Goal: Information Seeking & Learning: Learn about a topic

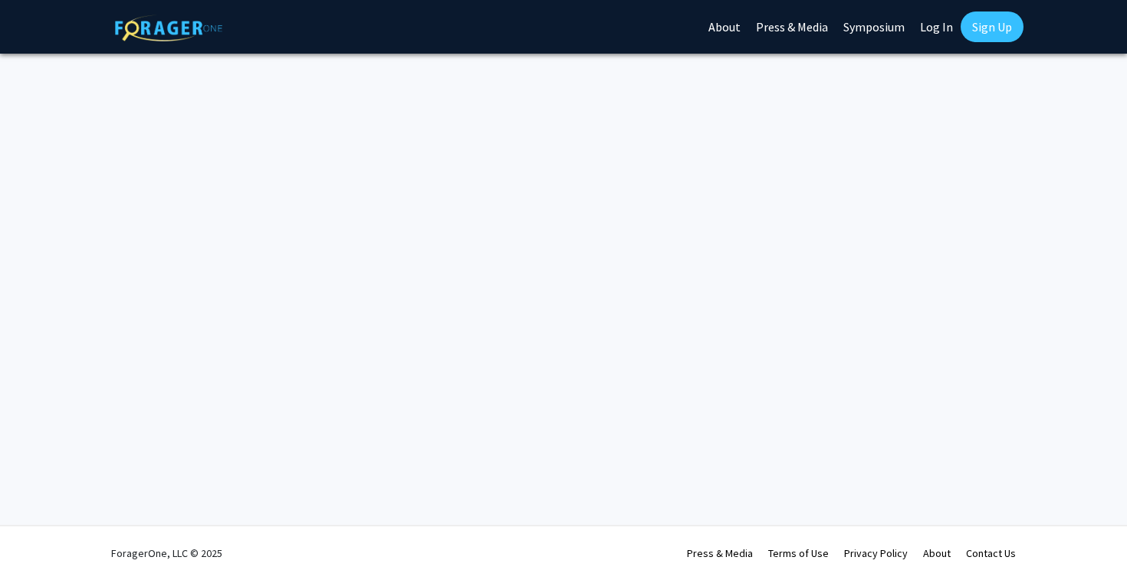
click at [327, 257] on div "Skip navigation About Press & Media Symposium Log In Sign Up Complete your prof…" at bounding box center [563, 290] width 1127 height 580
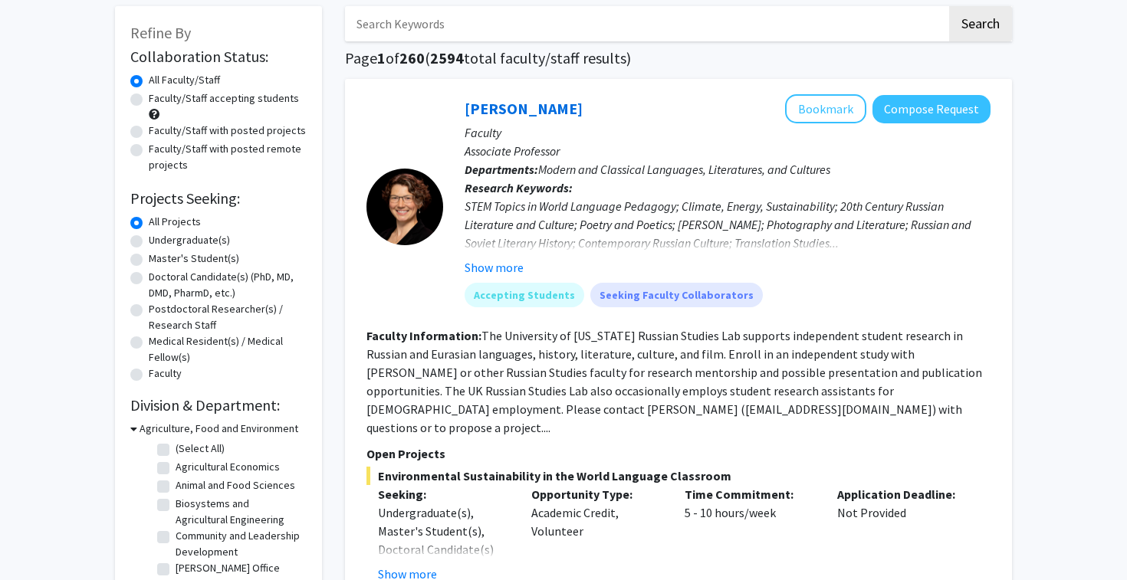
scroll to position [233, 0]
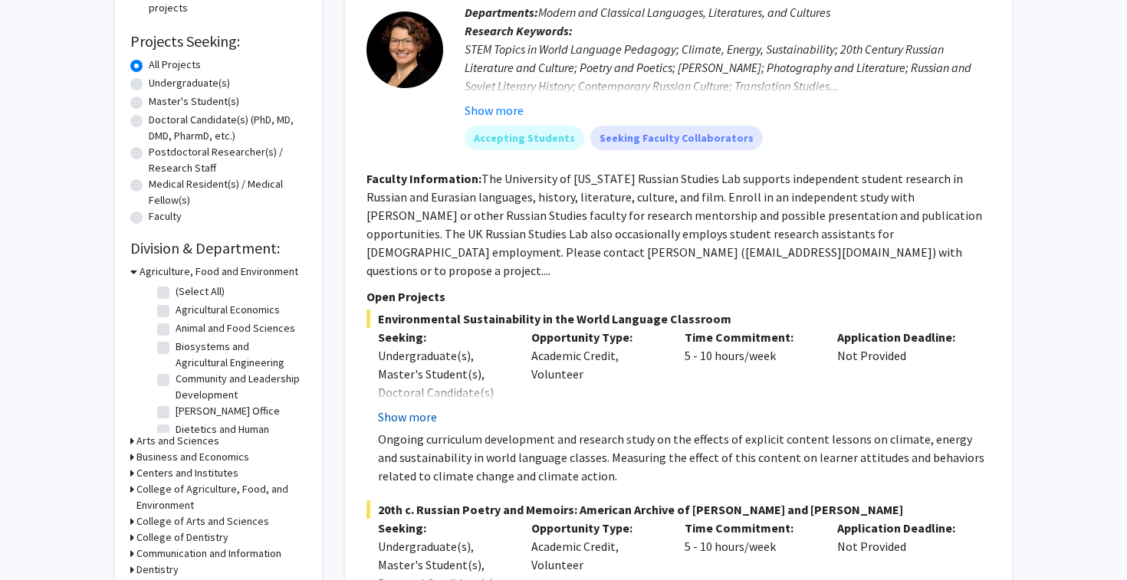
click at [427, 408] on button "Show more" at bounding box center [407, 417] width 59 height 18
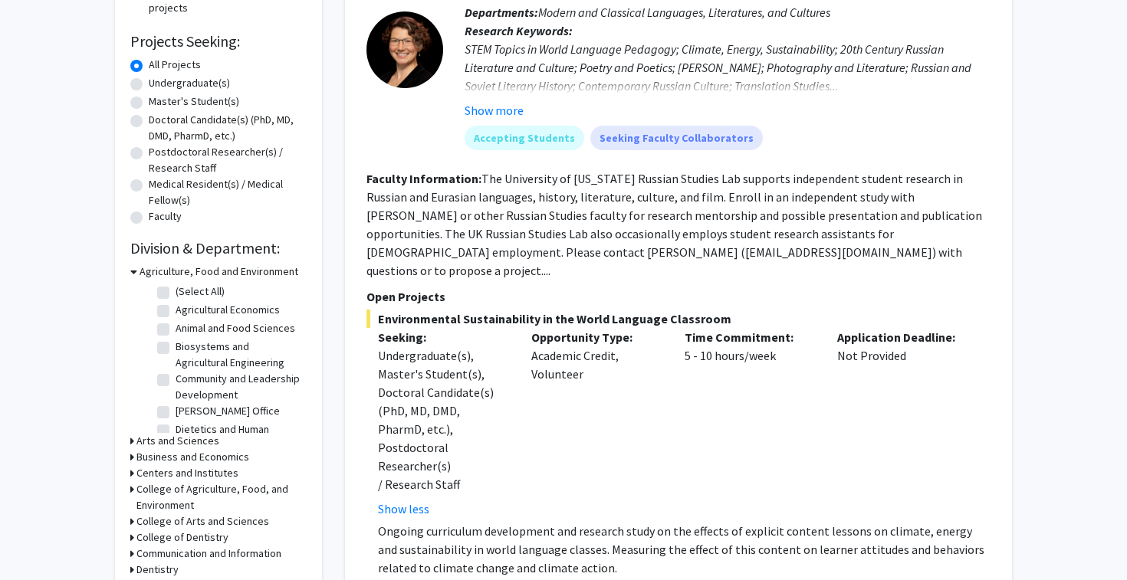
click at [524, 222] on fg-read-more "The University of Kentucky Russian Studies Lab supports independent student res…" at bounding box center [674, 224] width 616 height 107
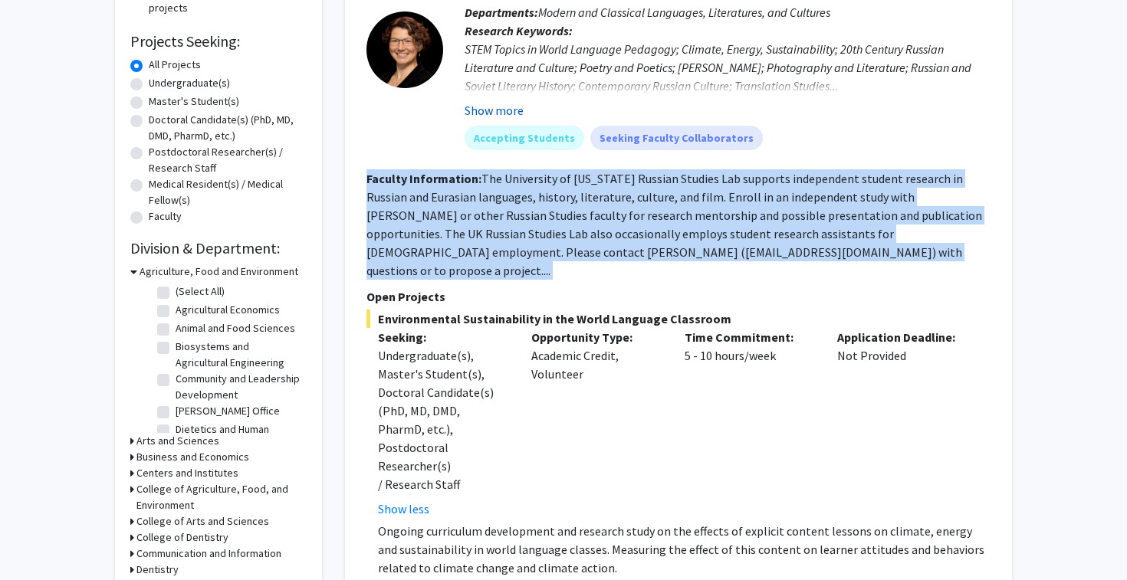
click at [496, 110] on button "Show more" at bounding box center [494, 110] width 59 height 18
click at [557, 64] on div "STEM Topics in World Language Pedagogy; Climate, Energy, Sustainability; 20th C…" at bounding box center [728, 67] width 526 height 55
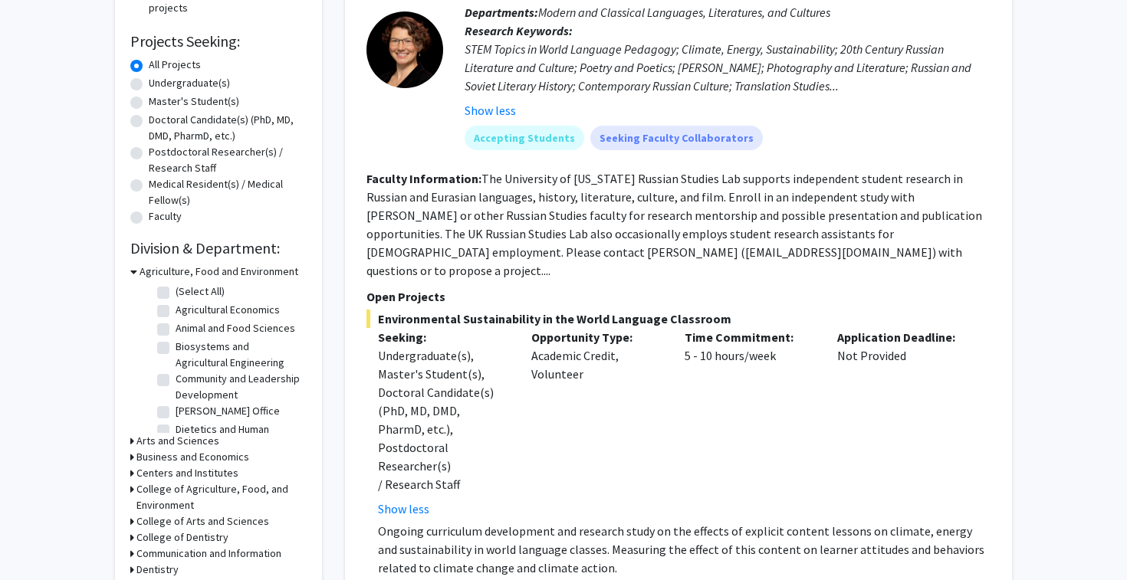
click at [557, 64] on div "STEM Topics in World Language Pedagogy; Climate, Energy, Sustainability; 20th C…" at bounding box center [728, 67] width 526 height 55
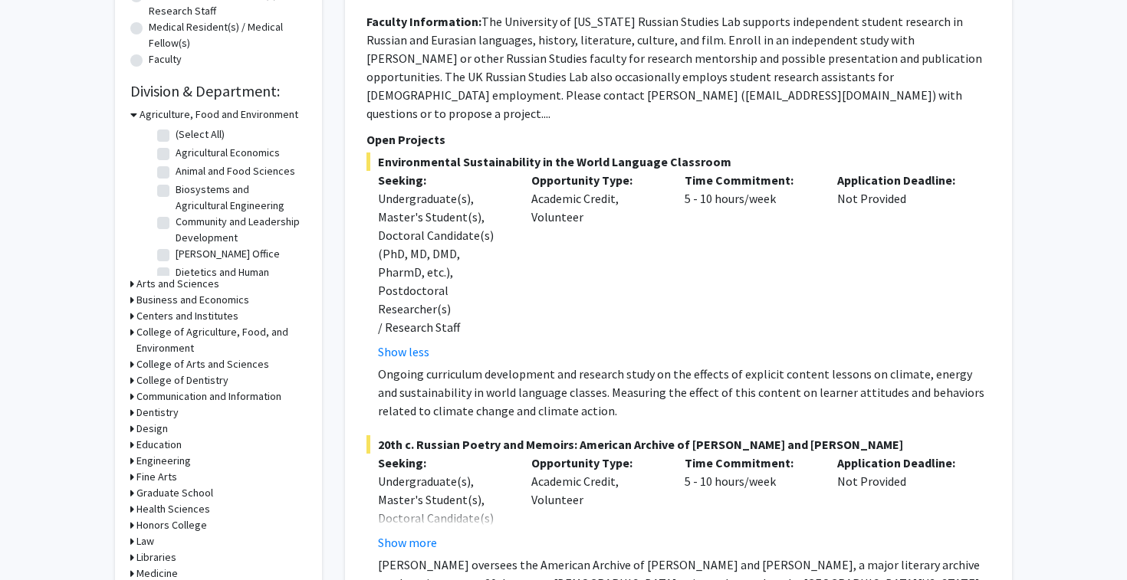
scroll to position [606, 0]
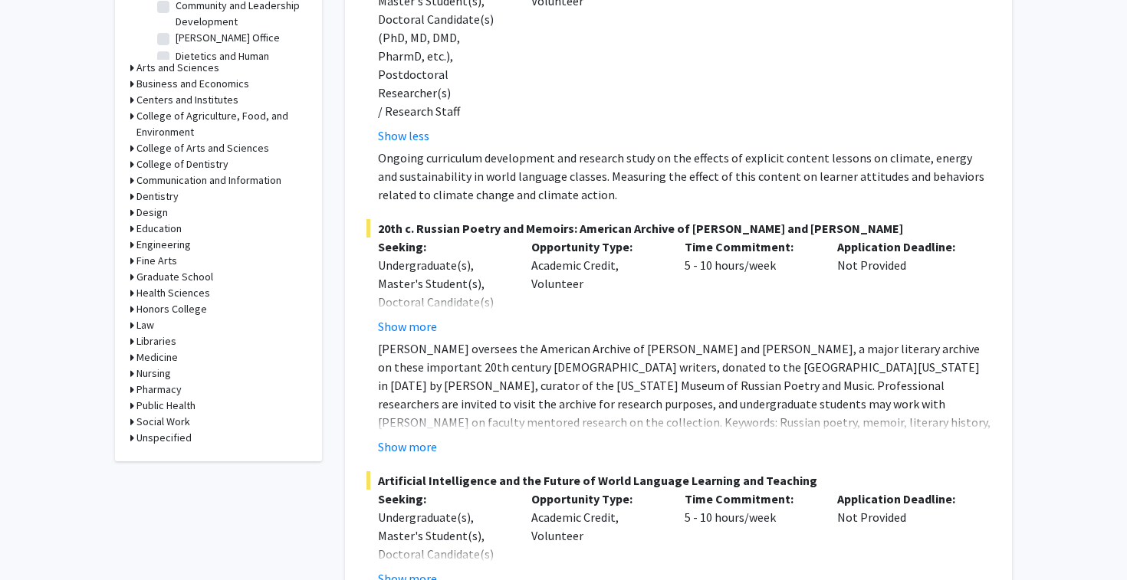
click at [582, 238] on div "Opportunity Type: Academic Credit, Volunteer" at bounding box center [596, 287] width 153 height 98
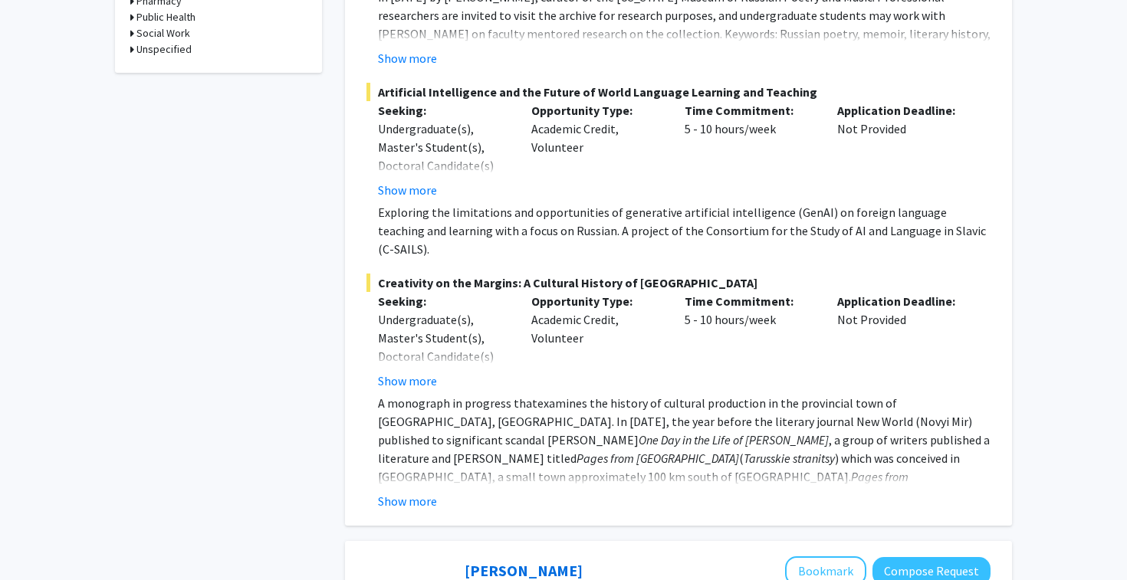
scroll to position [950, 0]
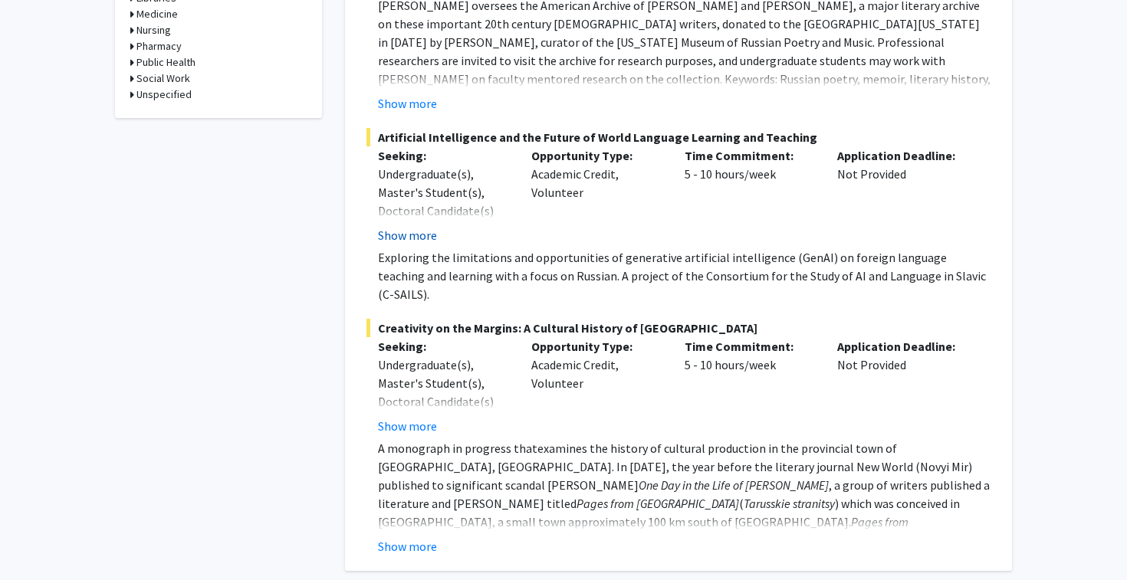
click at [427, 226] on button "Show more" at bounding box center [407, 235] width 59 height 18
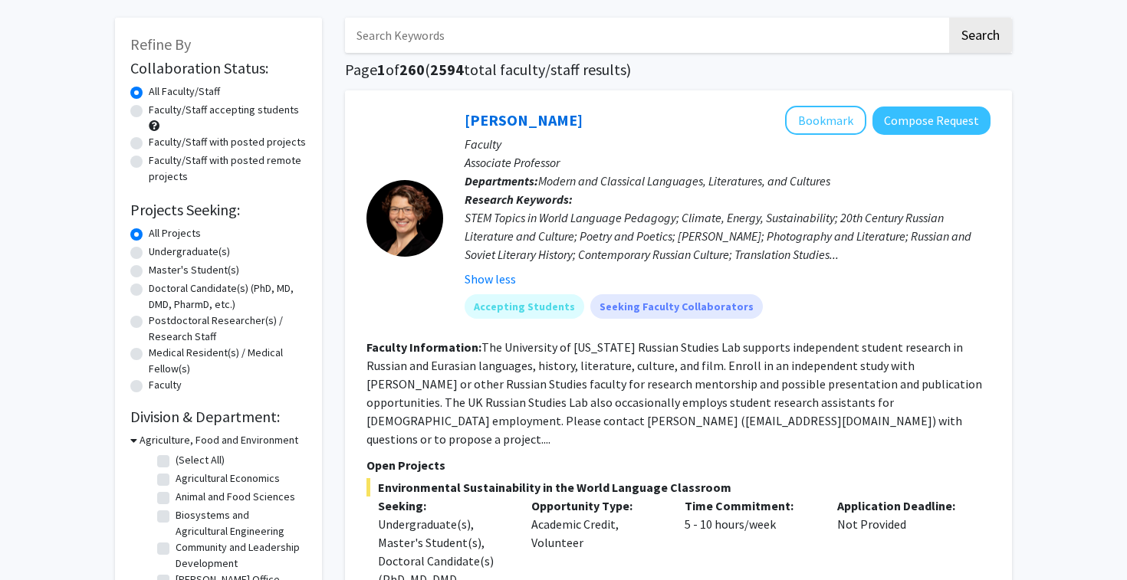
scroll to position [81, 0]
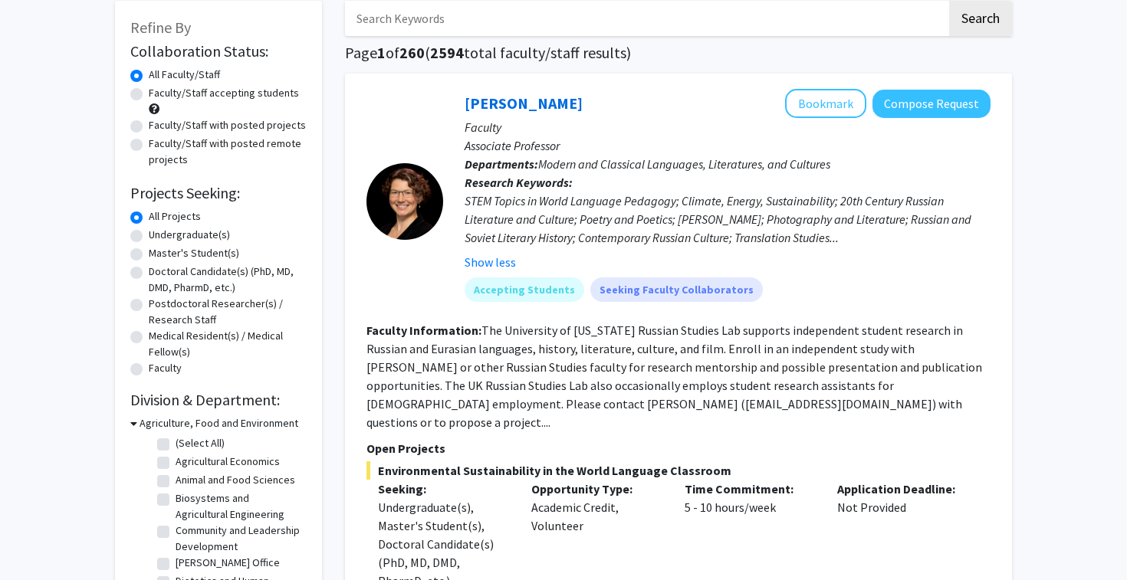
click at [532, 202] on div "STEM Topics in World Language Pedagogy; Climate, Energy, Sustainability; 20th C…" at bounding box center [728, 219] width 526 height 55
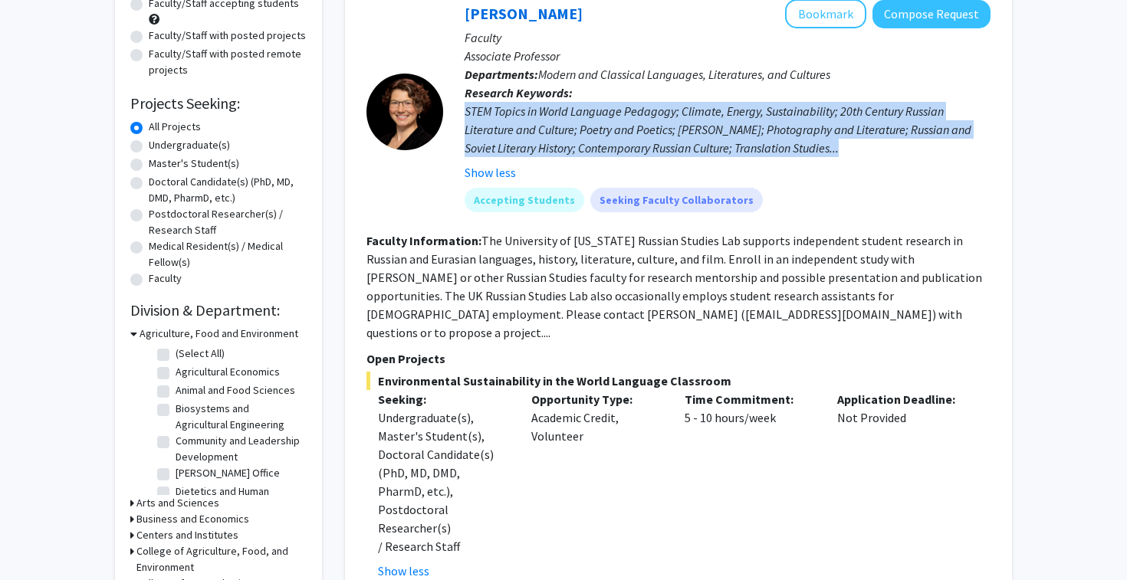
scroll to position [227, 0]
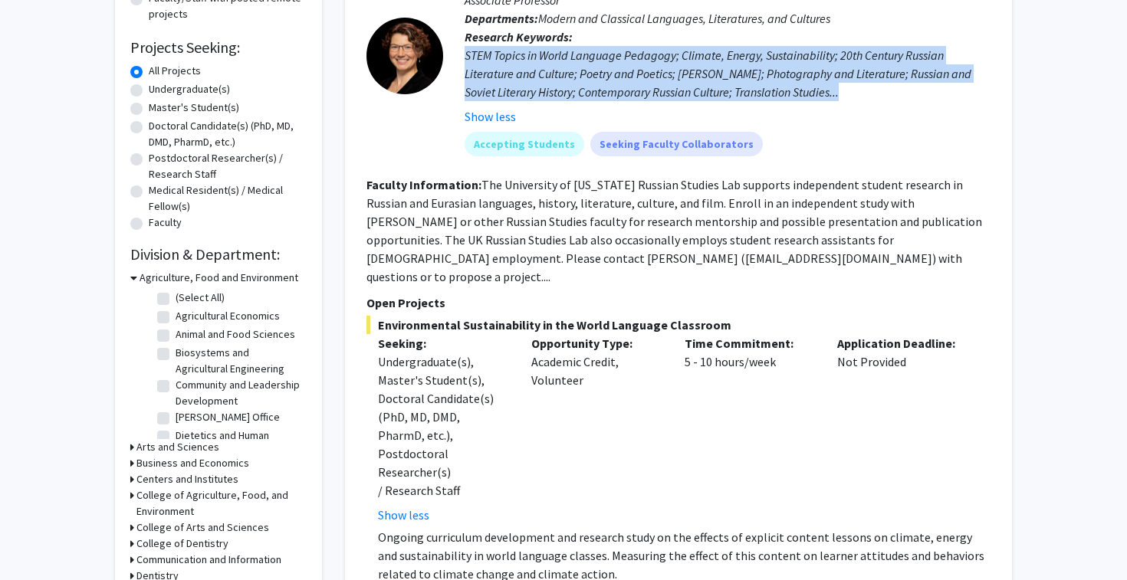
click at [542, 235] on fg-read-more "The University of Kentucky Russian Studies Lab supports independent student res…" at bounding box center [674, 230] width 616 height 107
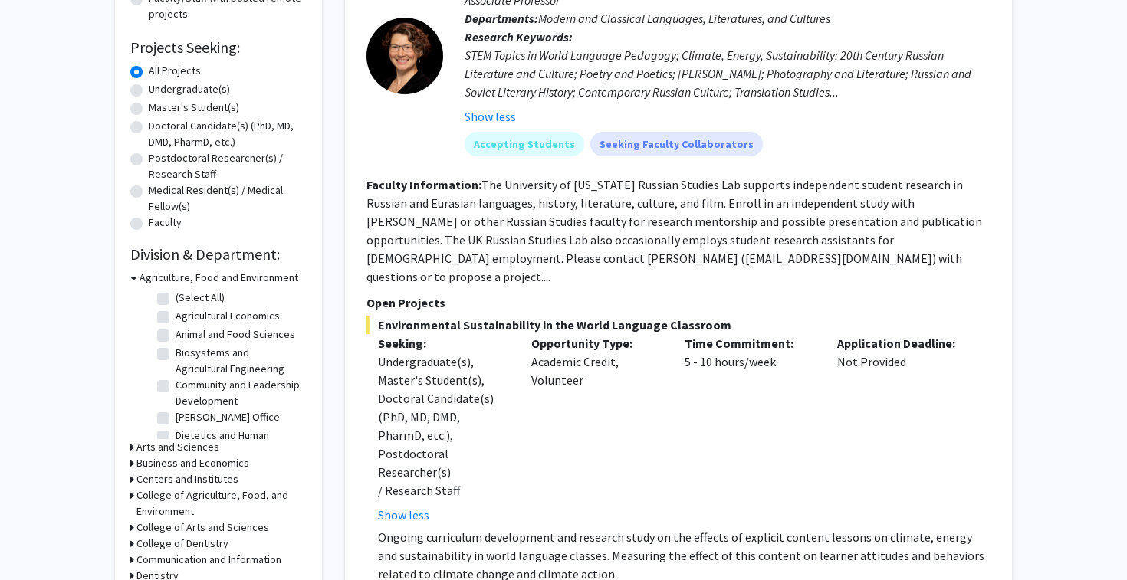
click at [542, 235] on fg-read-more "The University of Kentucky Russian Studies Lab supports independent student res…" at bounding box center [674, 230] width 616 height 107
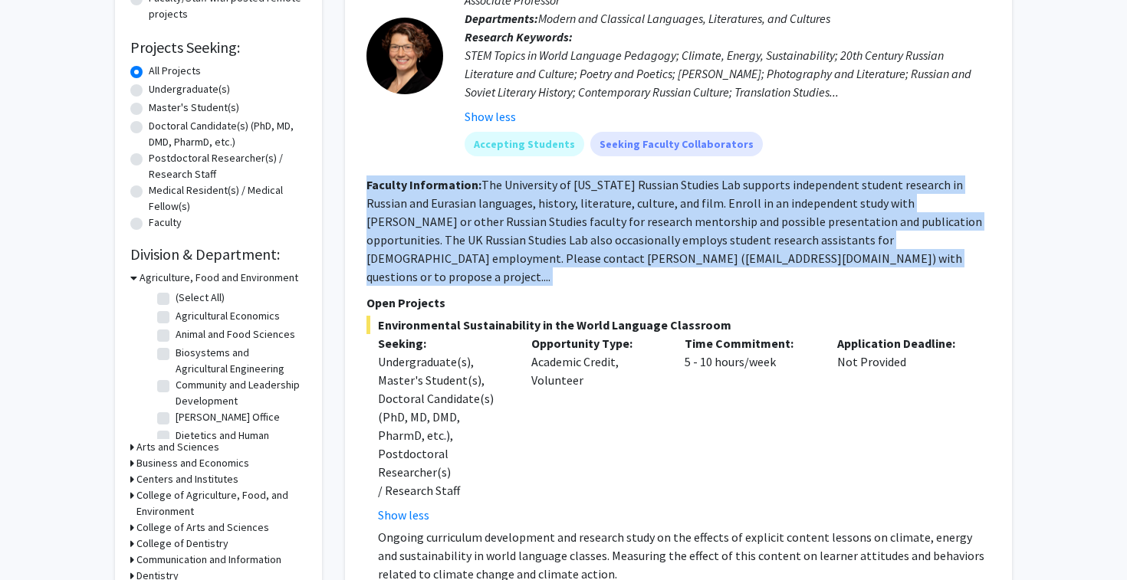
click at [575, 228] on fg-read-more "The University of Kentucky Russian Studies Lab supports independent student res…" at bounding box center [674, 230] width 616 height 107
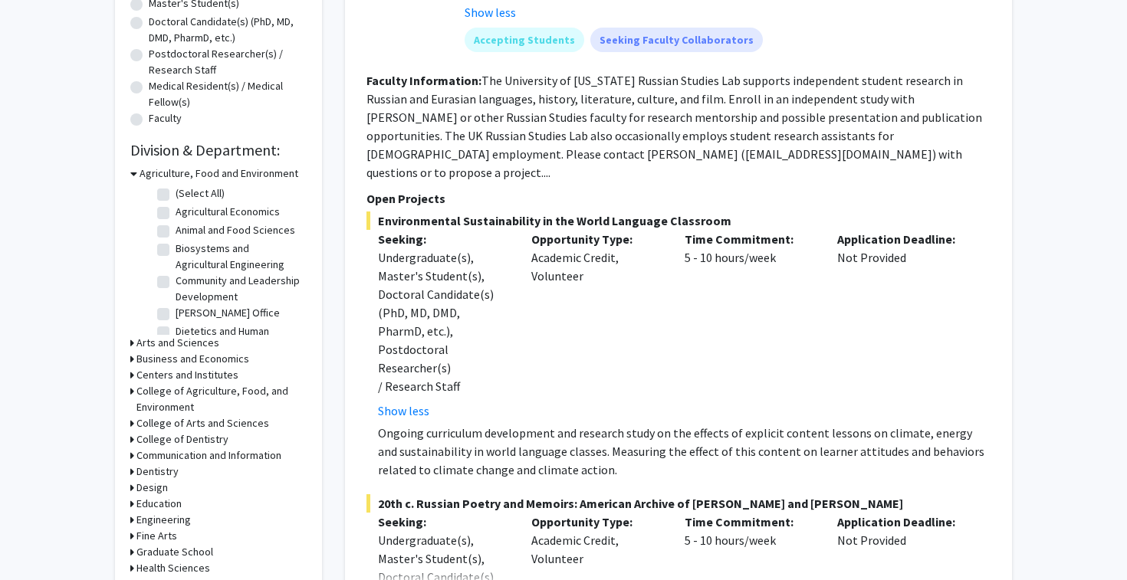
scroll to position [472, 0]
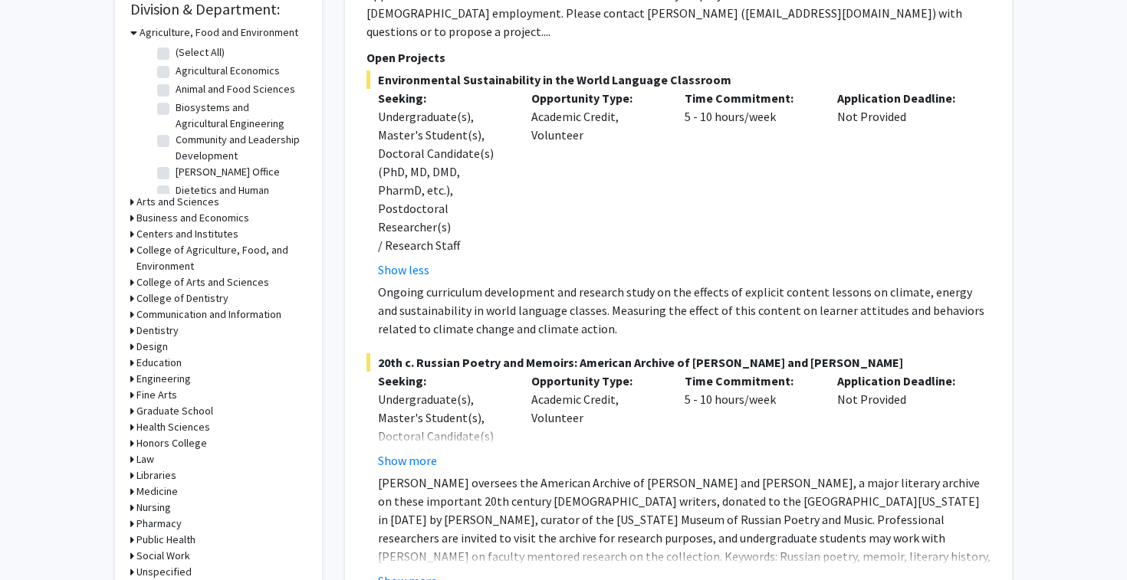
click at [755, 283] on p "Ongoing curriculum development and research study on the effects of explicit co…" at bounding box center [684, 310] width 613 height 55
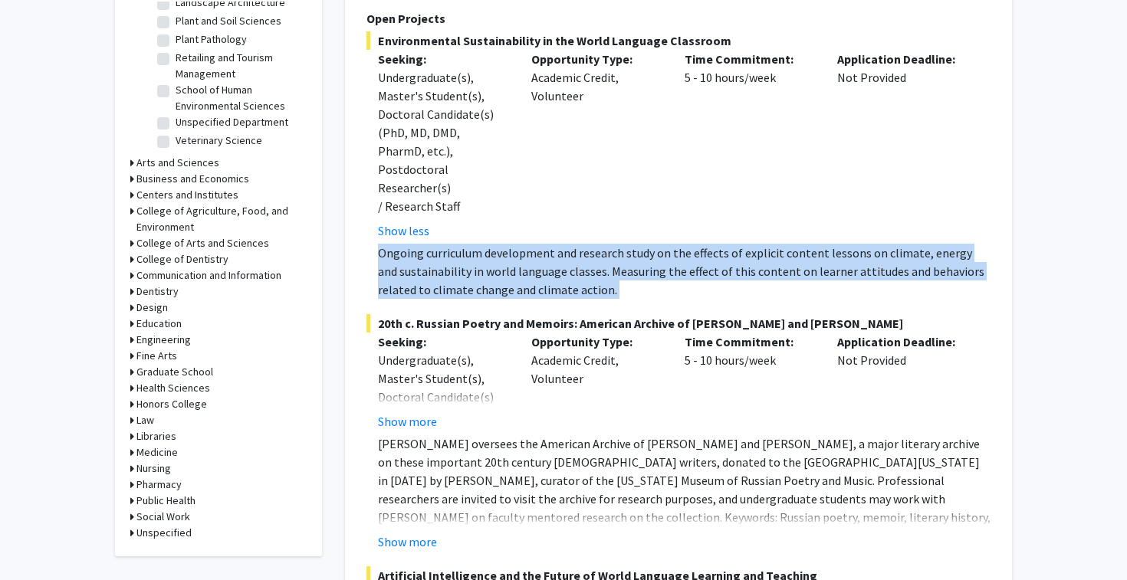
scroll to position [524, 0]
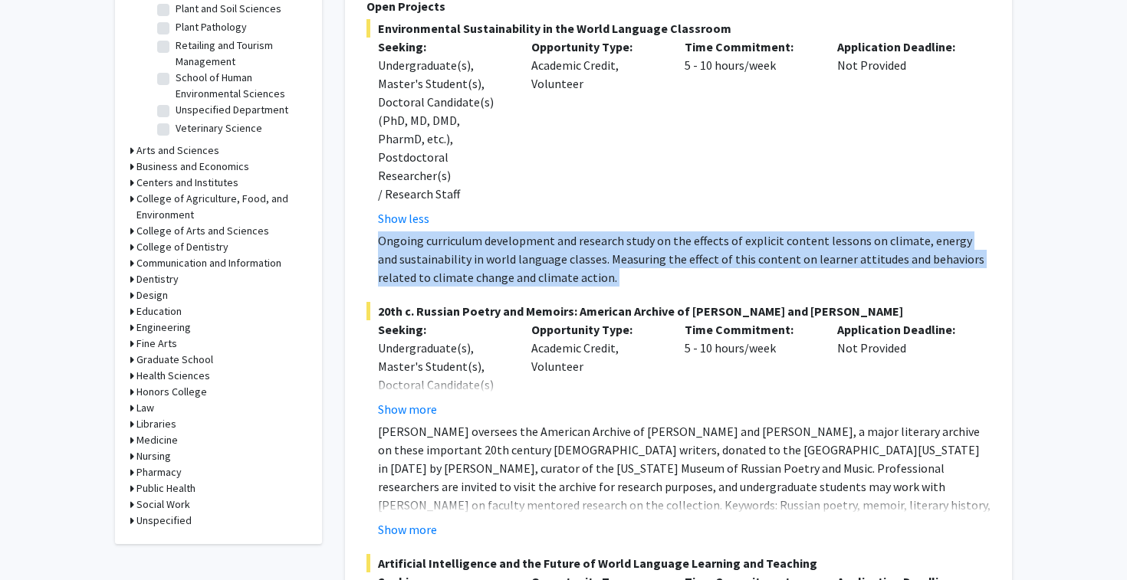
click at [173, 328] on h3 "Engineering" at bounding box center [163, 328] width 54 height 16
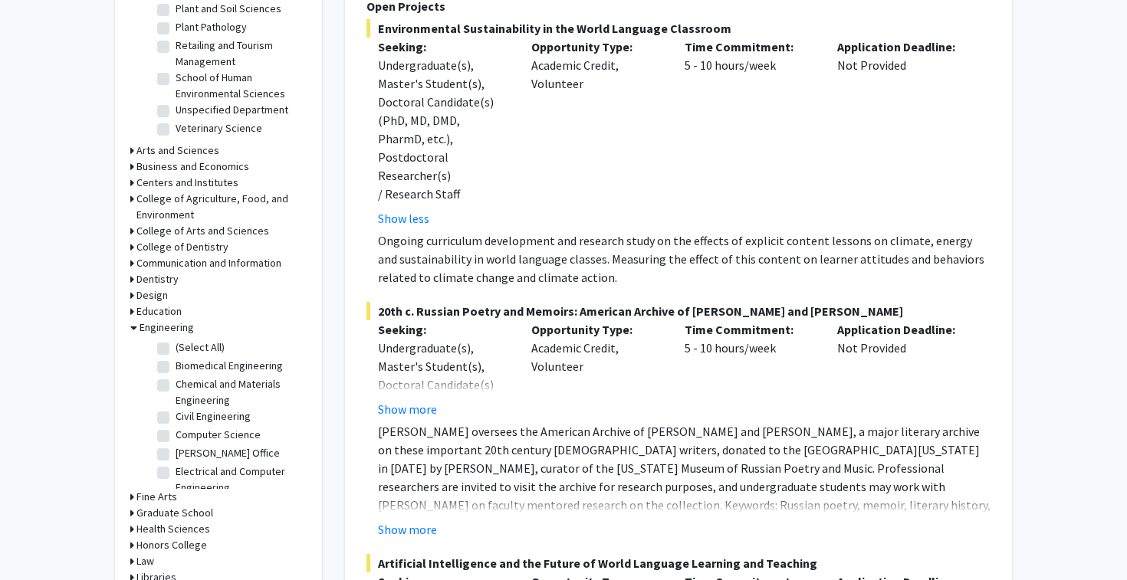
click at [176, 347] on label "(Select All)" at bounding box center [200, 348] width 49 height 16
click at [176, 347] on input "(Select All)" at bounding box center [181, 345] width 10 height 10
checkbox input "true"
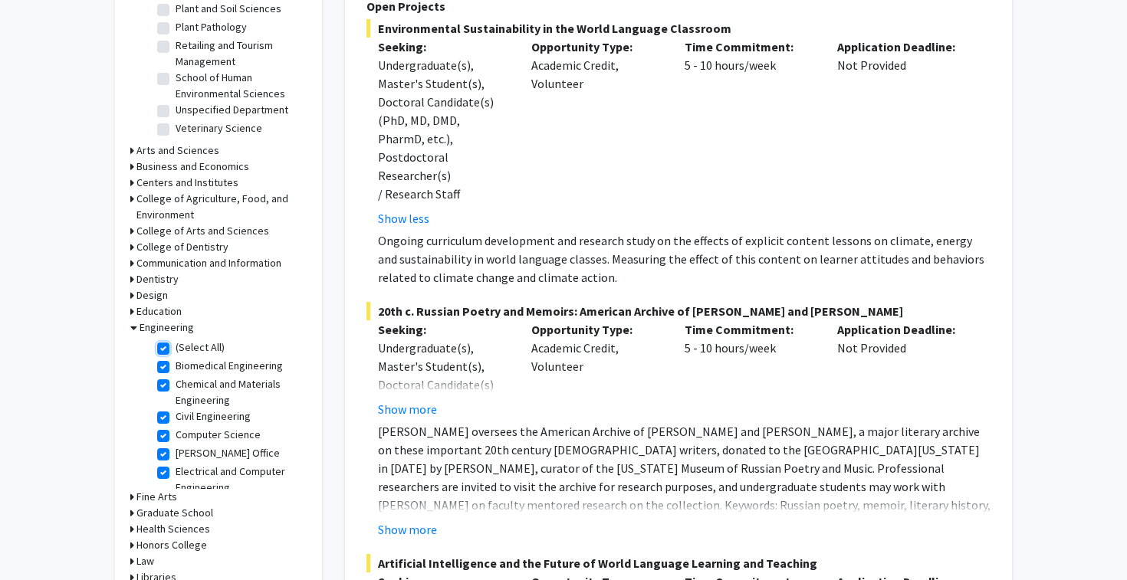
checkbox input "true"
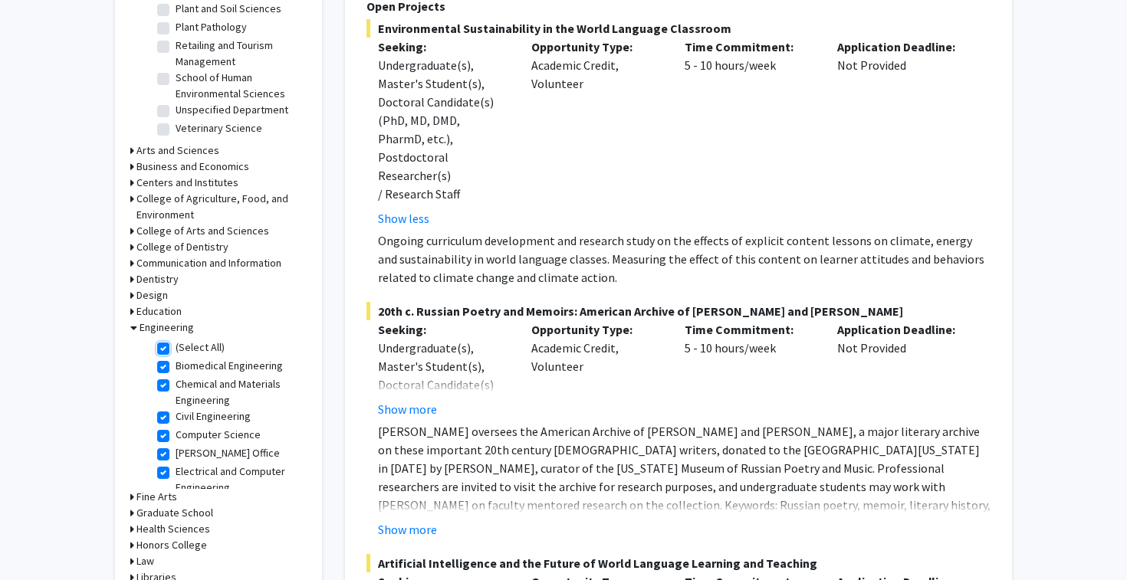
checkbox input "true"
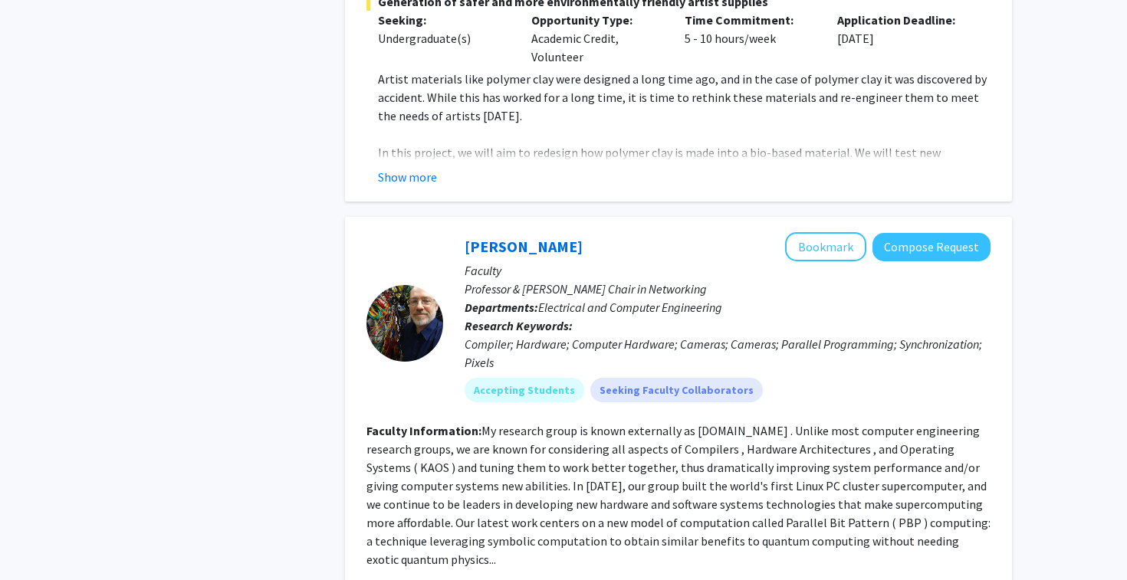
scroll to position [931, 0]
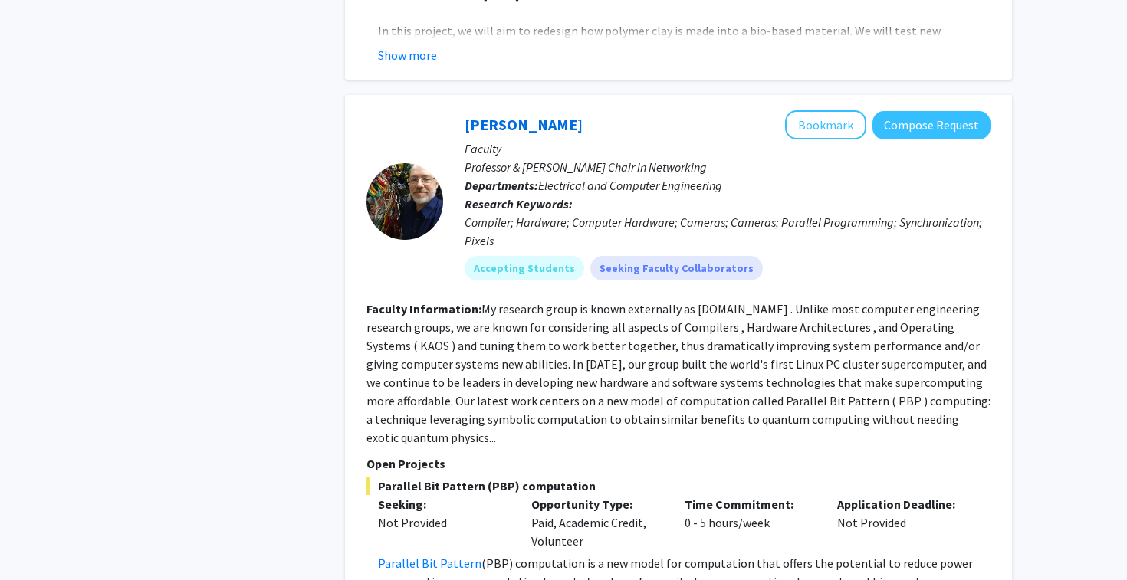
click at [511, 323] on fg-read-more "My research group is known externally as Aggregate.Org . Unlike most computer e…" at bounding box center [678, 373] width 624 height 144
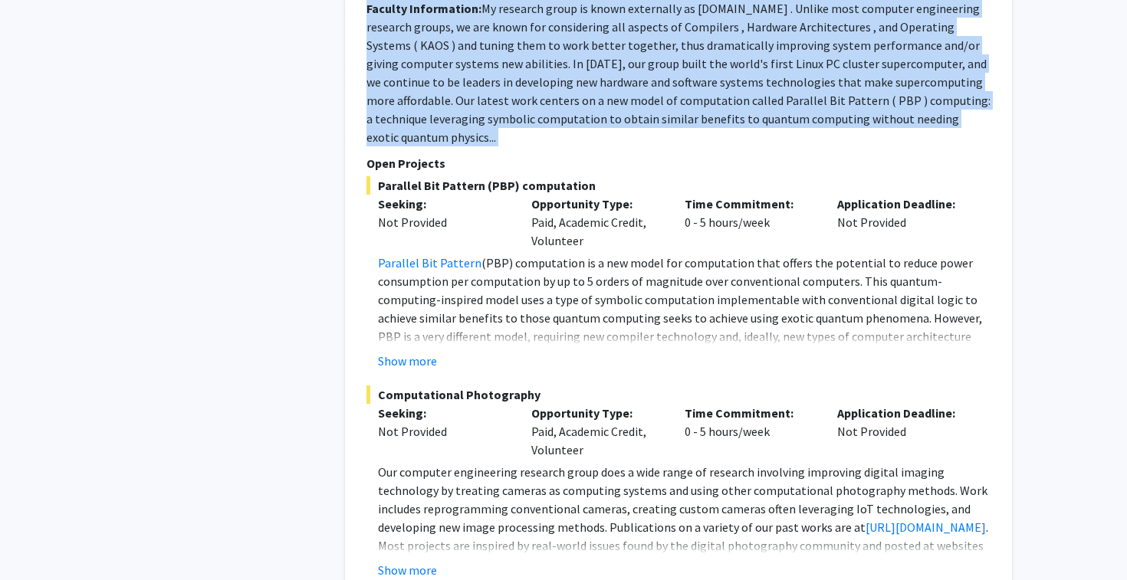
scroll to position [1234, 0]
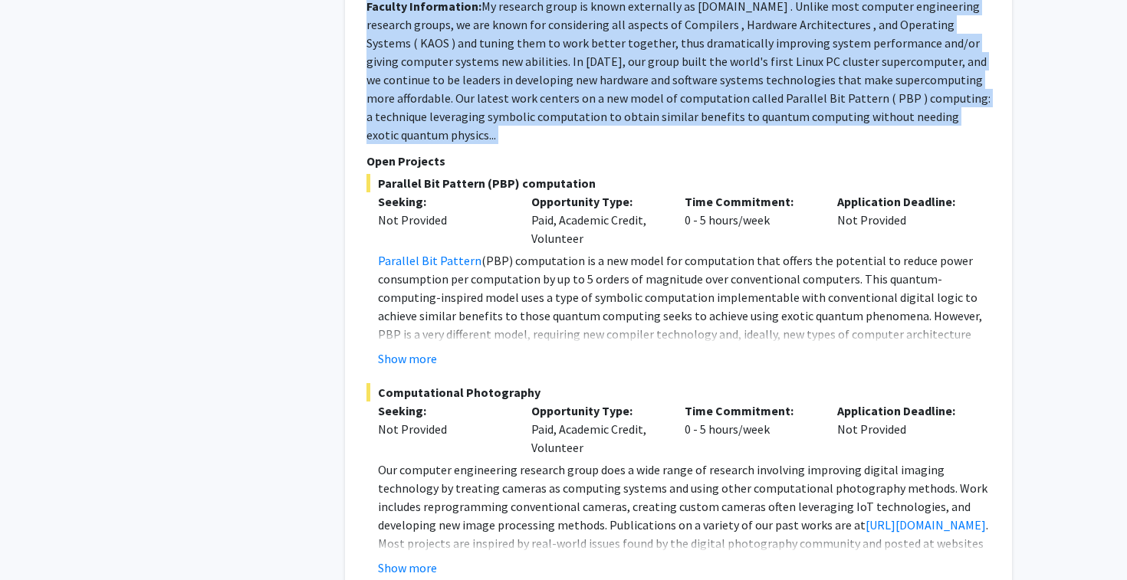
click at [599, 201] on div "Opportunity Type: Paid, Academic Credit, Volunteer" at bounding box center [596, 219] width 153 height 55
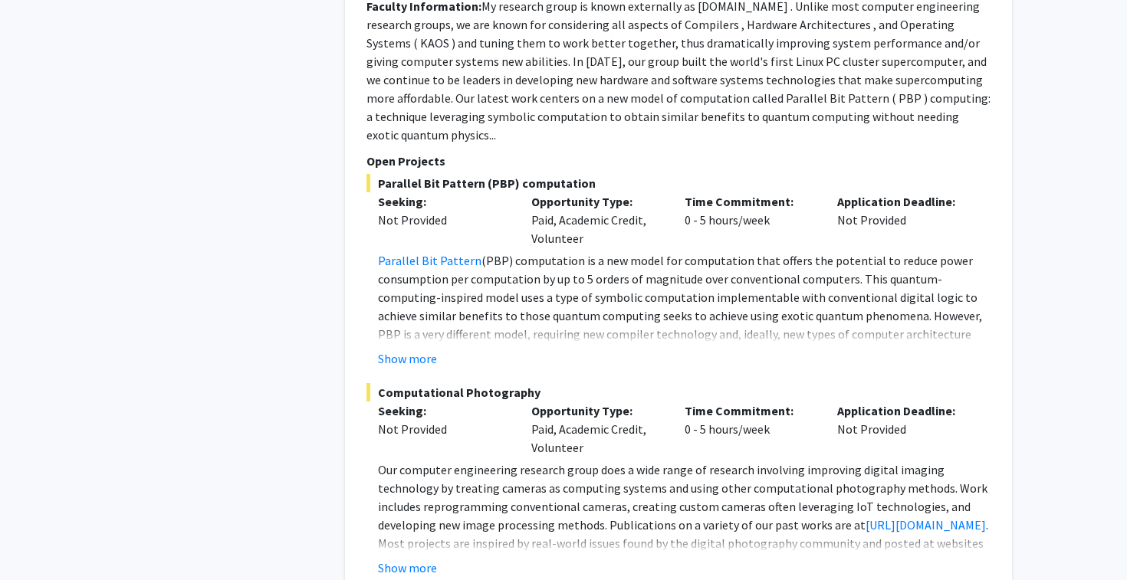
click at [599, 201] on div "Opportunity Type: Paid, Academic Credit, Volunteer" at bounding box center [596, 219] width 153 height 55
click at [396, 350] on button "Show more" at bounding box center [407, 359] width 59 height 18
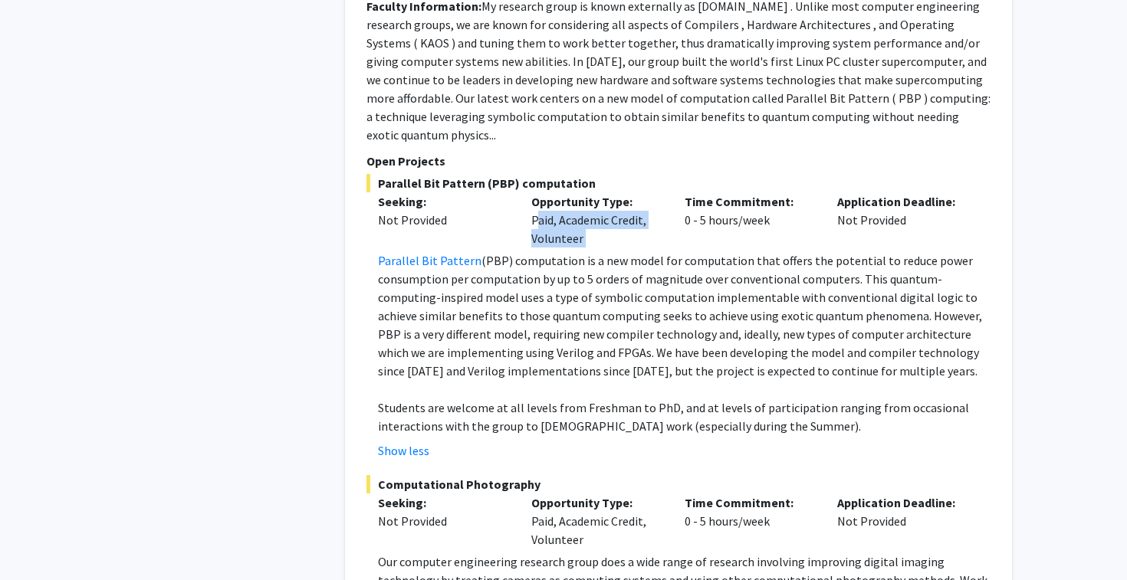
click at [534, 291] on p "Parallel Bit Pattern (PBP) computation is a new model for computation that offe…" at bounding box center [684, 315] width 613 height 129
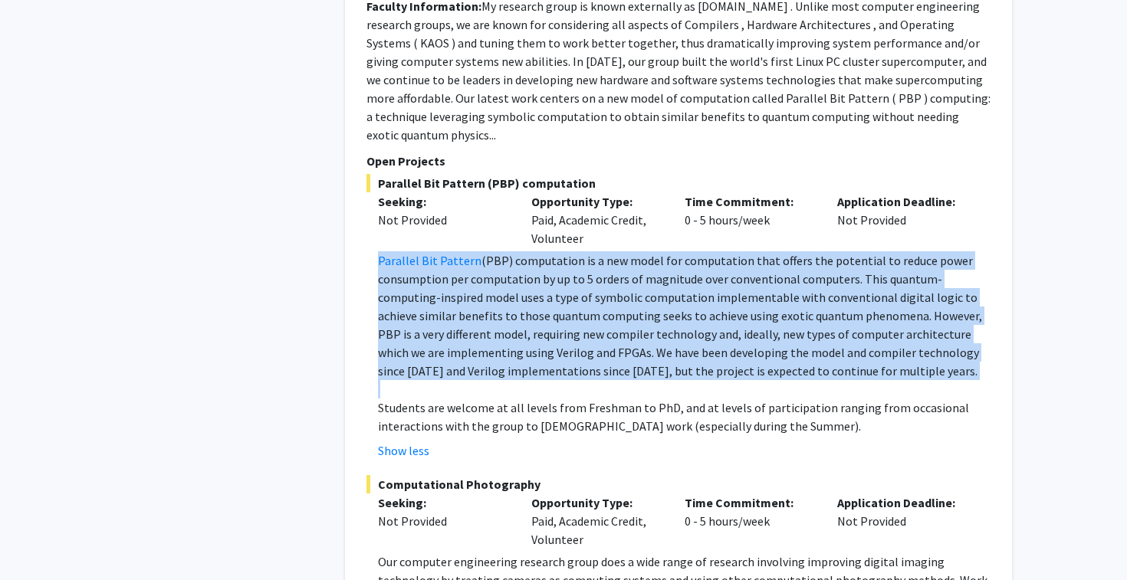
click at [730, 278] on p "Parallel Bit Pattern (PBP) computation is a new model for computation that offe…" at bounding box center [684, 315] width 613 height 129
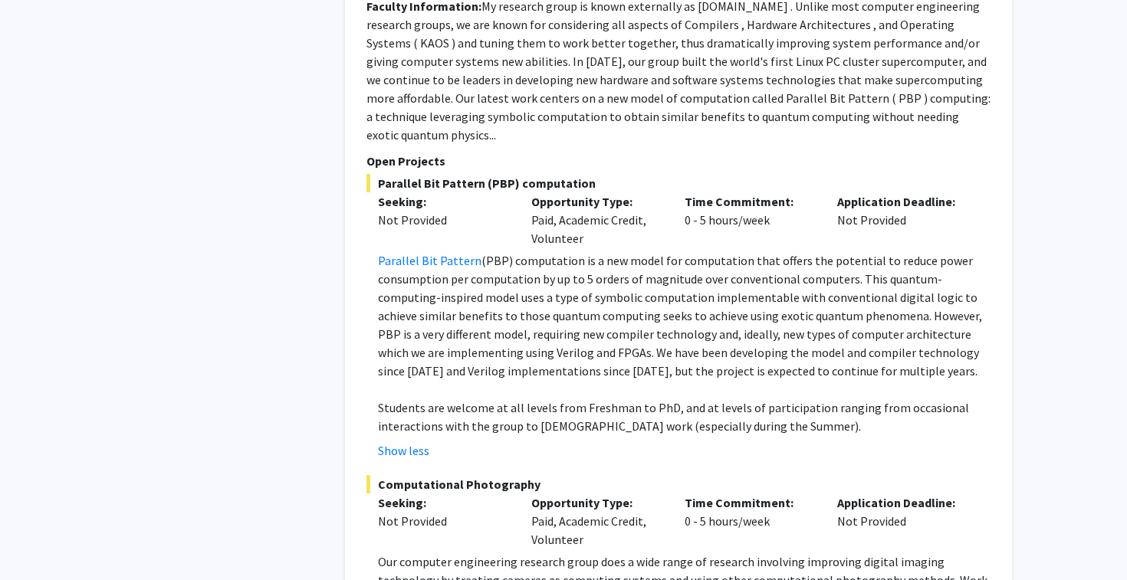
click at [730, 278] on p "Parallel Bit Pattern (PBP) computation is a new model for computation that offe…" at bounding box center [684, 315] width 613 height 129
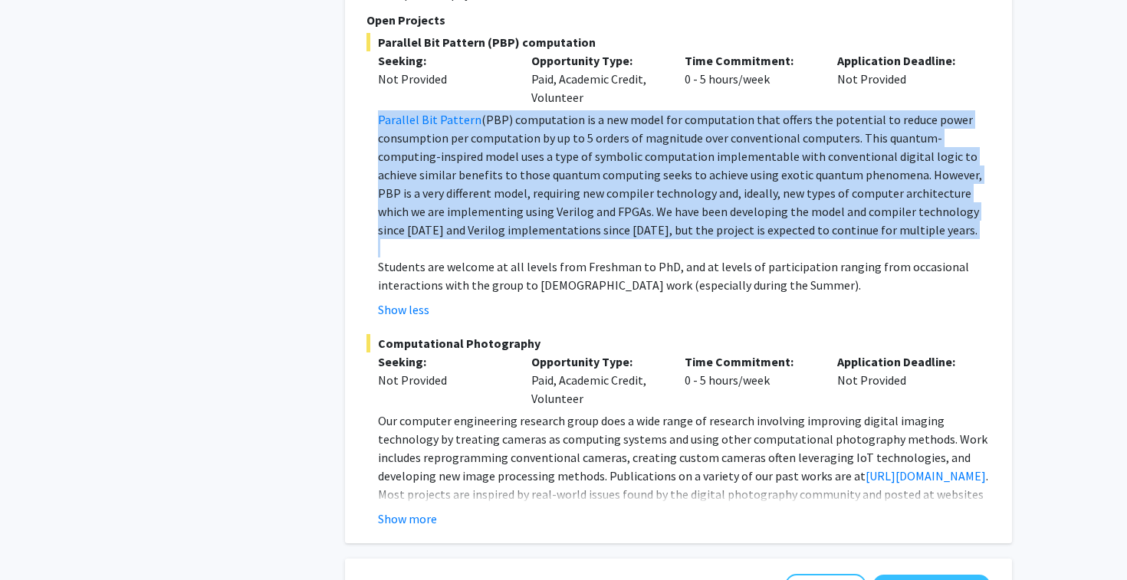
scroll to position [1413, 0]
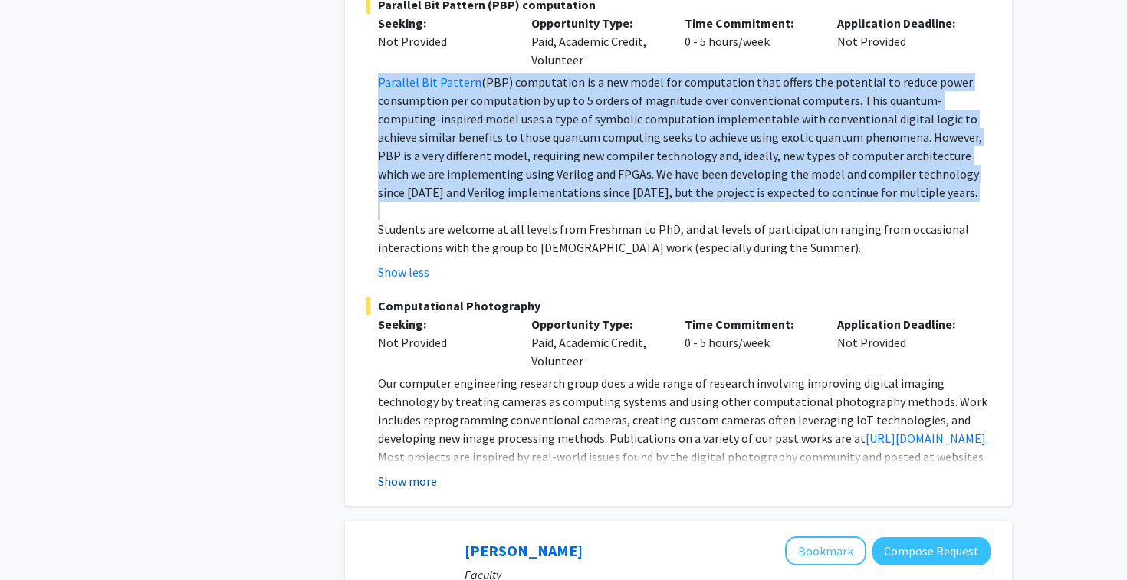
click at [413, 472] on button "Show more" at bounding box center [407, 481] width 59 height 18
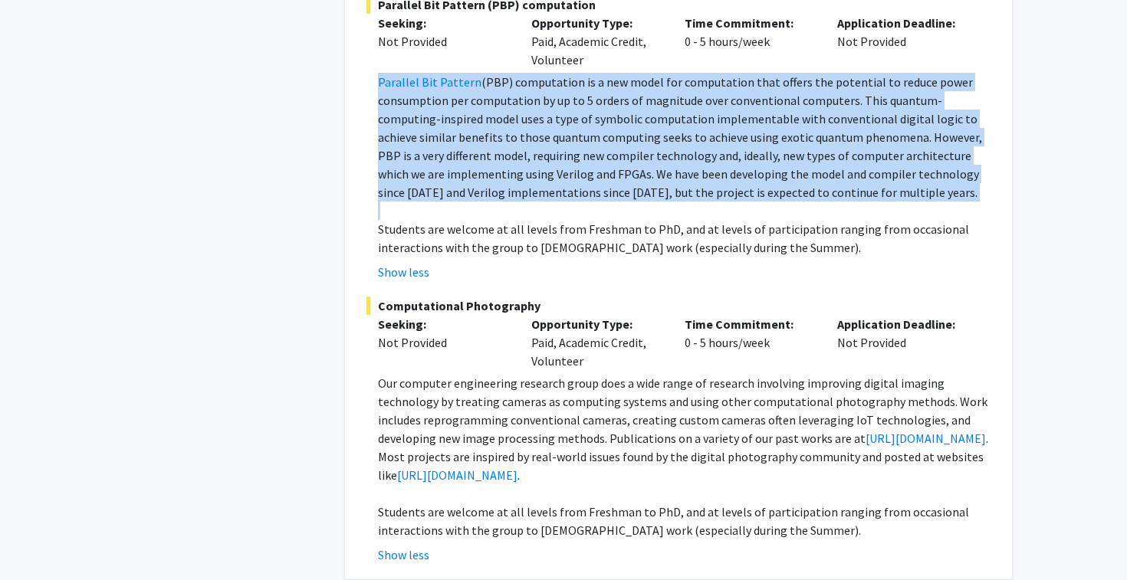
click at [445, 503] on p "Students are welcome at all levels from Freshman to PhD, and at levels of parti…" at bounding box center [684, 521] width 613 height 37
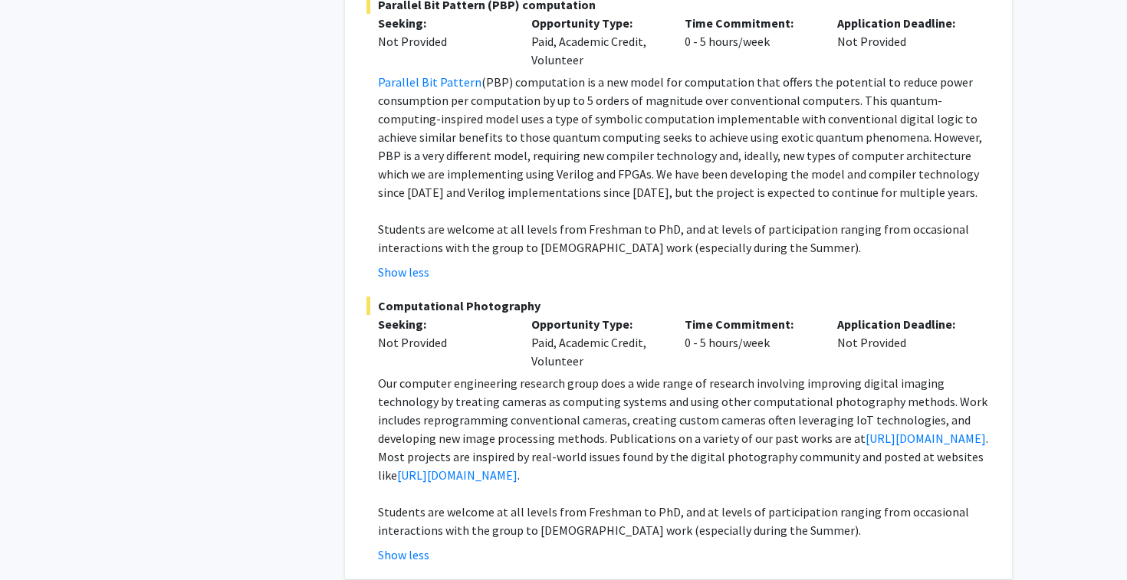
click at [445, 503] on p "Students are welcome at all levels from Freshman to PhD, and at levels of parti…" at bounding box center [684, 521] width 613 height 37
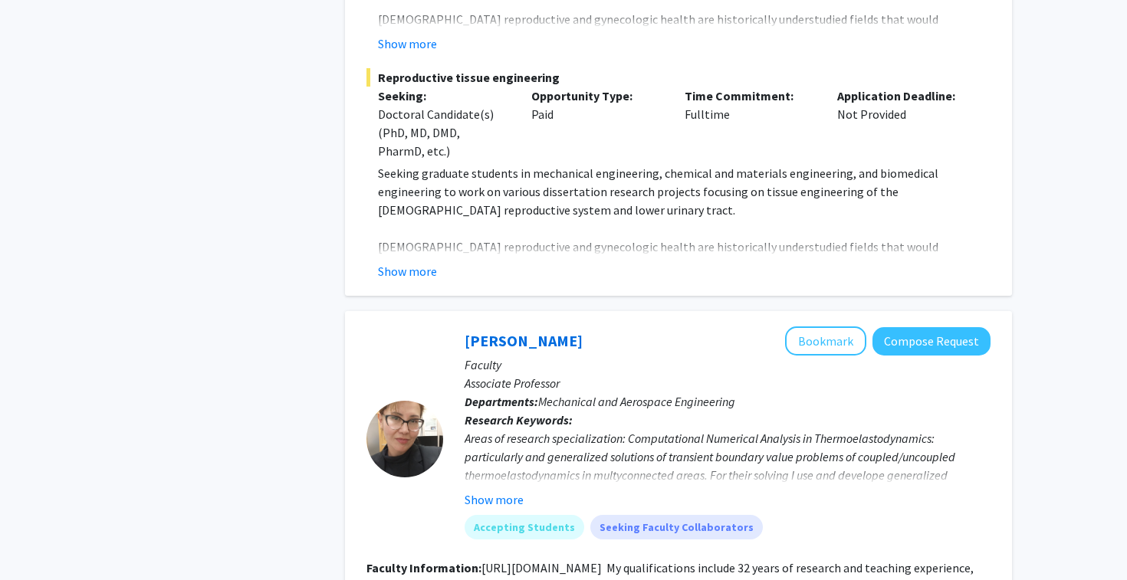
scroll to position [3245, 0]
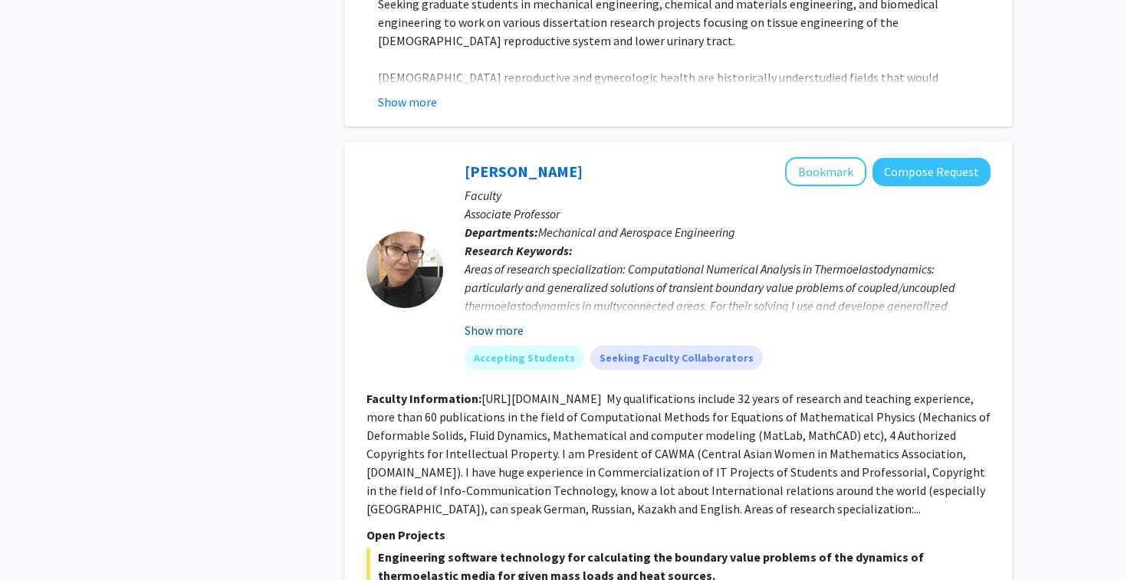
click at [496, 321] on button "Show more" at bounding box center [494, 330] width 59 height 18
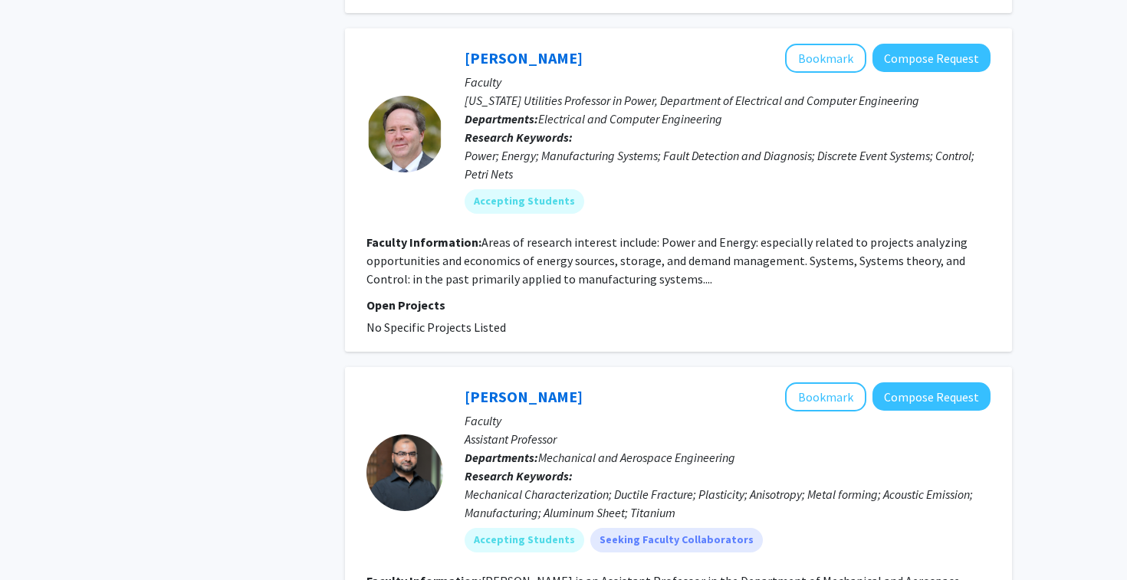
scroll to position [5276, 0]
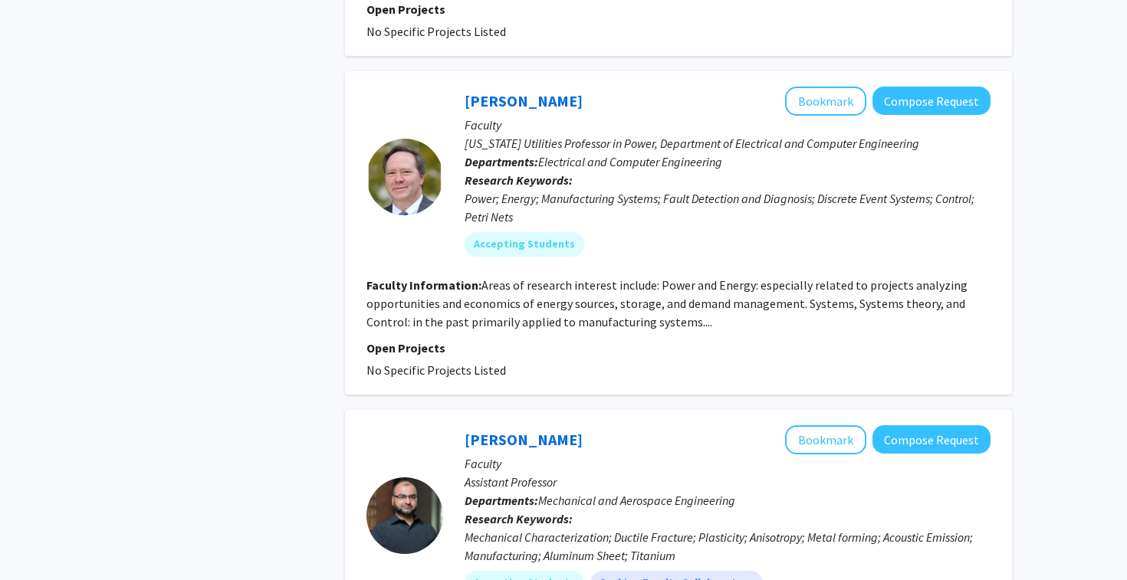
click at [537, 278] on fg-read-more "Areas of research interest include: Power and Energy: especially related to pro…" at bounding box center [666, 304] width 601 height 52
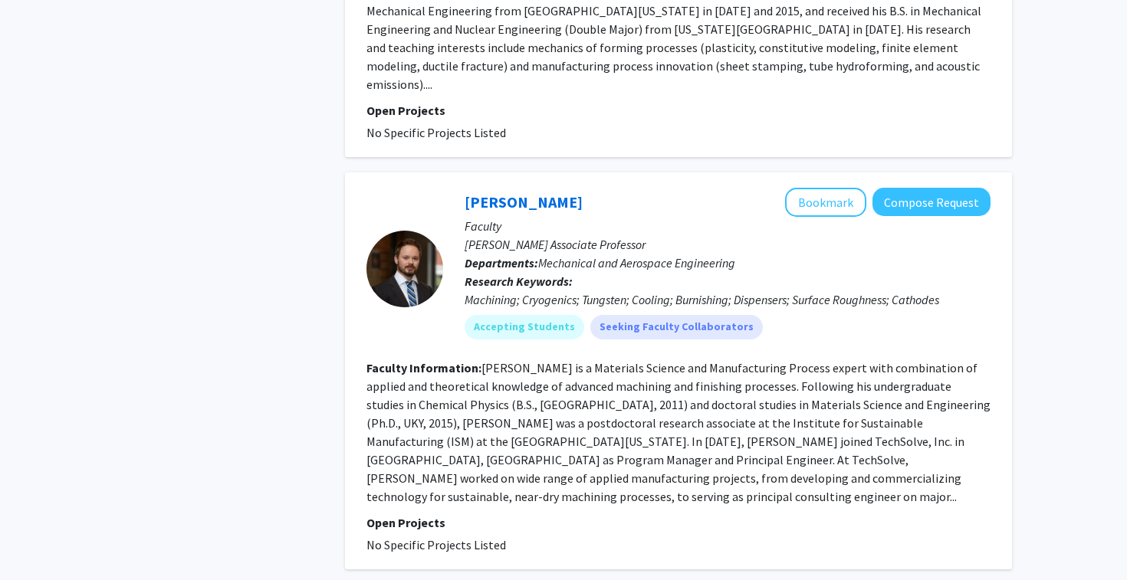
scroll to position [5956, 0]
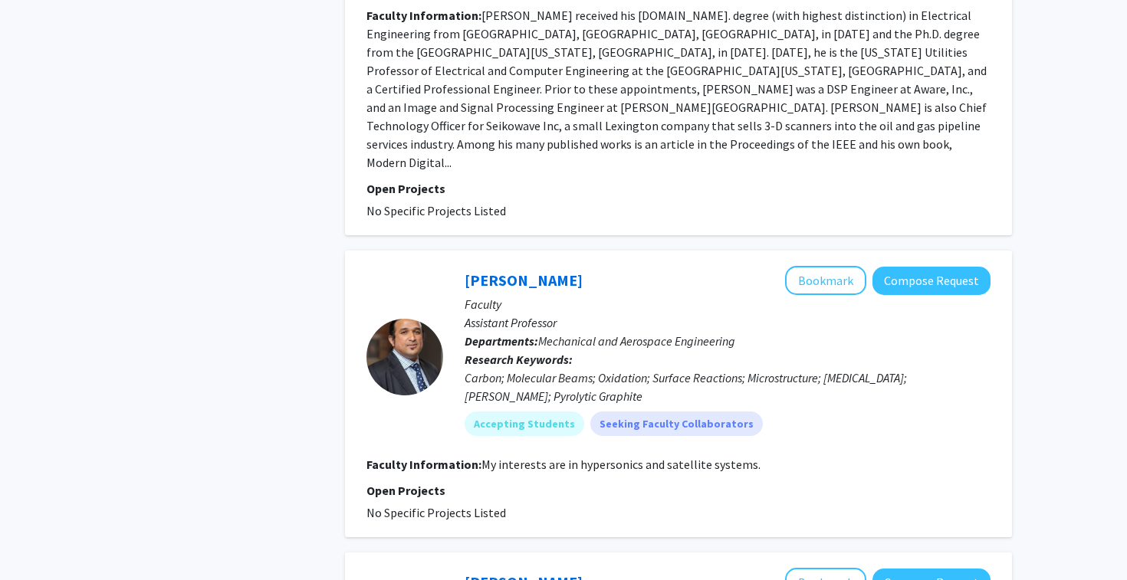
scroll to position [1572, 0]
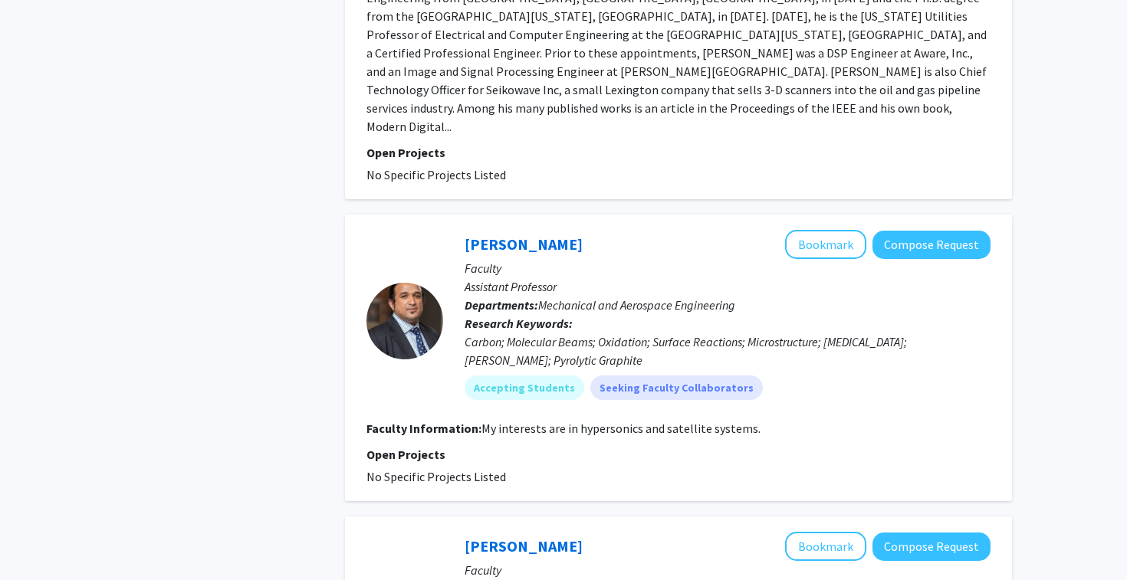
click at [589, 421] on fg-read-more "My interests are in hypersonics and satellite systems." at bounding box center [620, 428] width 279 height 15
click at [717, 333] on div "Carbon; Molecular Beams; Oxidation; Surface Reactions; Microstructure; Ablation…" at bounding box center [728, 351] width 526 height 37
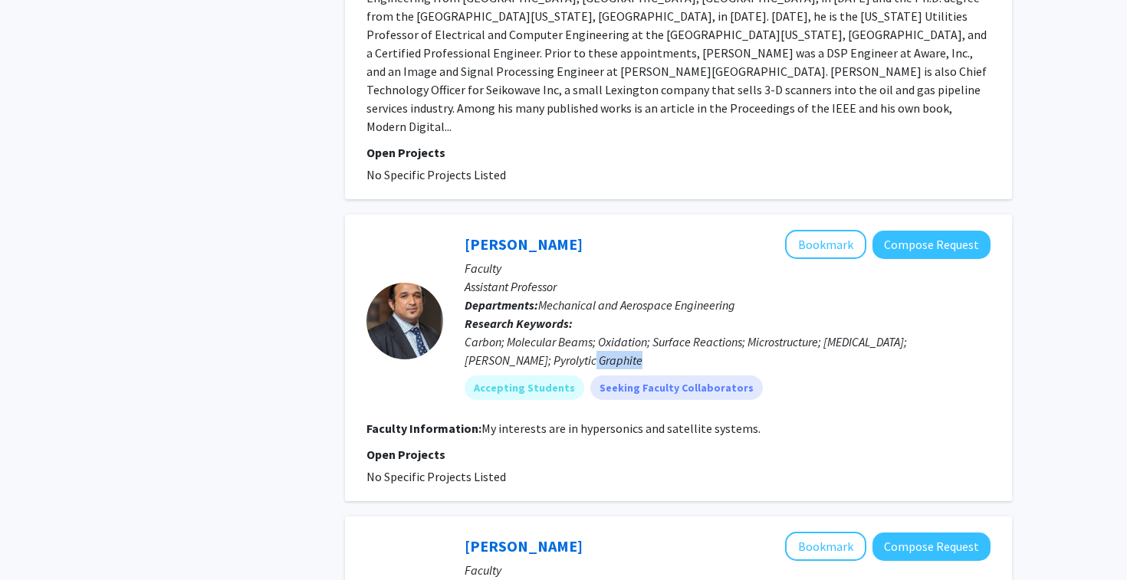
click at [717, 333] on div "Carbon; Molecular Beams; Oxidation; Surface Reactions; Microstructure; Ablation…" at bounding box center [728, 351] width 526 height 37
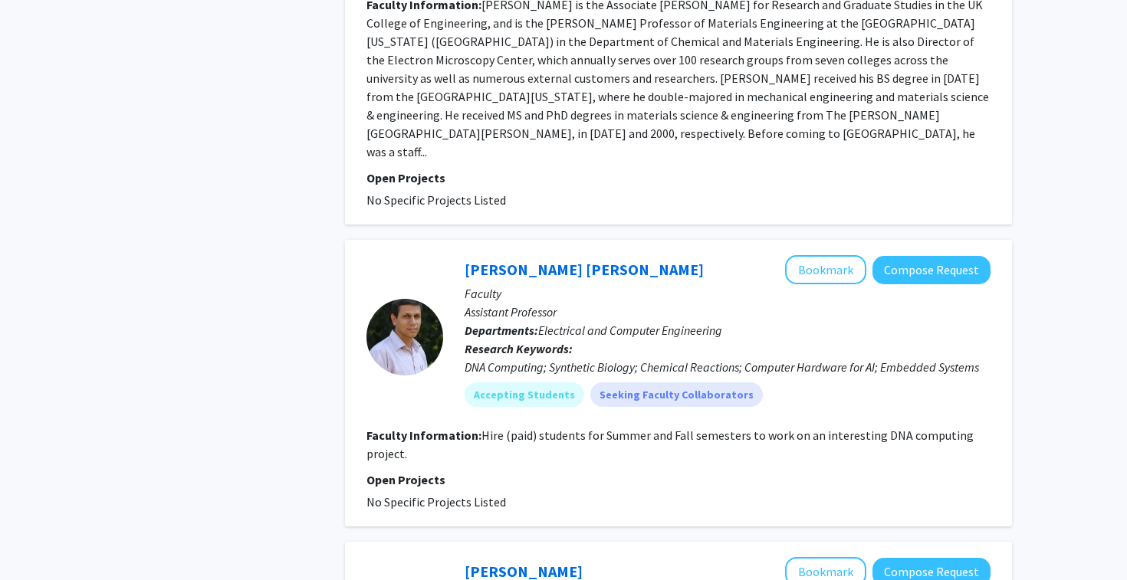
scroll to position [2462, 0]
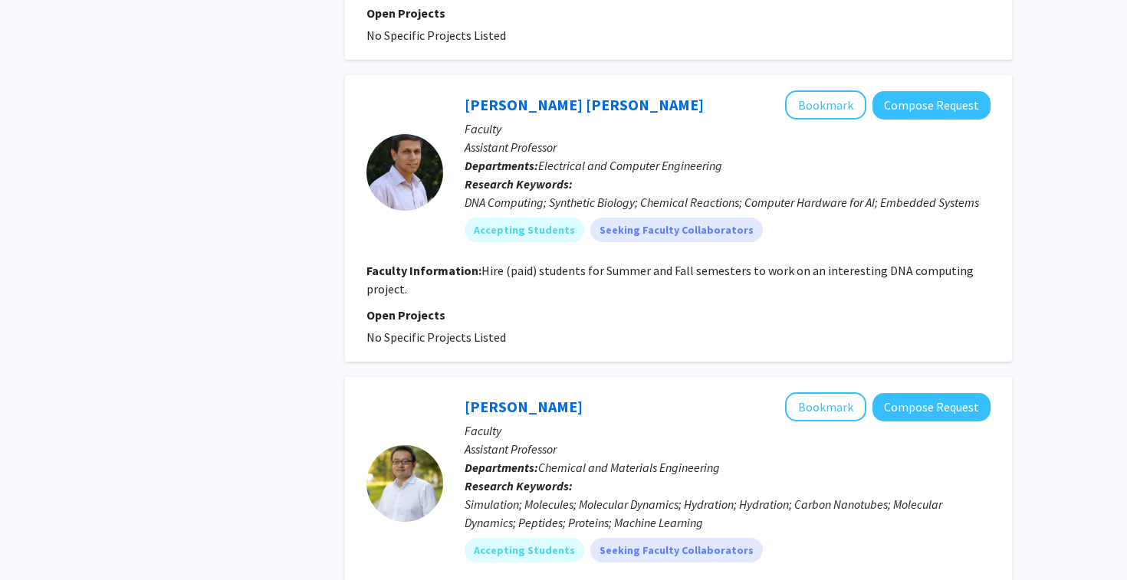
click at [836, 263] on fg-read-more "Hire (paid) students for Summer and Fall semesters to work on an interesting DN…" at bounding box center [669, 280] width 607 height 34
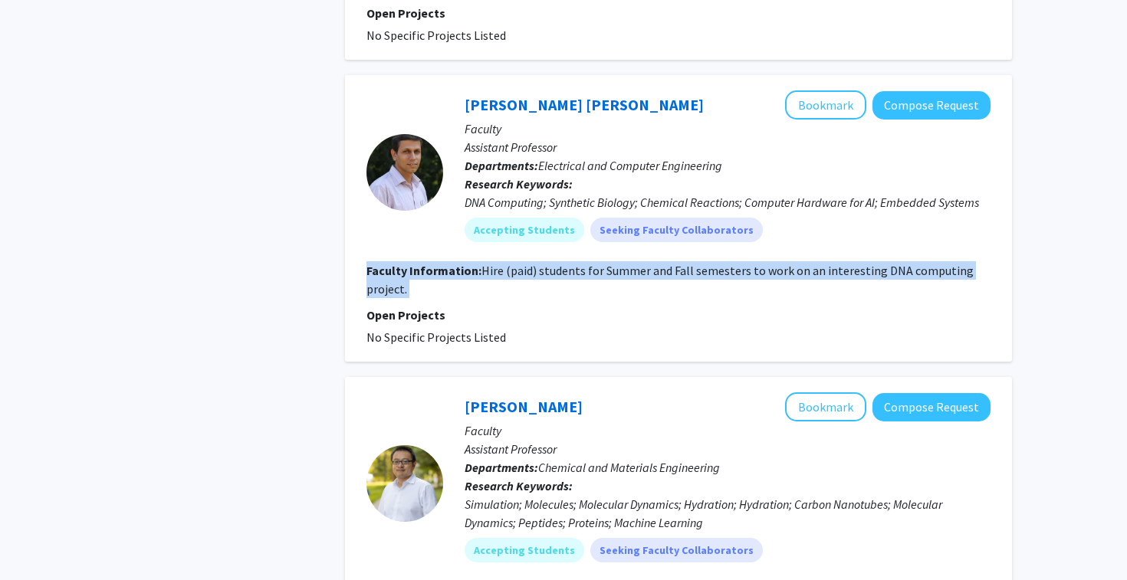
click at [695, 306] on p "Open Projects" at bounding box center [678, 315] width 624 height 18
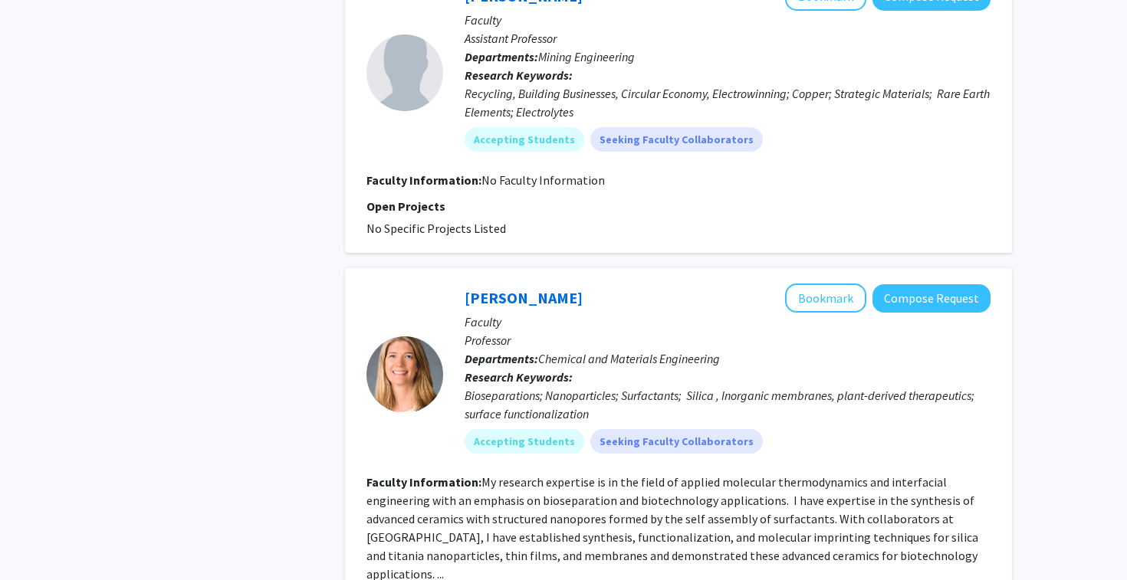
scroll to position [3301, 0]
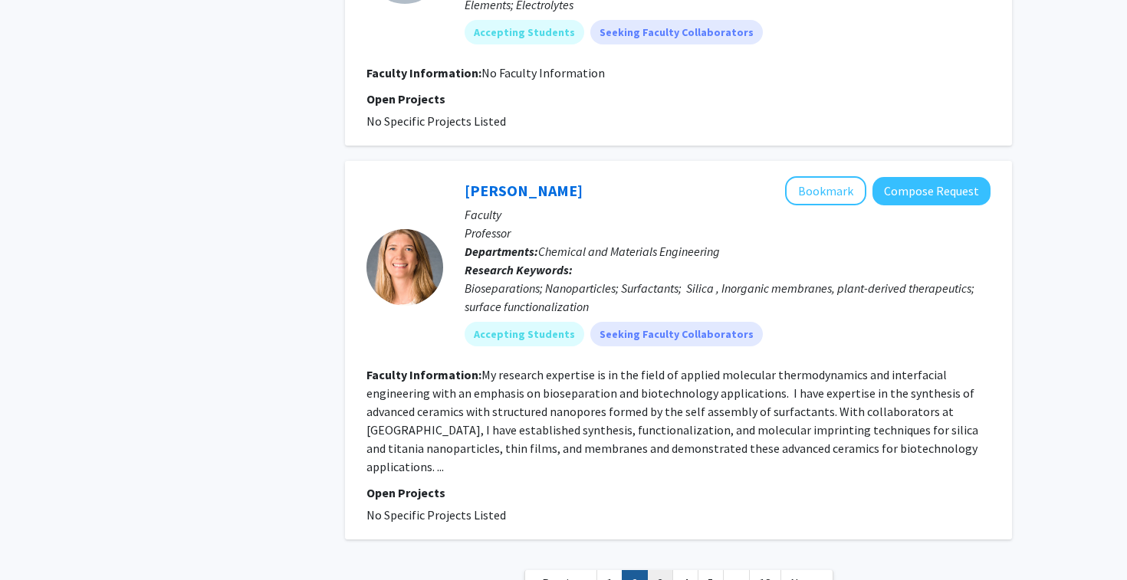
click at [660, 570] on link "3" at bounding box center [660, 583] width 26 height 27
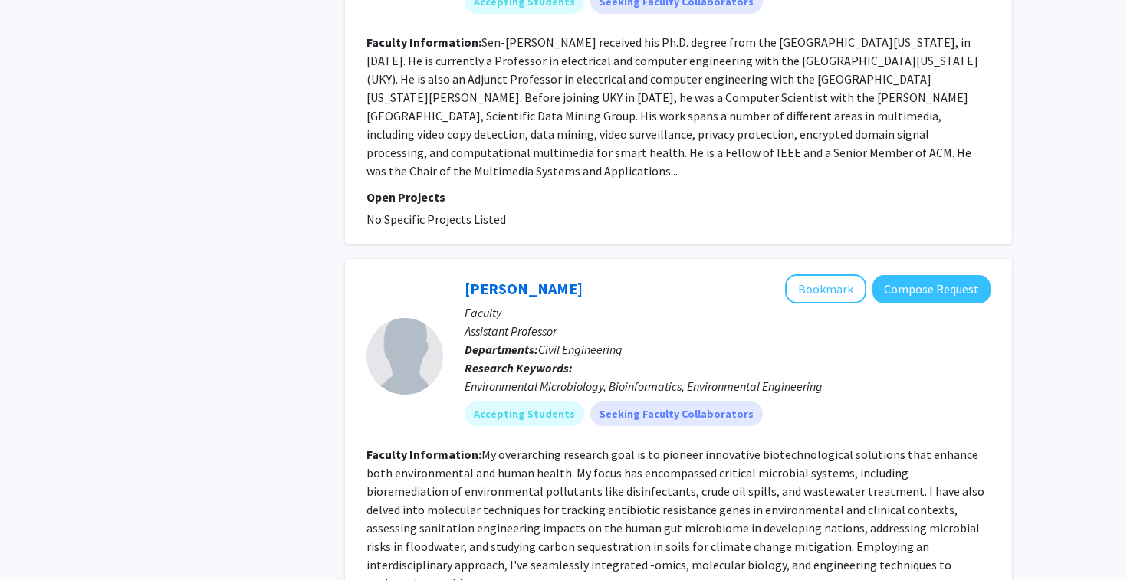
scroll to position [3338, 0]
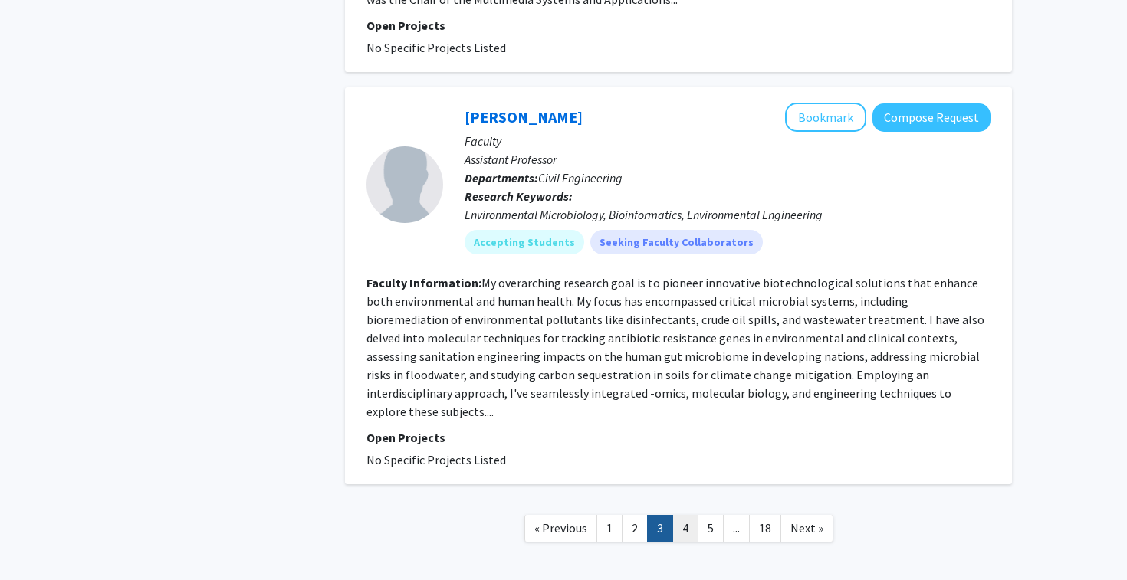
click at [685, 515] on link "4" at bounding box center [685, 528] width 26 height 27
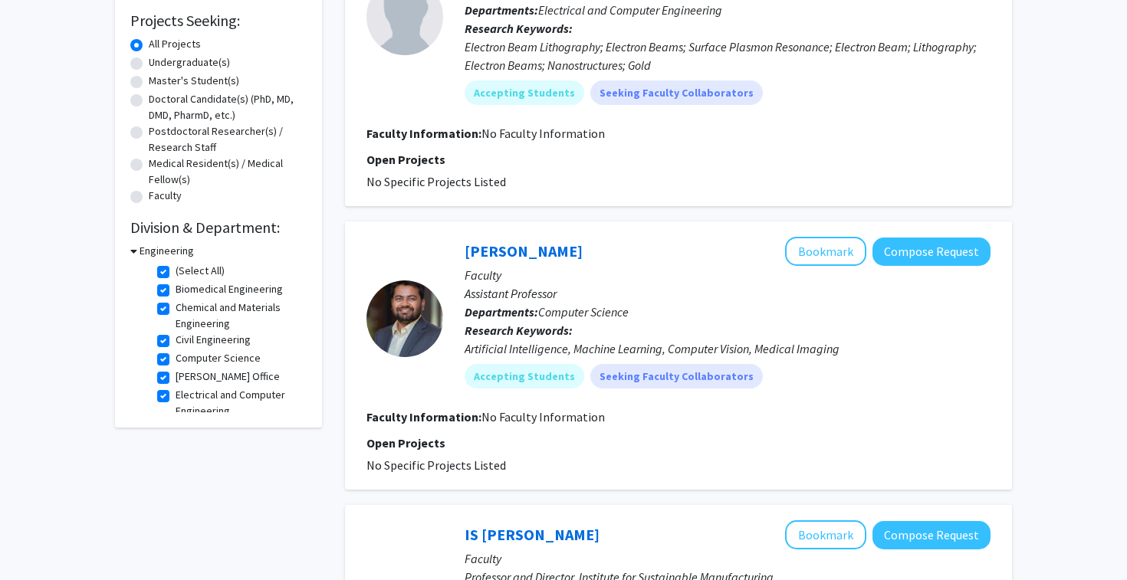
scroll to position [265, 0]
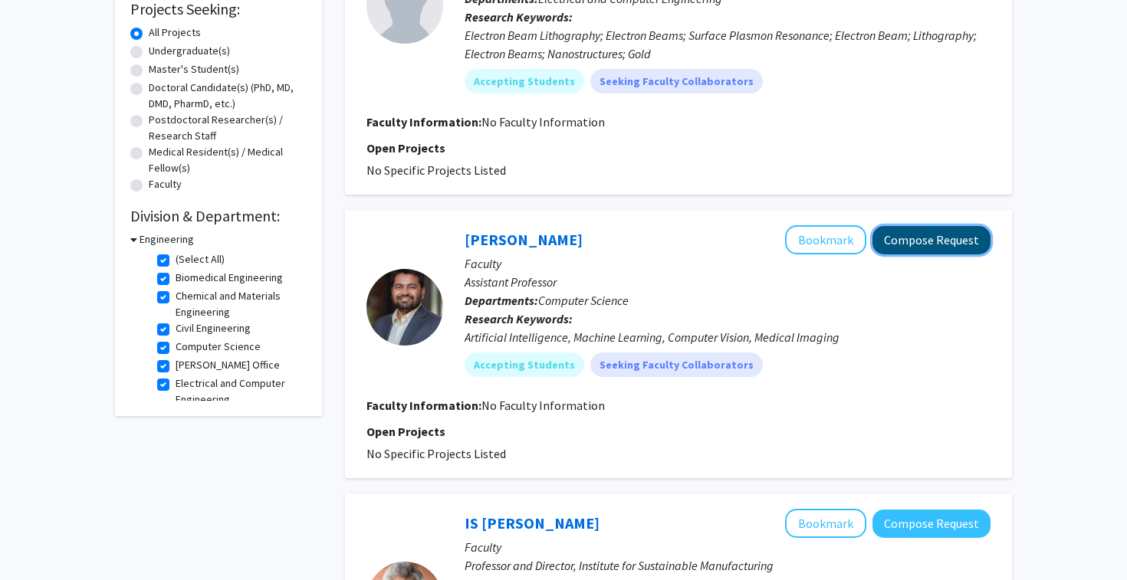
click at [907, 240] on button "Compose Request" at bounding box center [931, 240] width 118 height 28
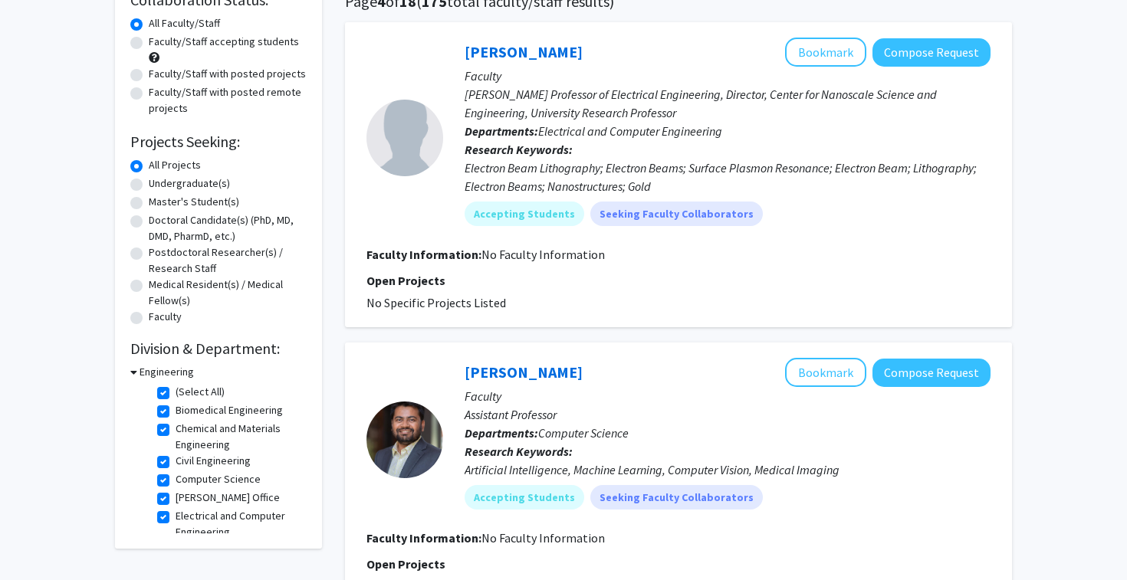
scroll to position [285, 0]
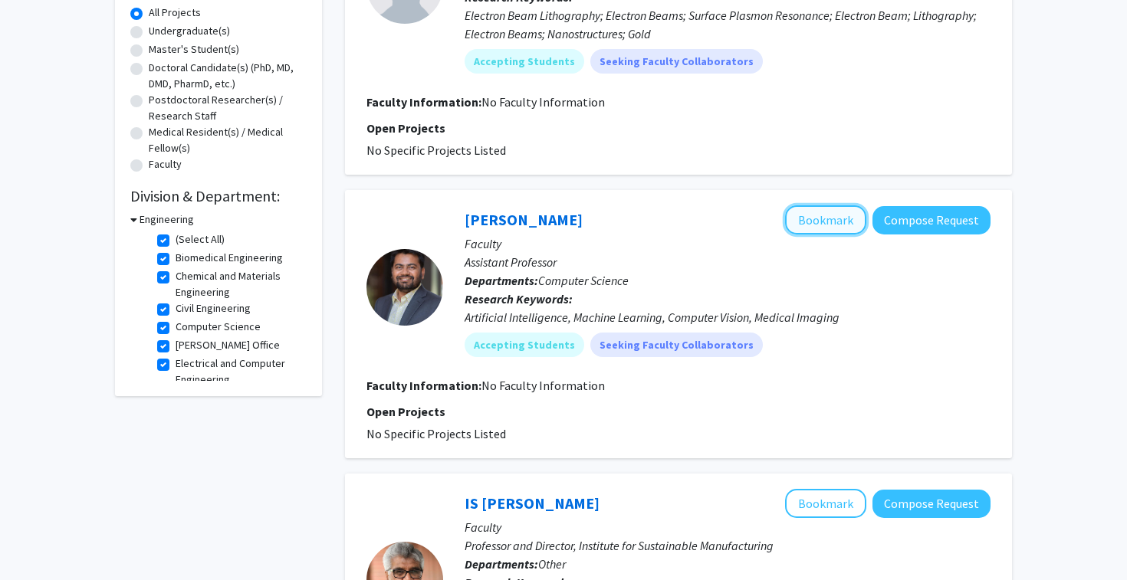
click at [849, 224] on button "Bookmark" at bounding box center [825, 219] width 81 height 29
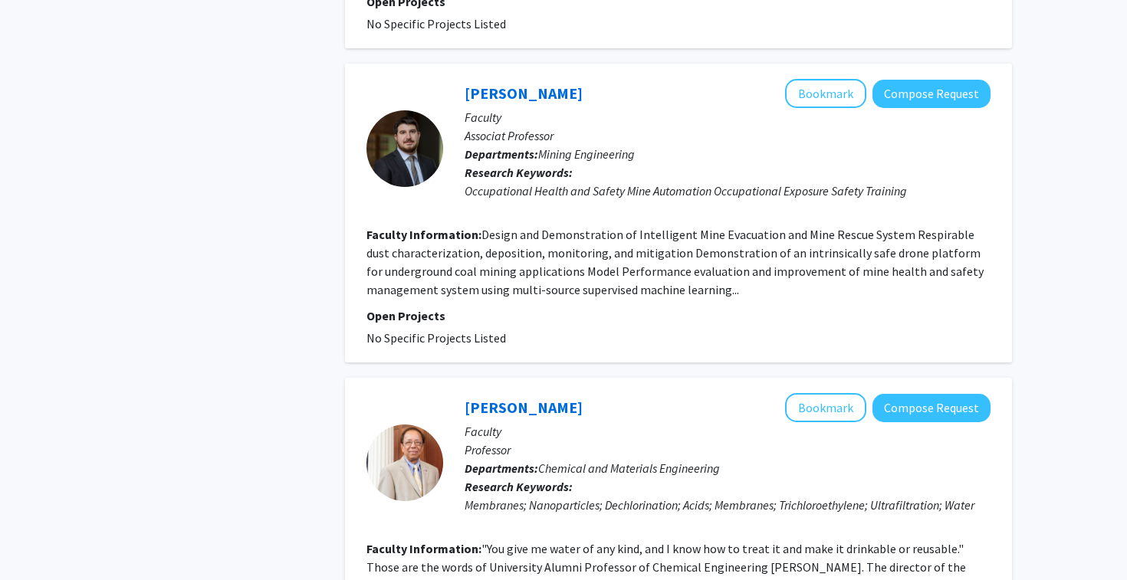
scroll to position [2692, 0]
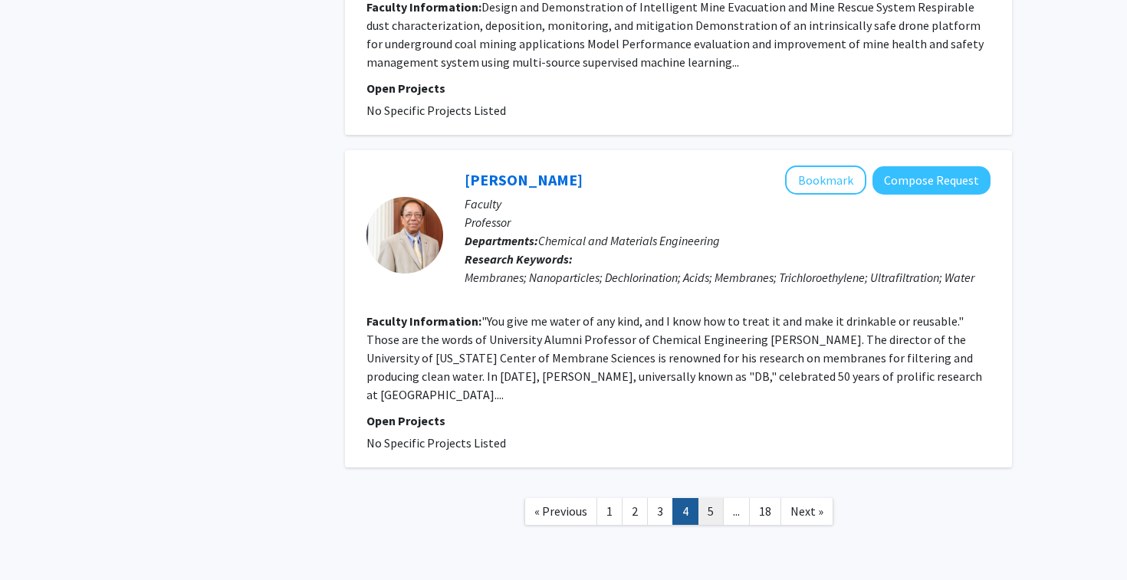
click at [710, 498] on link "5" at bounding box center [711, 511] width 26 height 27
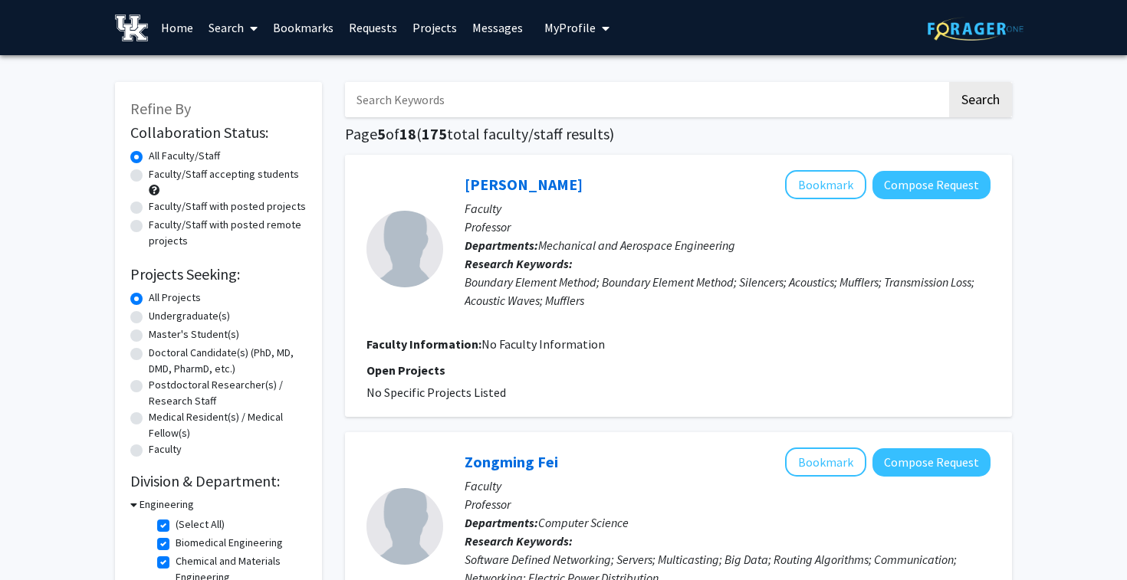
scroll to position [261, 0]
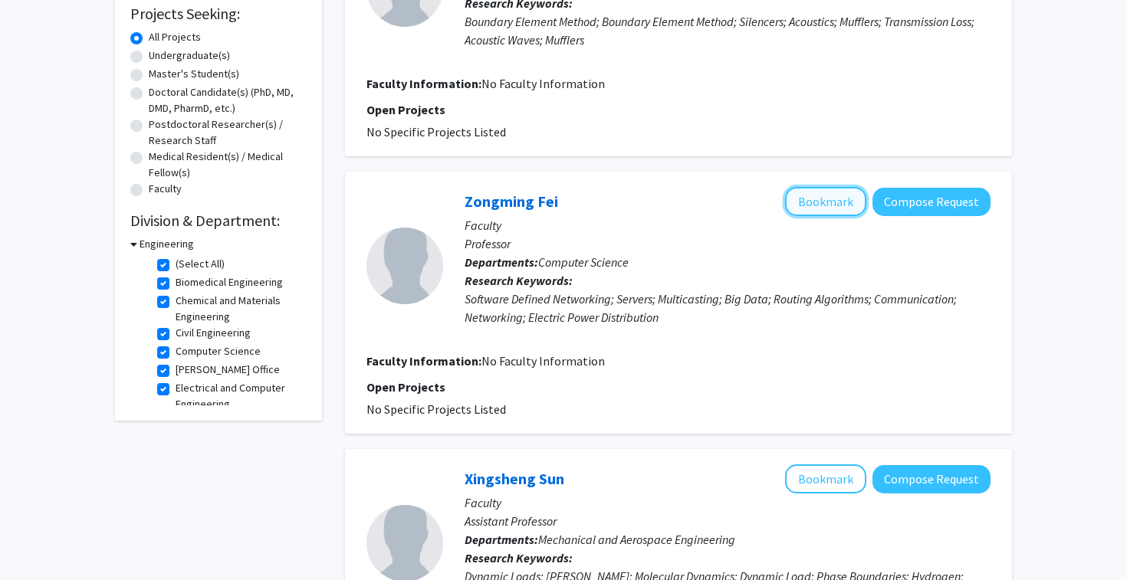
click at [849, 212] on button "Bookmark" at bounding box center [825, 201] width 81 height 29
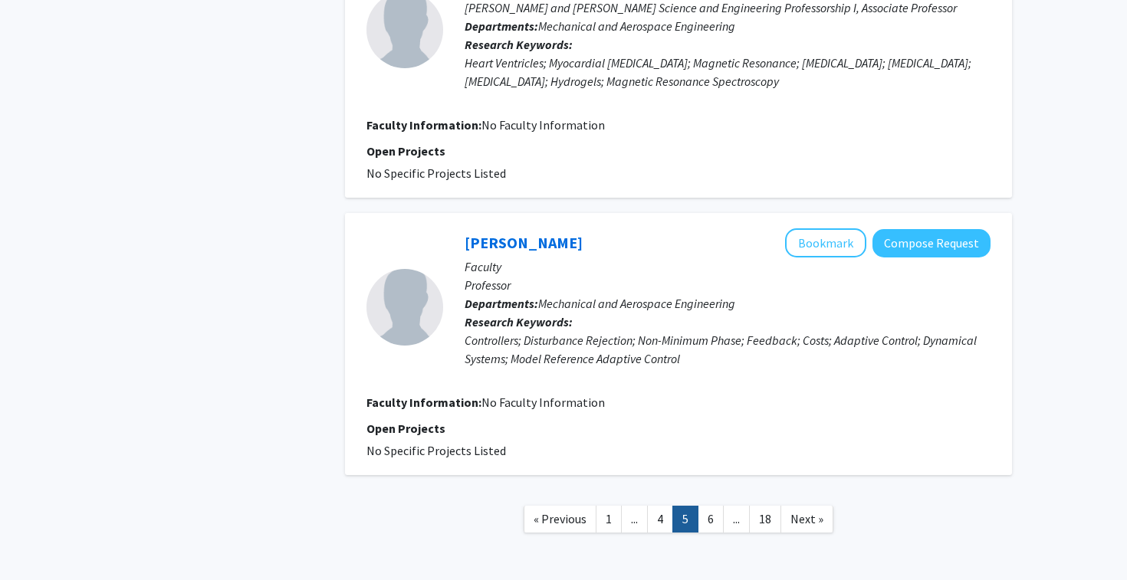
scroll to position [2467, 0]
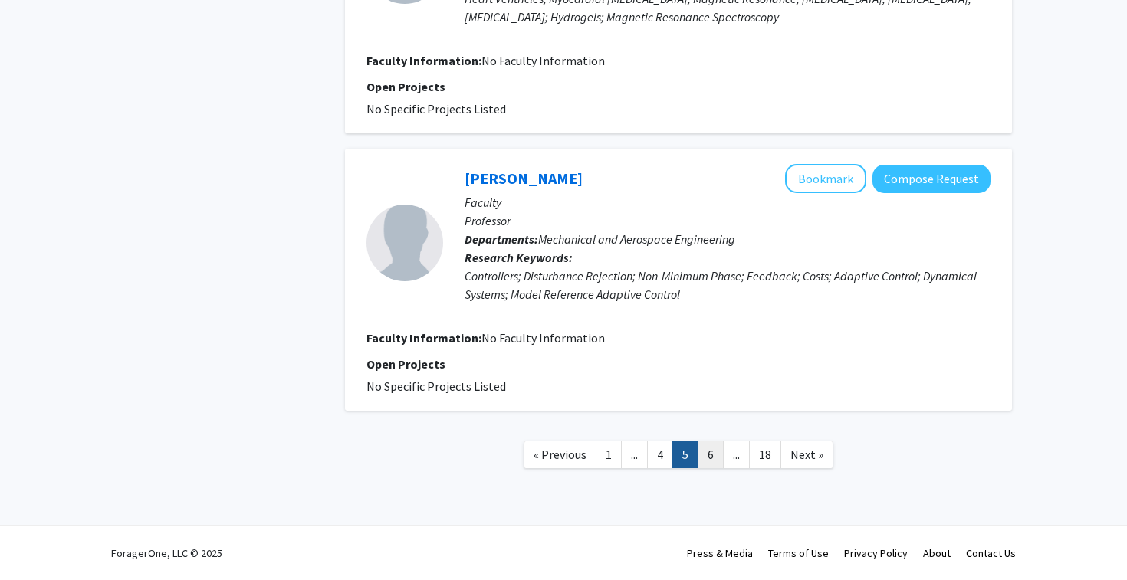
click at [716, 458] on link "6" at bounding box center [711, 455] width 26 height 27
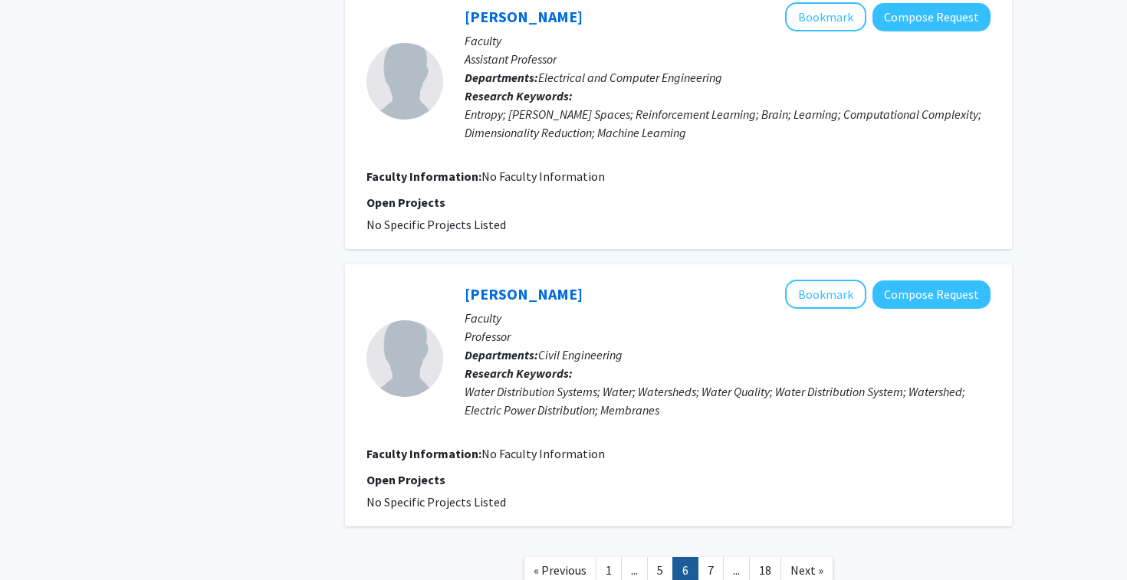
scroll to position [2346, 0]
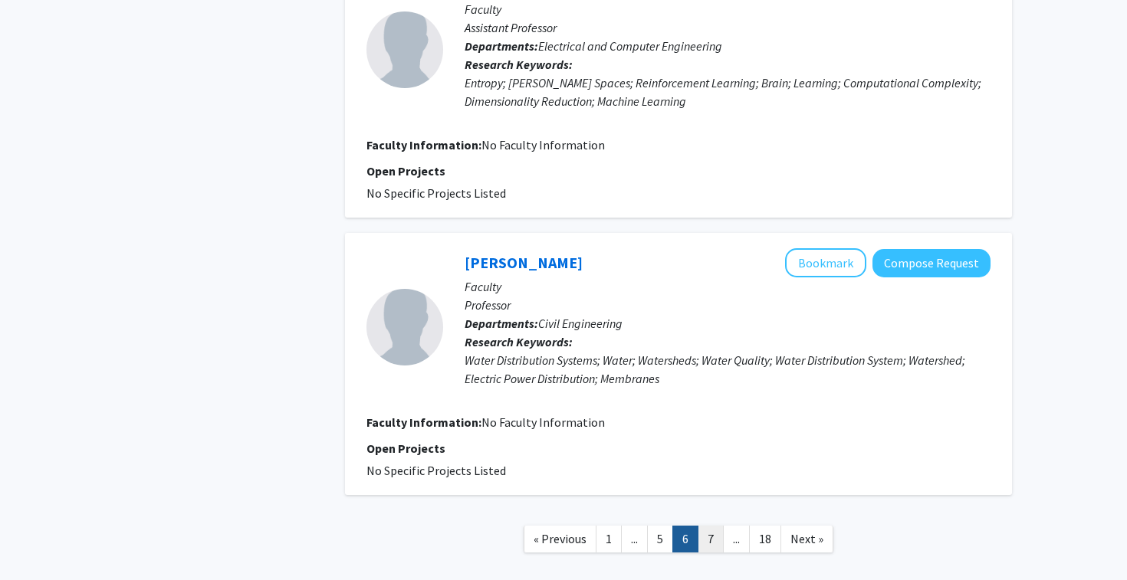
click at [714, 535] on link "7" at bounding box center [711, 539] width 26 height 27
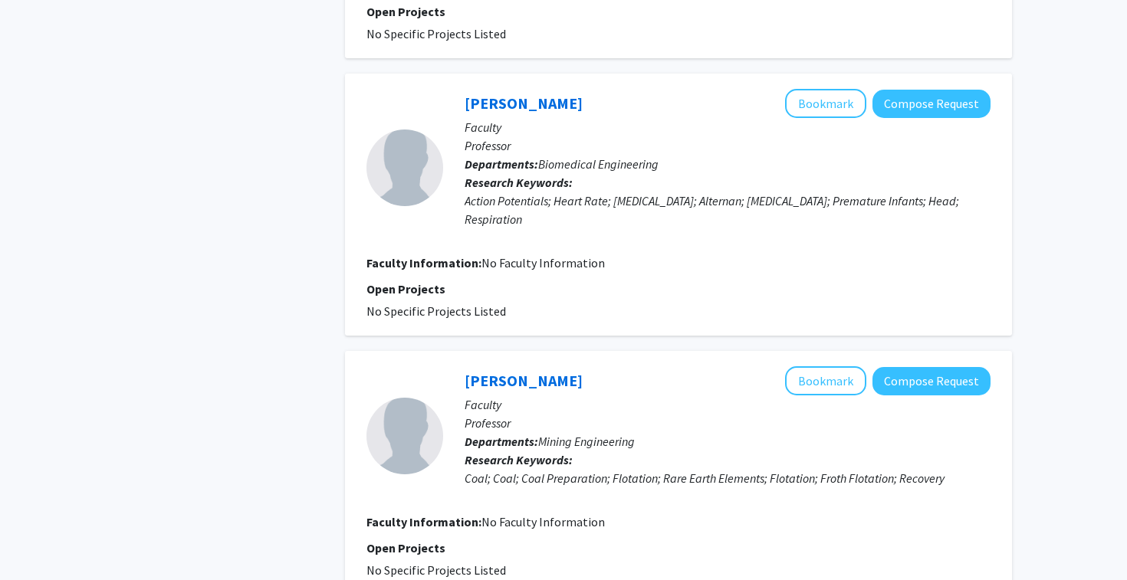
scroll to position [2398, 0]
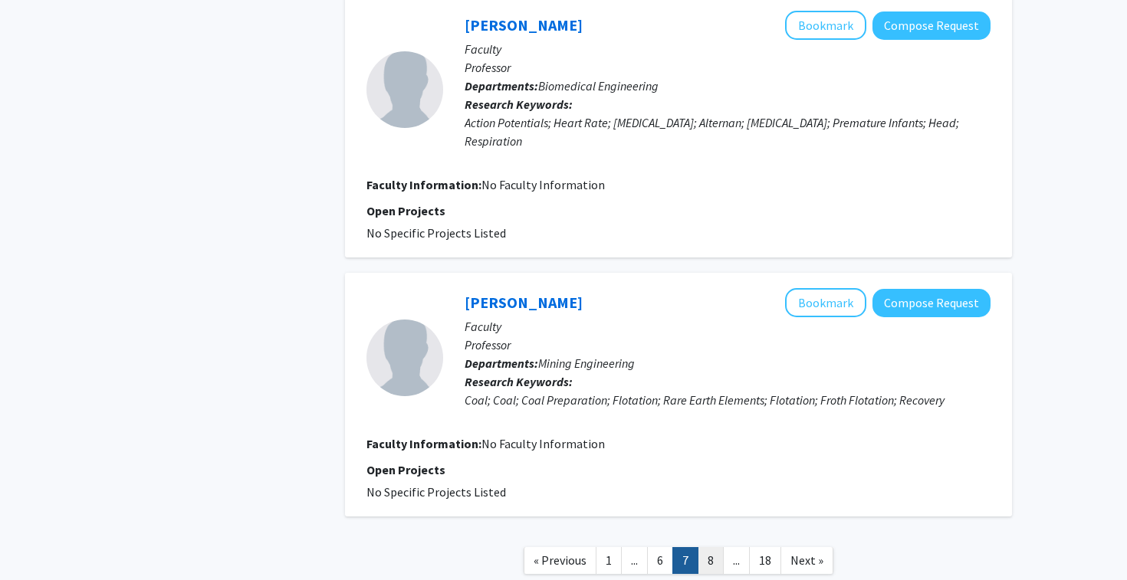
click at [714, 547] on link "8" at bounding box center [711, 560] width 26 height 27
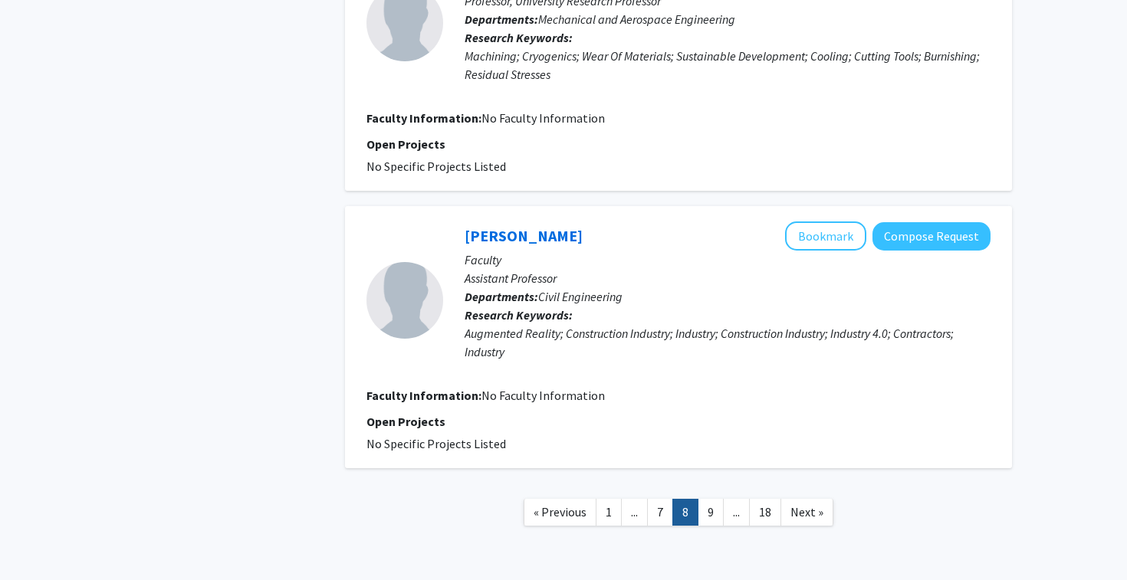
scroll to position [2559, 0]
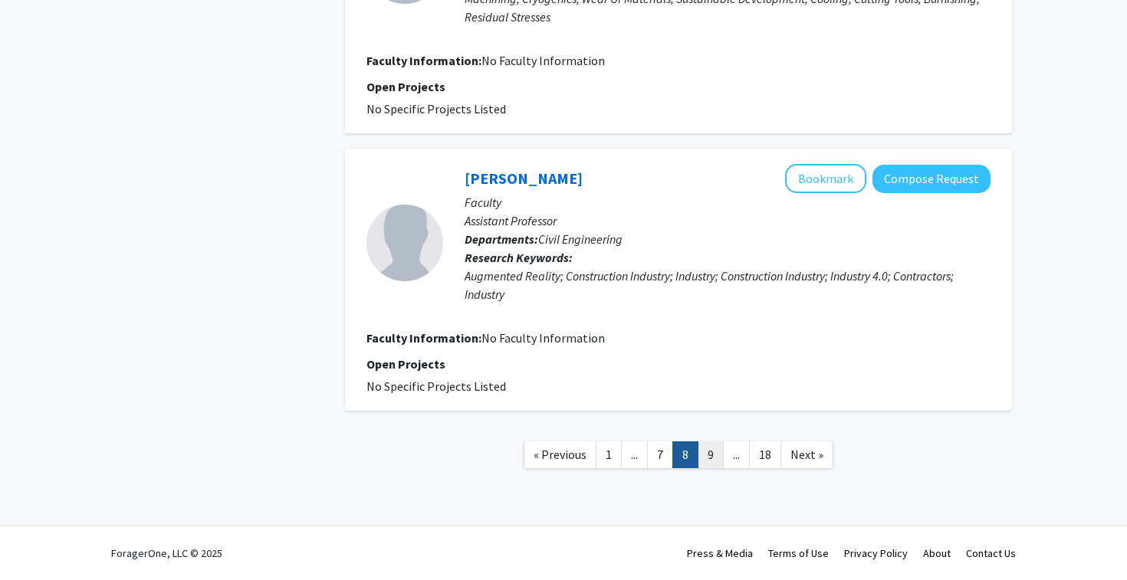
click at [704, 453] on link "9" at bounding box center [711, 455] width 26 height 27
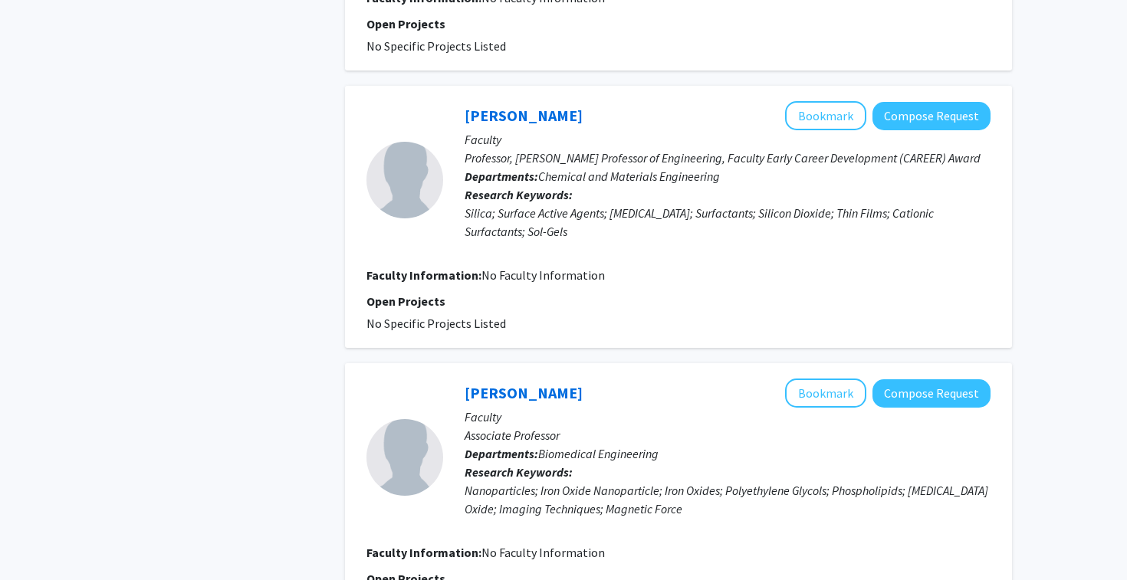
scroll to position [2559, 0]
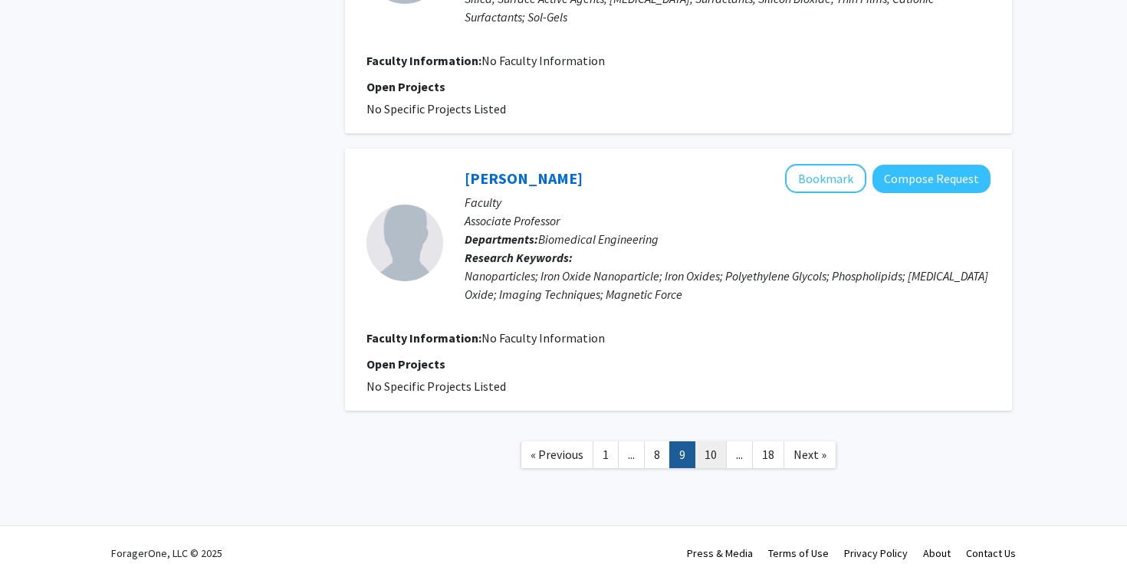
click at [713, 462] on link "10" at bounding box center [711, 455] width 32 height 27
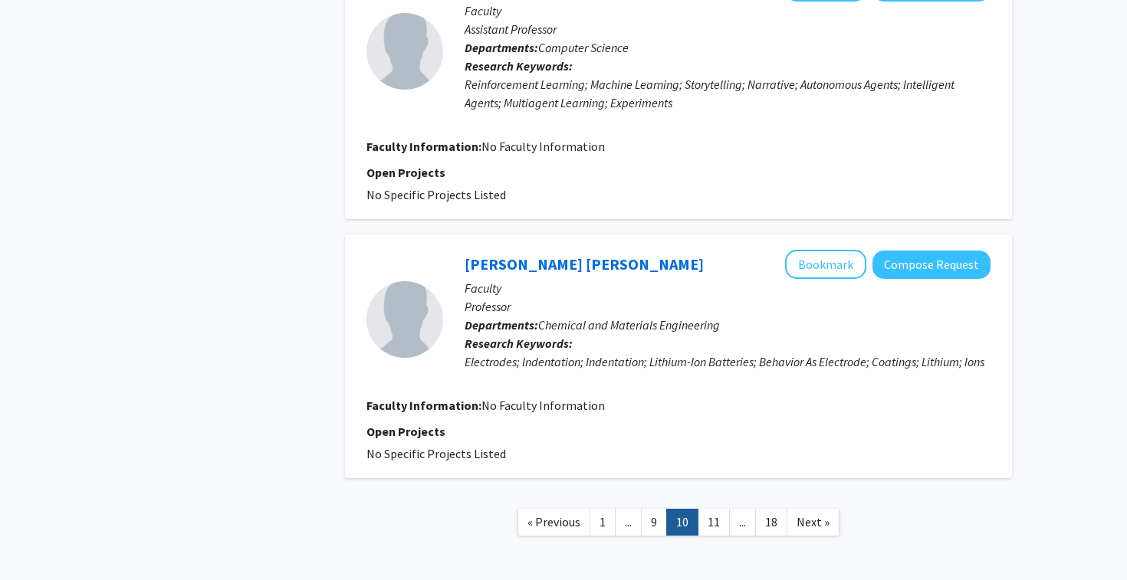
scroll to position [2424, 0]
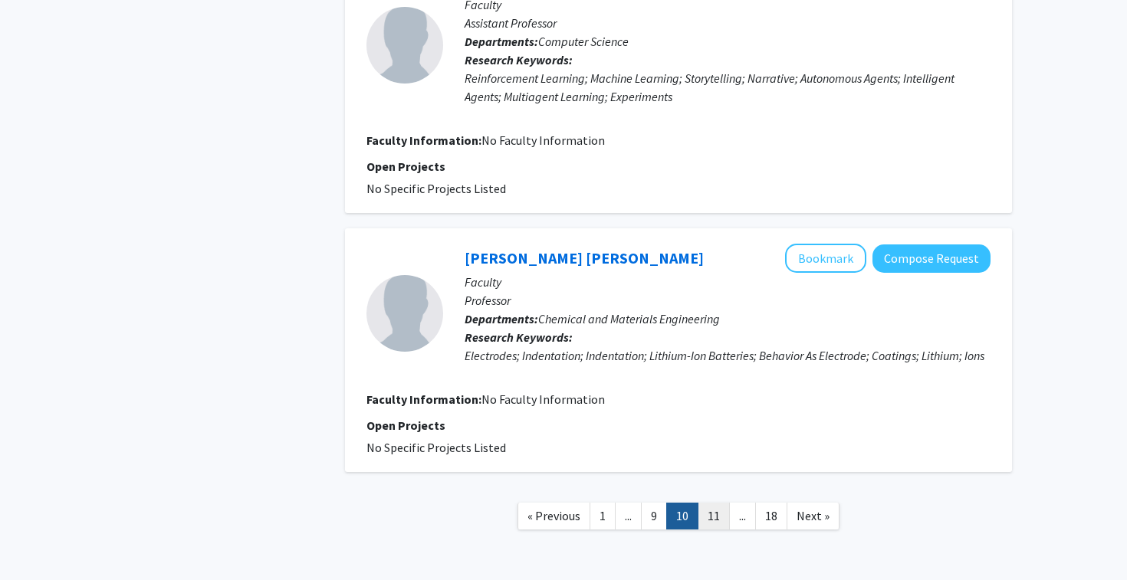
click at [708, 527] on link "11" at bounding box center [714, 516] width 32 height 27
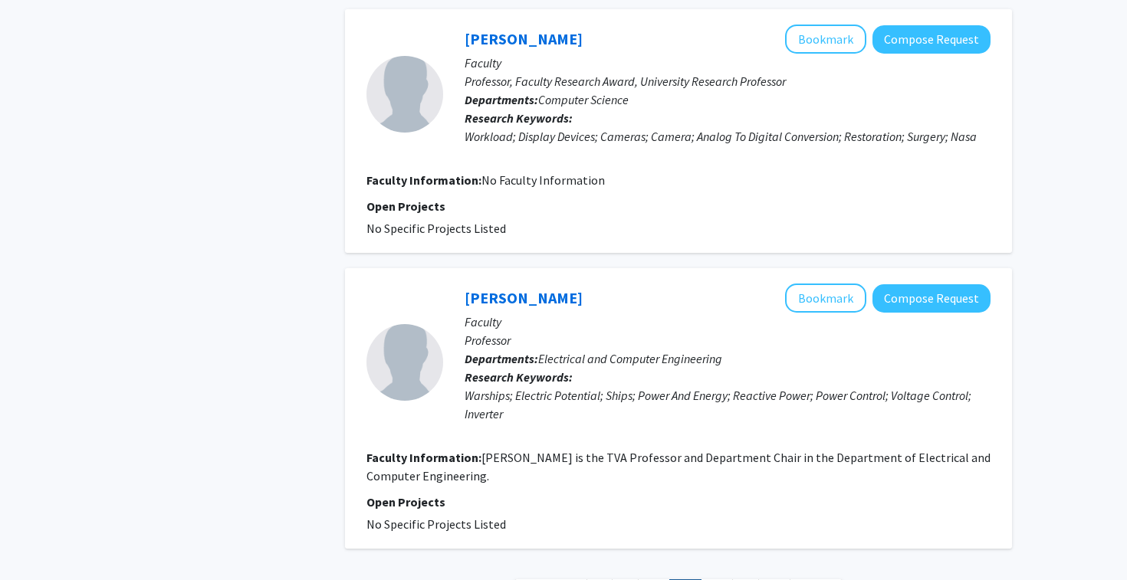
scroll to position [2448, 0]
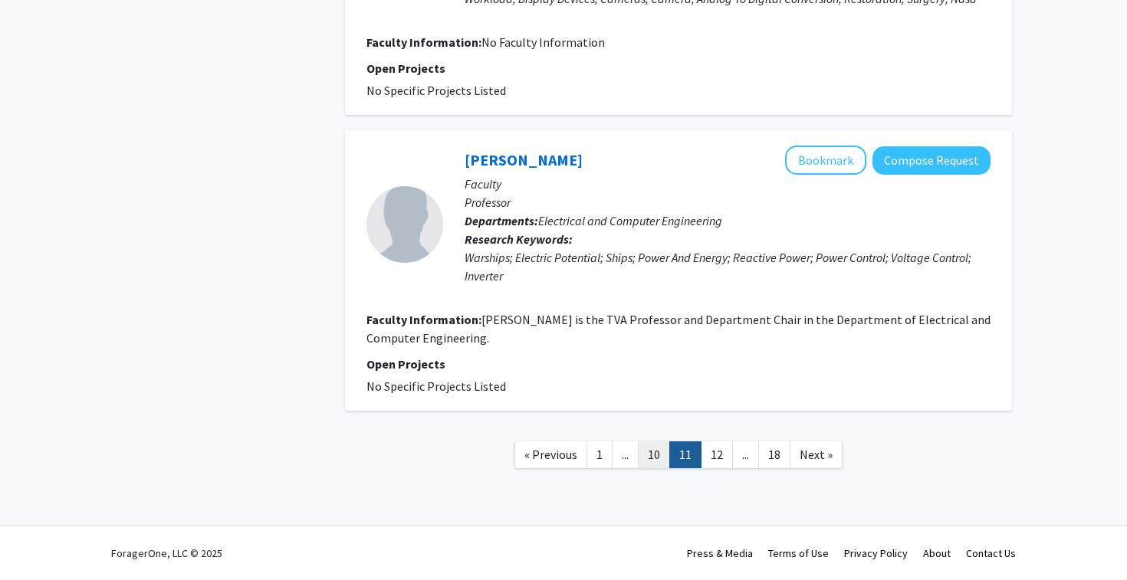
click at [651, 451] on link "10" at bounding box center [654, 455] width 32 height 27
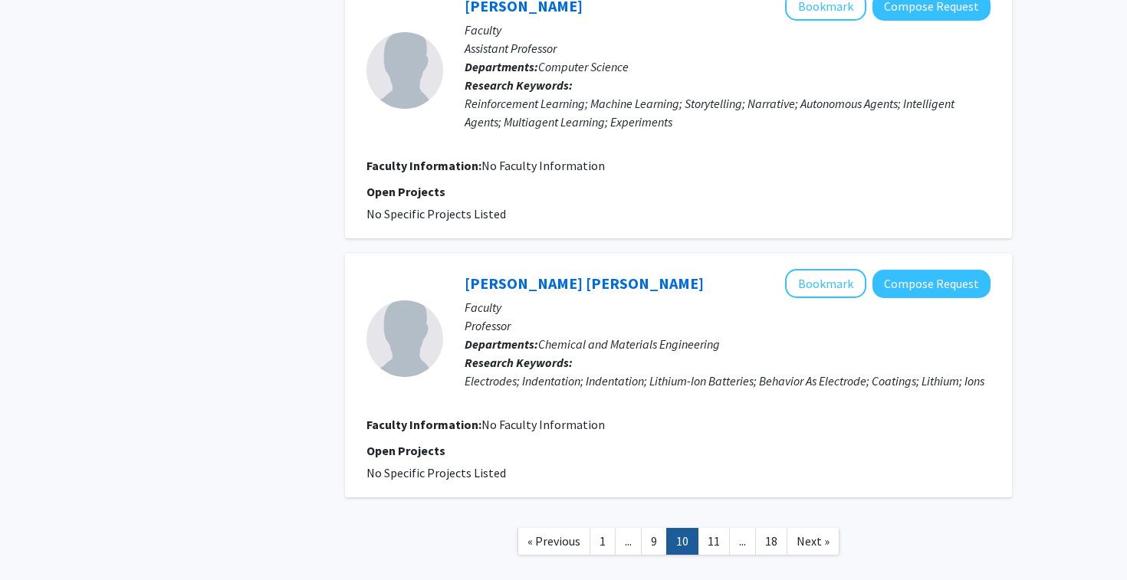
scroll to position [2358, 0]
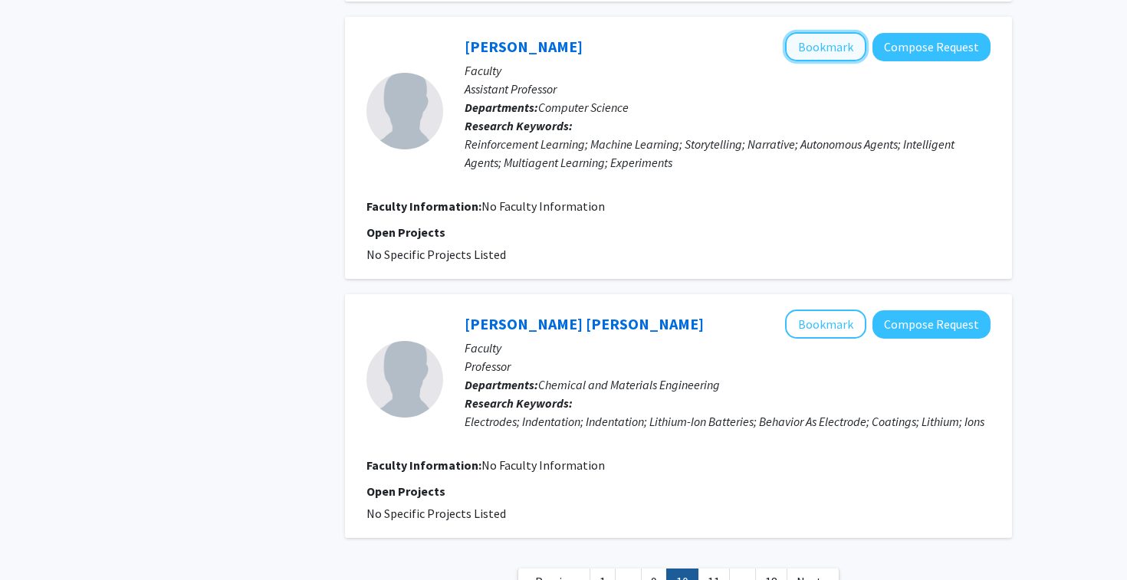
click at [848, 46] on button "Bookmark" at bounding box center [825, 46] width 81 height 29
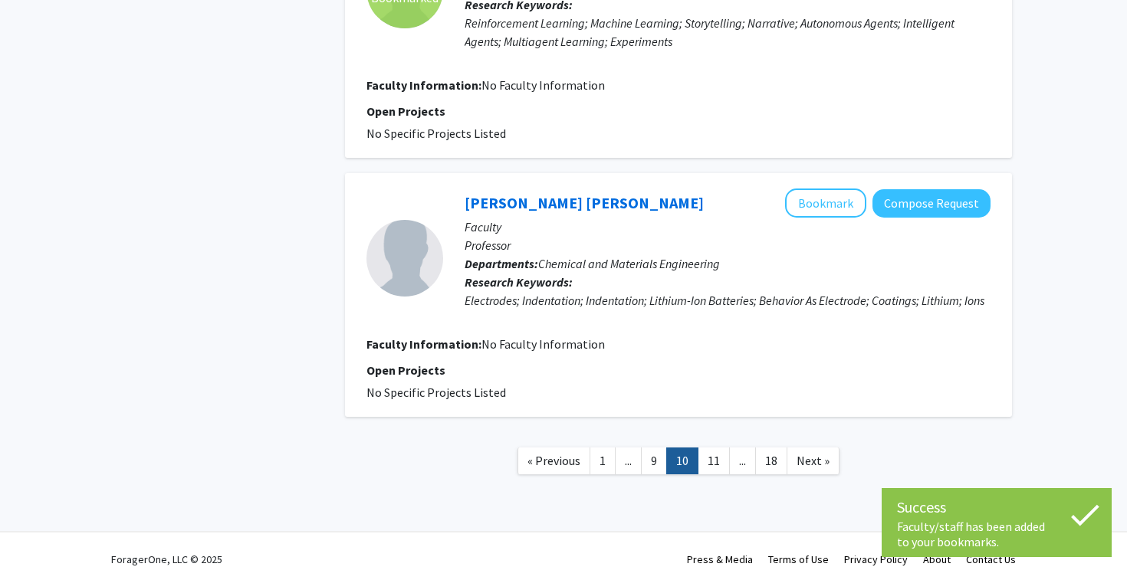
scroll to position [2485, 0]
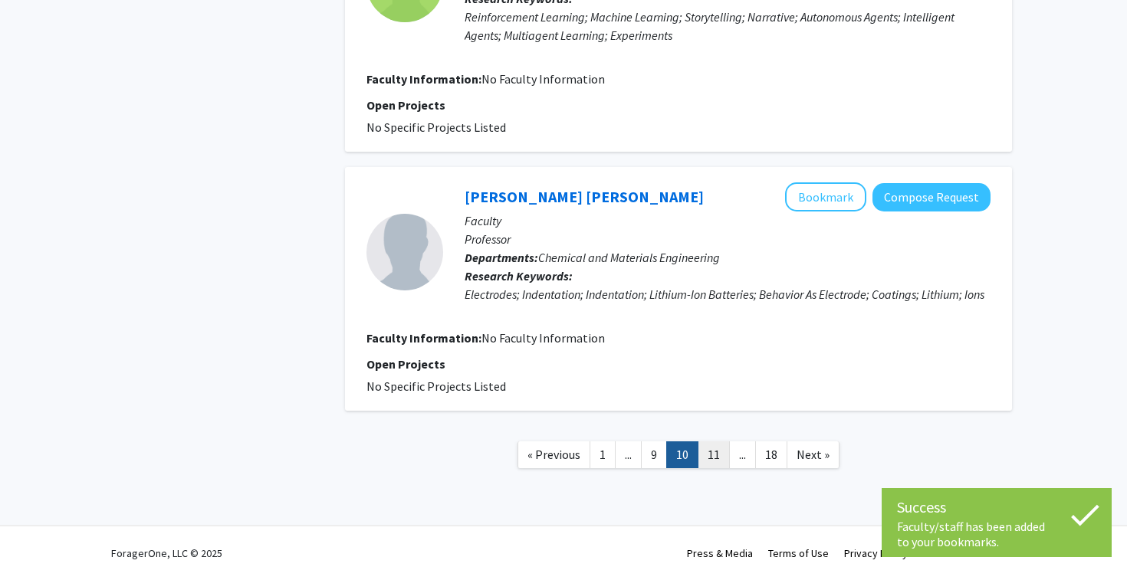
click at [714, 452] on link "11" at bounding box center [714, 455] width 32 height 27
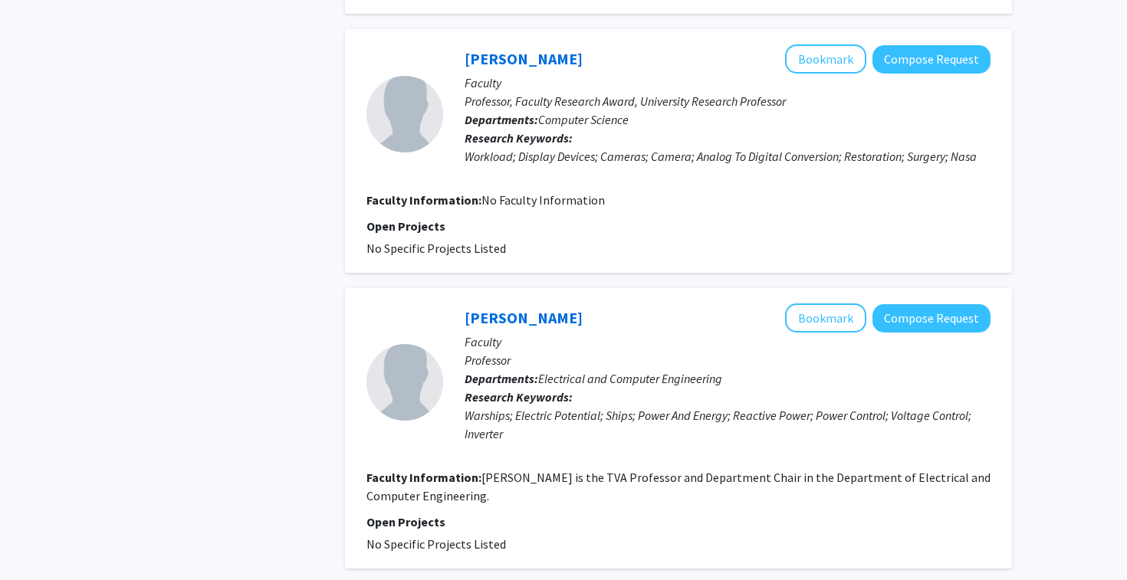
scroll to position [2293, 0]
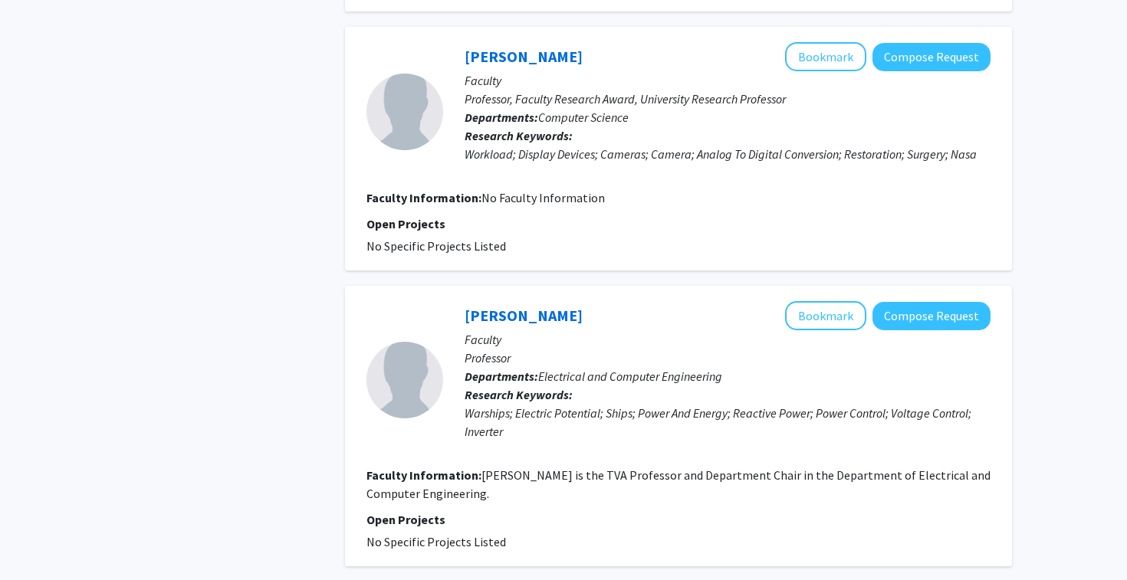
click at [826, 156] on div "Workload; Display Devices; Cameras; Camera; Analog To Digital Conversion; Resto…" at bounding box center [728, 154] width 526 height 18
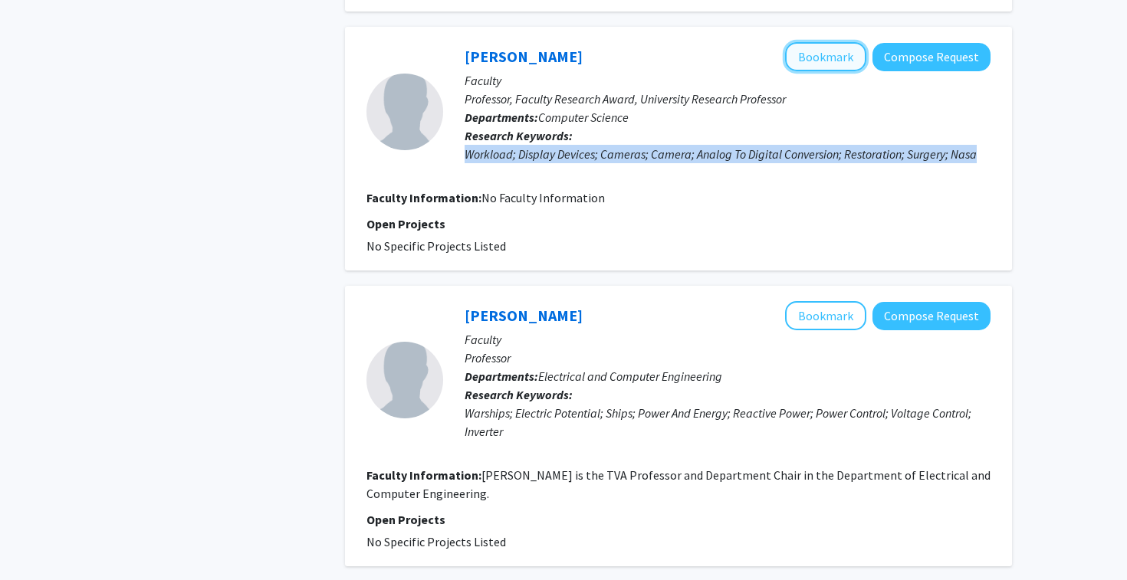
click at [859, 54] on button "Bookmark" at bounding box center [825, 56] width 81 height 29
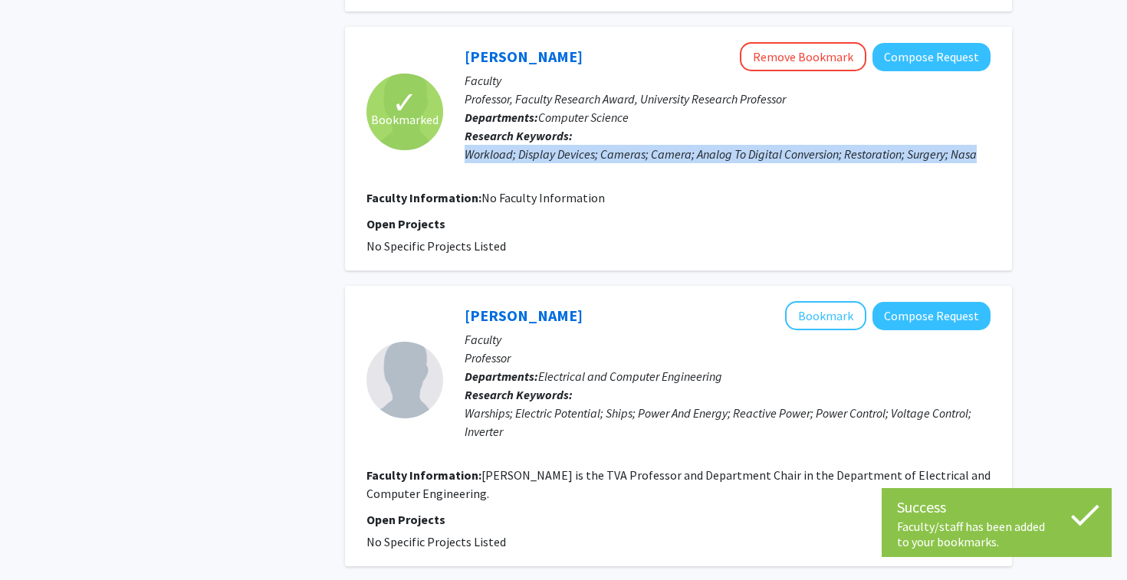
scroll to position [2448, 0]
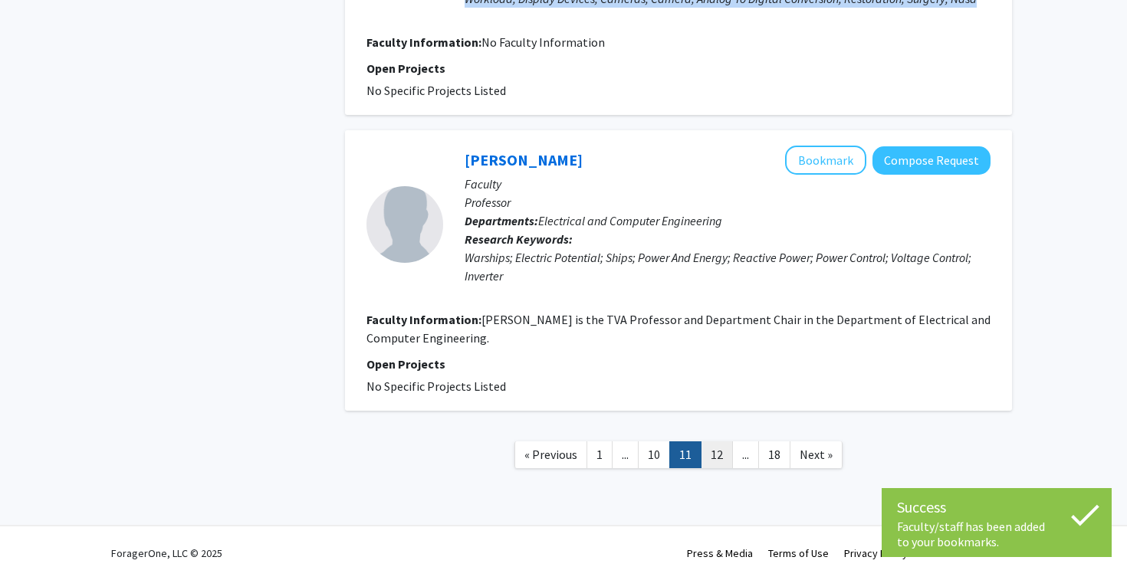
click at [715, 445] on link "12" at bounding box center [717, 455] width 32 height 27
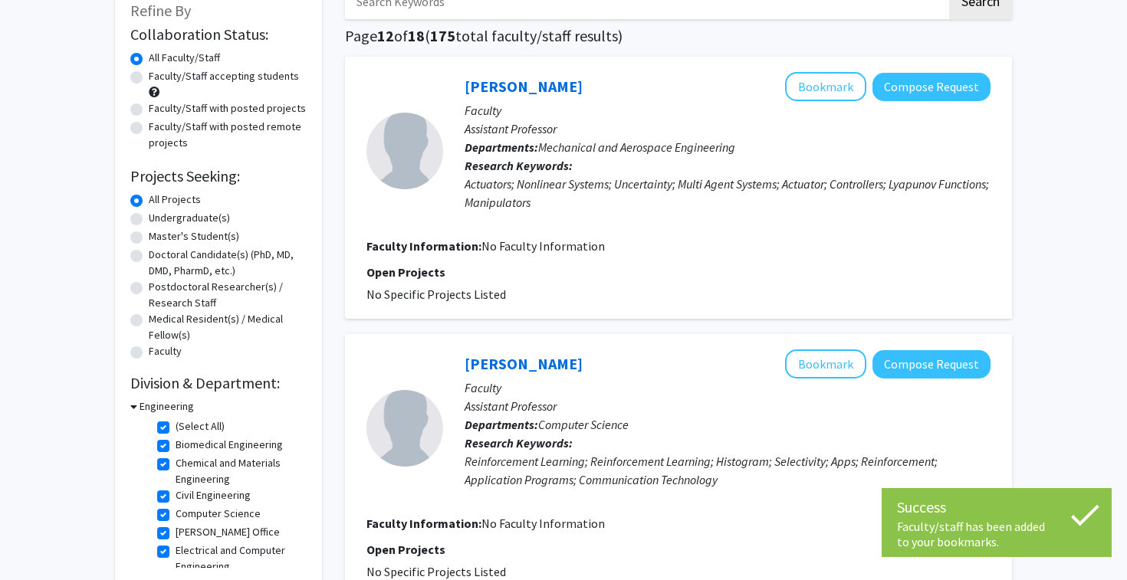
scroll to position [307, 0]
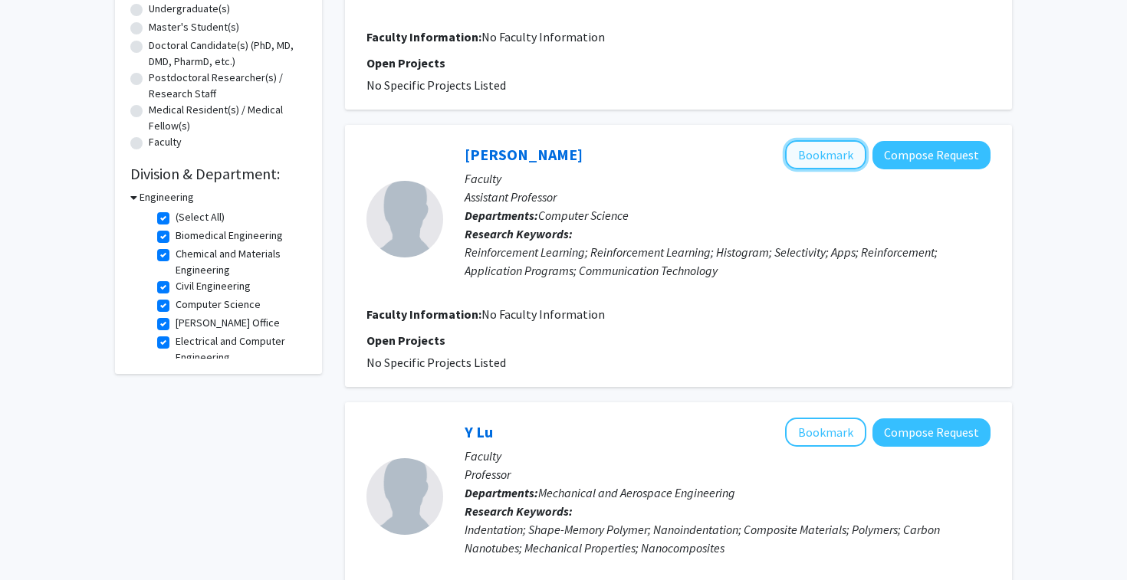
click at [846, 149] on button "Bookmark" at bounding box center [825, 154] width 81 height 29
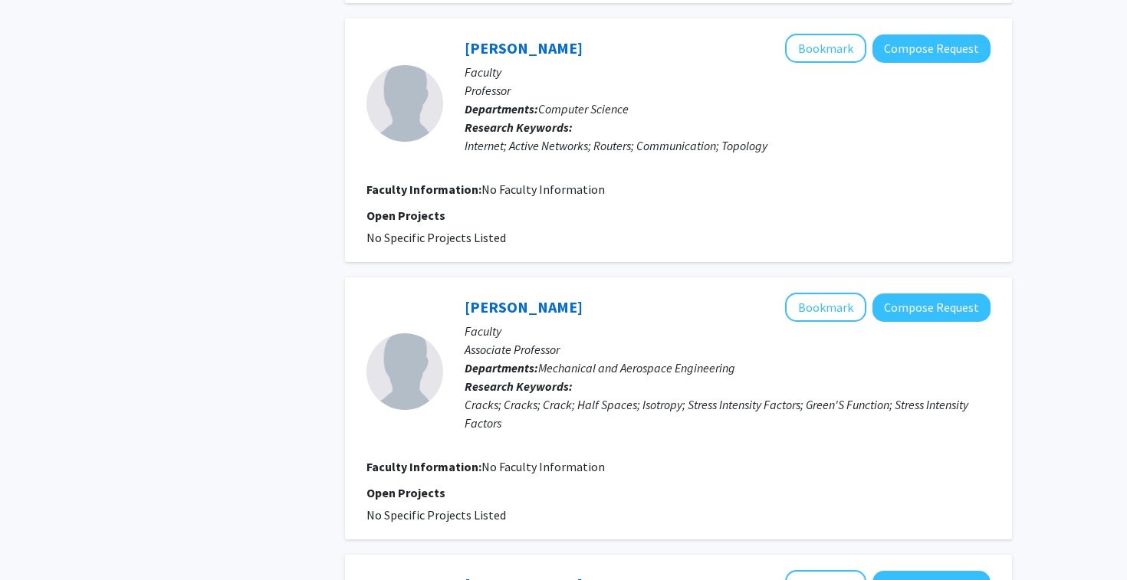
scroll to position [1269, 0]
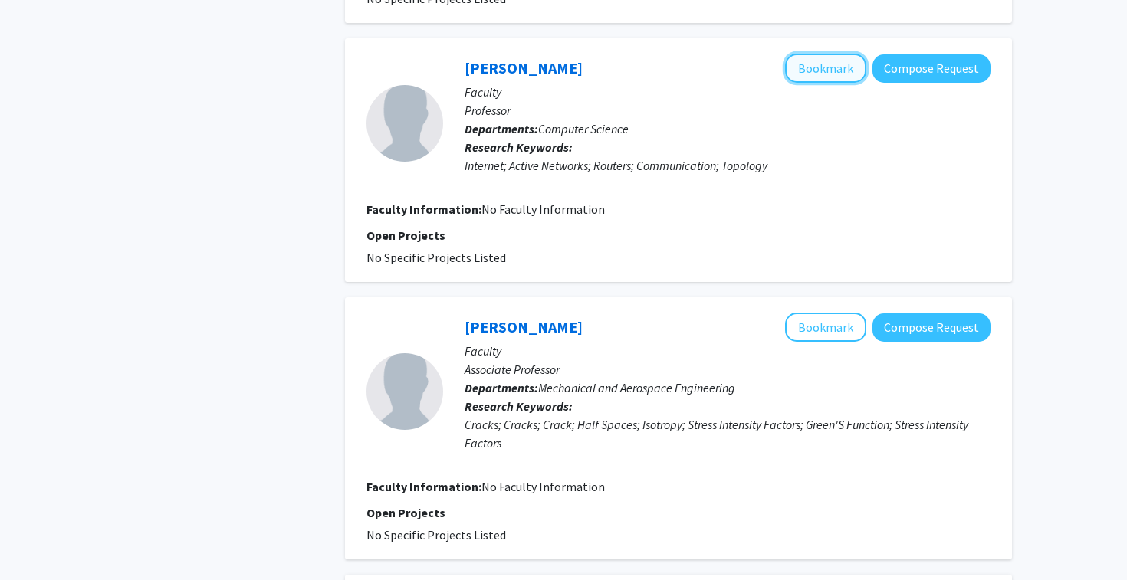
click at [847, 70] on button "Bookmark" at bounding box center [825, 68] width 81 height 29
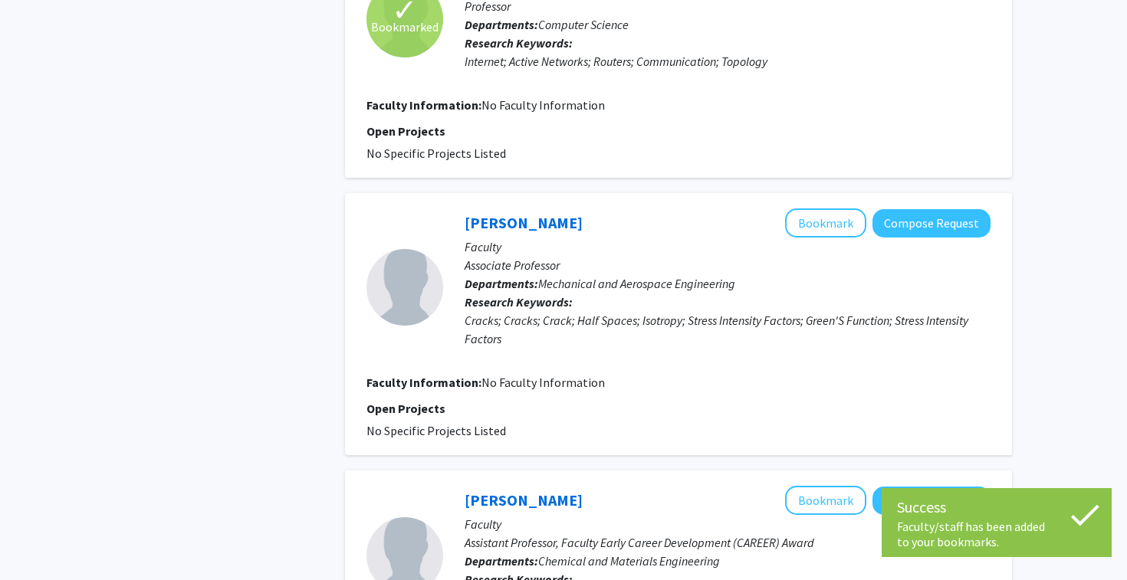
scroll to position [1151, 0]
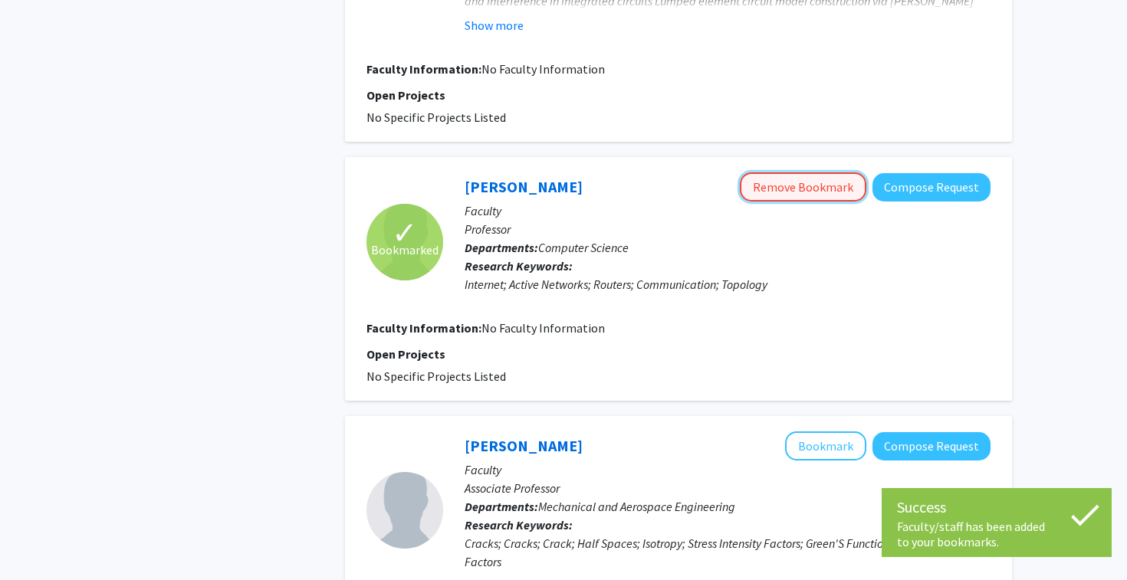
click at [810, 182] on button "Remove Bookmark" at bounding box center [803, 186] width 126 height 29
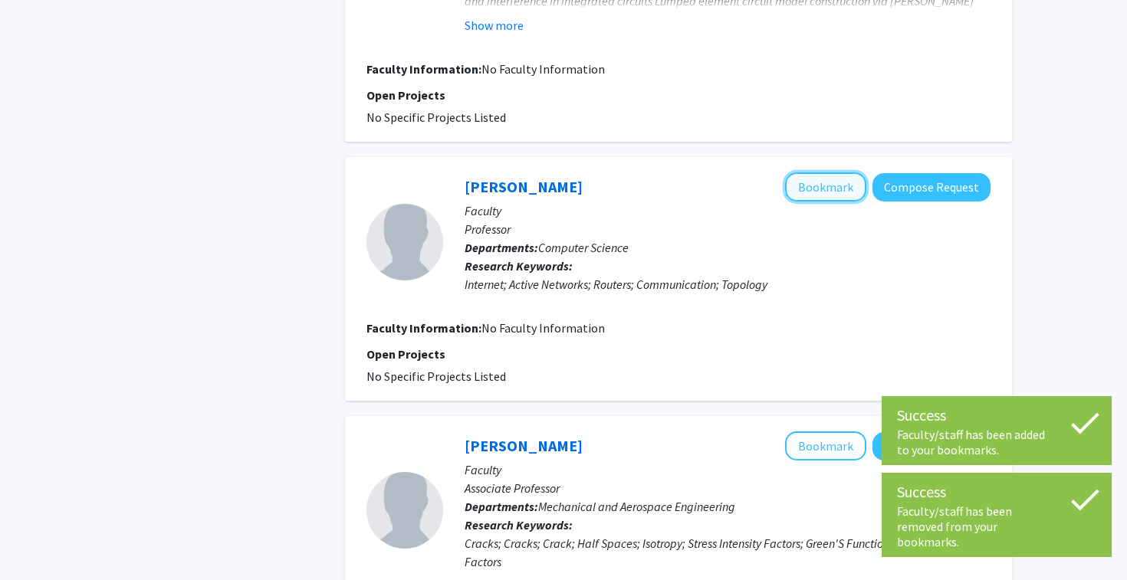
click at [831, 192] on button "Bookmark" at bounding box center [825, 186] width 81 height 29
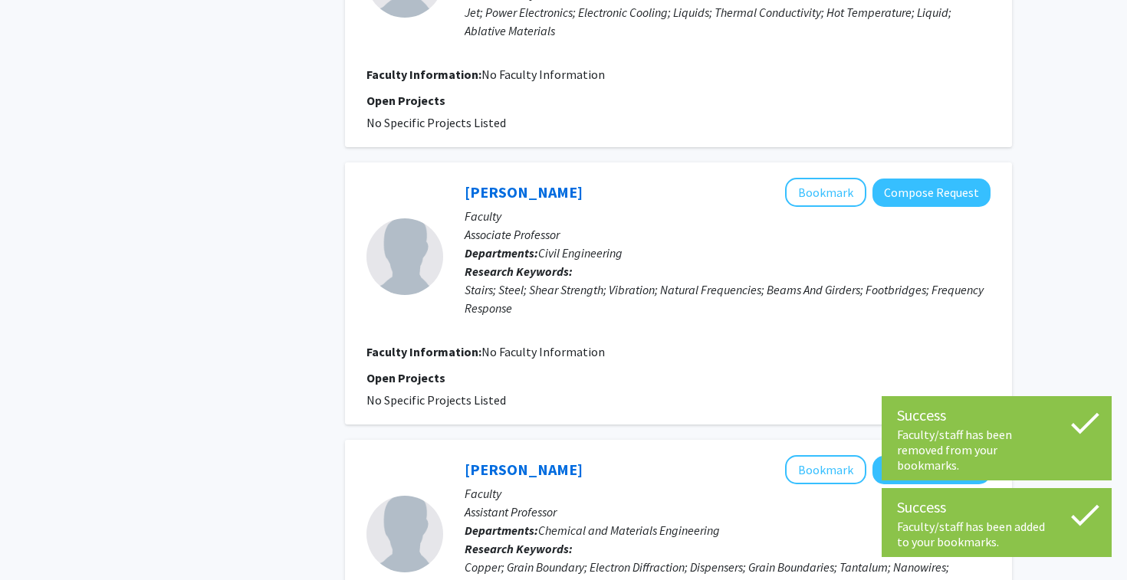
scroll to position [2510, 0]
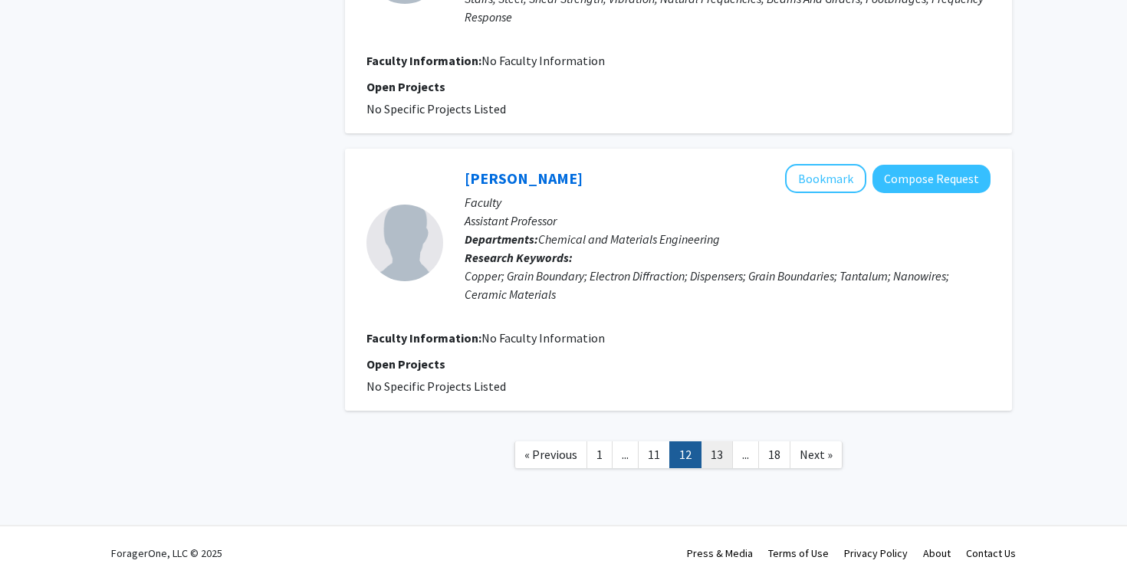
click at [717, 452] on link "13" at bounding box center [717, 455] width 32 height 27
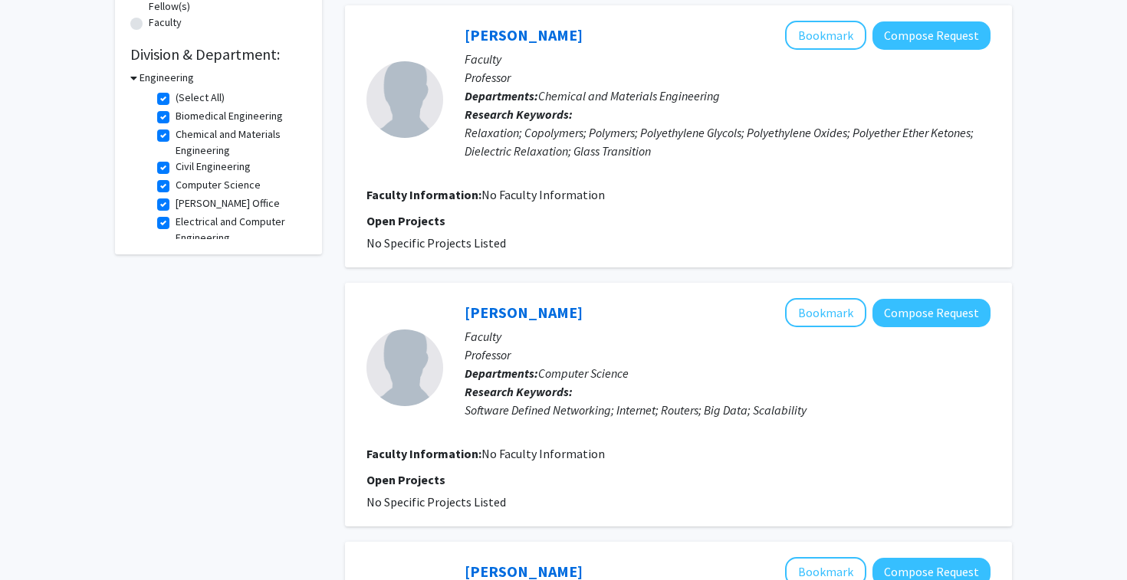
scroll to position [680, 0]
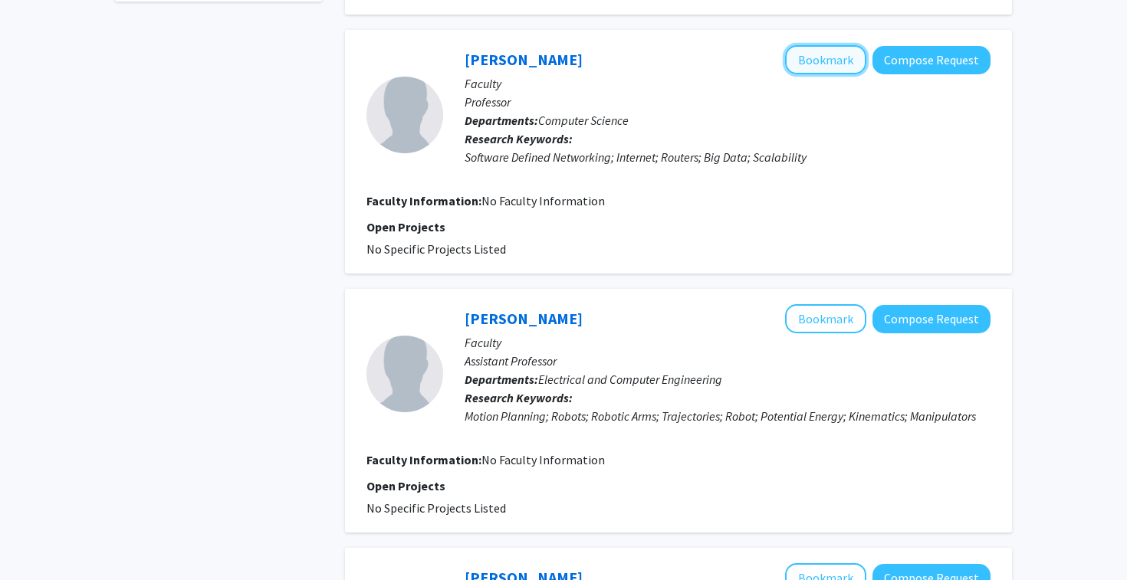
click at [848, 67] on button "Bookmark" at bounding box center [825, 59] width 81 height 29
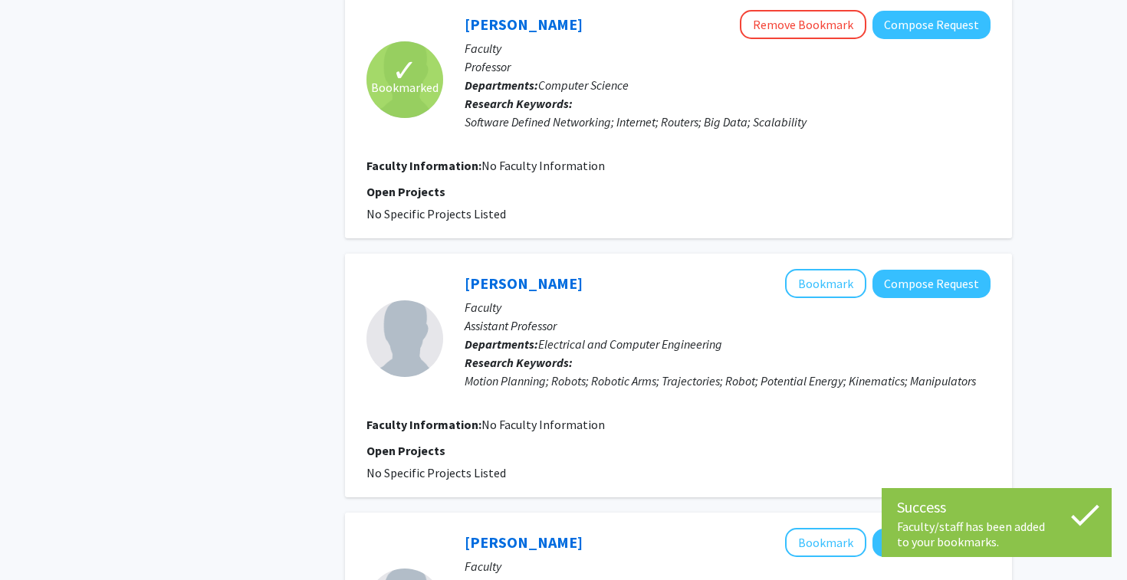
scroll to position [737, 0]
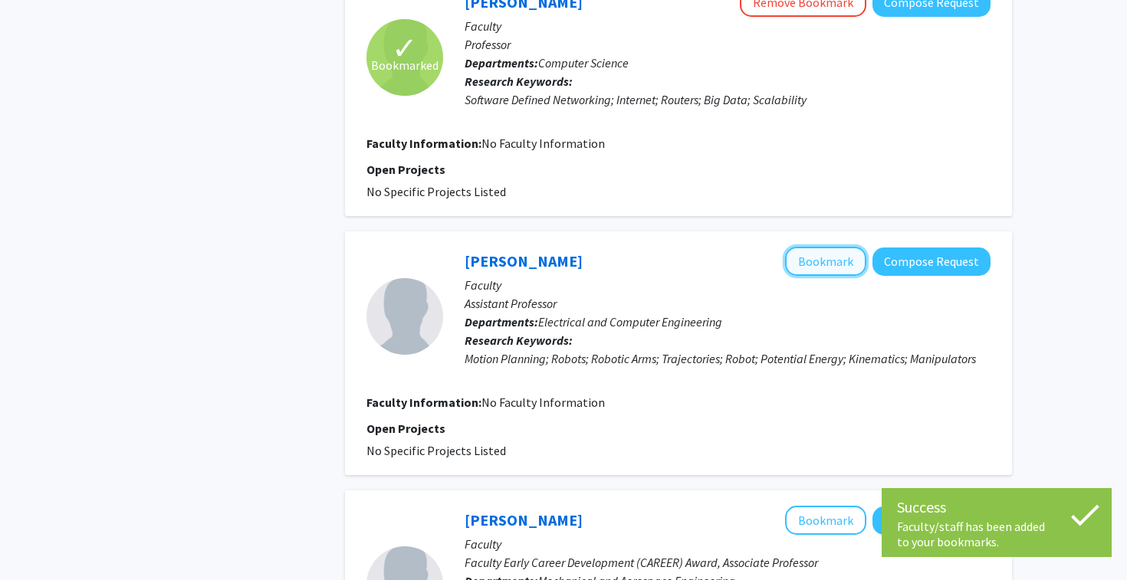
click at [826, 270] on button "Bookmark" at bounding box center [825, 261] width 81 height 29
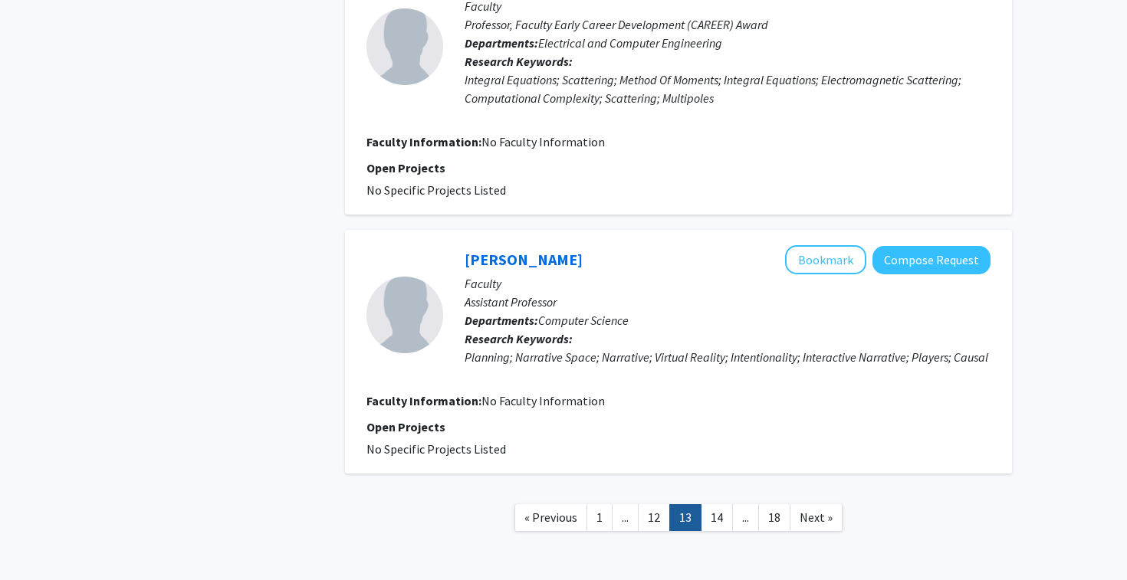
scroll to position [2430, 0]
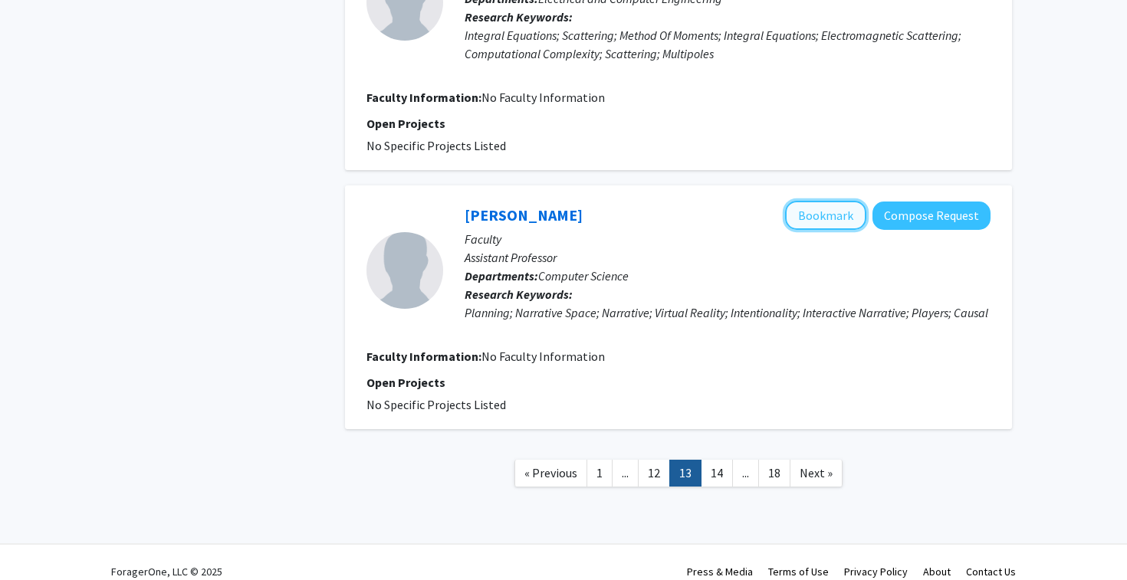
click at [855, 201] on button "Bookmark" at bounding box center [825, 215] width 81 height 29
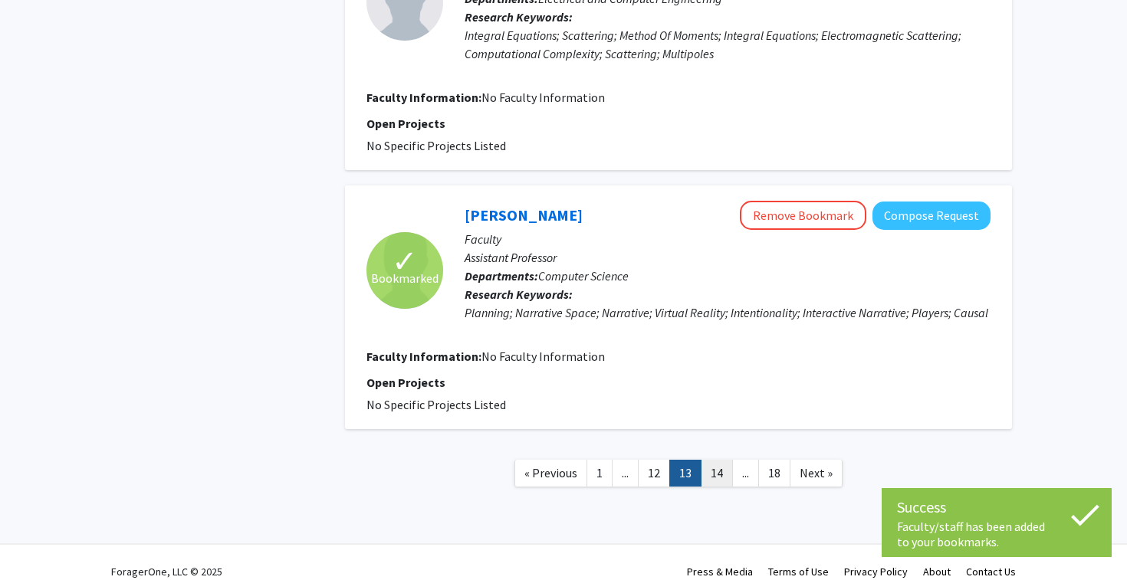
click at [724, 461] on link "14" at bounding box center [717, 473] width 32 height 27
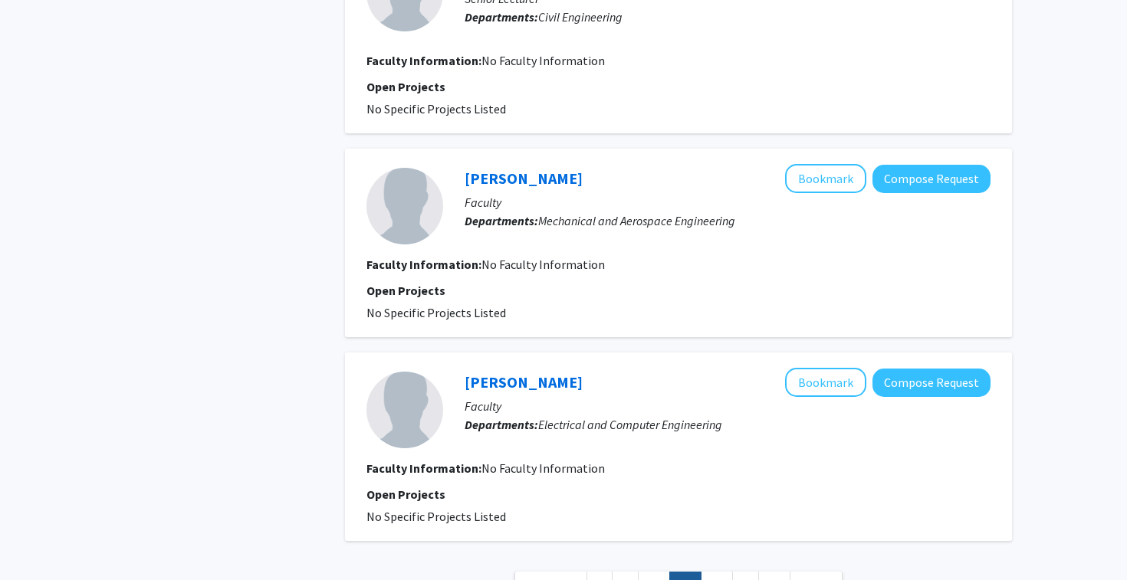
scroll to position [1841, 0]
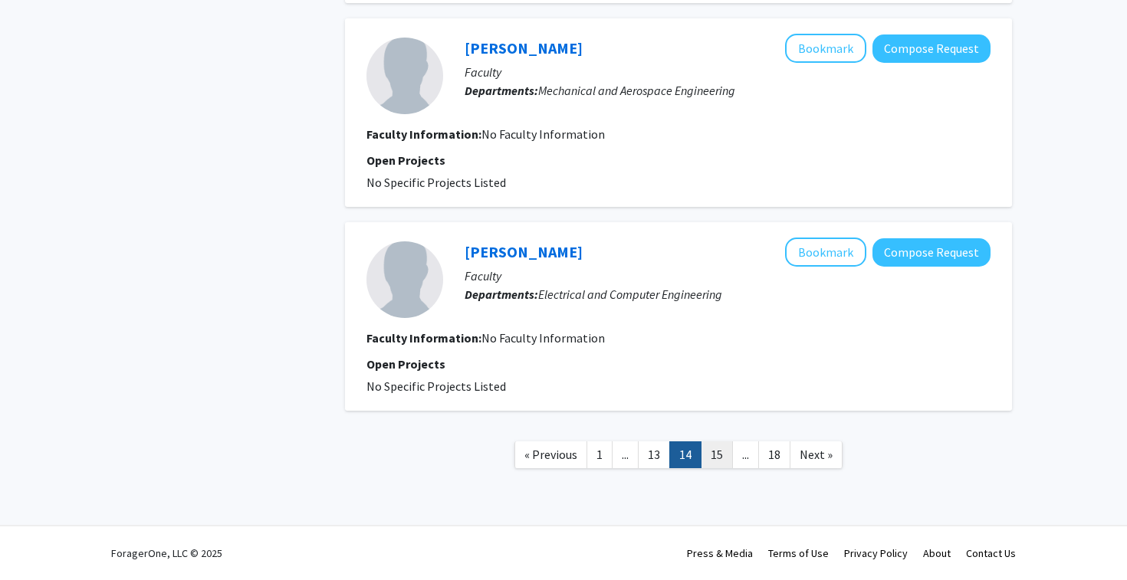
click at [727, 454] on link "15" at bounding box center [717, 455] width 32 height 27
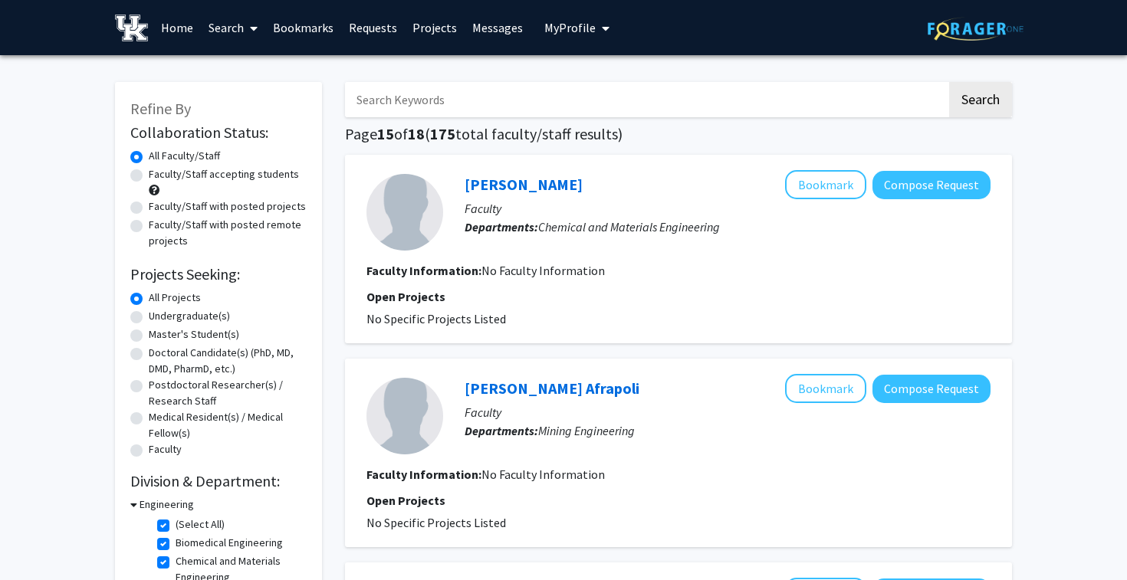
click at [315, 31] on link "Bookmarks" at bounding box center [303, 28] width 76 height 54
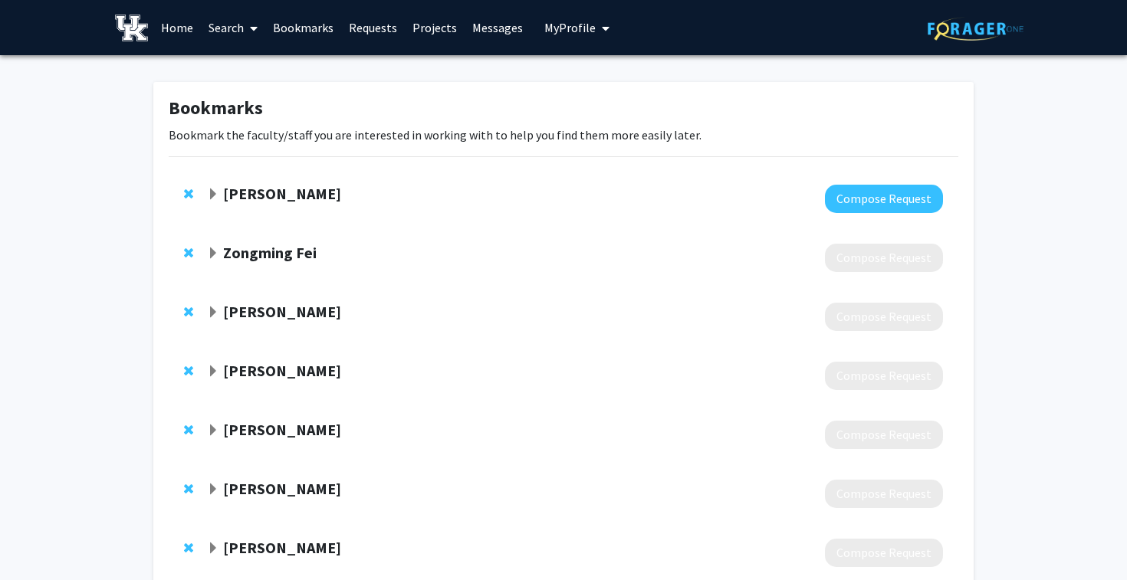
click at [415, 34] on link "Projects" at bounding box center [435, 28] width 60 height 54
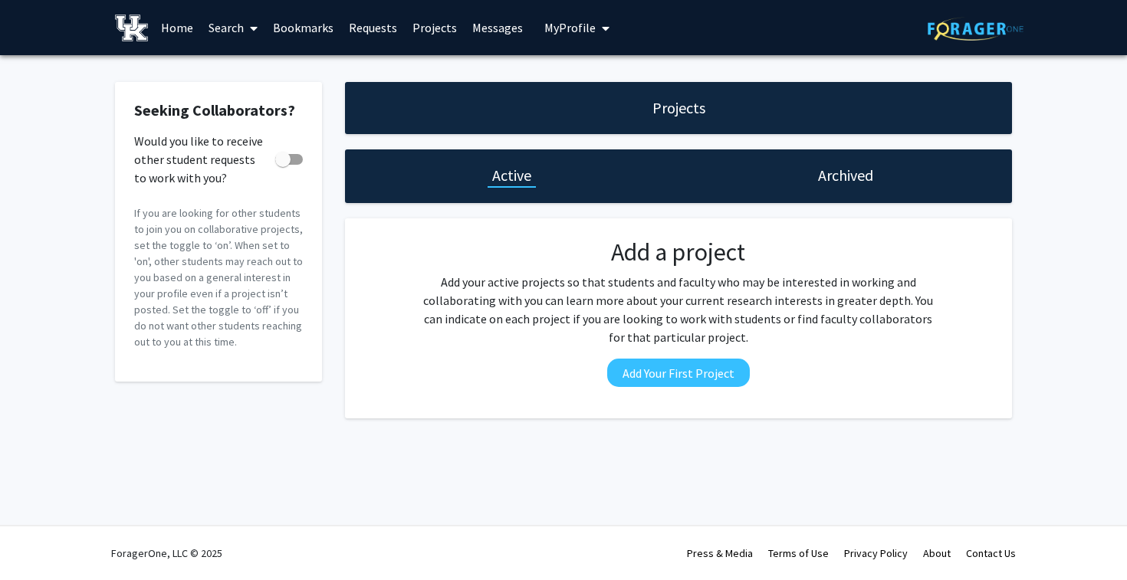
click at [798, 179] on div "Archived" at bounding box center [844, 176] width 333 height 54
click at [820, 180] on h1 "Archived" at bounding box center [845, 175] width 55 height 21
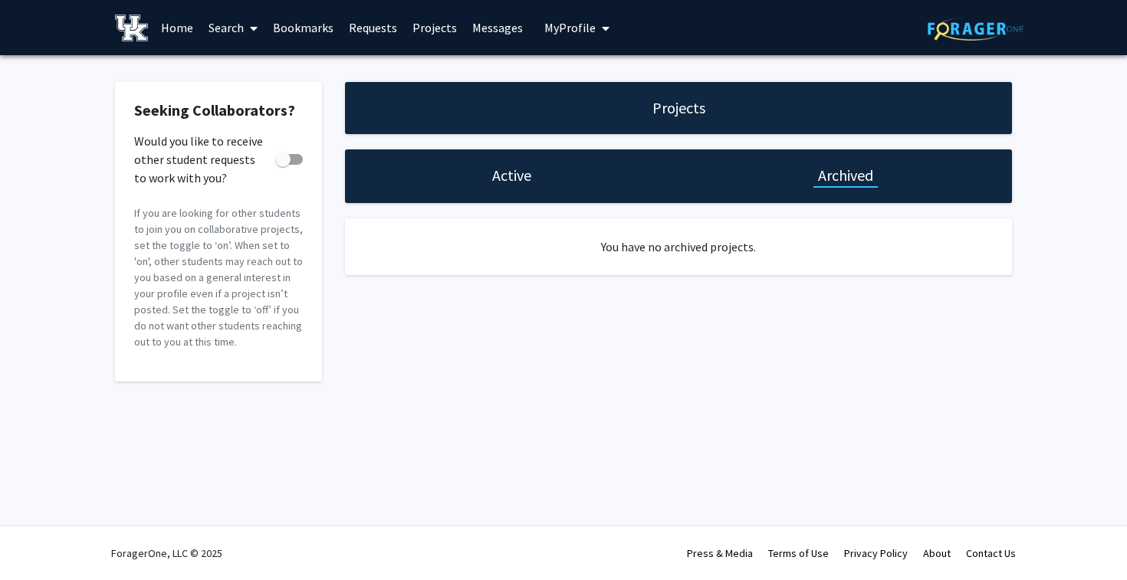
click at [523, 177] on h1 "Active" at bounding box center [511, 175] width 39 height 21
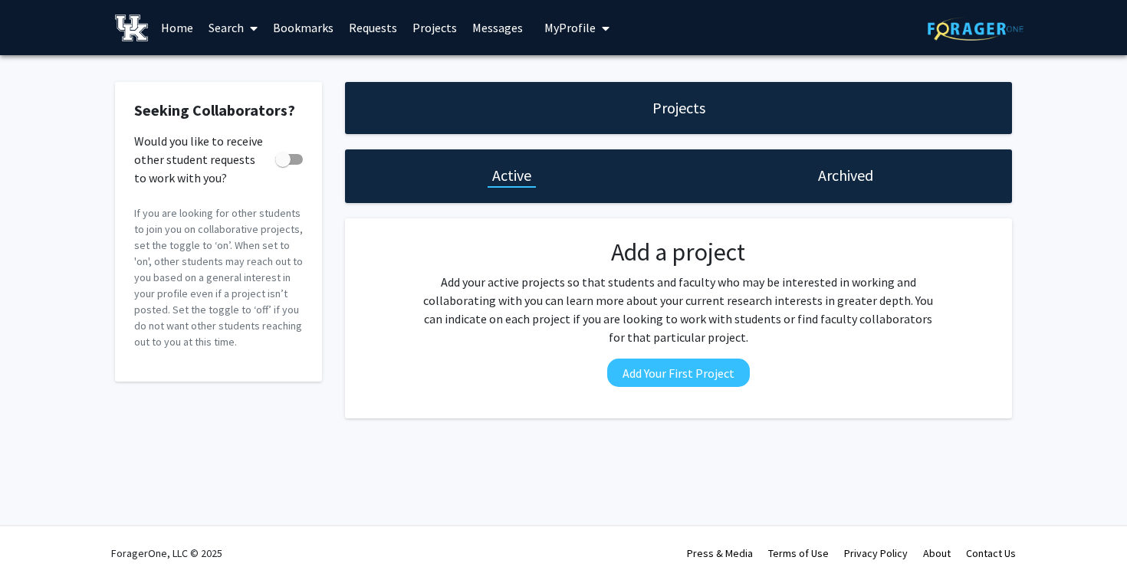
click at [563, 36] on button "My Profile" at bounding box center [577, 27] width 74 height 55
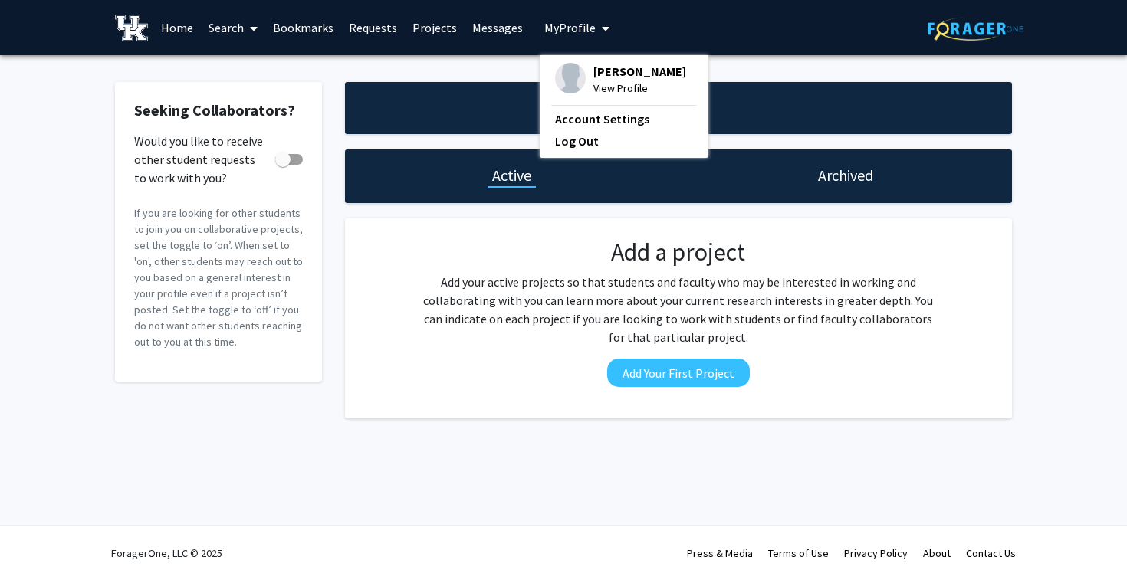
click at [593, 80] on span "View Profile" at bounding box center [639, 88] width 93 height 17
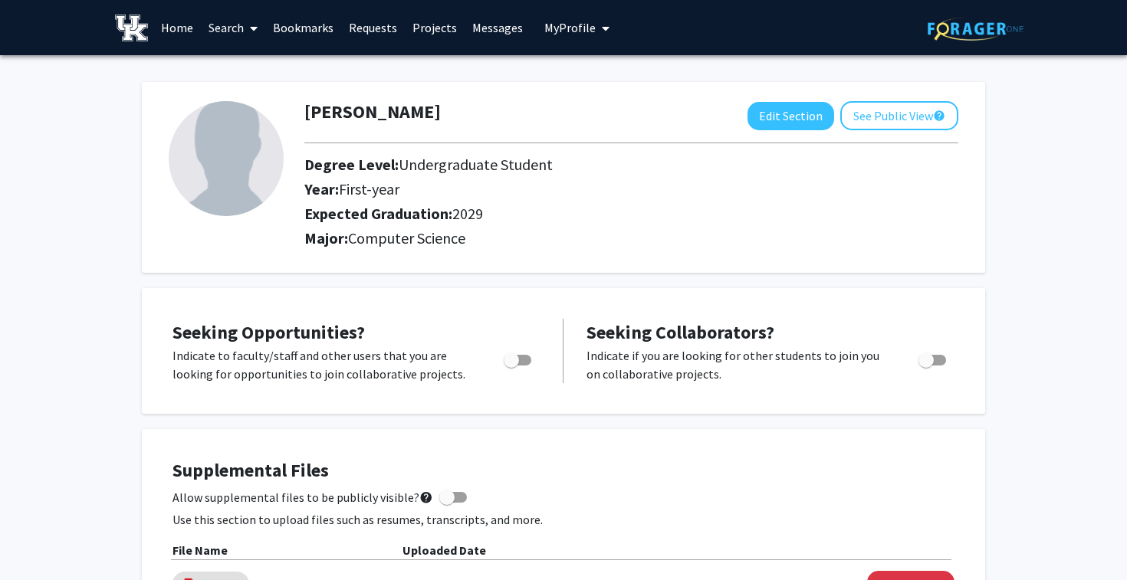
click at [233, 140] on img at bounding box center [226, 158] width 115 height 115
click at [790, 117] on button "Edit Section" at bounding box center [790, 116] width 87 height 28
select select "first-year"
select select "2029"
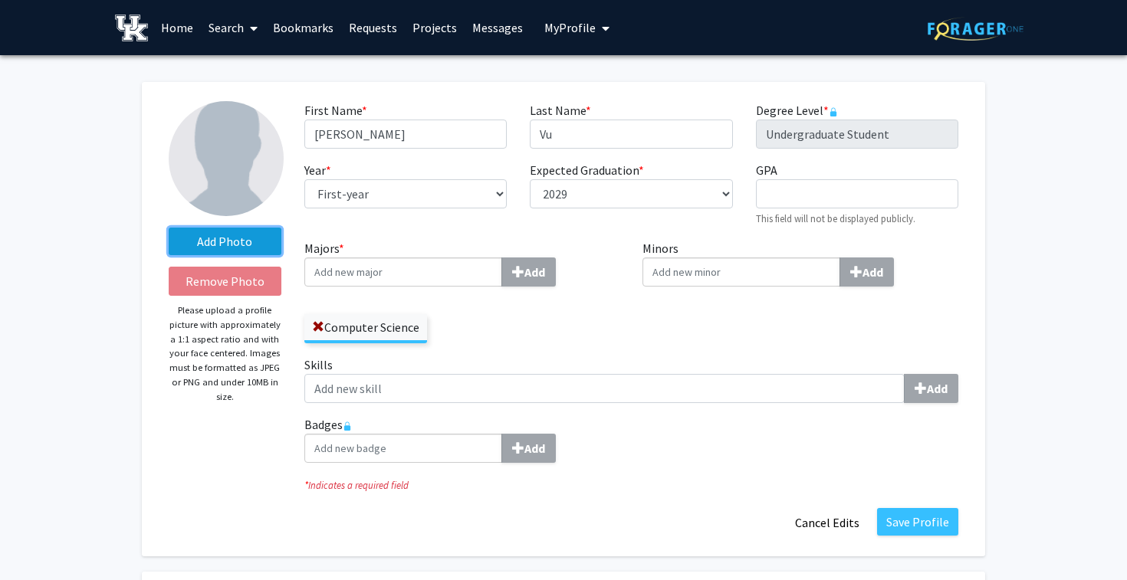
click at [222, 235] on label "Add Photo" at bounding box center [225, 242] width 113 height 28
click at [0, 0] on input "Add Photo" at bounding box center [0, 0] width 0 height 0
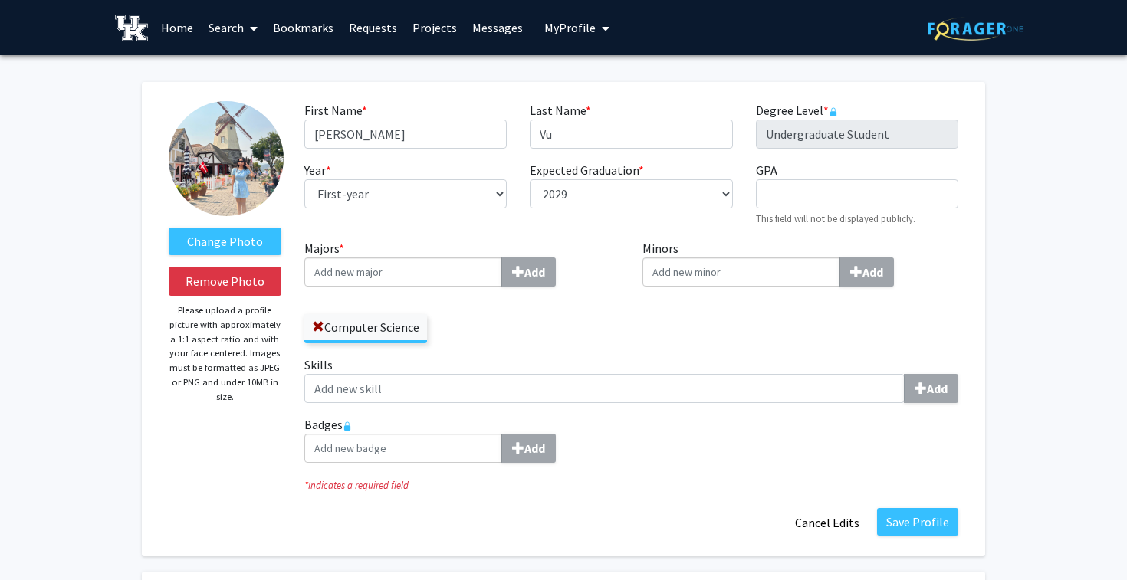
click at [454, 270] on input "Majors * Add" at bounding box center [403, 272] width 198 height 29
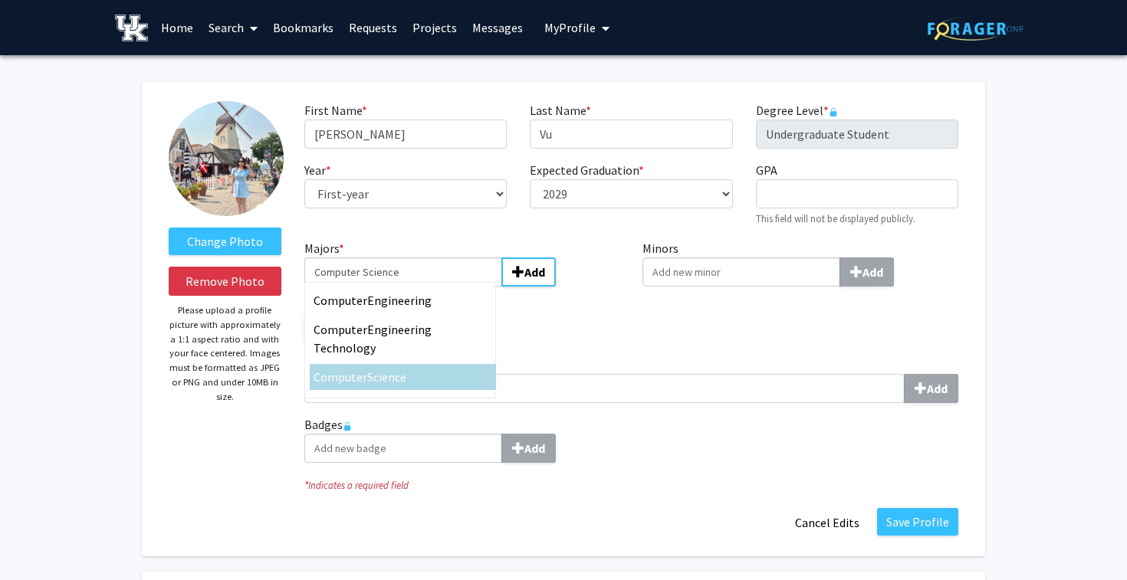
type input "Computer Science"
click at [459, 368] on div "Computer Science" at bounding box center [403, 377] width 179 height 18
click at [459, 287] on input "Computer Science" at bounding box center [403, 272] width 198 height 29
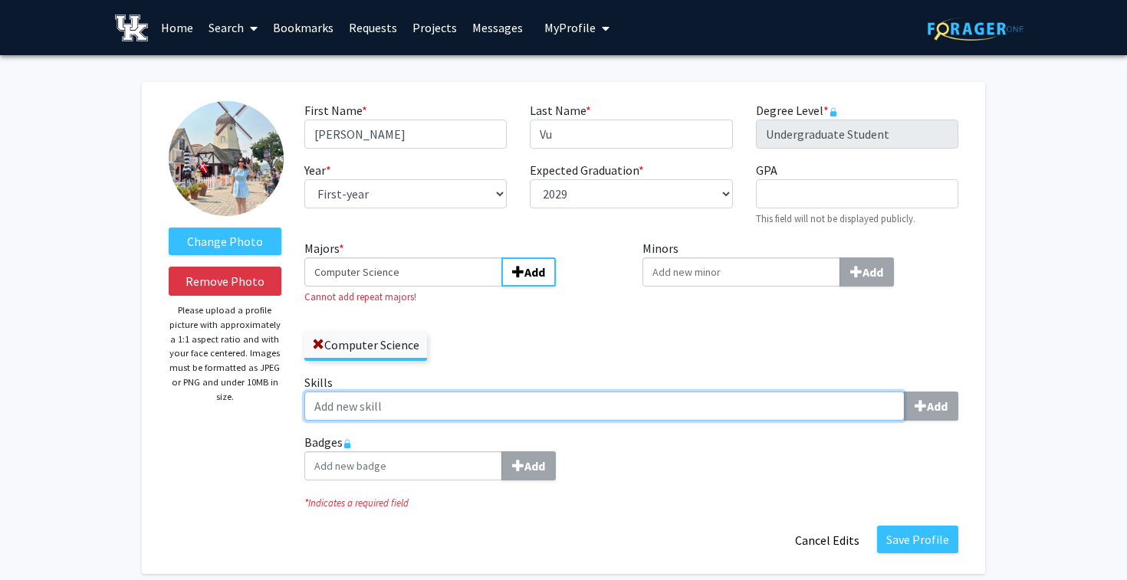
click at [413, 403] on input "Skills Add" at bounding box center [604, 406] width 600 height 29
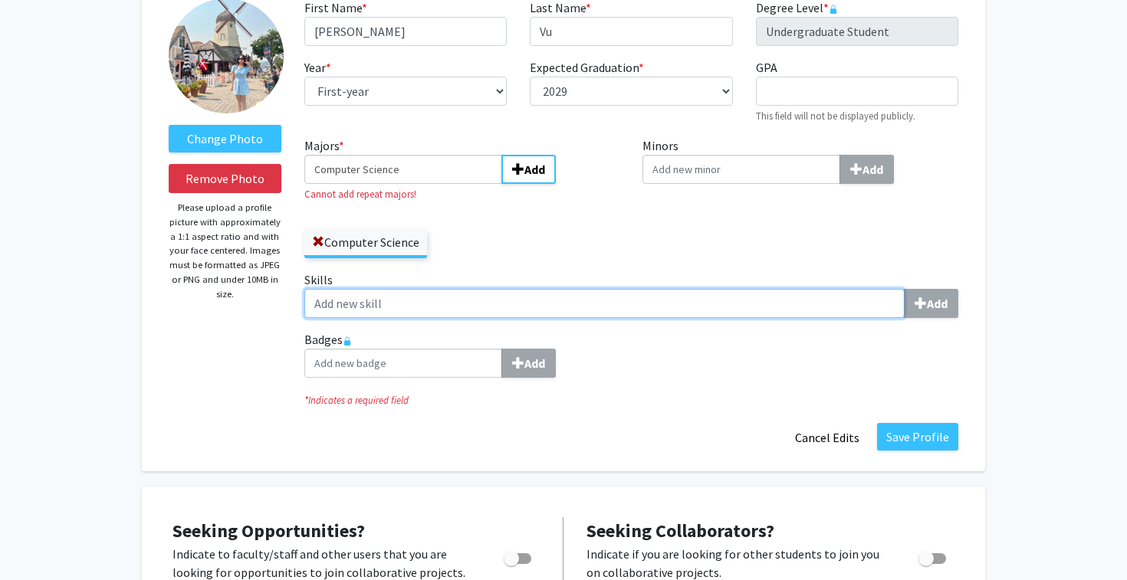
scroll to position [100, 0]
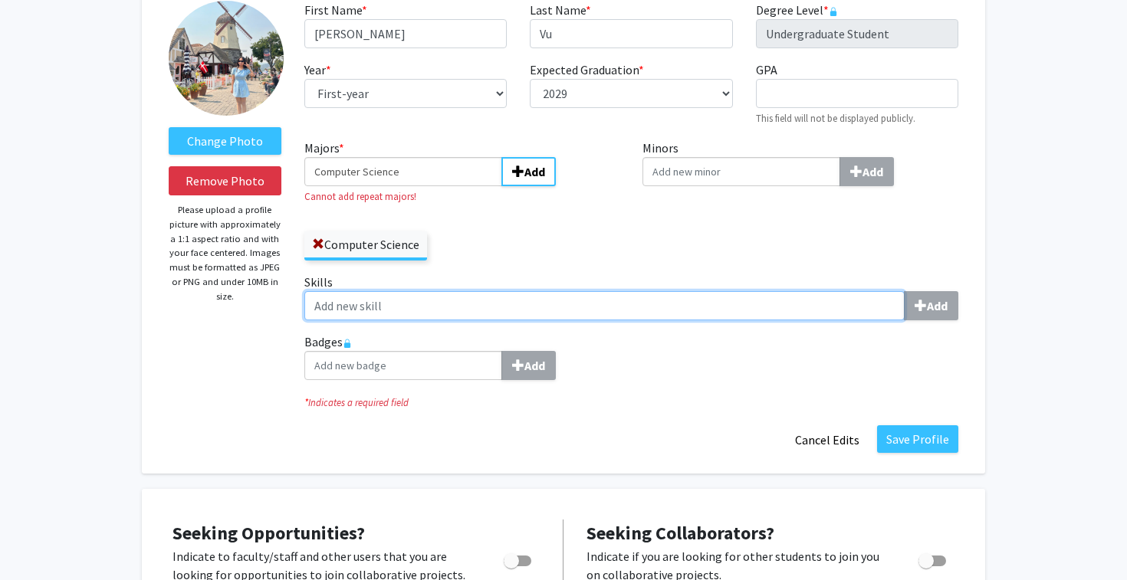
click at [533, 308] on input "Skills Add" at bounding box center [604, 305] width 600 height 29
type input "R"
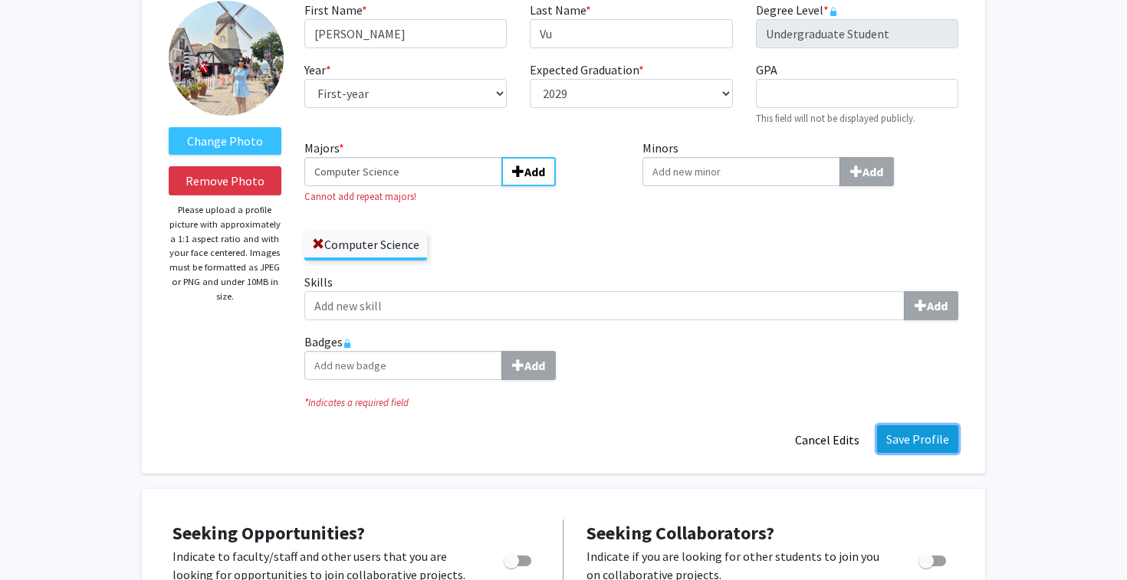
click at [932, 441] on button "Save Profile" at bounding box center [917, 439] width 81 height 28
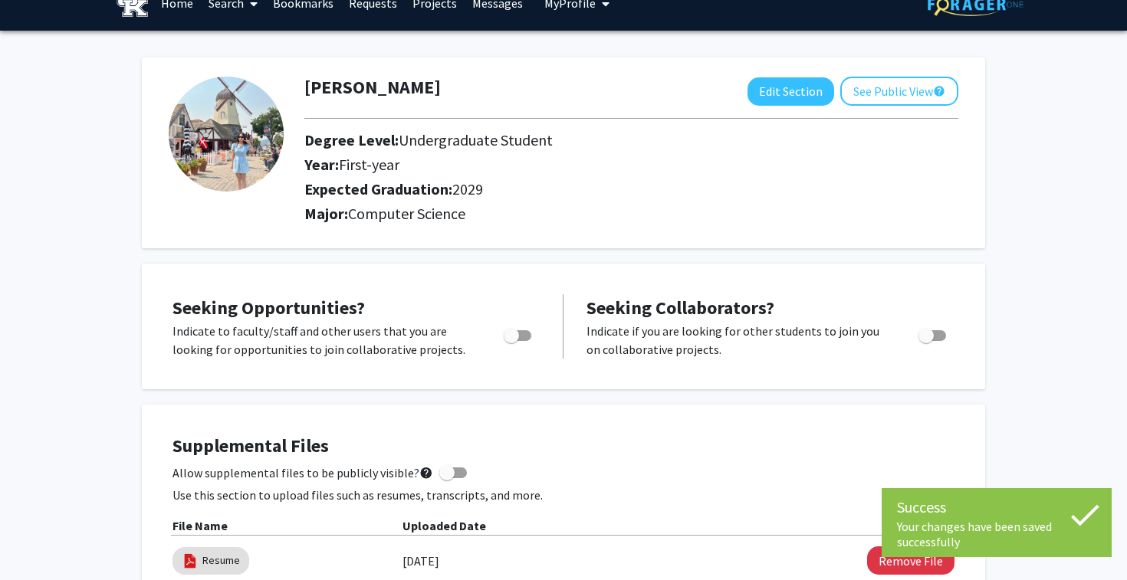
scroll to position [29, 0]
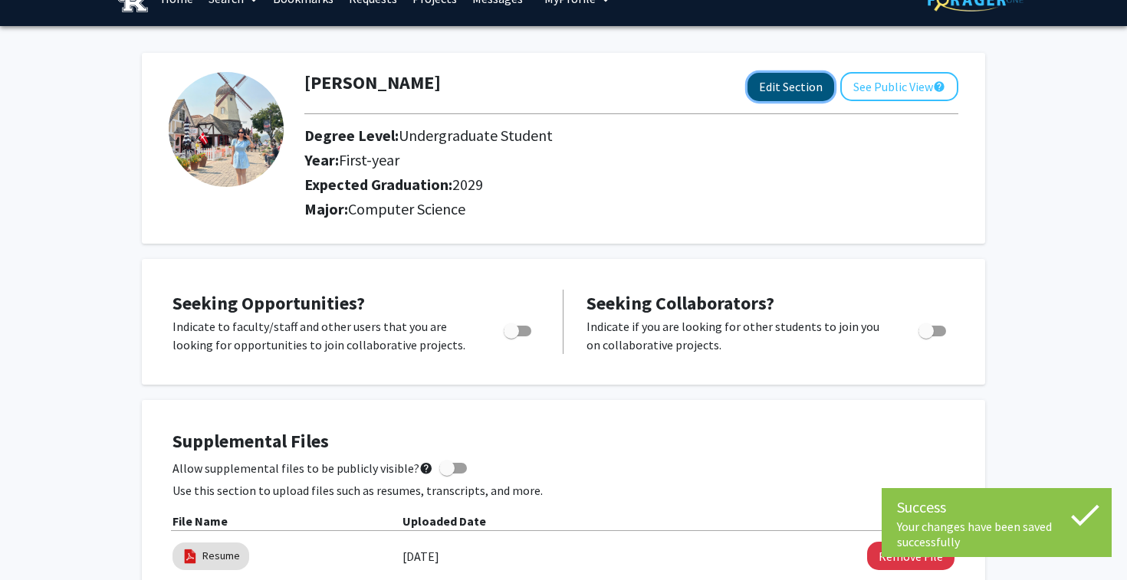
click at [787, 87] on button "Edit Section" at bounding box center [790, 87] width 87 height 28
select select "first-year"
select select "2029"
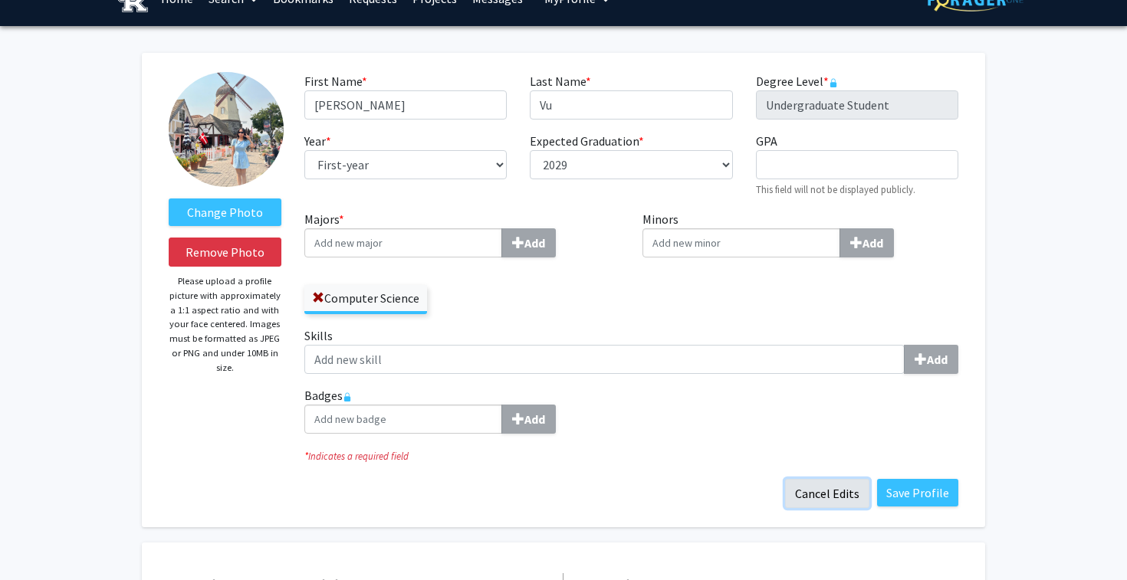
click at [805, 497] on button "Cancel Edits" at bounding box center [827, 493] width 84 height 29
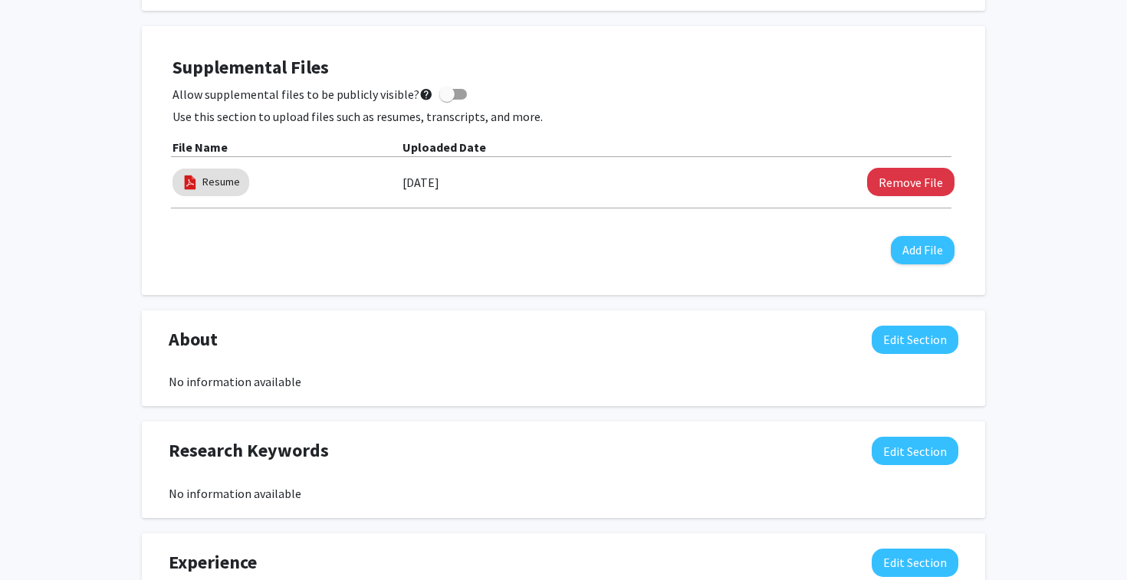
scroll to position [501, 0]
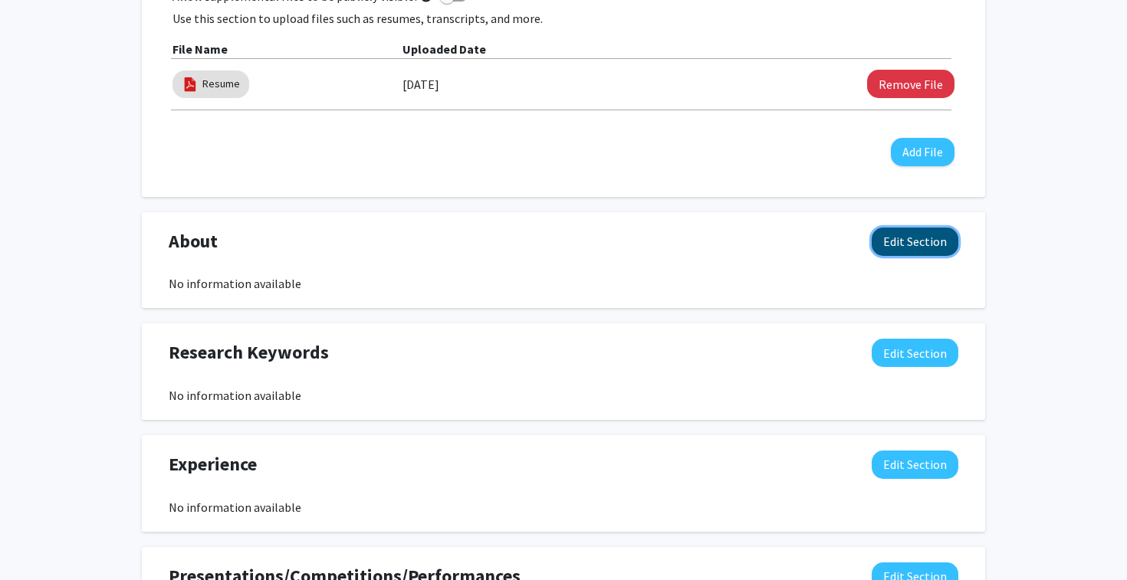
click at [929, 242] on button "Edit Section" at bounding box center [915, 242] width 87 height 28
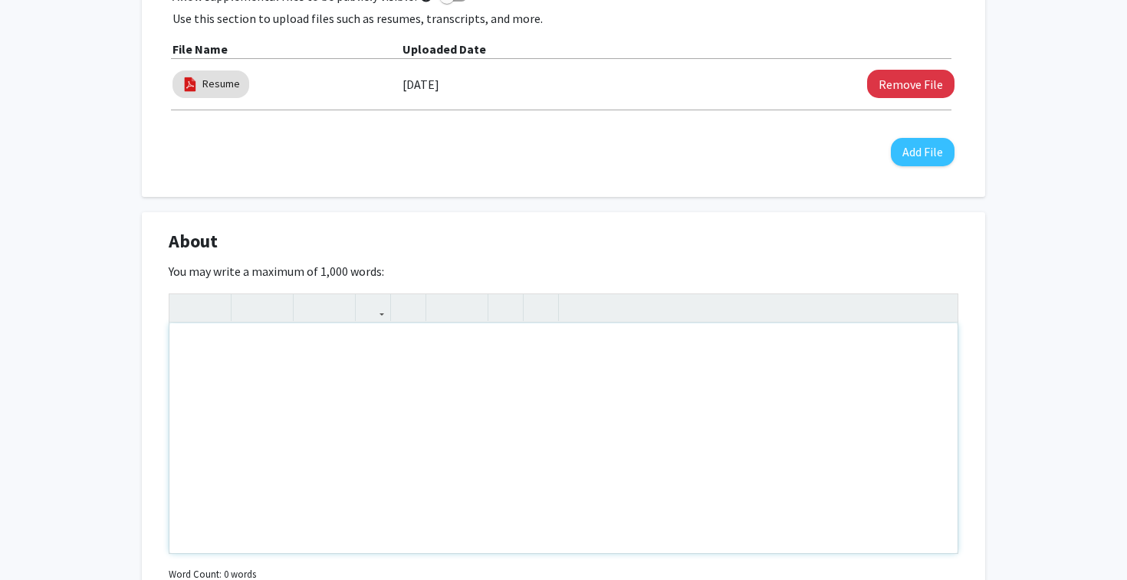
click at [681, 401] on div "Note to users with screen readers: Please deactivate our accessibility plugin f…" at bounding box center [563, 439] width 788 height 230
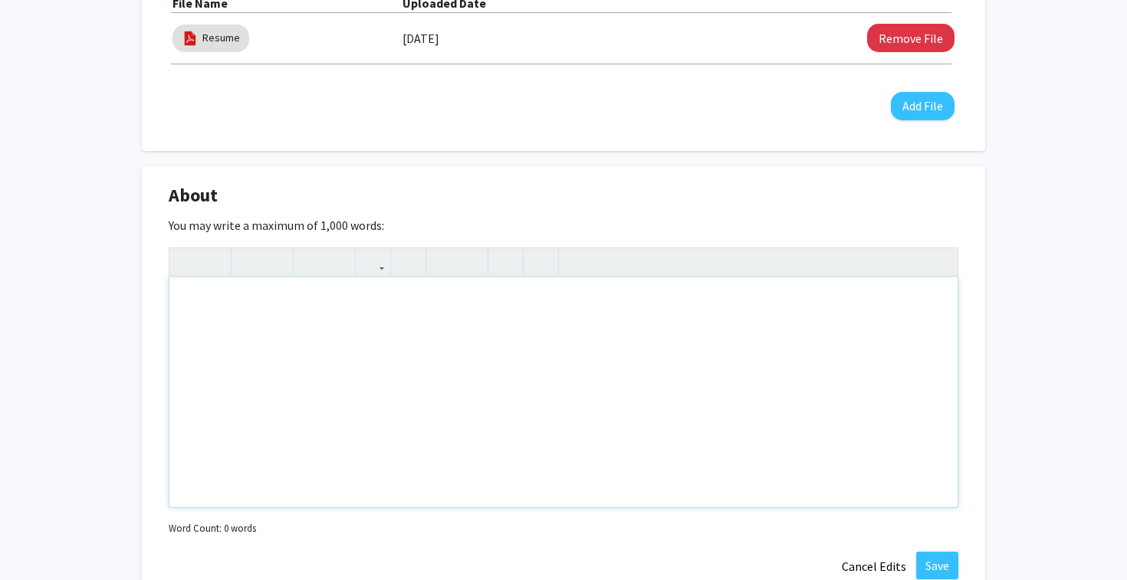
click at [557, 324] on div "Note to users with screen readers: Please deactivate our accessibility plugin f…" at bounding box center [563, 393] width 788 height 230
paste div "Note to users with screen readers: Please deactivate our accessibility plugin f…"
type textarea "<p>I am a Computer Science major with a strong background in web development, s…"
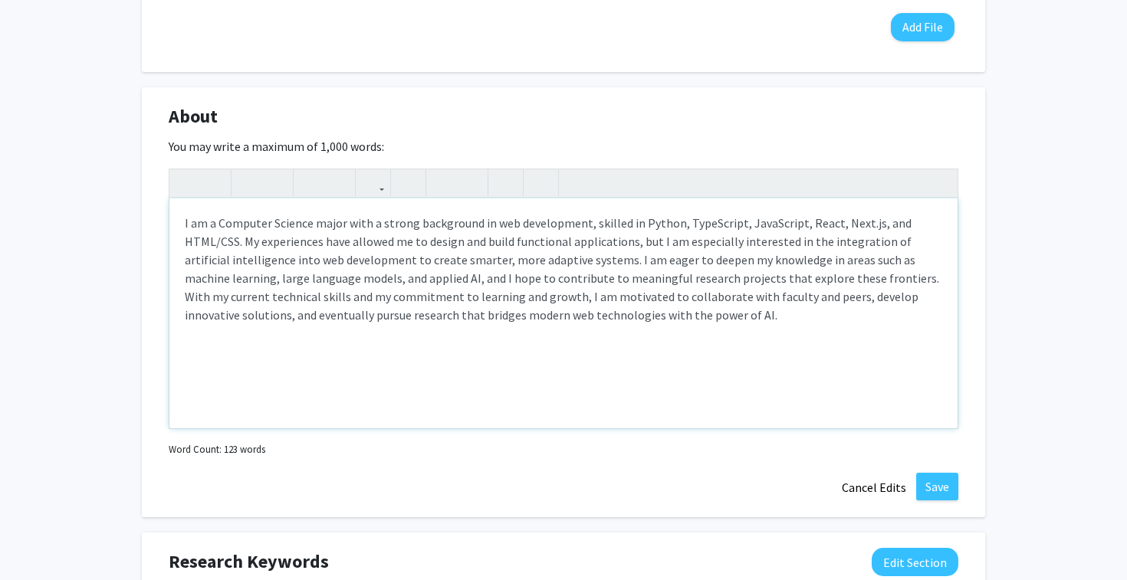
scroll to position [714, 0]
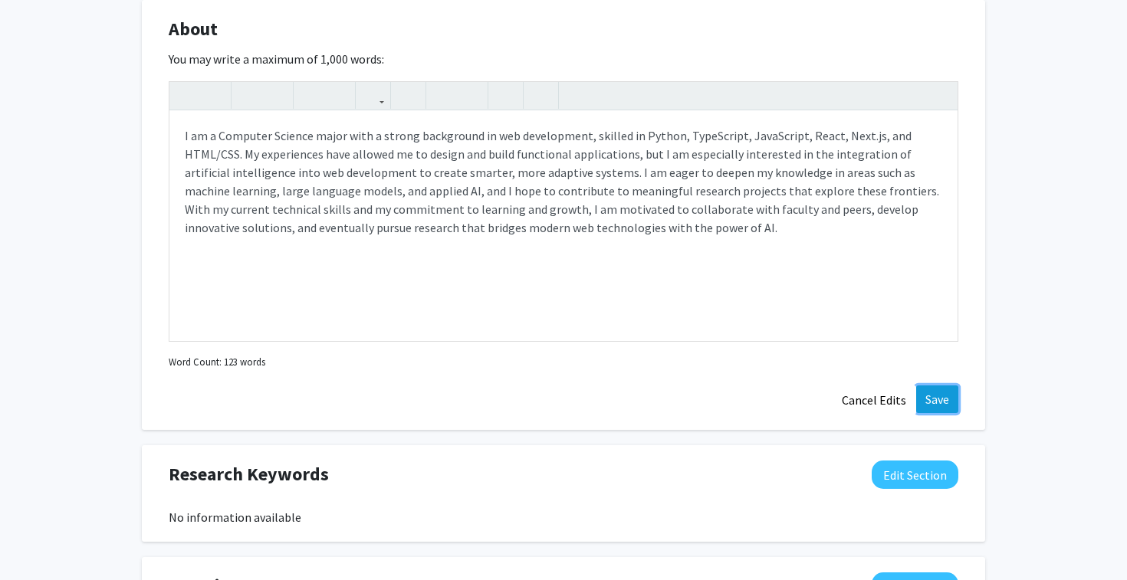
click at [945, 408] on button "Save" at bounding box center [937, 400] width 42 height 28
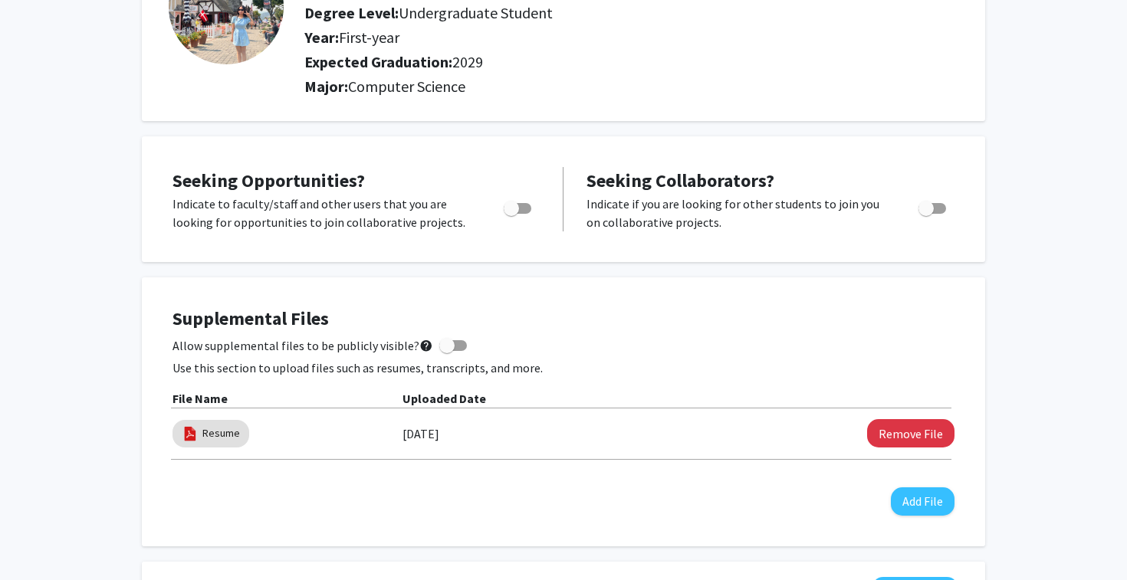
scroll to position [0, 0]
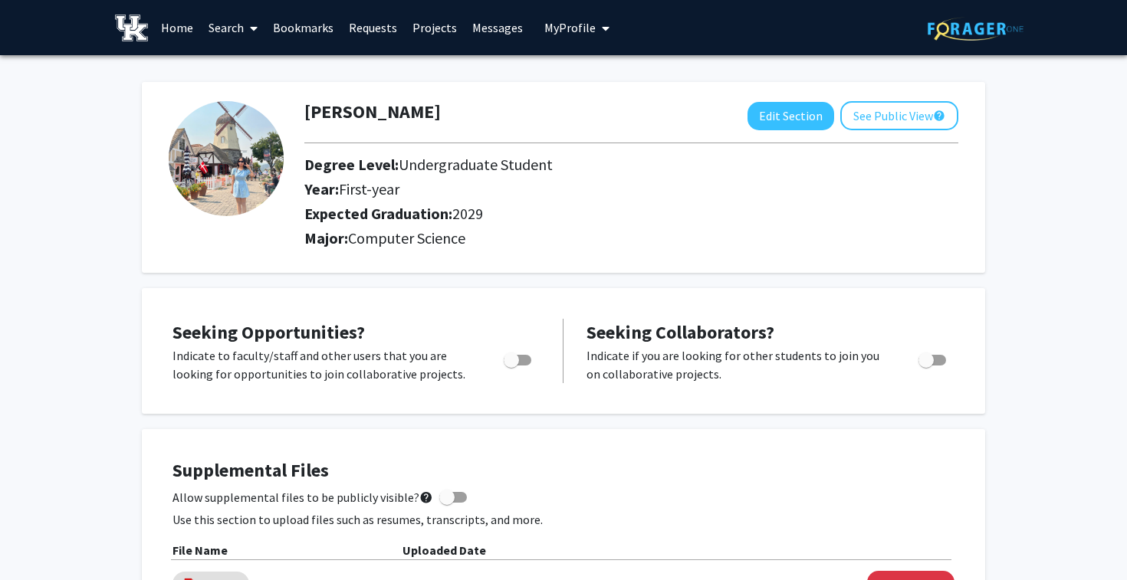
click at [176, 22] on link "Home" at bounding box center [177, 28] width 48 height 54
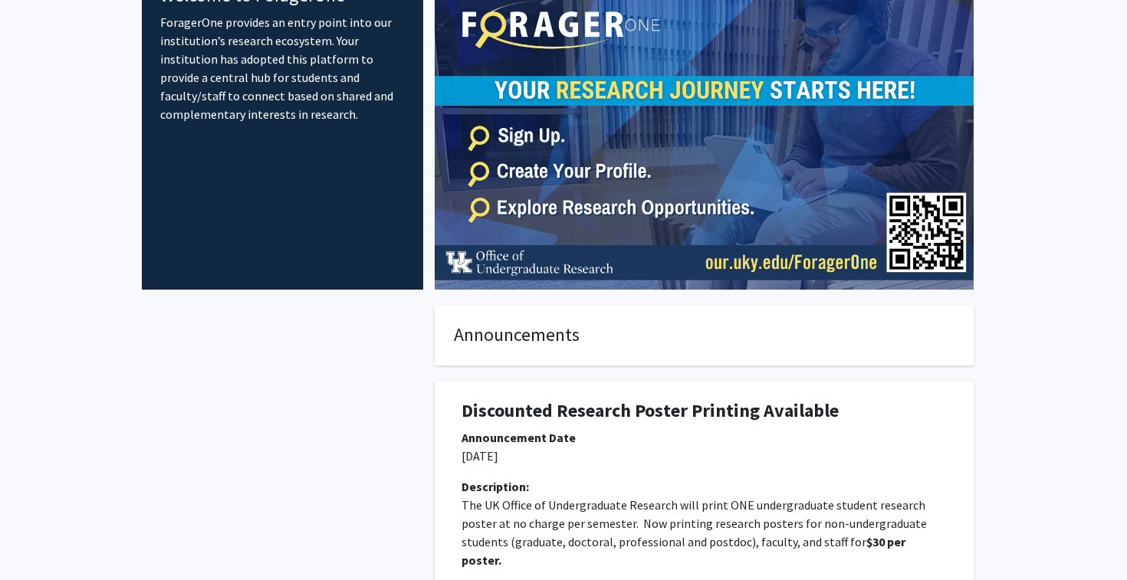
scroll to position [292, 0]
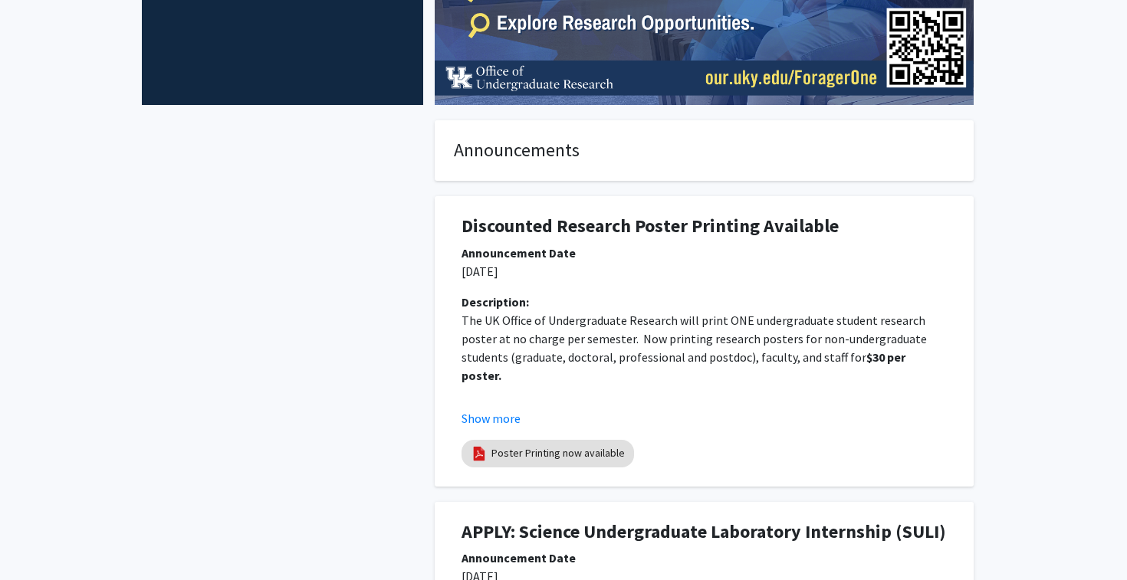
click at [599, 353] on span "The UK Office of Undergraduate Research will print ONE undergraduate student re…" at bounding box center [695, 339] width 468 height 52
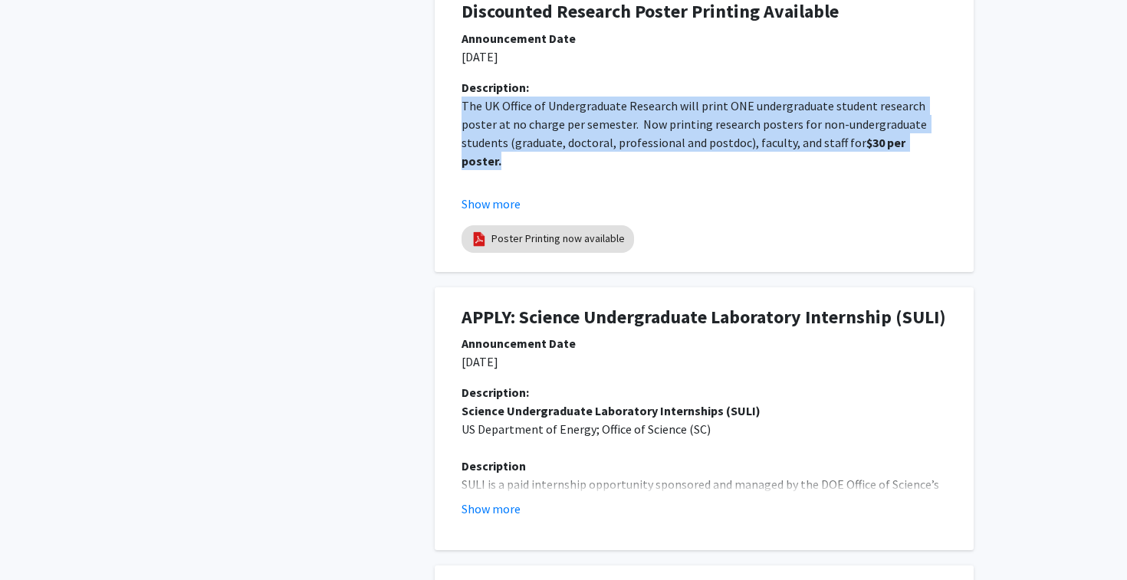
scroll to position [605, 0]
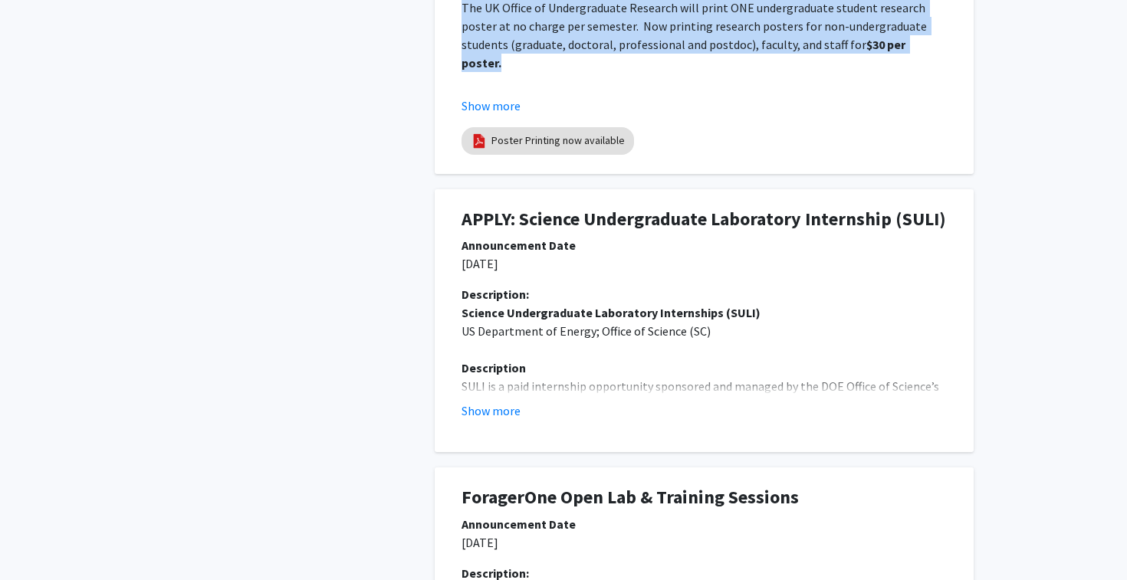
click at [655, 333] on p "US Department of Energy; Office of Science (SC)" at bounding box center [703, 331] width 485 height 18
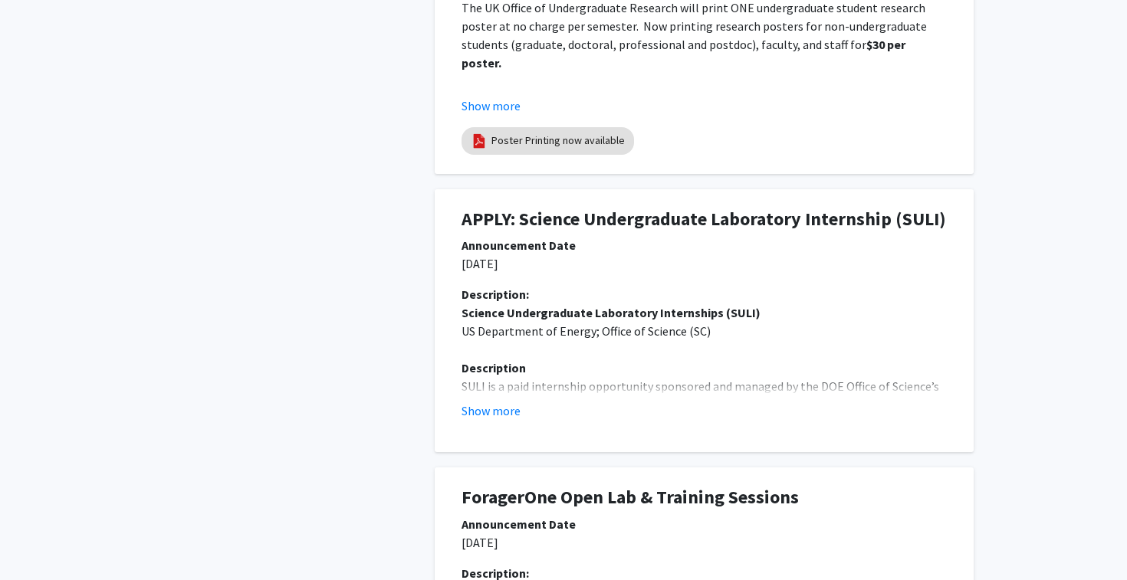
click at [655, 333] on p "US Department of Energy; Office of Science (SC)" at bounding box center [703, 331] width 485 height 18
click at [515, 412] on button "Show more" at bounding box center [490, 411] width 59 height 18
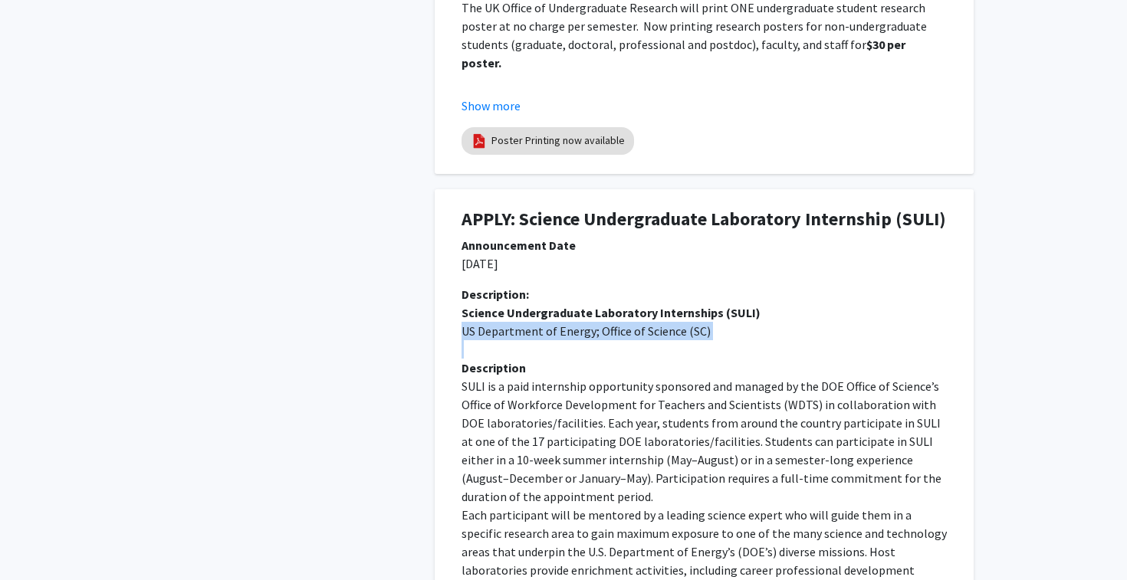
click at [557, 406] on p "SULI is a paid internship opportunity sponsored and managed by the DOE Office o…" at bounding box center [703, 441] width 485 height 129
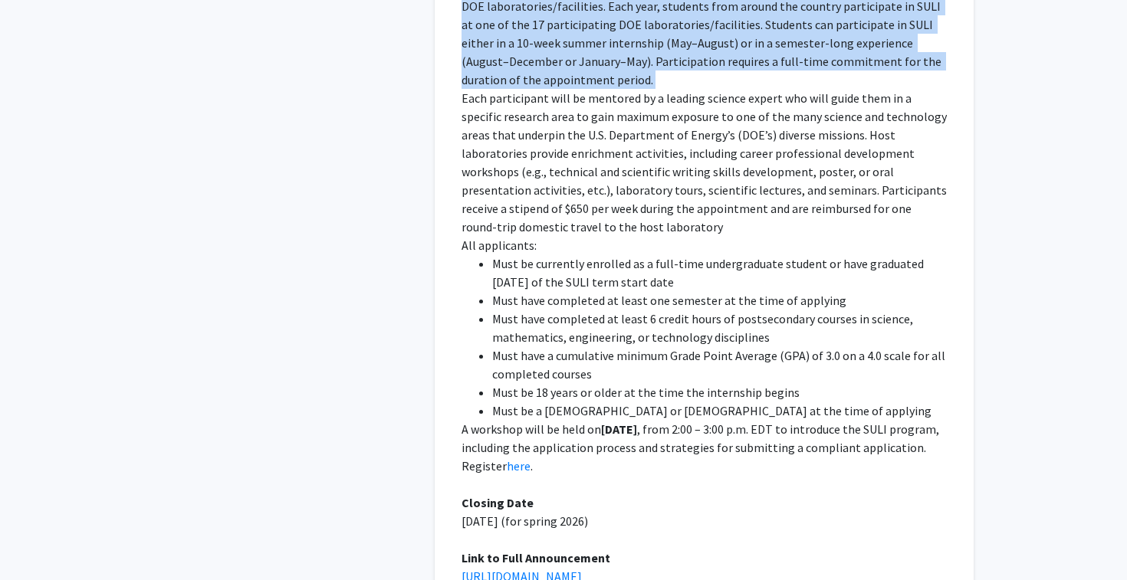
scroll to position [1018, 0]
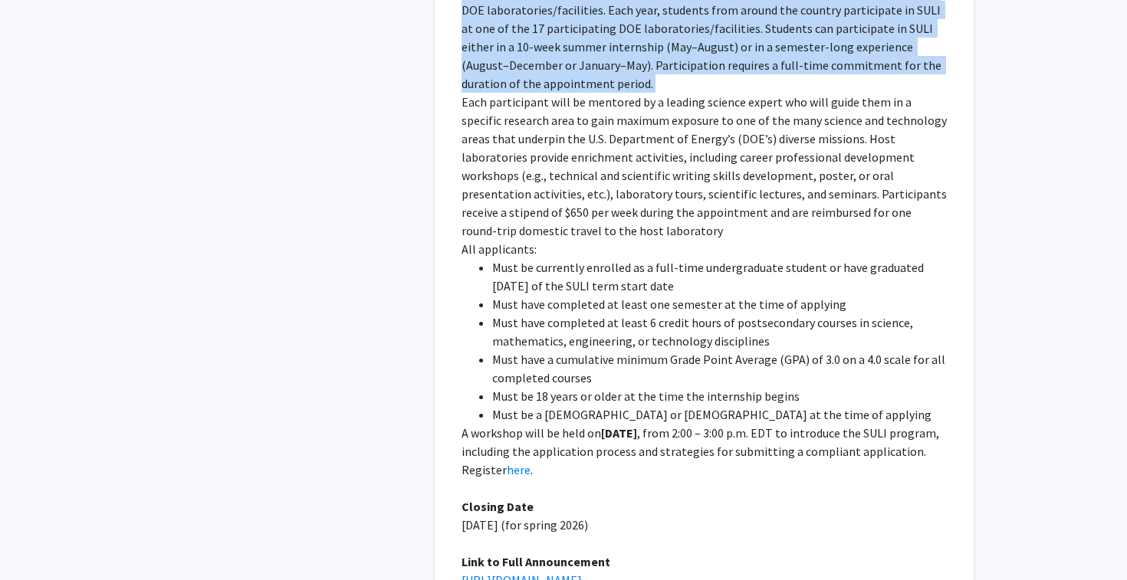
click at [718, 147] on p "Each participant will be mentored by a leading science expert who will guide th…" at bounding box center [703, 166] width 485 height 147
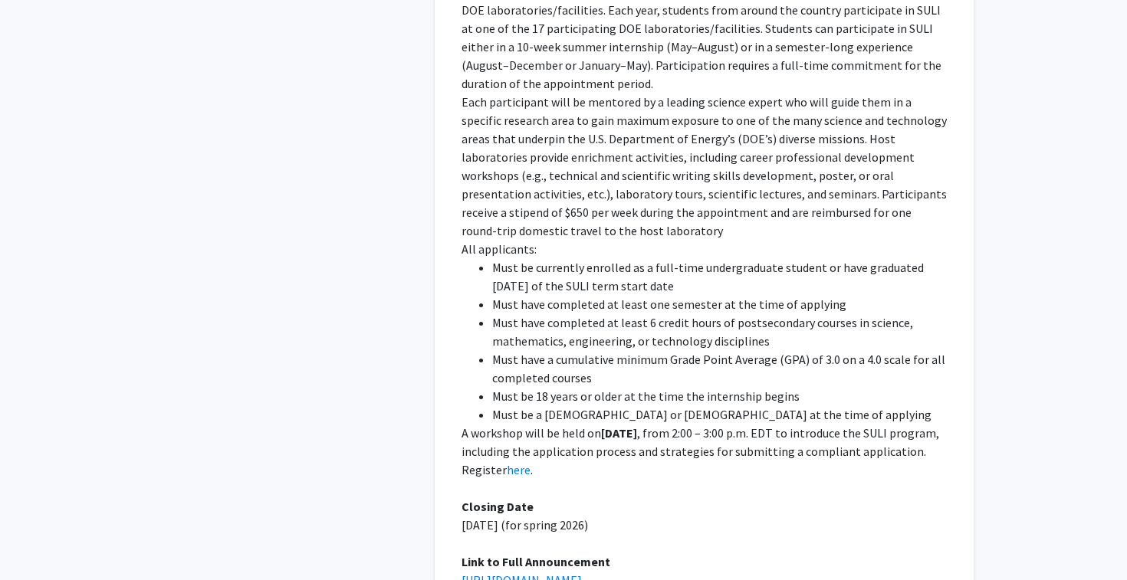
click at [718, 147] on p "Each participant will be mentored by a leading science expert who will guide th…" at bounding box center [703, 166] width 485 height 147
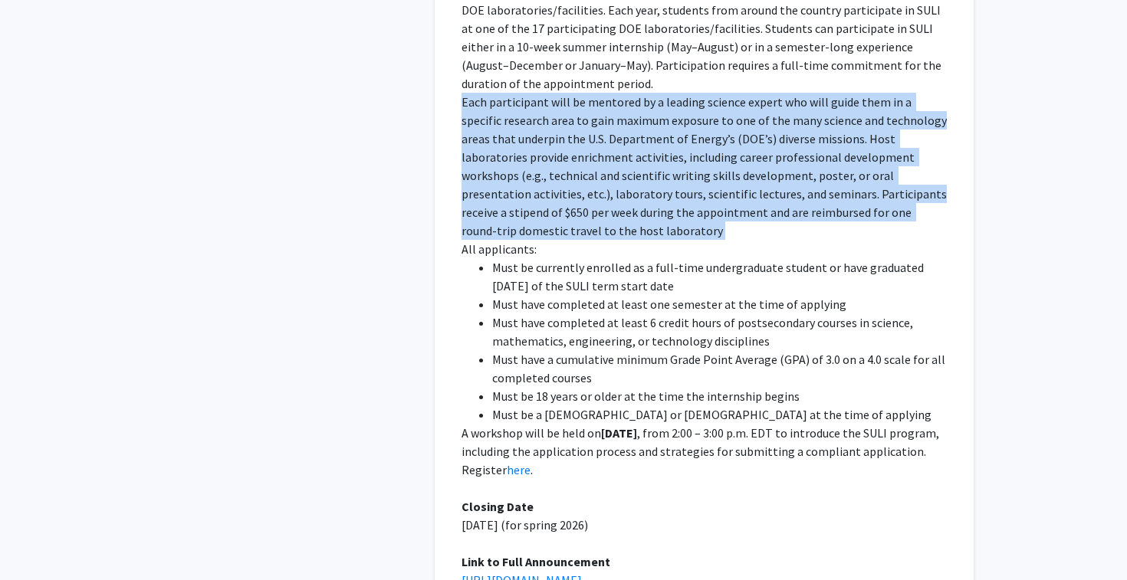
click at [718, 147] on p "Each participant will be mentored by a leading science expert who will guide th…" at bounding box center [703, 166] width 485 height 147
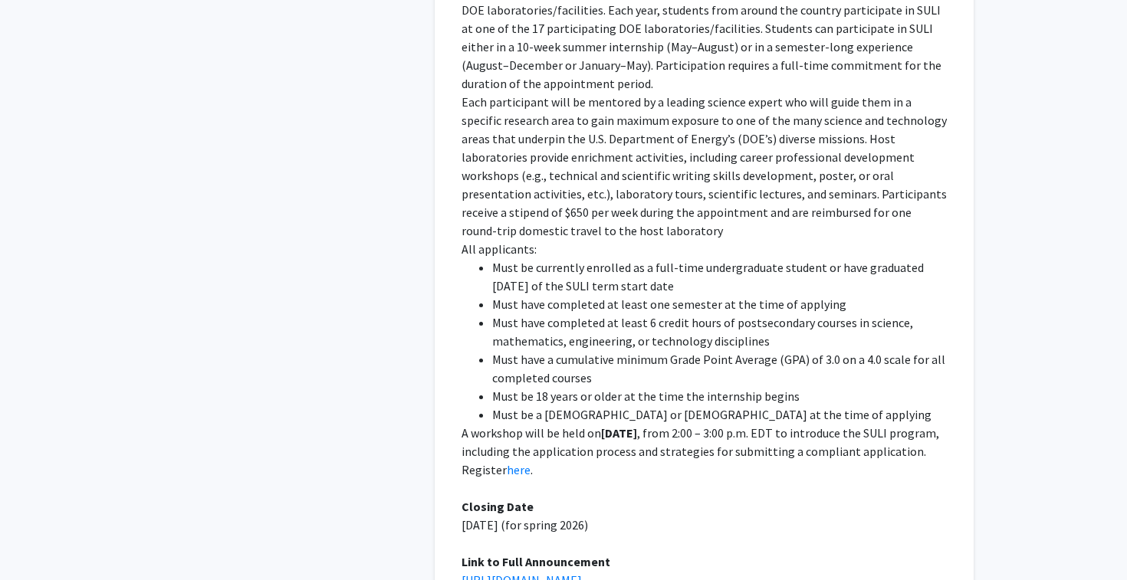
click at [727, 192] on p "Each participant will be mentored by a leading science expert who will guide th…" at bounding box center [703, 166] width 485 height 147
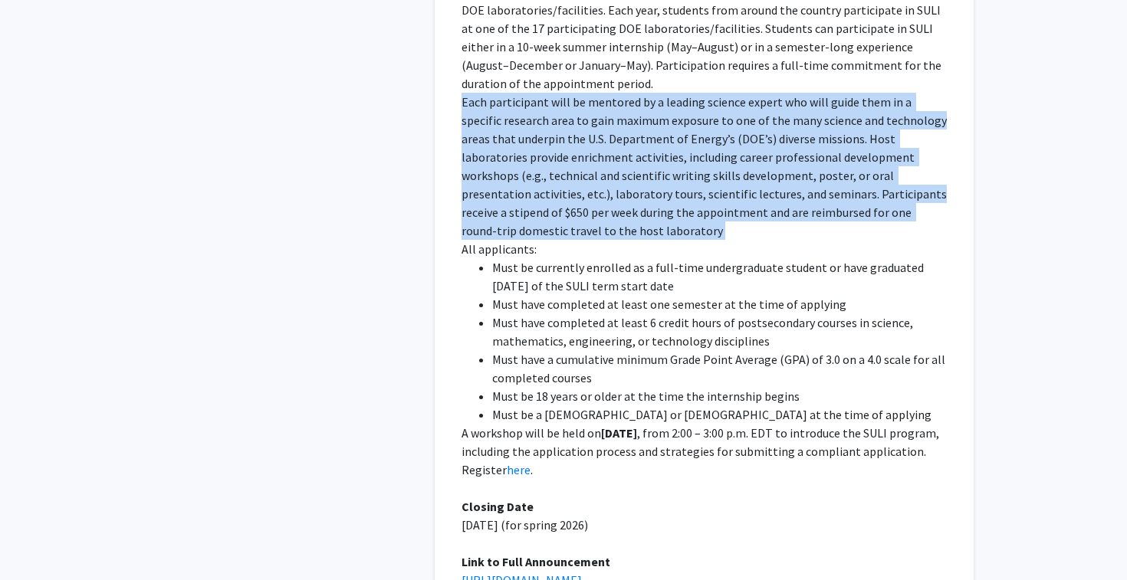
click at [680, 406] on li "Must be a United States Citizen or Lawful Permanent Resident at the time of app…" at bounding box center [719, 415] width 455 height 18
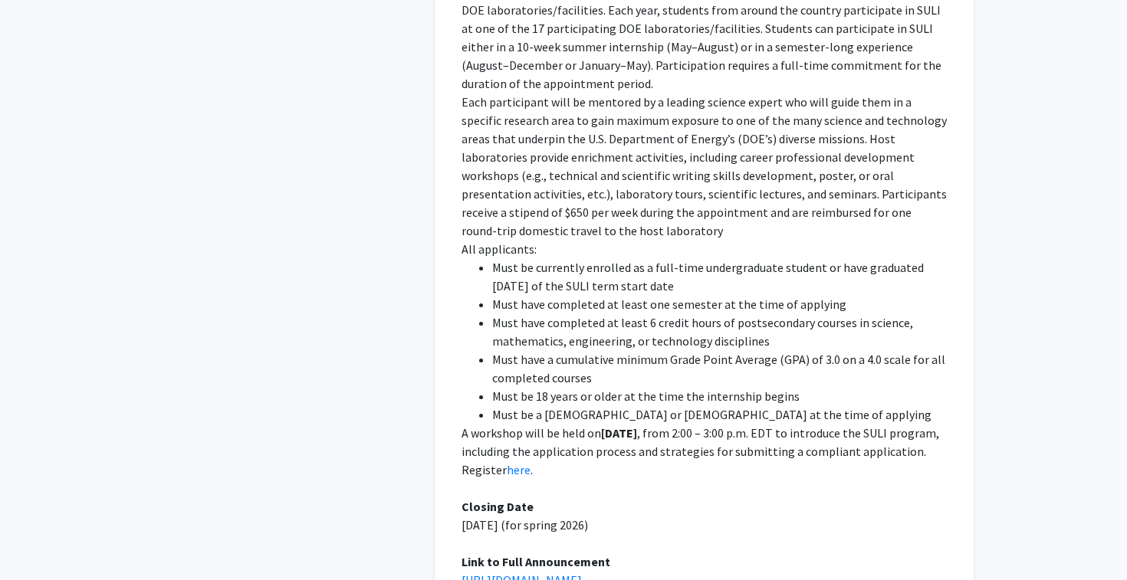
click at [680, 406] on li "Must be a United States Citizen or Lawful Permanent Resident at the time of app…" at bounding box center [719, 415] width 455 height 18
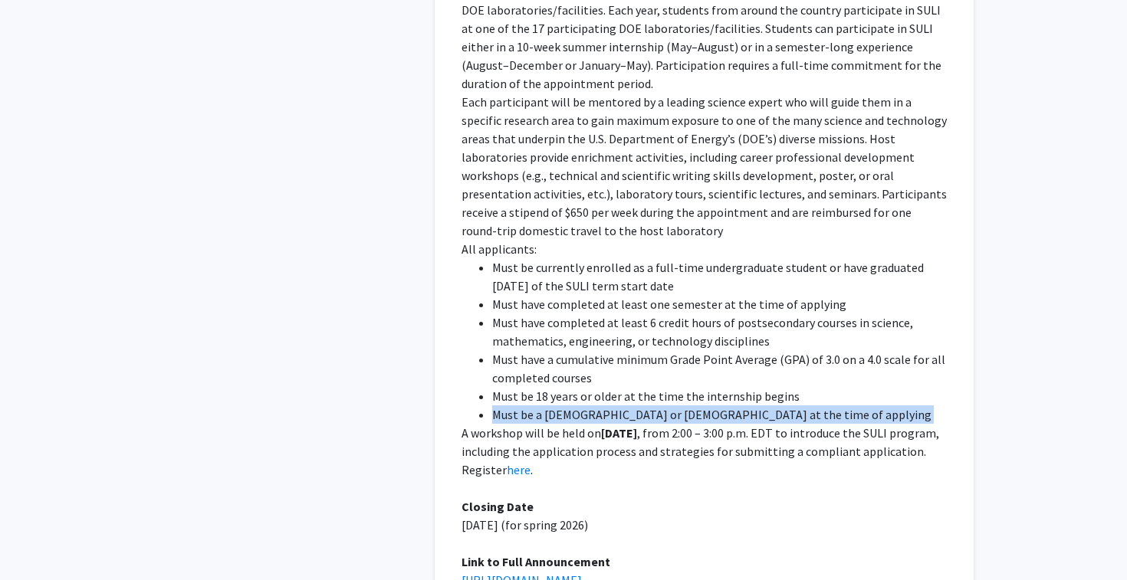
copy li "Must be a United States Citizen or Lawful Permanent Resident at the time of app…"
click at [704, 261] on li "Must be currently enrolled as a full-time undergraduate student or have graduat…" at bounding box center [719, 276] width 455 height 37
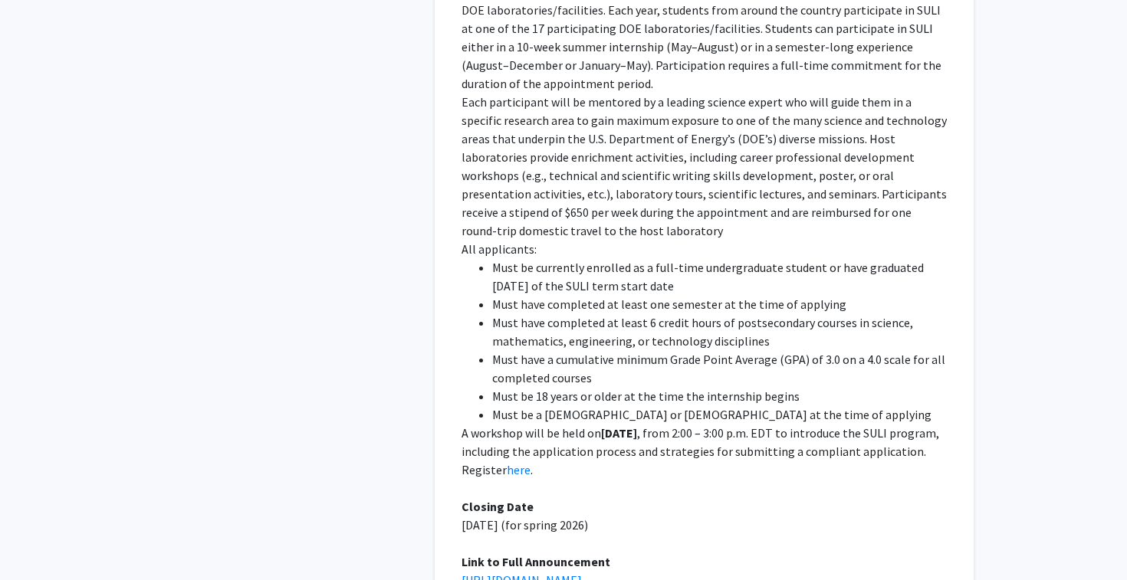
click at [704, 261] on li "Must be currently enrolled as a full-time undergraduate student or have graduat…" at bounding box center [719, 276] width 455 height 37
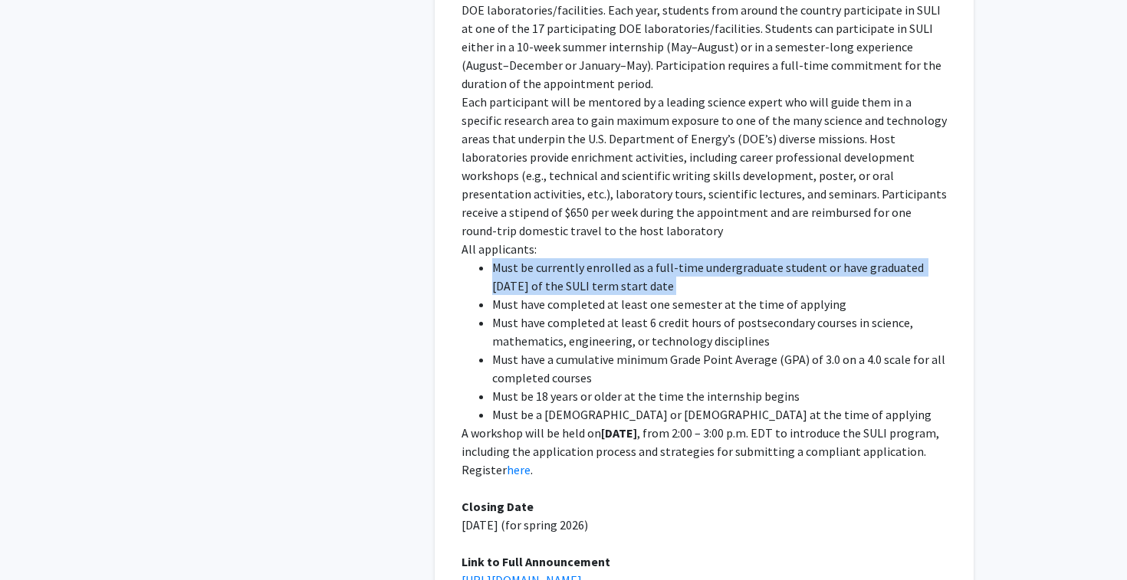
click at [693, 327] on li "Must have completed at least 6 credit hours of postsecondary courses in science…" at bounding box center [719, 332] width 455 height 37
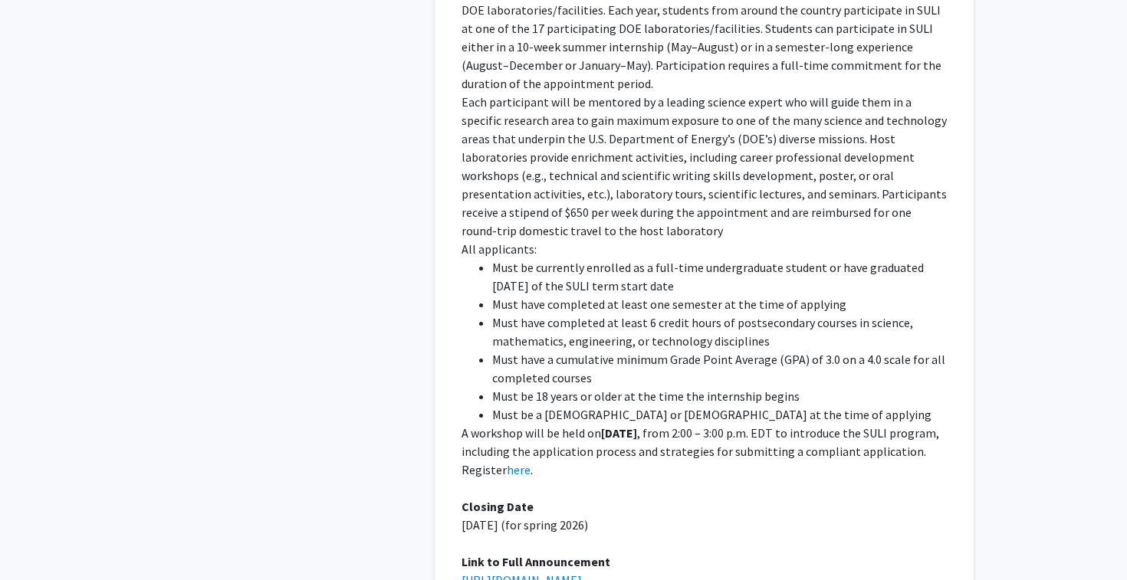
click at [693, 327] on li "Must have completed at least 6 credit hours of postsecondary courses in science…" at bounding box center [719, 332] width 455 height 37
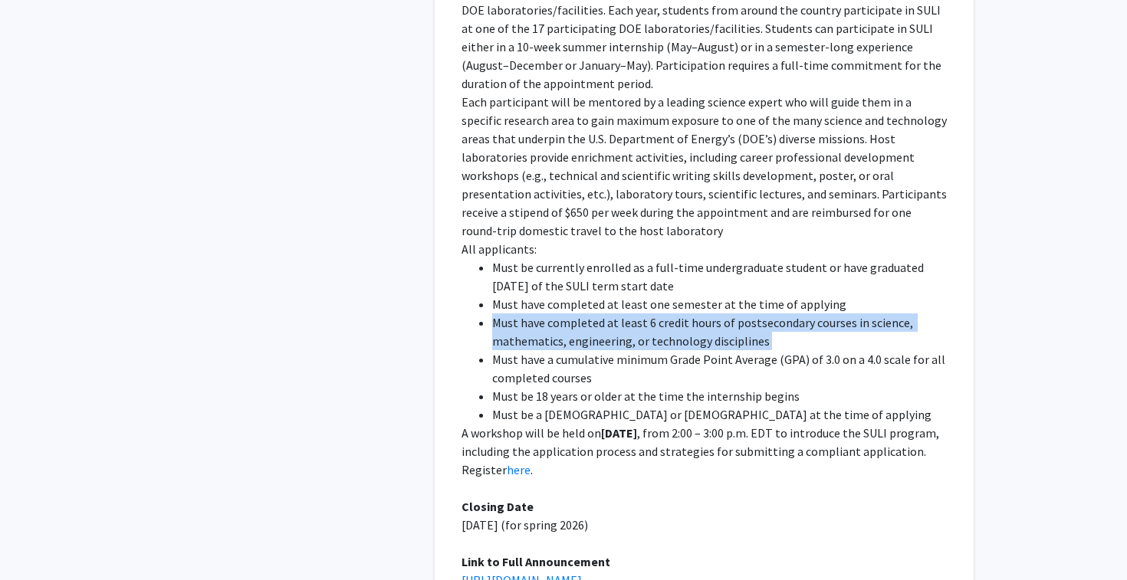
click at [701, 350] on li "Must have a cumulative minimum Grade Point Average (GPA) of 3.0 on a 4.0 scale …" at bounding box center [719, 368] width 455 height 37
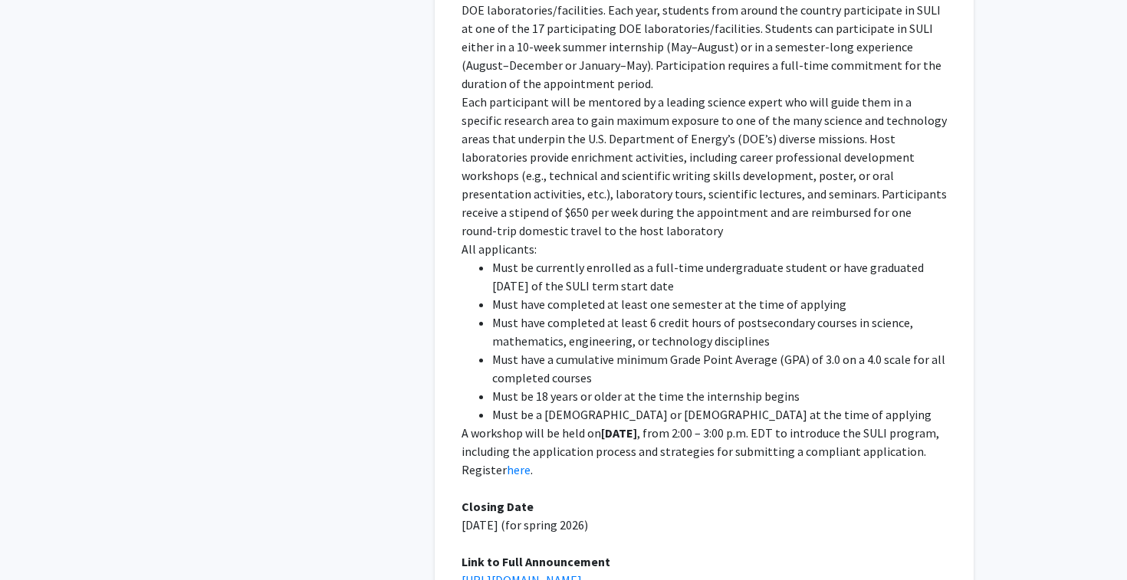
click at [701, 350] on li "Must have a cumulative minimum Grade Point Average (GPA) of 3.0 on a 4.0 scale …" at bounding box center [719, 368] width 455 height 37
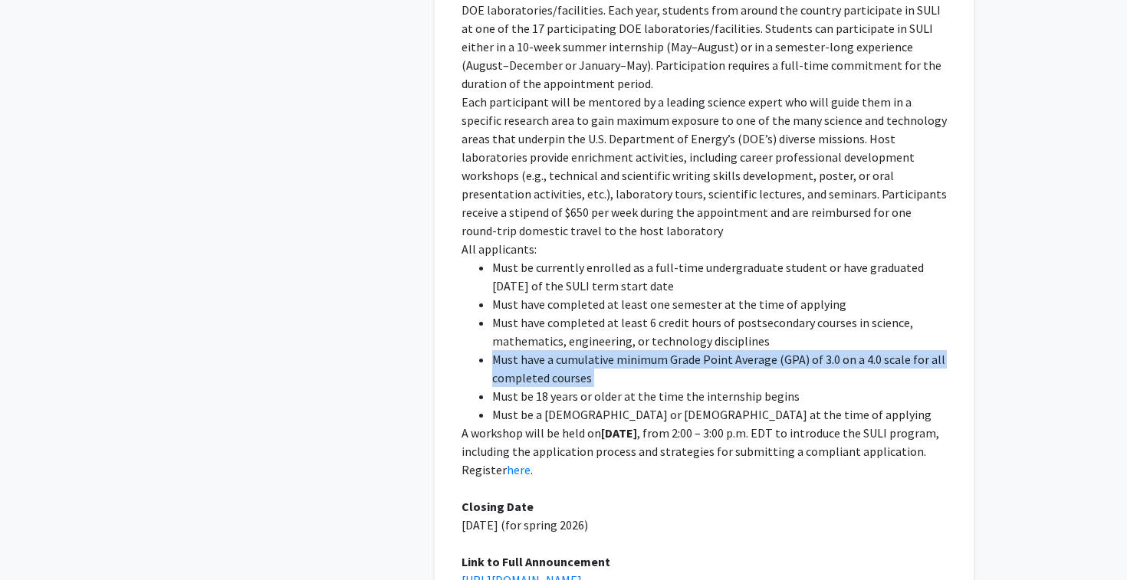
click at [710, 350] on li "Must have a cumulative minimum Grade Point Average (GPA) of 3.0 on a 4.0 scale …" at bounding box center [719, 368] width 455 height 37
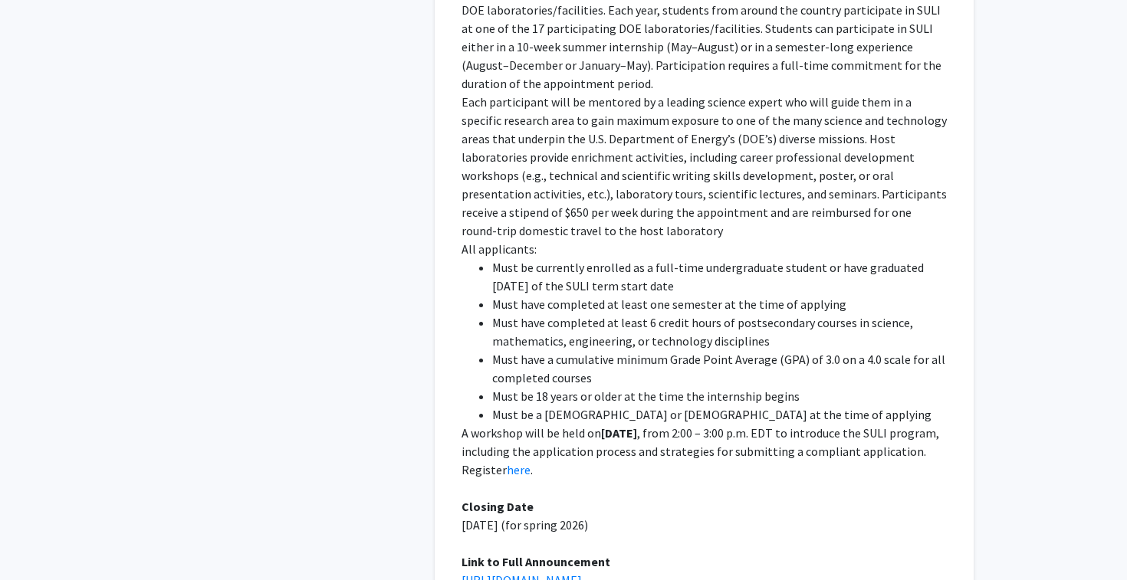
click at [710, 350] on li "Must have a cumulative minimum Grade Point Average (GPA) of 3.0 on a 4.0 scale …" at bounding box center [719, 368] width 455 height 37
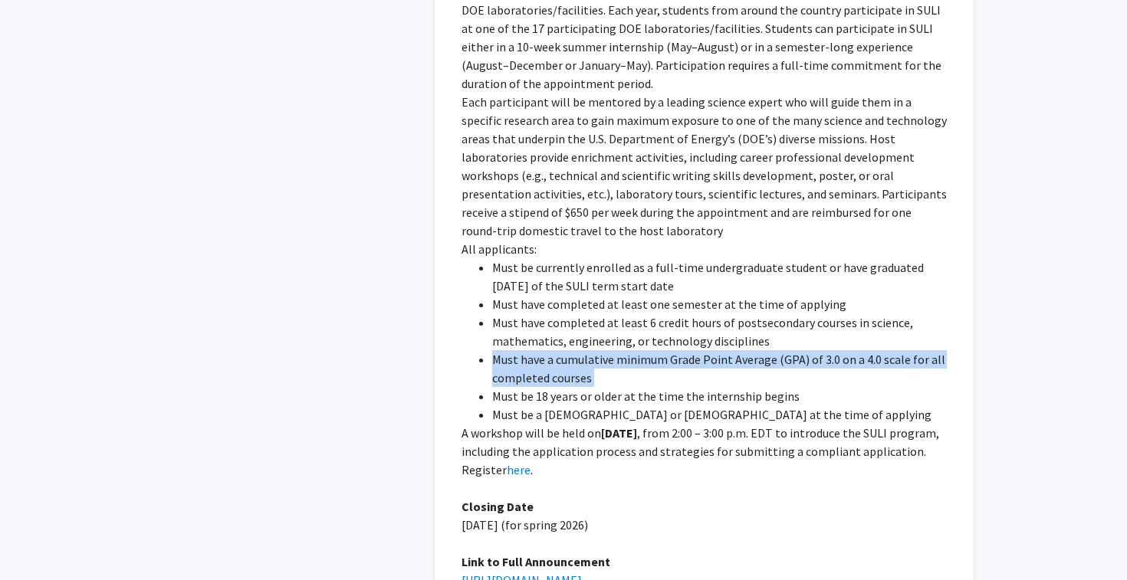
click at [721, 314] on li "Must have completed at least 6 credit hours of postsecondary courses in science…" at bounding box center [719, 332] width 455 height 37
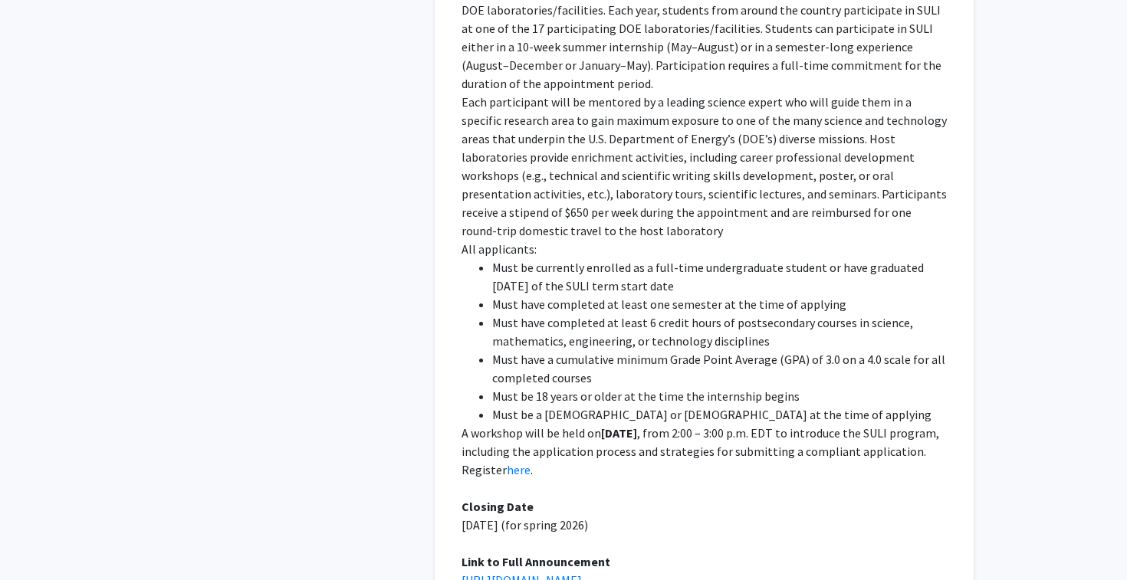
click at [721, 314] on li "Must have completed at least 6 credit hours of postsecondary courses in science…" at bounding box center [719, 332] width 455 height 37
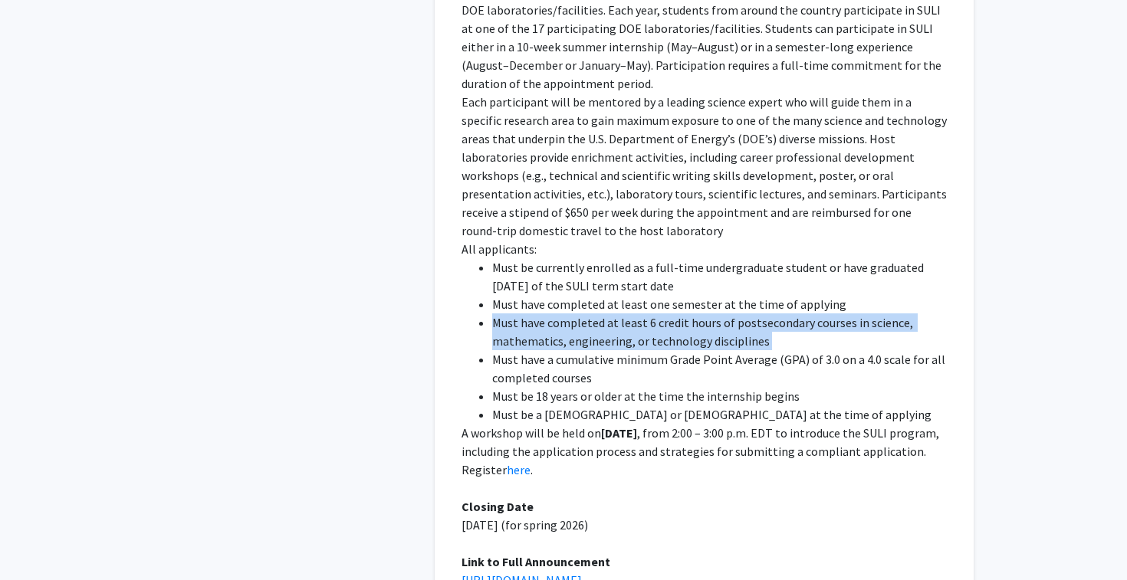
click at [707, 350] on li "Must have a cumulative minimum Grade Point Average (GPA) of 3.0 on a 4.0 scale …" at bounding box center [719, 368] width 455 height 37
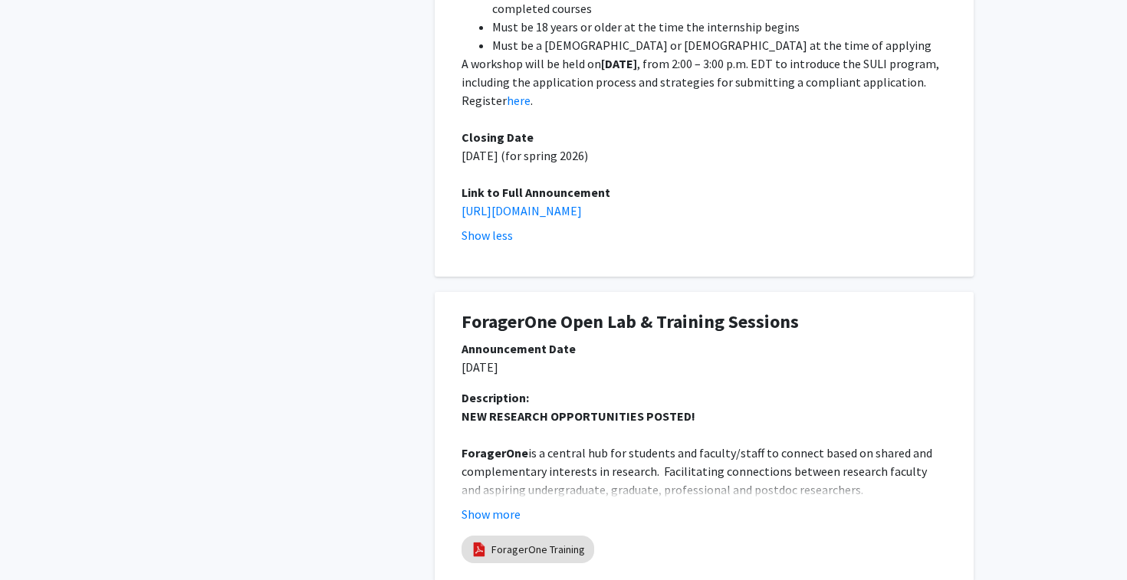
scroll to position [1501, 0]
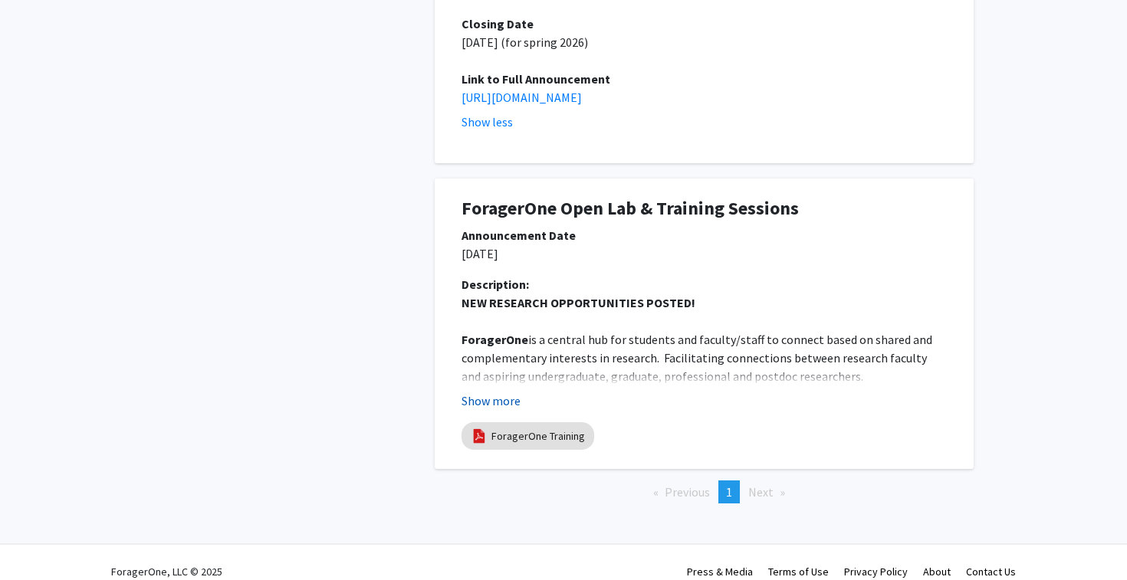
click at [501, 392] on button "Show more" at bounding box center [490, 401] width 59 height 18
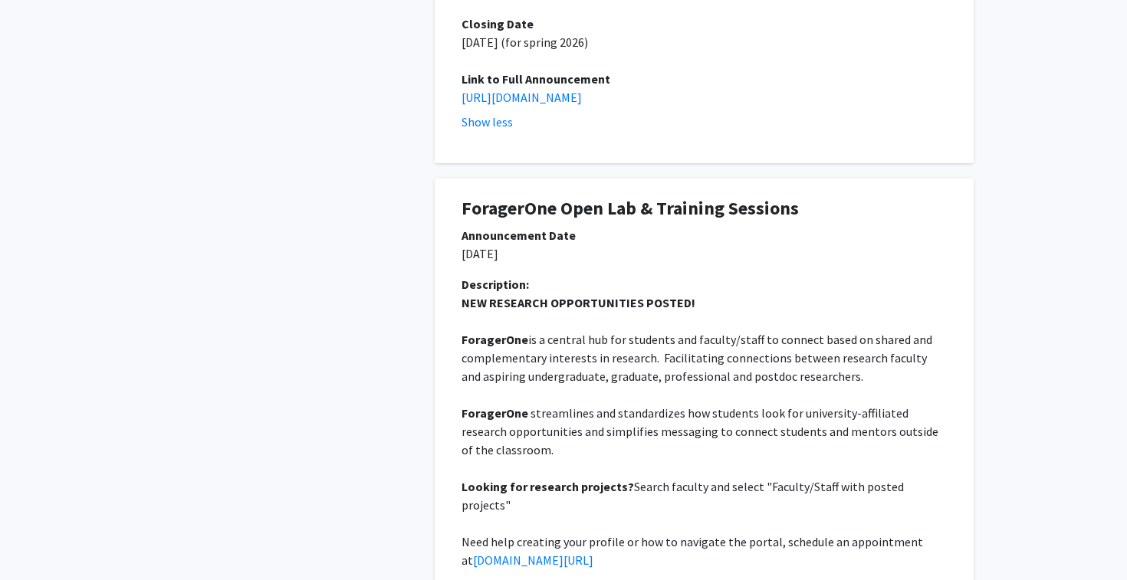
click at [563, 337] on p "ForagerOne is a central hub for students and faculty/staff to connect based on …" at bounding box center [703, 357] width 485 height 55
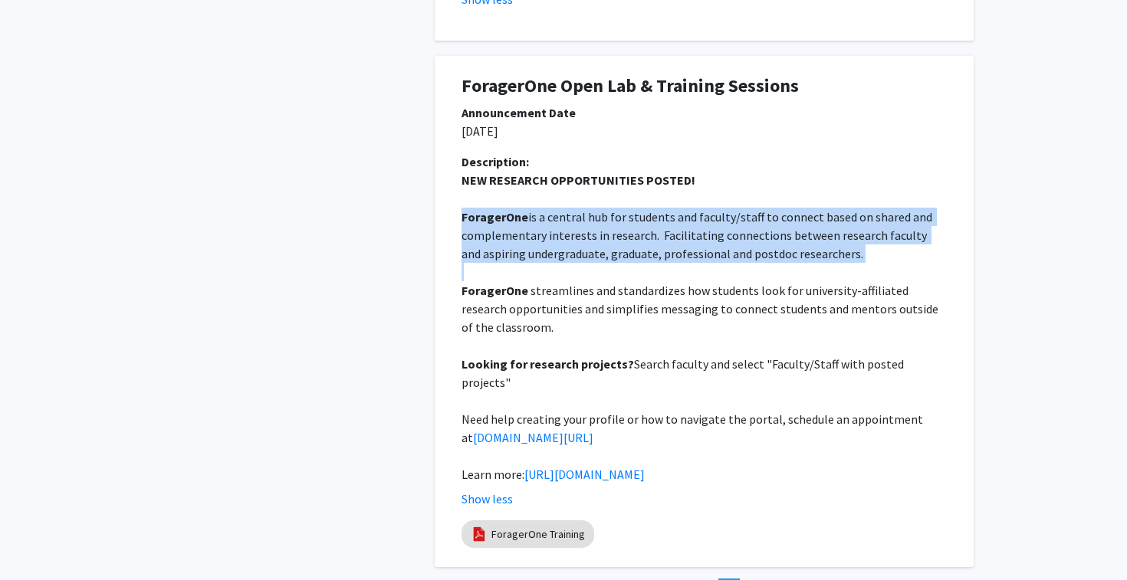
scroll to position [1670, 0]
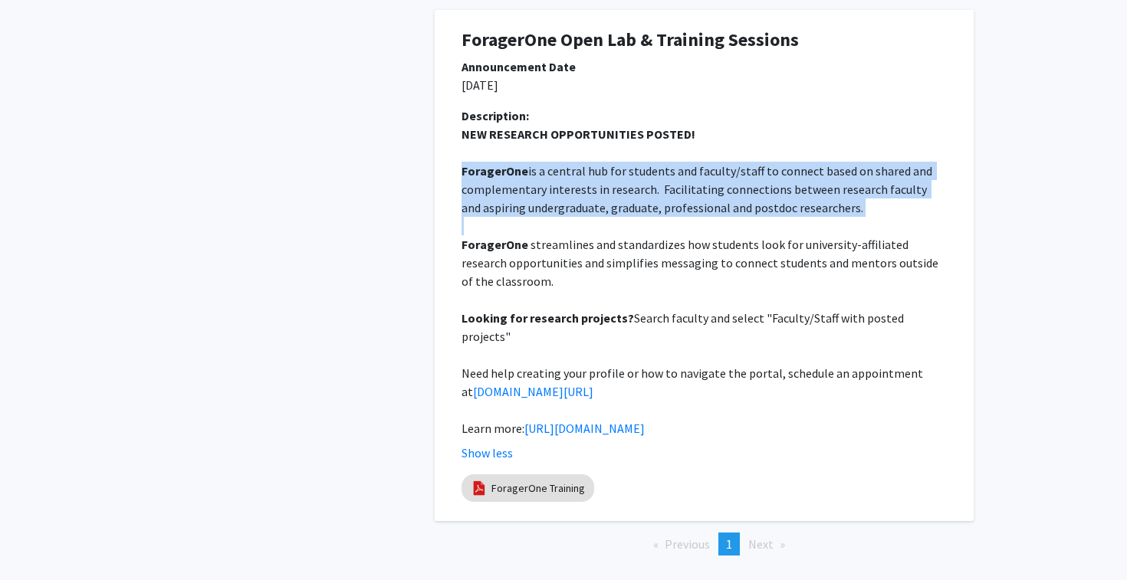
click at [614, 261] on p "ForagerOne streamlines and standardizes how students look for university-affili…" at bounding box center [703, 262] width 485 height 55
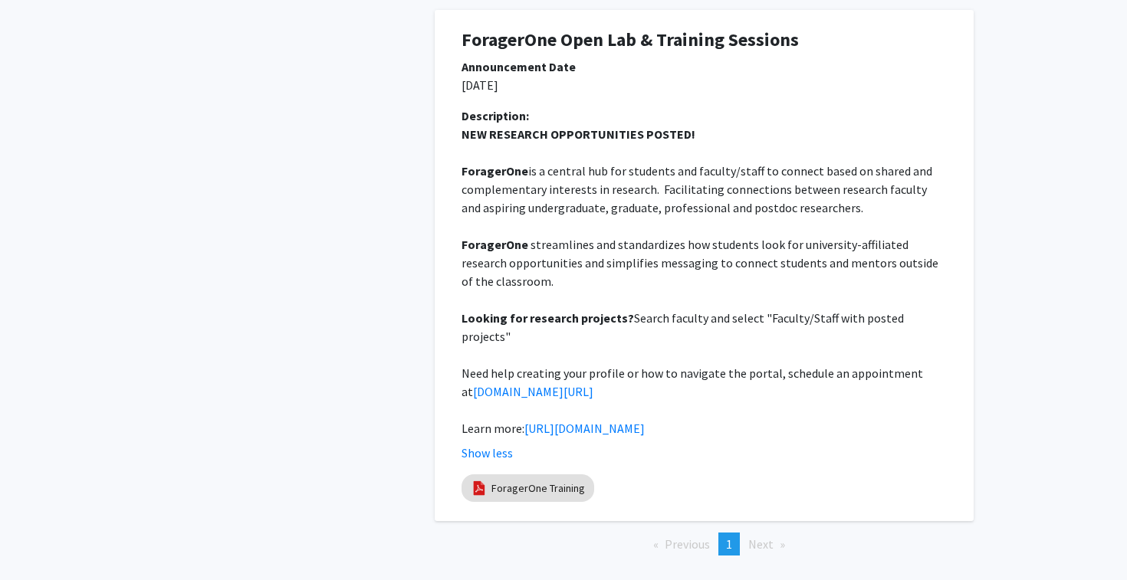
click at [614, 261] on p "ForagerOne streamlines and standardizes how students look for university-affili…" at bounding box center [703, 262] width 485 height 55
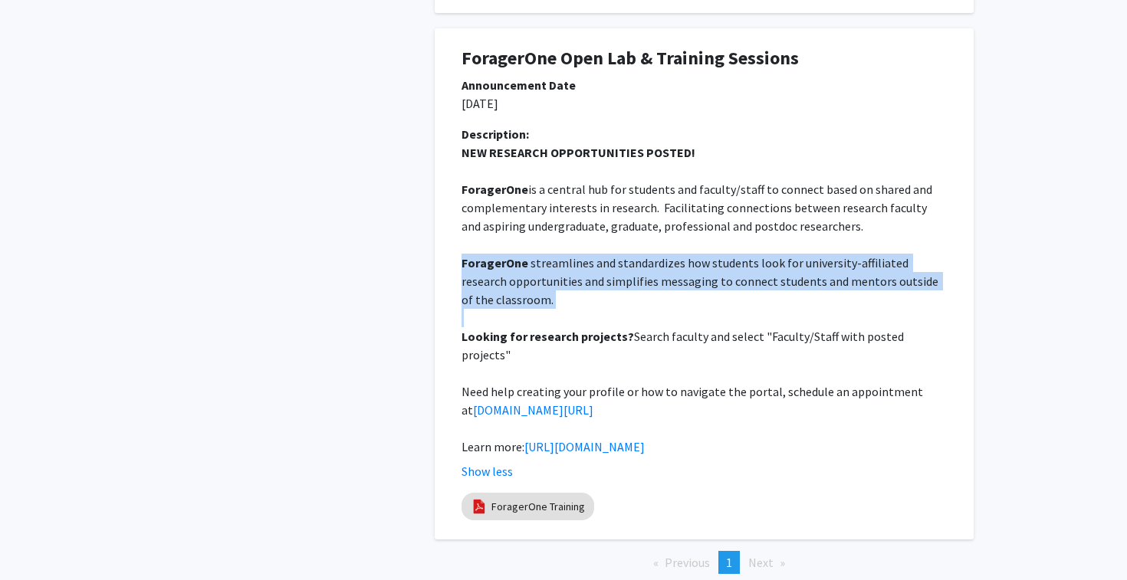
scroll to position [1650, 0]
click at [672, 48] on h1 "ForagerOne Open Lab & Training Sessions" at bounding box center [703, 59] width 485 height 22
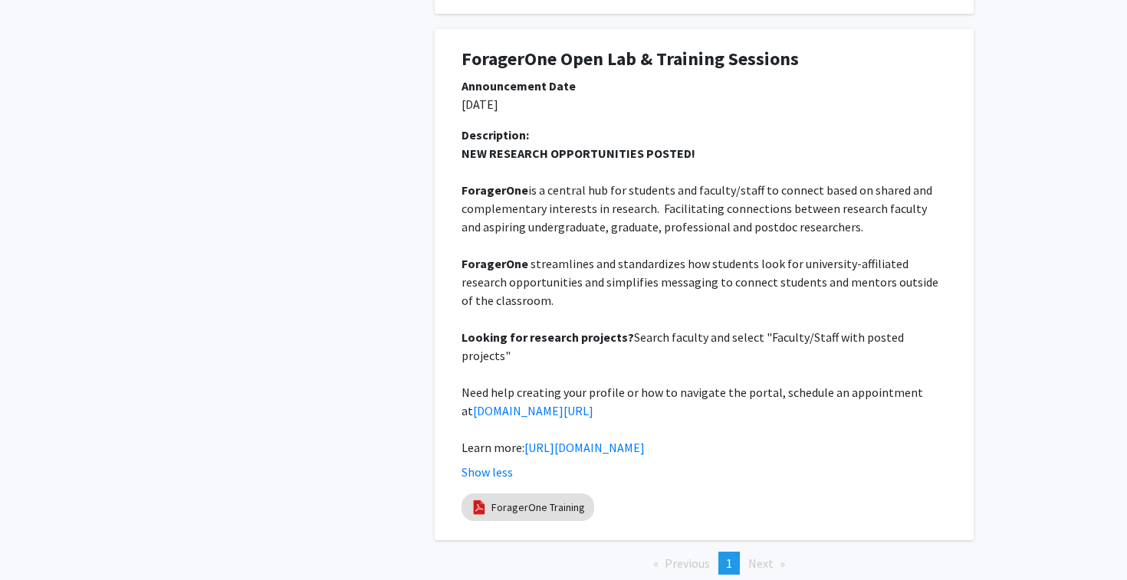
click at [672, 48] on h1 "ForagerOne Open Lab & Training Sessions" at bounding box center [703, 59] width 485 height 22
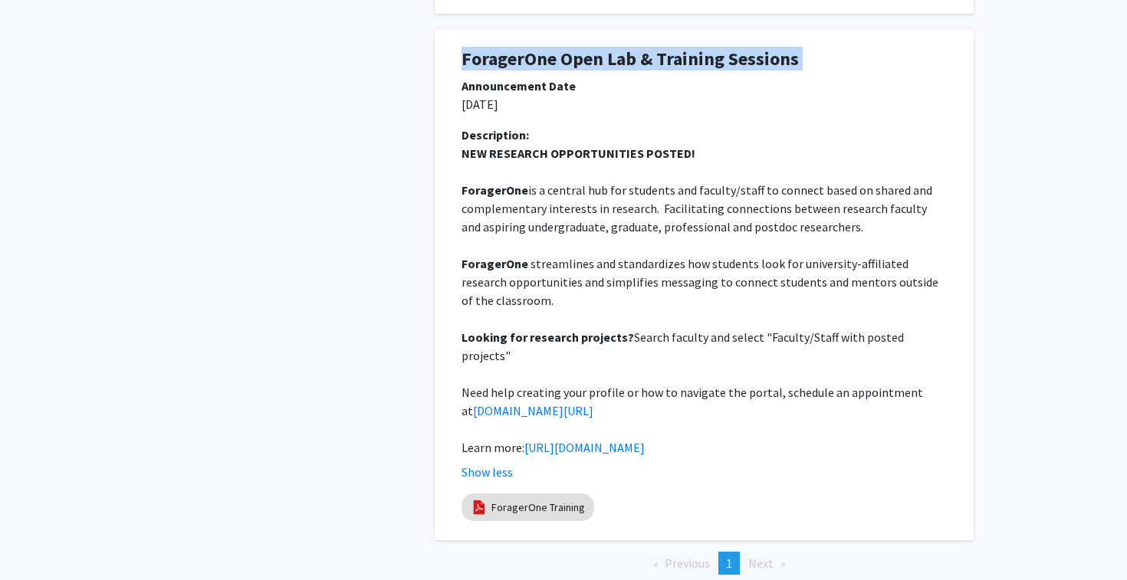
click at [631, 144] on p "NEW RESEARCH OPPORTUNITIES POSTED!" at bounding box center [703, 153] width 485 height 18
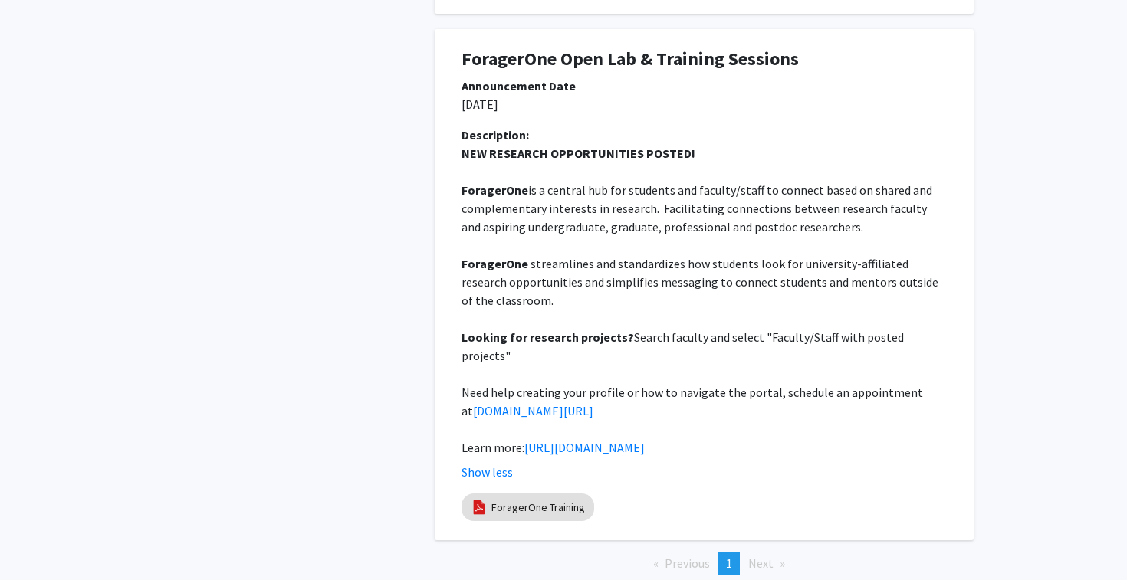
click at [631, 144] on p "NEW RESEARCH OPPORTUNITIES POSTED!" at bounding box center [703, 153] width 485 height 18
click at [603, 181] on p "ForagerOne is a central hub for students and faculty/staff to connect based on …" at bounding box center [703, 208] width 485 height 55
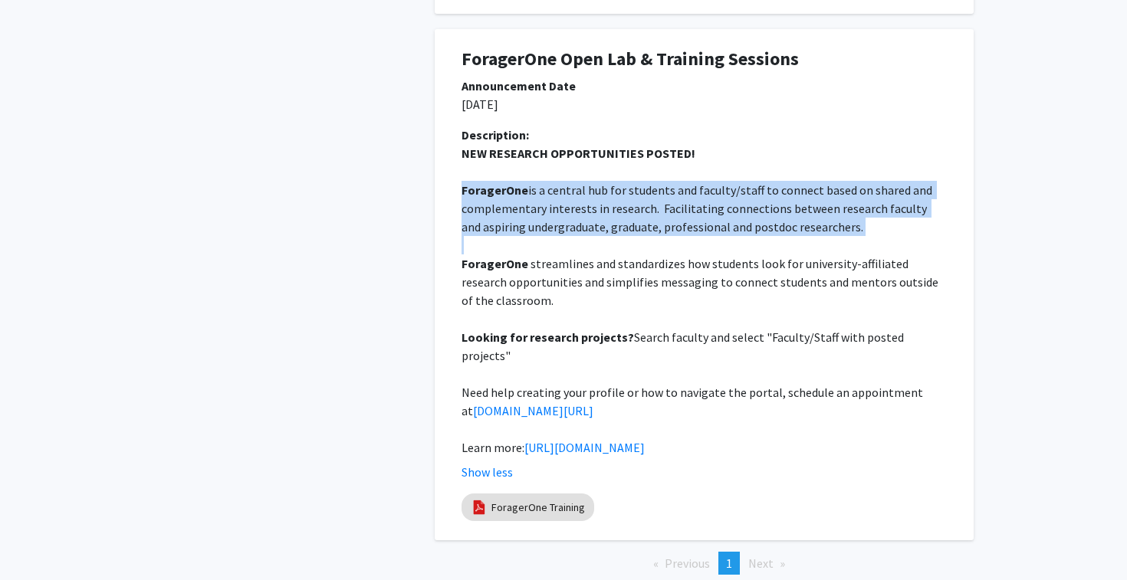
copy p "ForagerOne is a central hub for students and faculty/staff to connect based on …"
click at [496, 182] on strong "ForagerOne" at bounding box center [494, 189] width 67 height 15
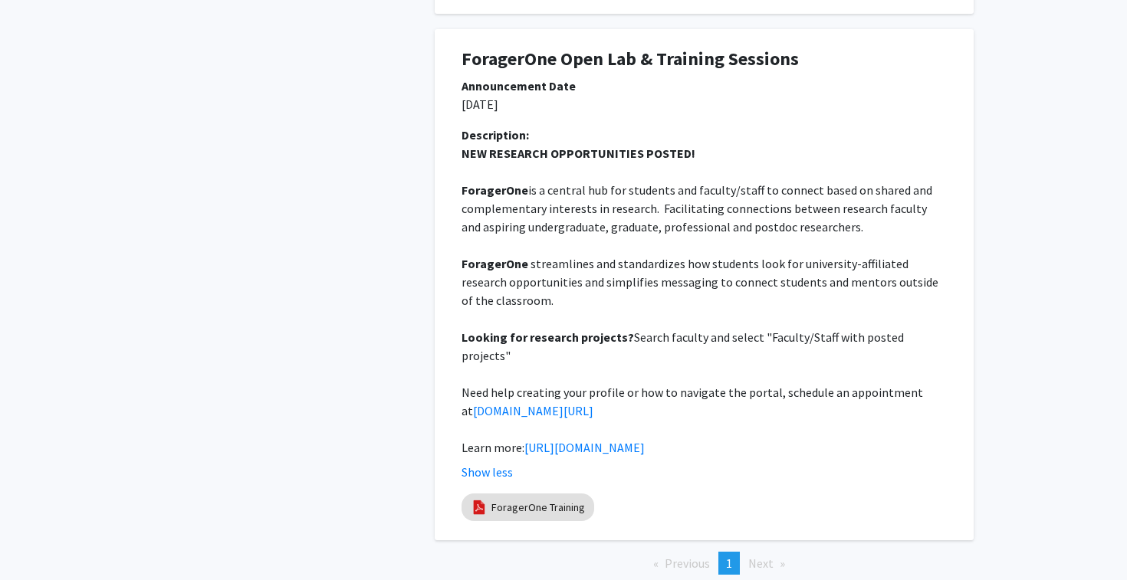
click at [496, 182] on strong "ForagerOne" at bounding box center [494, 189] width 67 height 15
click at [517, 256] on strong "ForagerOne" at bounding box center [494, 263] width 67 height 15
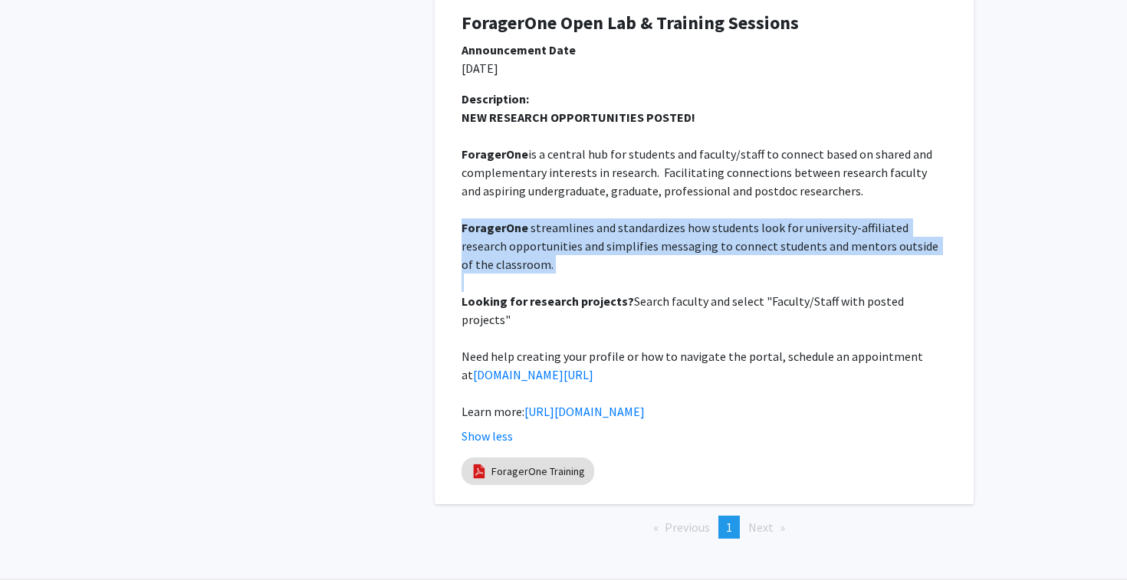
click at [757, 520] on span "Next page" at bounding box center [760, 527] width 25 height 15
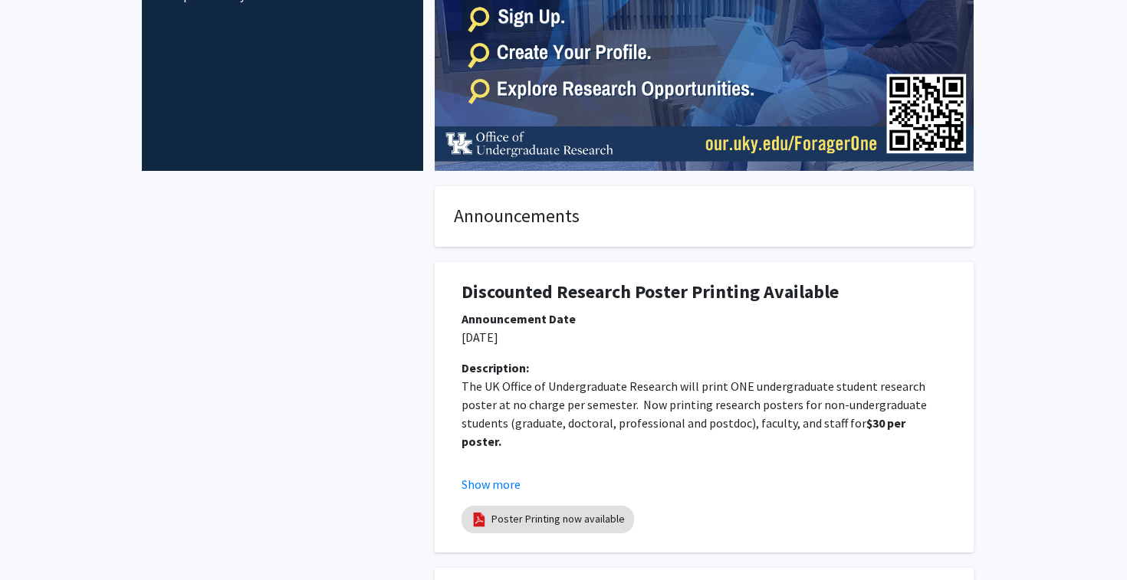
scroll to position [0, 0]
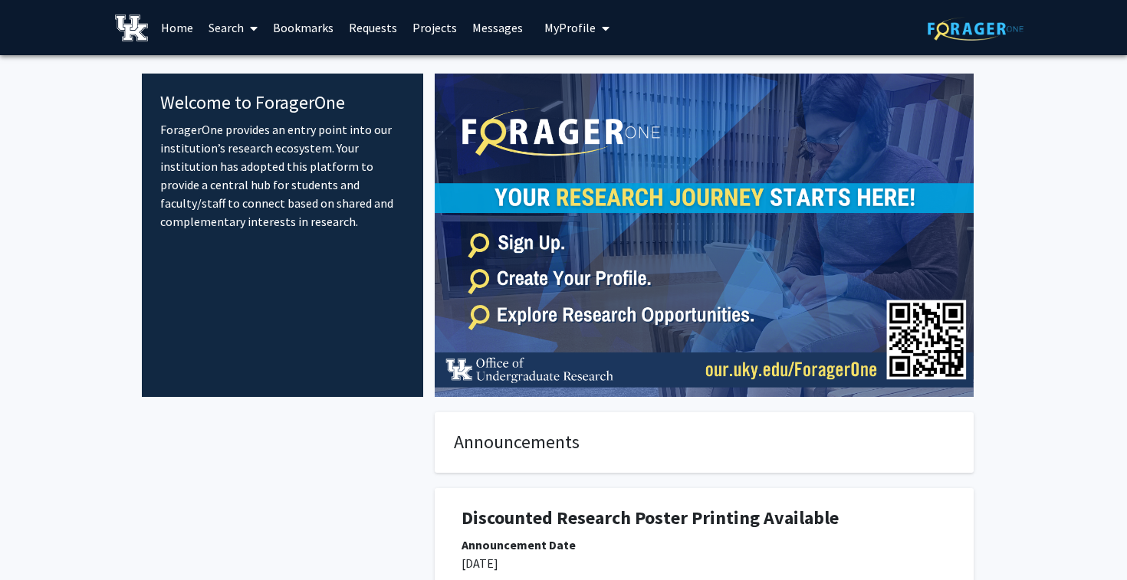
click at [325, 146] on p "ForagerOne provides an entry point into our institution’s research ecosystem. Y…" at bounding box center [282, 175] width 245 height 110
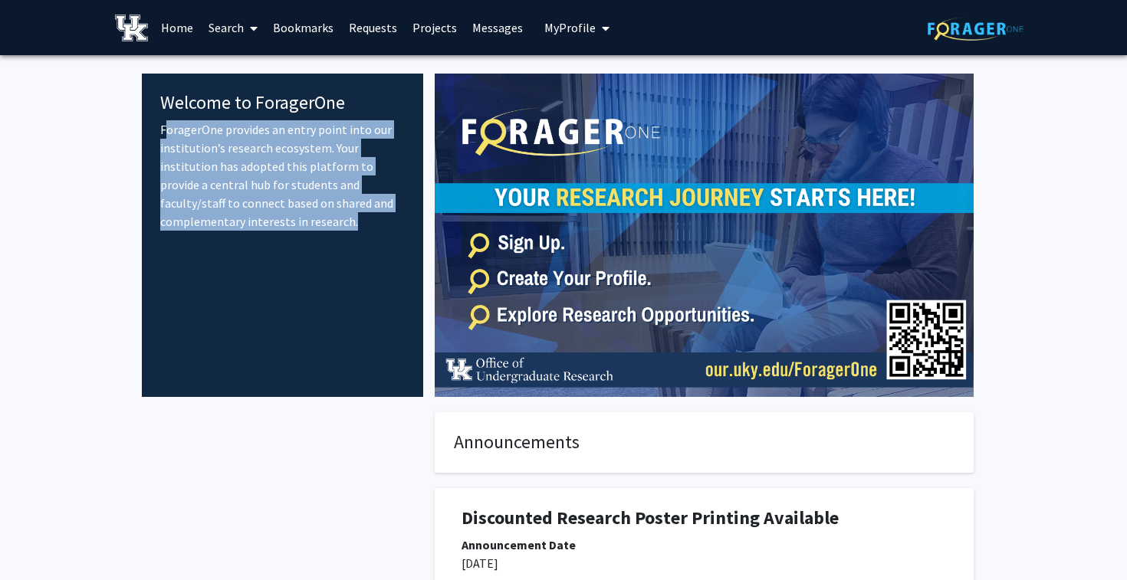
click at [248, 21] on span at bounding box center [251, 29] width 14 height 54
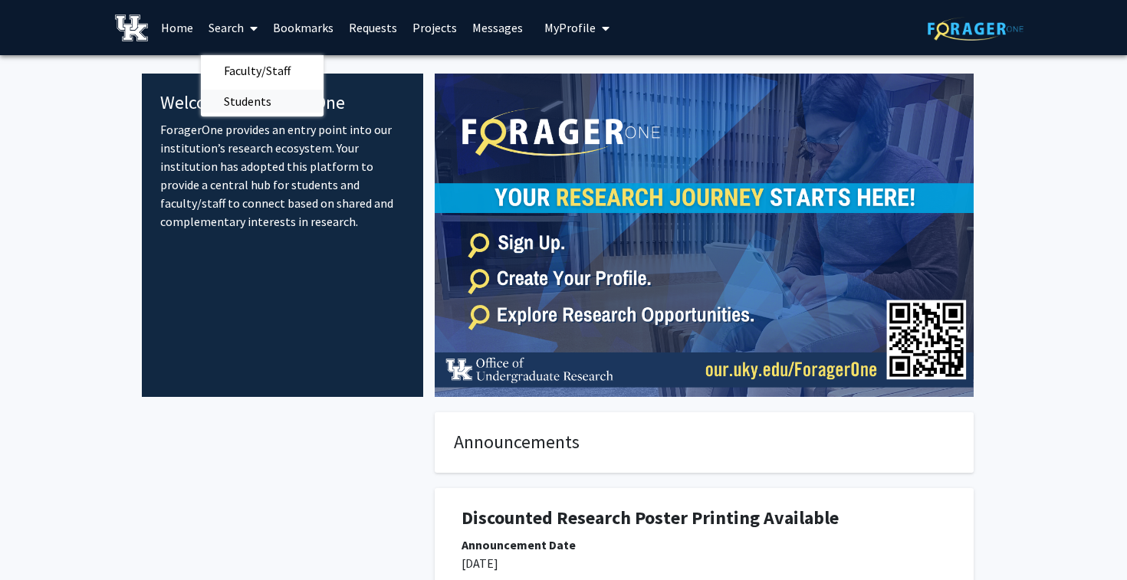
click at [251, 92] on span "Students" at bounding box center [248, 101] width 94 height 31
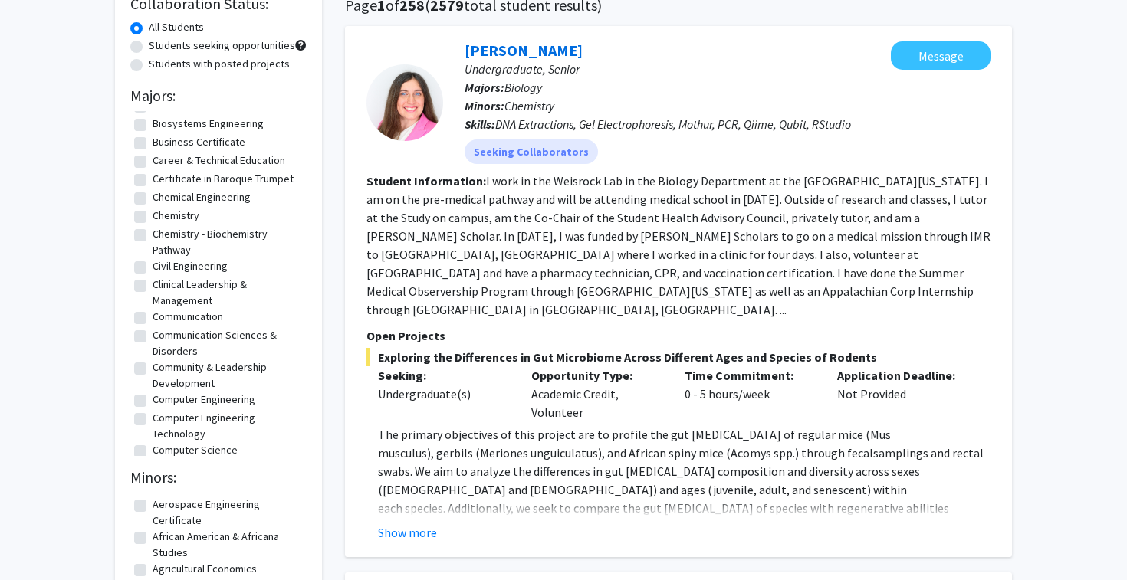
scroll to position [58, 0]
click at [236, 400] on label "Computer Engineering" at bounding box center [204, 400] width 103 height 16
click at [163, 400] on input "Computer Engineering" at bounding box center [158, 397] width 10 height 10
checkbox input "true"
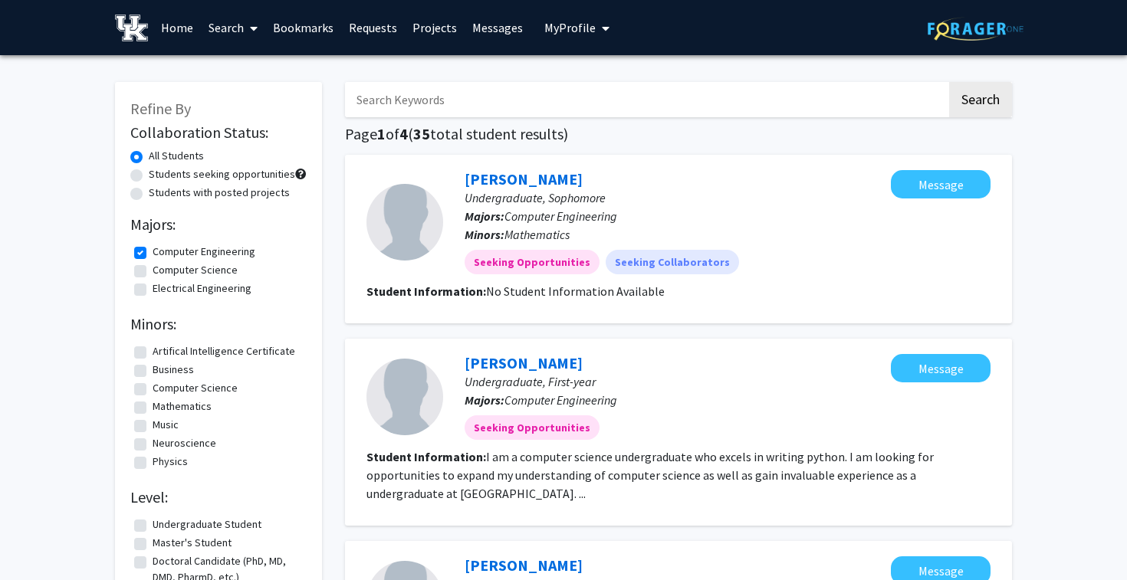
click at [212, 269] on label "Computer Science" at bounding box center [195, 270] width 85 height 16
click at [163, 269] on input "Computer Science" at bounding box center [158, 267] width 10 height 10
checkbox input "true"
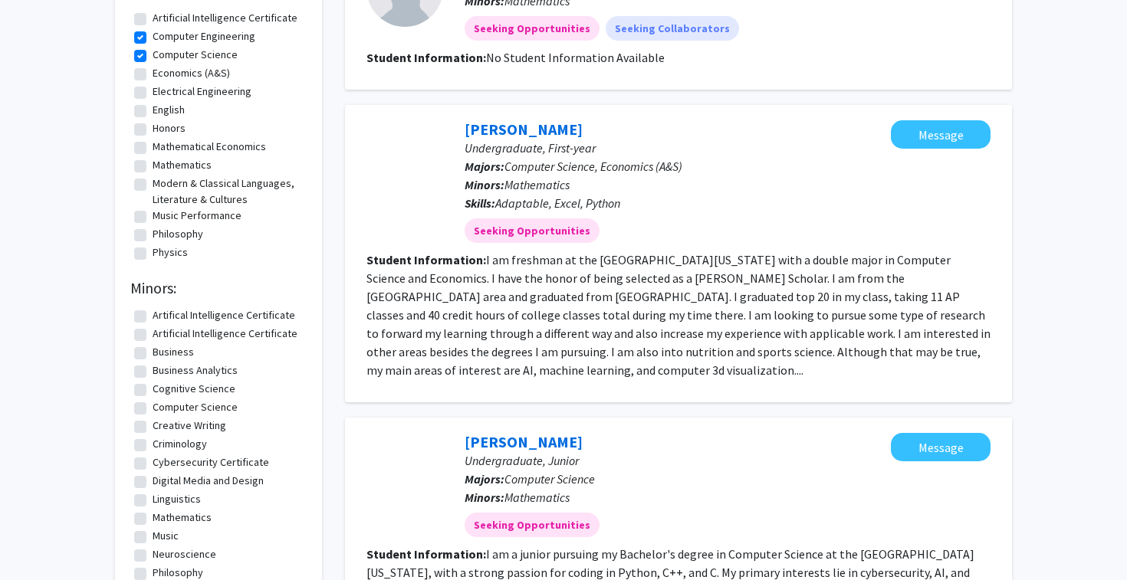
scroll to position [261, 0]
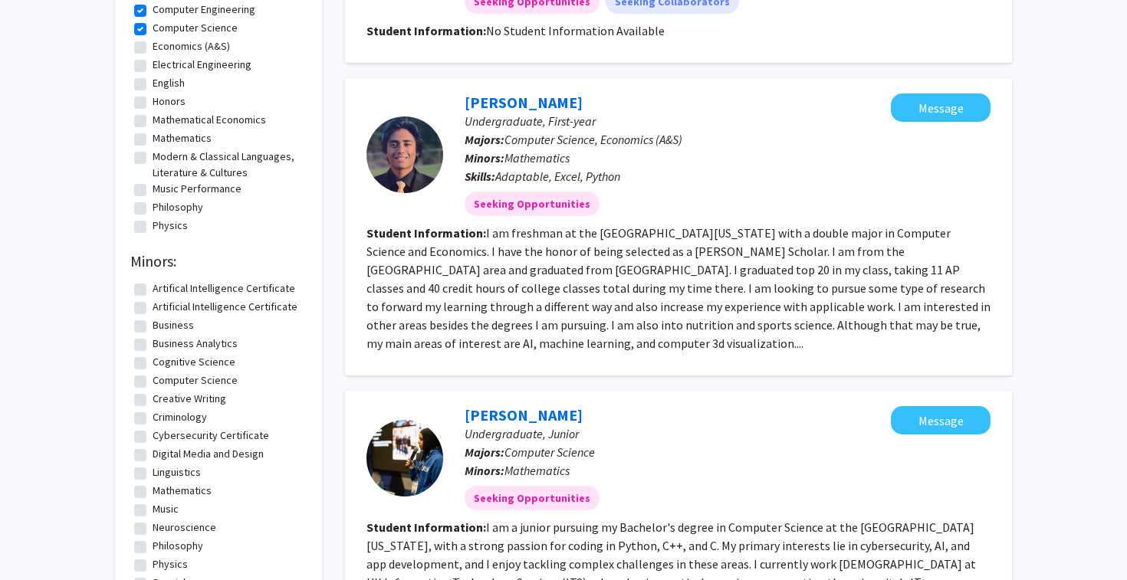
click at [492, 340] on fg-read-more "I am freshman at the University of Kentucky with a double major in Computer Sci…" at bounding box center [678, 288] width 624 height 126
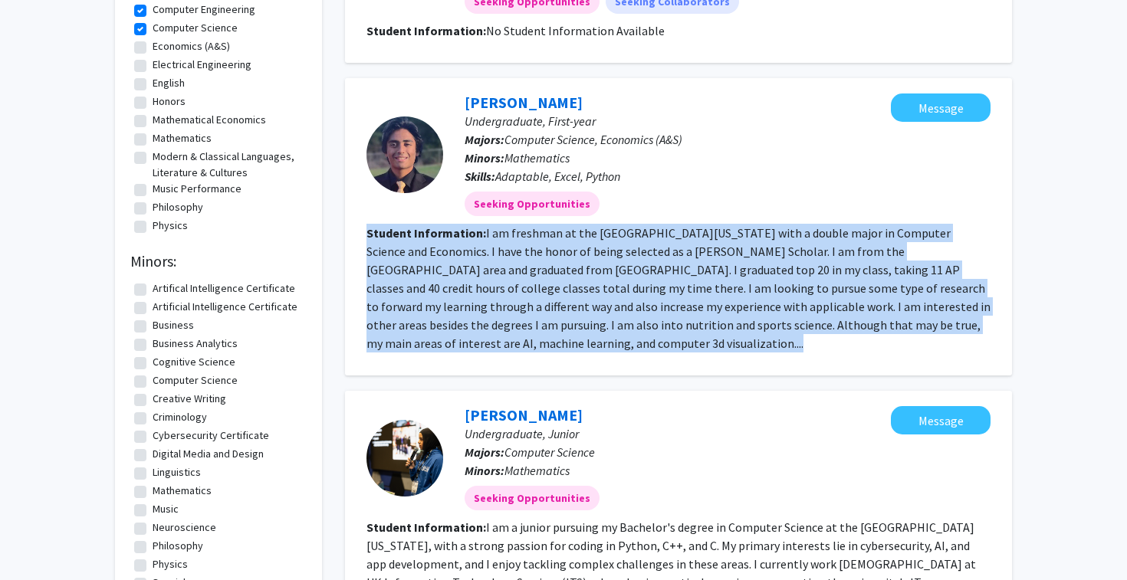
click at [586, 327] on fg-read-more "I am freshman at the University of Kentucky with a double major in Computer Sci…" at bounding box center [678, 288] width 624 height 126
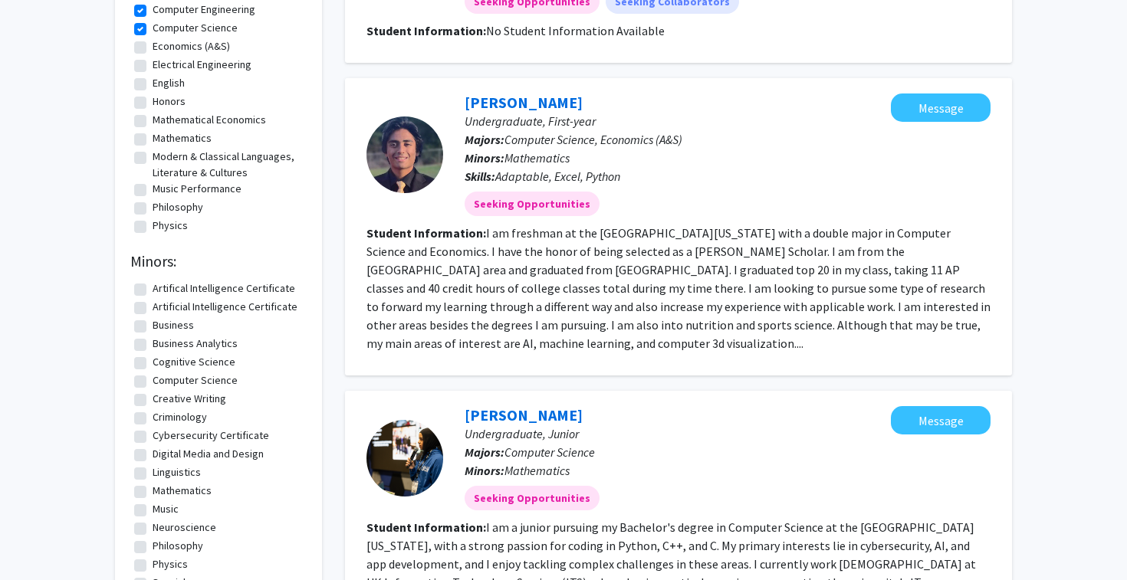
click at [663, 142] on span "Computer Science, Economics (A&S)" at bounding box center [593, 139] width 178 height 15
click at [520, 100] on link "Mustafa Akhtar" at bounding box center [524, 102] width 118 height 19
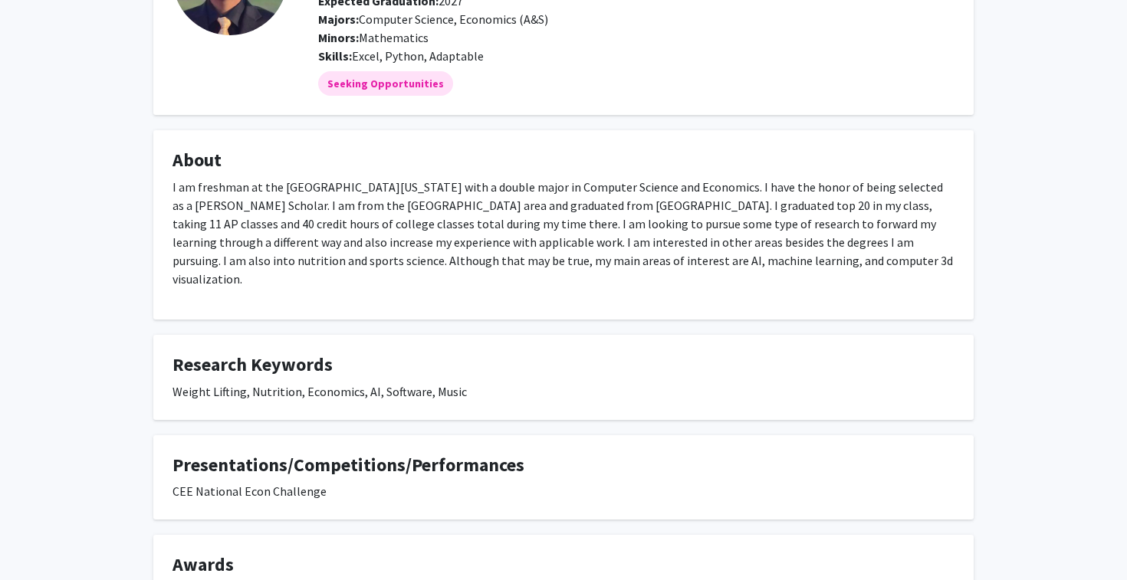
scroll to position [214, 0]
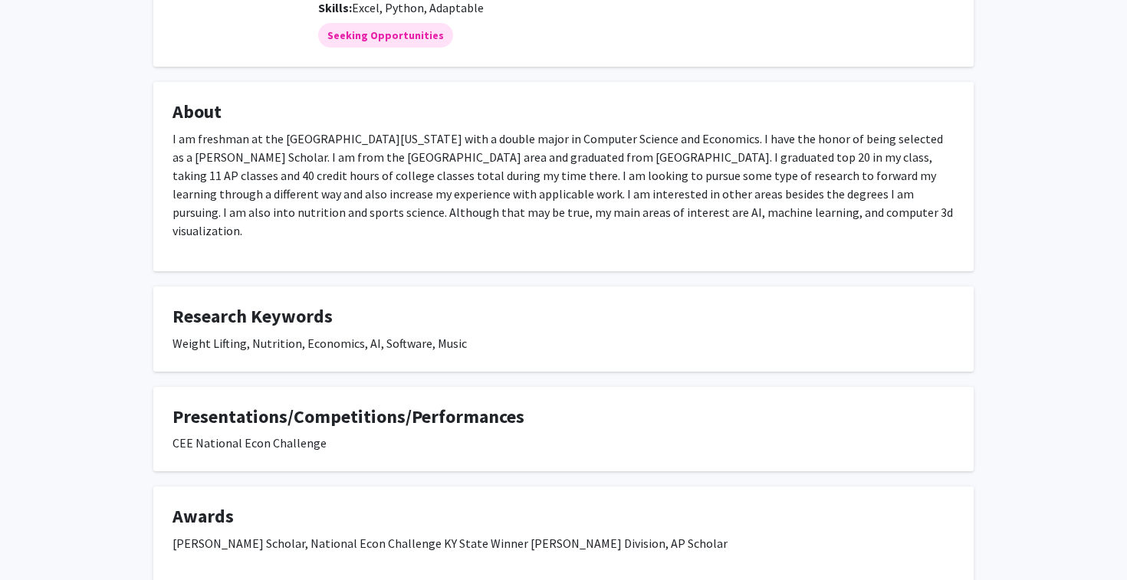
click at [404, 202] on p "I am freshman at the University of Kentucky with a double major in Computer Sci…" at bounding box center [563, 185] width 782 height 110
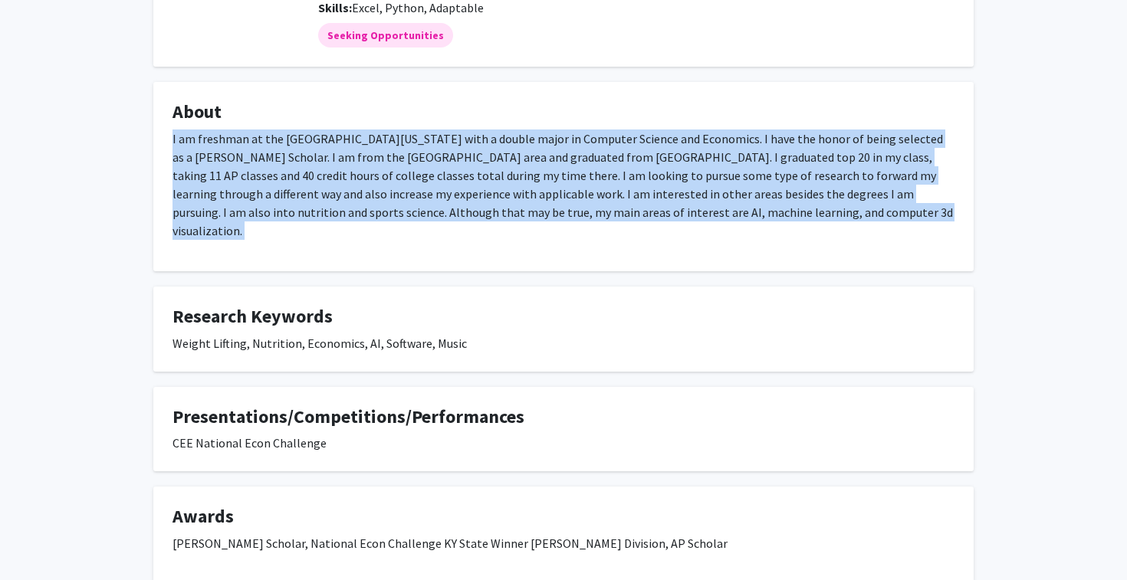
scroll to position [295, 0]
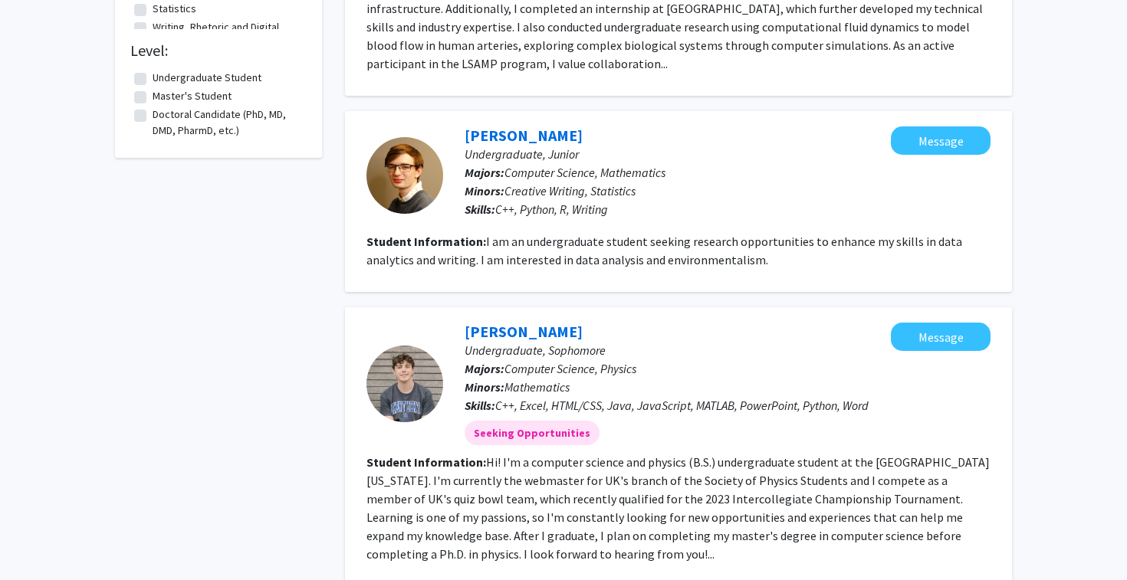
scroll to position [1011, 0]
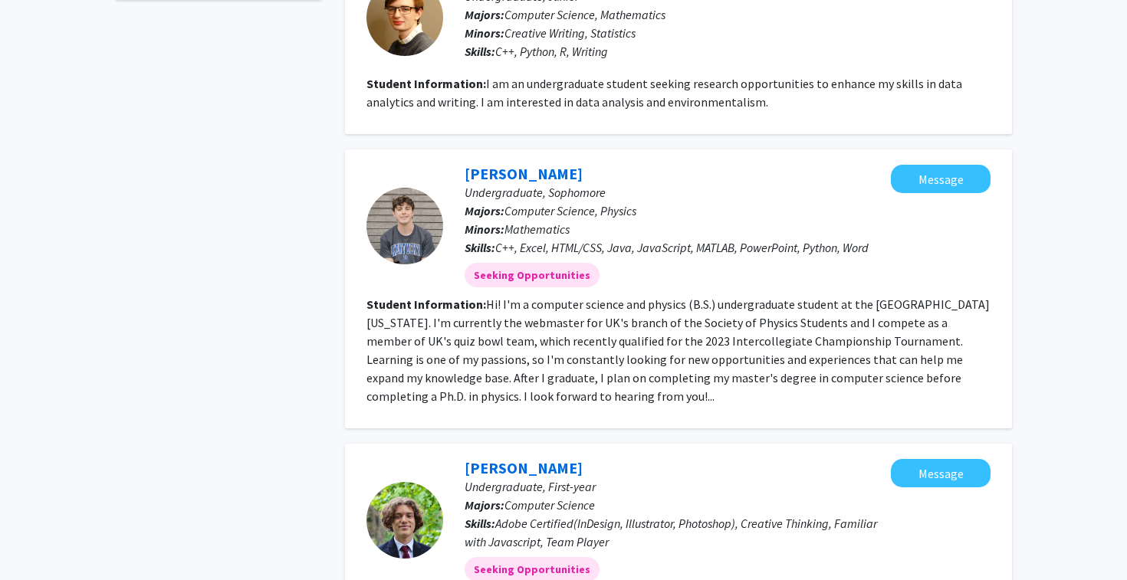
click at [493, 326] on fg-read-more "Hi! I'm a computer science and physics (B.S.) undergraduate student at the Univ…" at bounding box center [677, 350] width 623 height 107
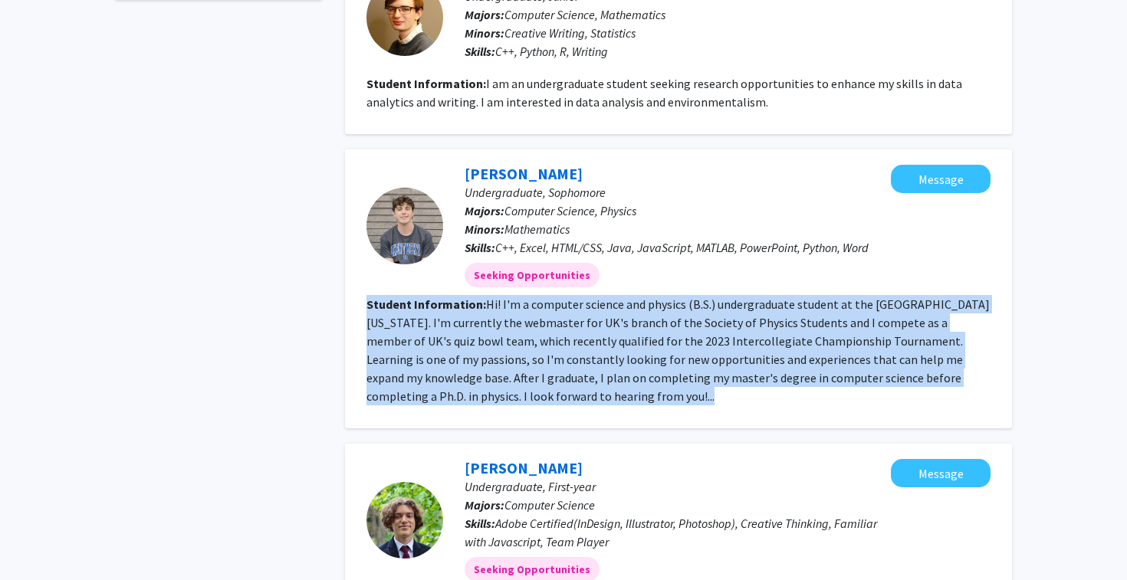
click at [422, 205] on div at bounding box center [404, 226] width 77 height 77
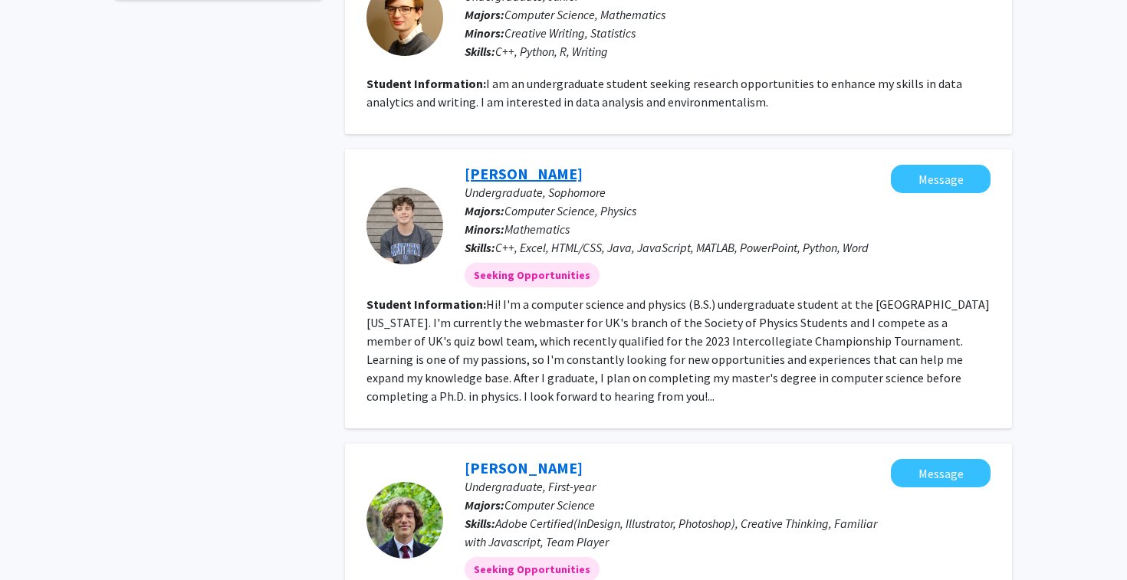
click at [527, 164] on link "Caleb West" at bounding box center [524, 173] width 118 height 19
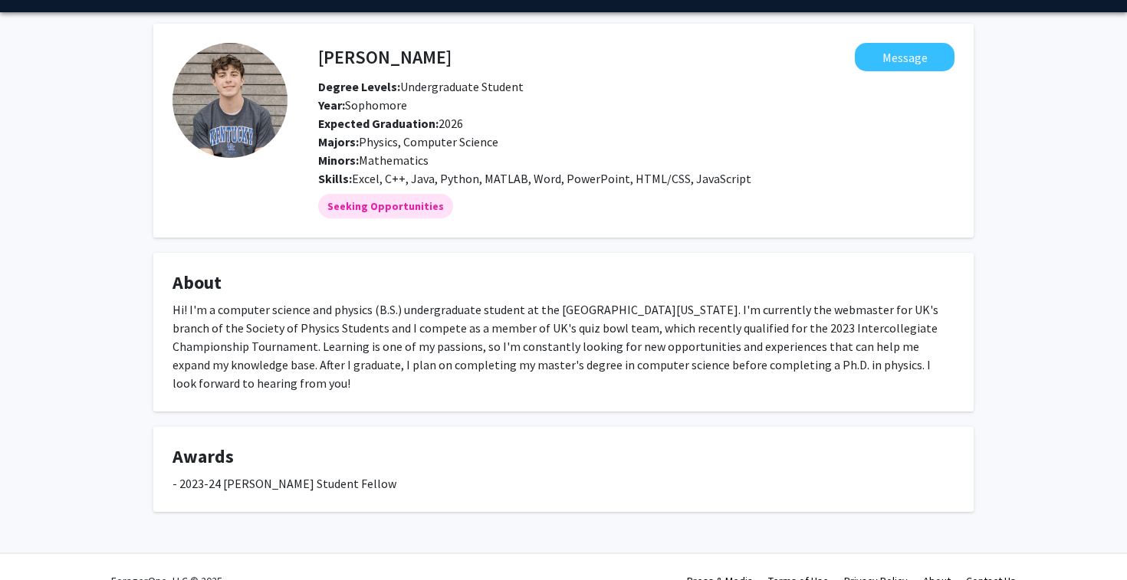
scroll to position [70, 0]
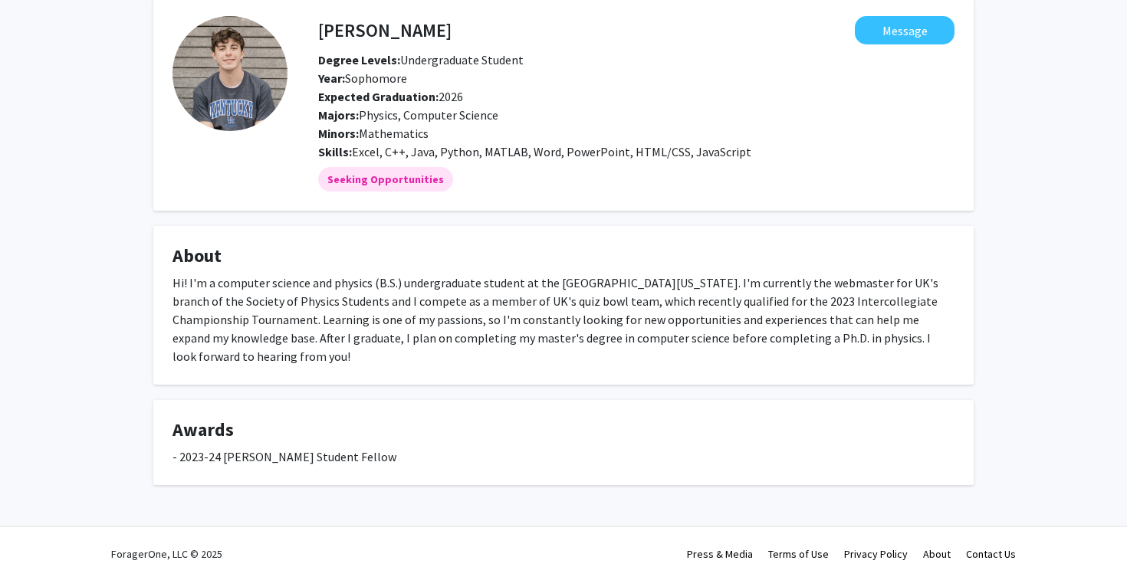
click at [270, 455] on div "- 2023-24 Chellgren Student Fellow" at bounding box center [563, 457] width 782 height 18
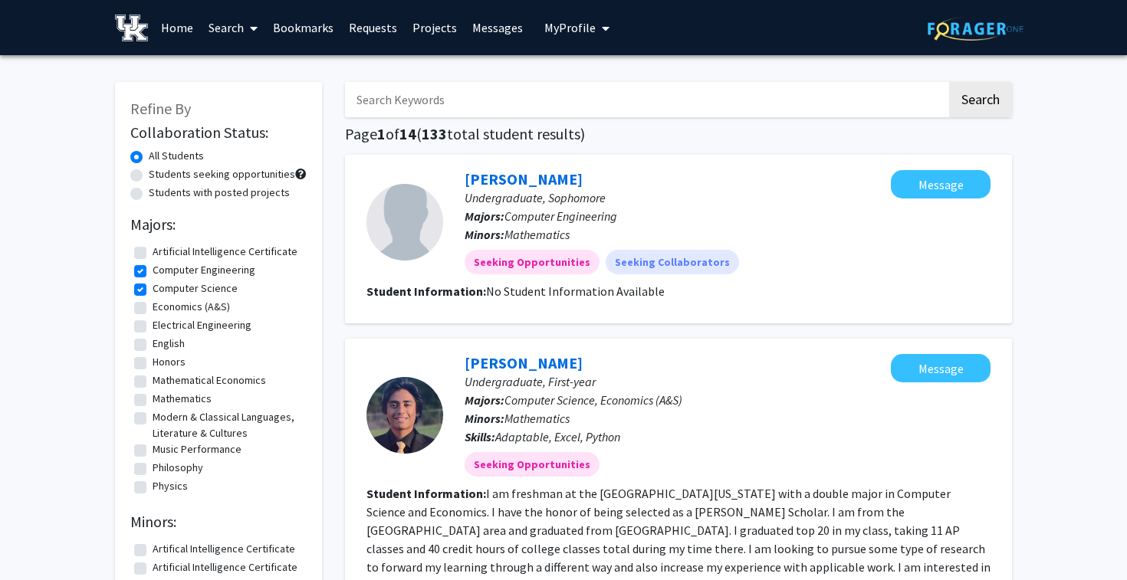
click at [261, 173] on label "Students seeking opportunities" at bounding box center [222, 174] width 146 height 16
click at [159, 173] on input "Students seeking opportunities" at bounding box center [154, 171] width 10 height 10
radio input "true"
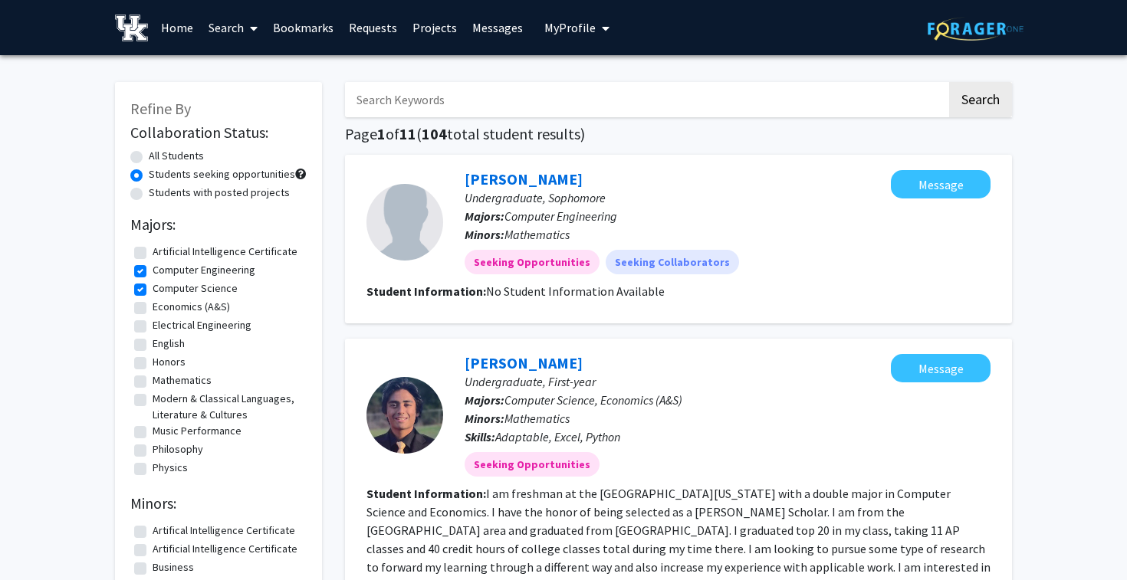
click at [240, 32] on link "Search" at bounding box center [233, 28] width 64 height 54
click at [250, 64] on span "Faculty/Staff" at bounding box center [257, 70] width 113 height 31
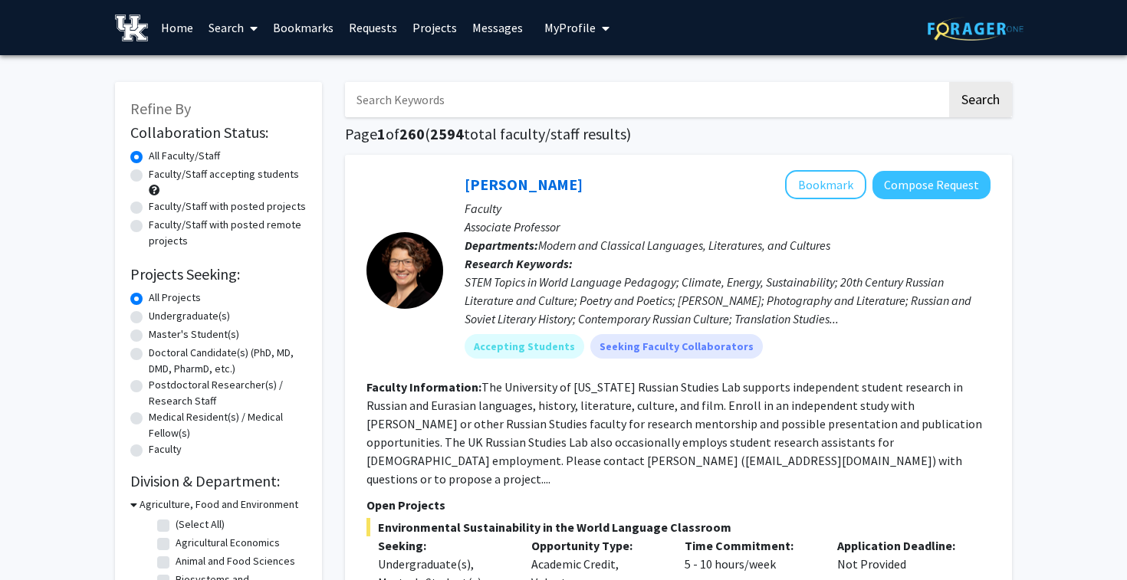
click at [207, 312] on label "Undergraduate(s)" at bounding box center [189, 316] width 81 height 16
click at [159, 312] on input "Undergraduate(s)" at bounding box center [154, 313] width 10 height 10
radio input "true"
click at [274, 176] on label "Faculty/Staff accepting students" at bounding box center [224, 174] width 150 height 16
click at [159, 176] on input "Faculty/Staff accepting students" at bounding box center [154, 171] width 10 height 10
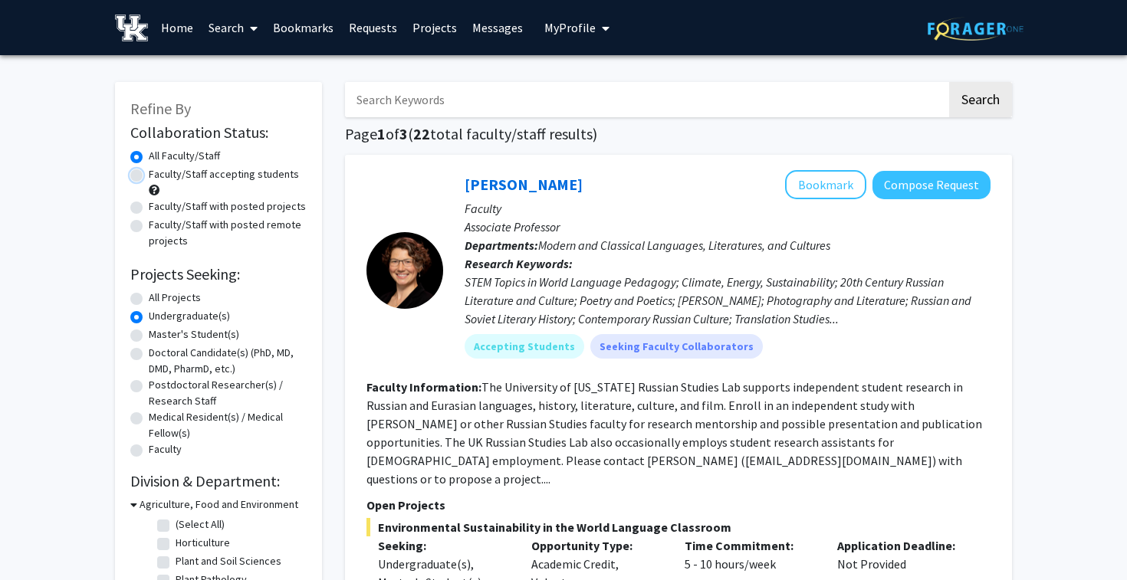
radio input "true"
click at [273, 225] on label "Faculty/Staff with posted remote projects" at bounding box center [228, 233] width 158 height 32
click at [159, 225] on input "Faculty/Staff with posted remote projects" at bounding box center [154, 222] width 10 height 10
radio input "true"
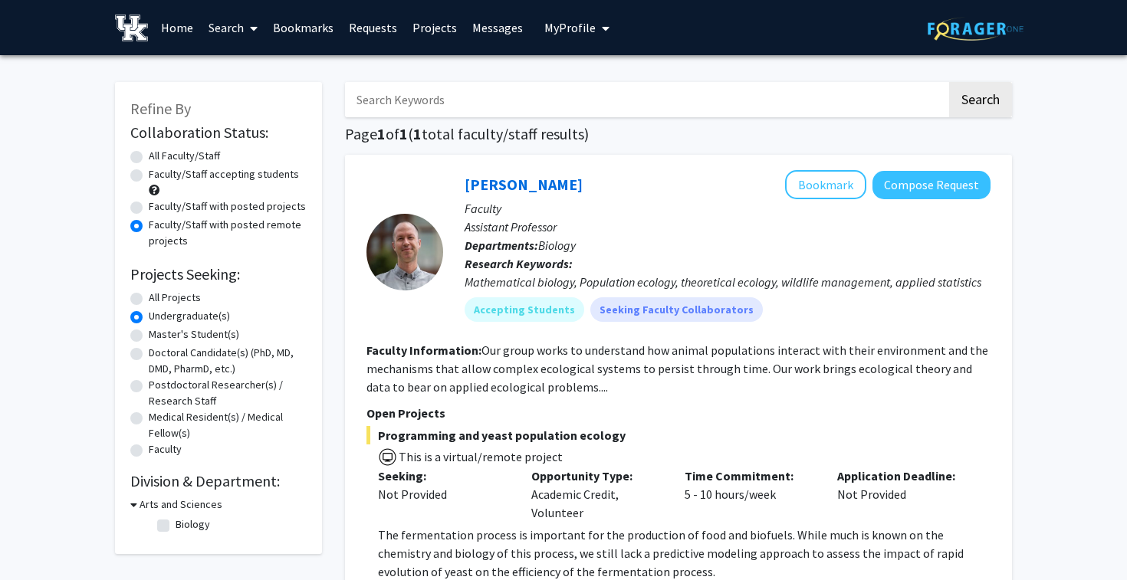
click at [263, 186] on div "Faculty/Staff accepting students" at bounding box center [218, 182] width 176 height 32
click at [252, 178] on label "Faculty/Staff accepting students" at bounding box center [224, 174] width 150 height 16
click at [159, 176] on input "Faculty/Staff accepting students" at bounding box center [154, 171] width 10 height 10
radio input "true"
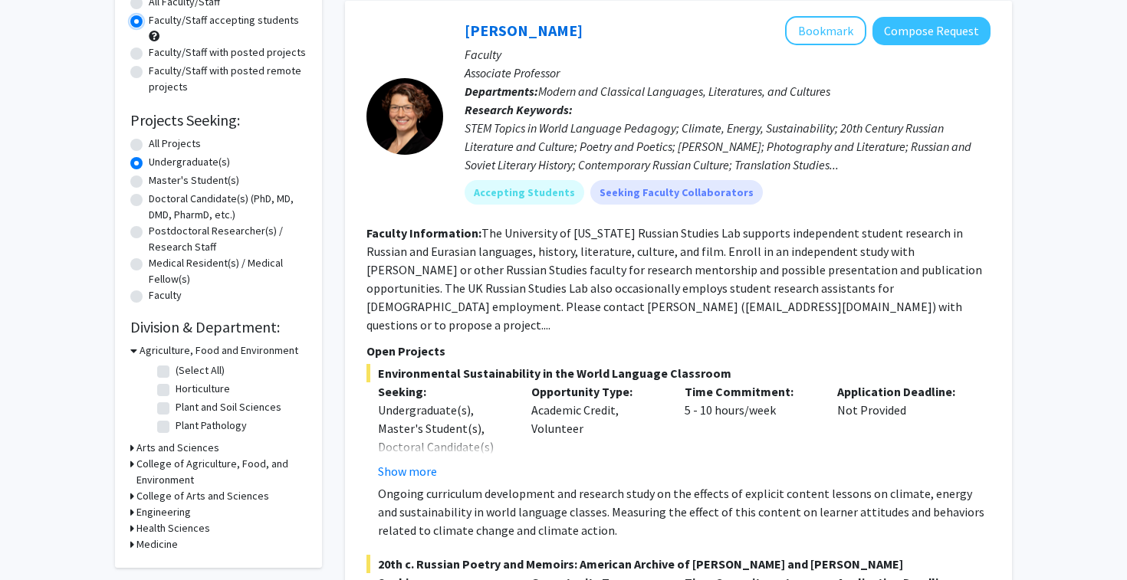
scroll to position [274, 0]
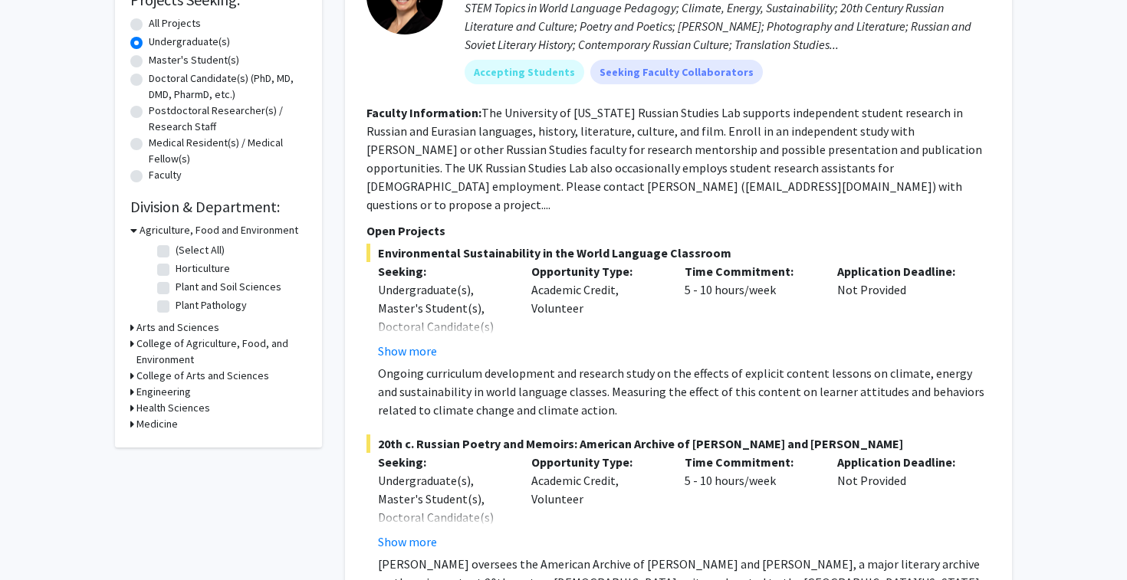
click at [166, 390] on h3 "Engineering" at bounding box center [163, 392] width 54 height 16
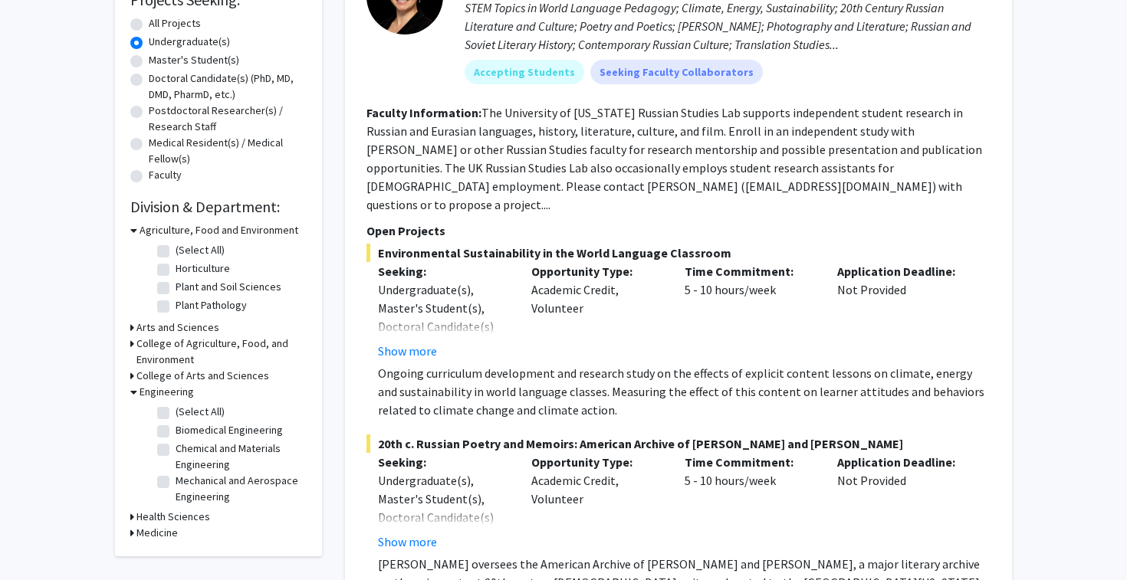
click at [176, 410] on label "(Select All)" at bounding box center [200, 412] width 49 height 16
click at [176, 410] on input "(Select All)" at bounding box center [181, 409] width 10 height 10
checkbox input "true"
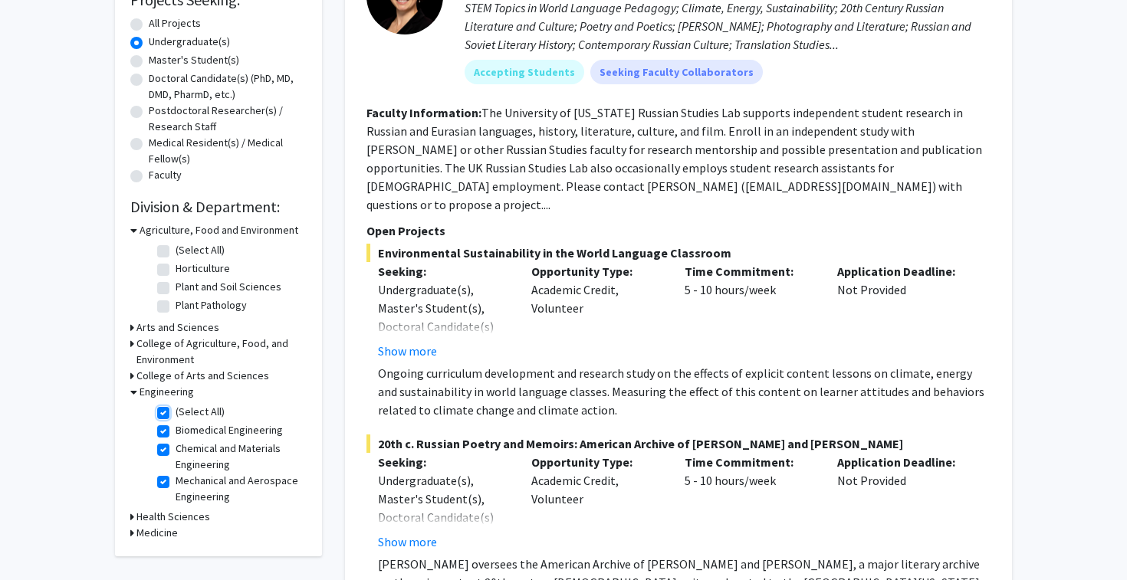
checkbox input "true"
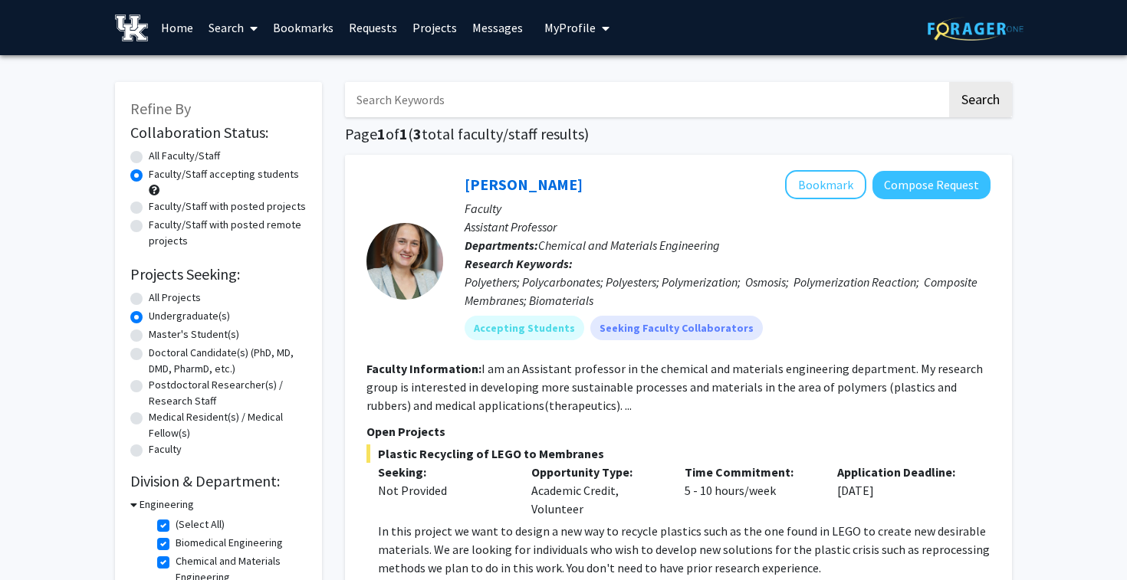
click at [546, 301] on div "Polyethers; Polycarbonates; Polyesters; Polymerization; Osmosis; Polymerization…" at bounding box center [728, 291] width 526 height 37
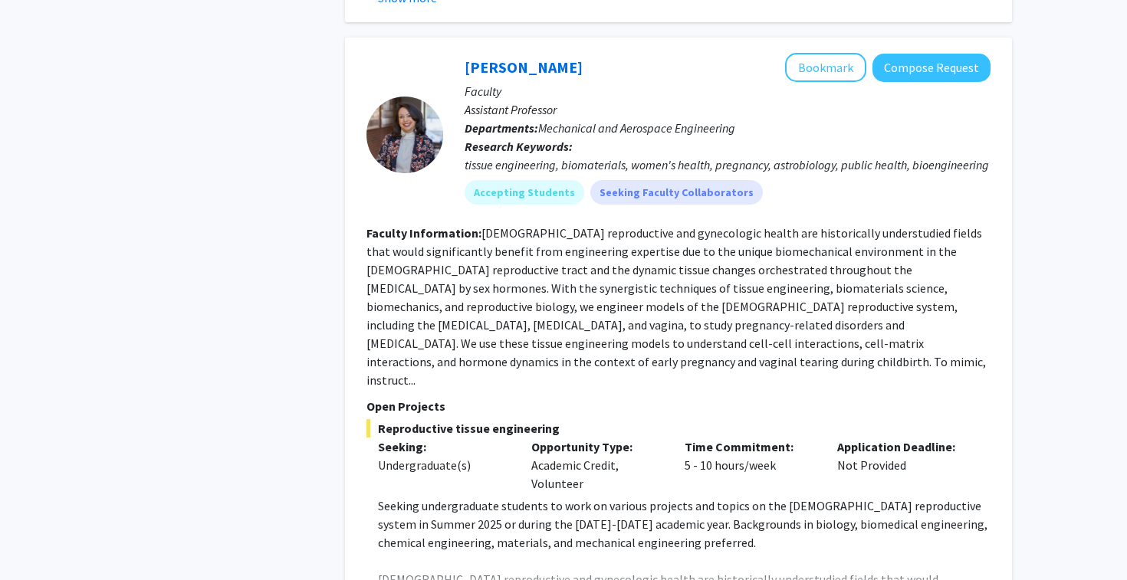
scroll to position [1752, 0]
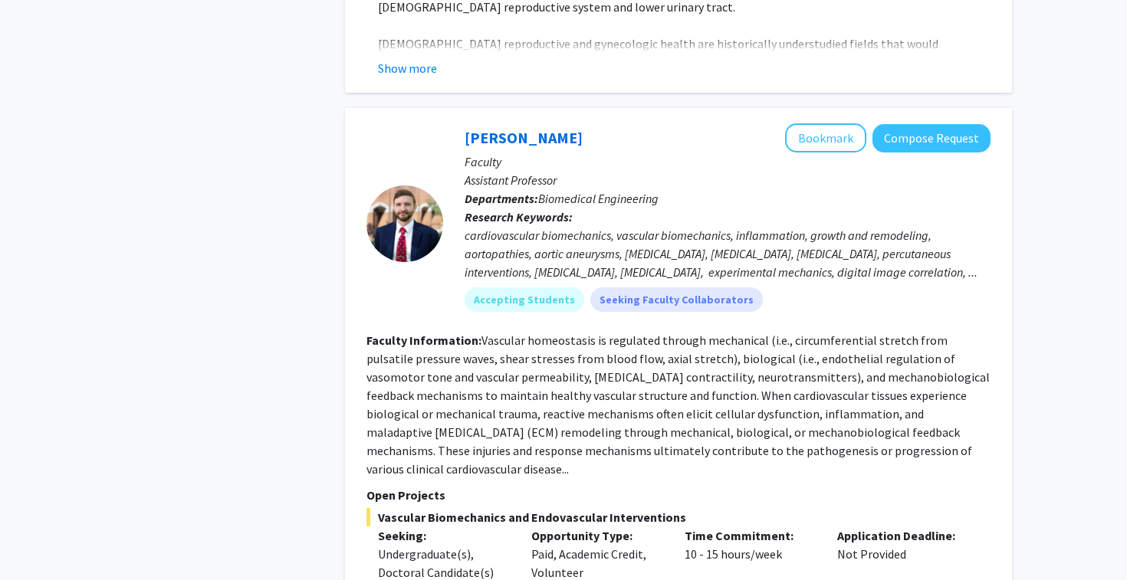
click at [683, 226] on div "cardiovascular biomechanics, vascular biomechanics, inflammation, growth and re…" at bounding box center [728, 253] width 526 height 55
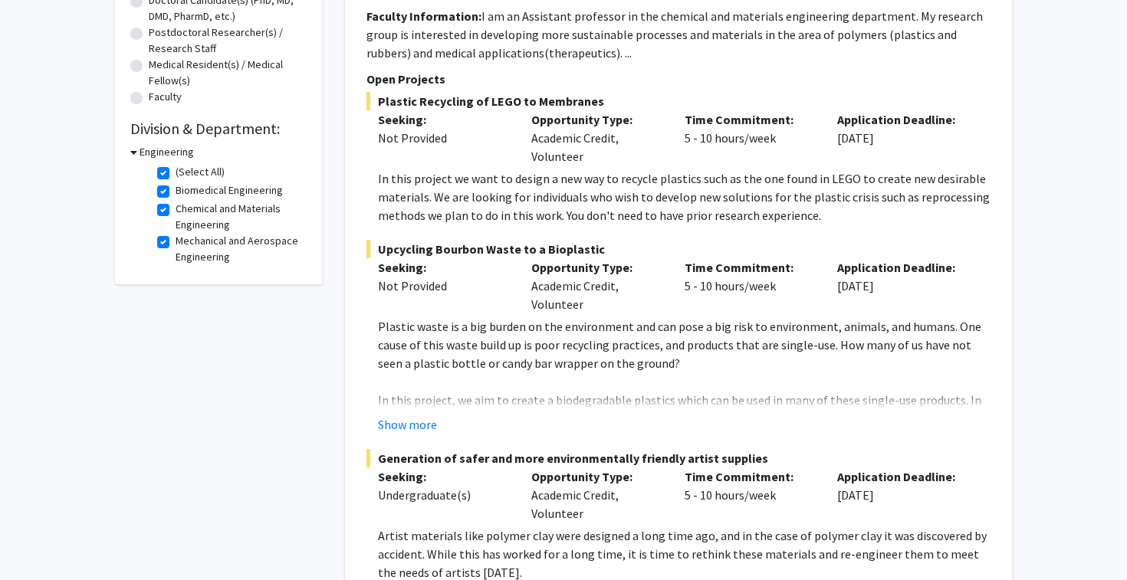
scroll to position [0, 0]
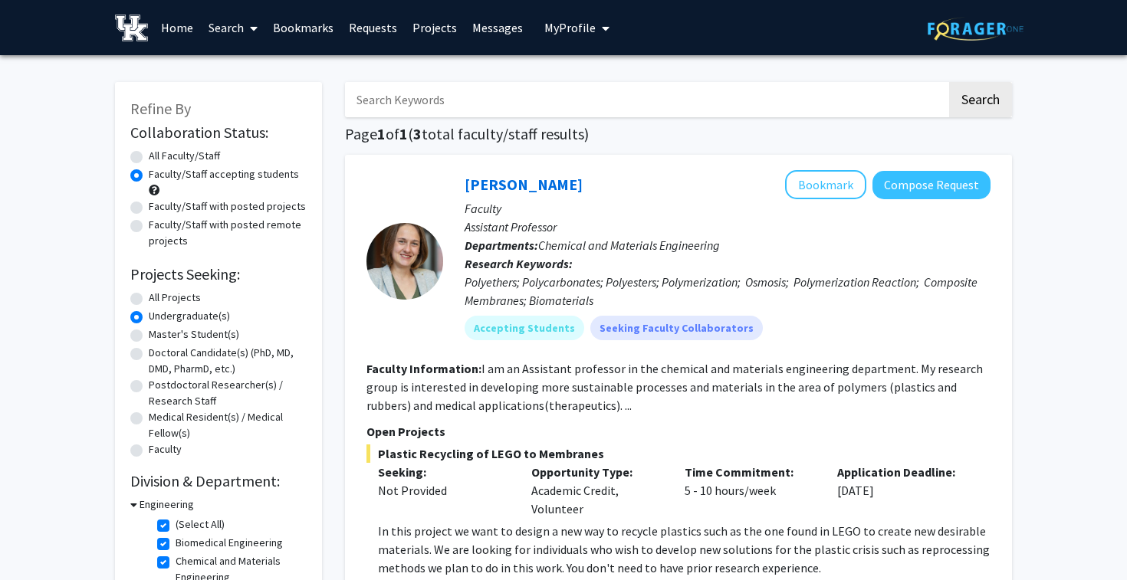
click at [314, 21] on link "Bookmarks" at bounding box center [303, 28] width 76 height 54
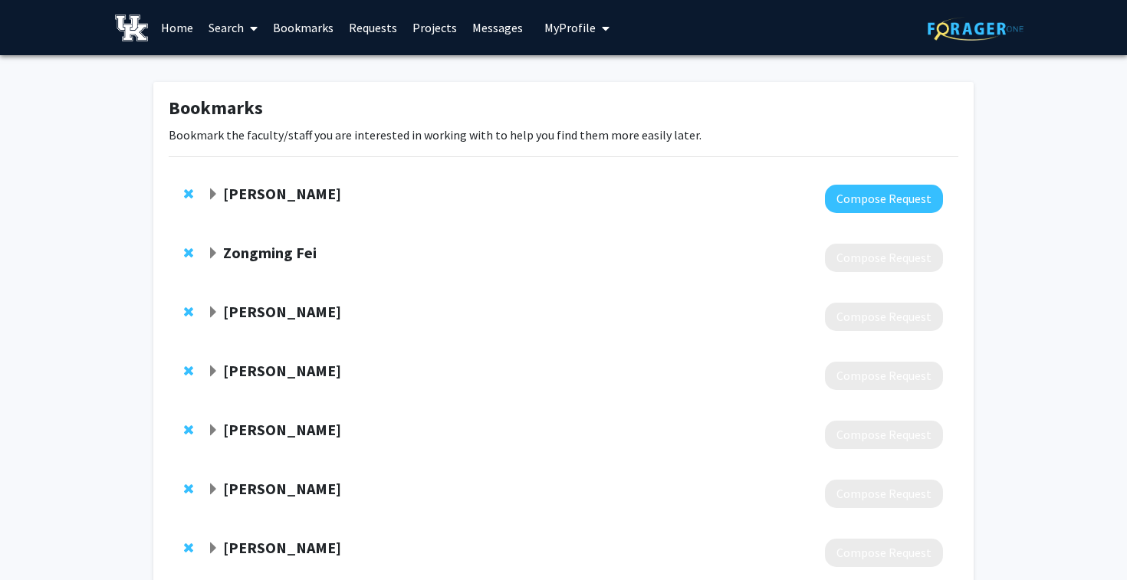
click at [290, 253] on strong "Zongming Fei" at bounding box center [270, 252] width 94 height 19
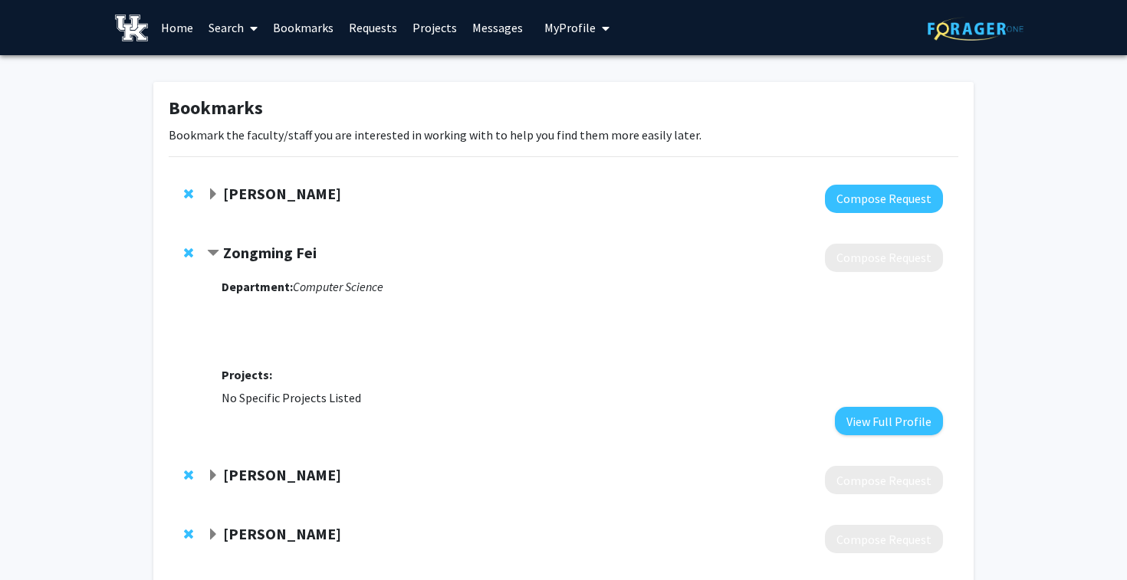
click at [290, 253] on strong "Zongming Fei" at bounding box center [270, 252] width 94 height 19
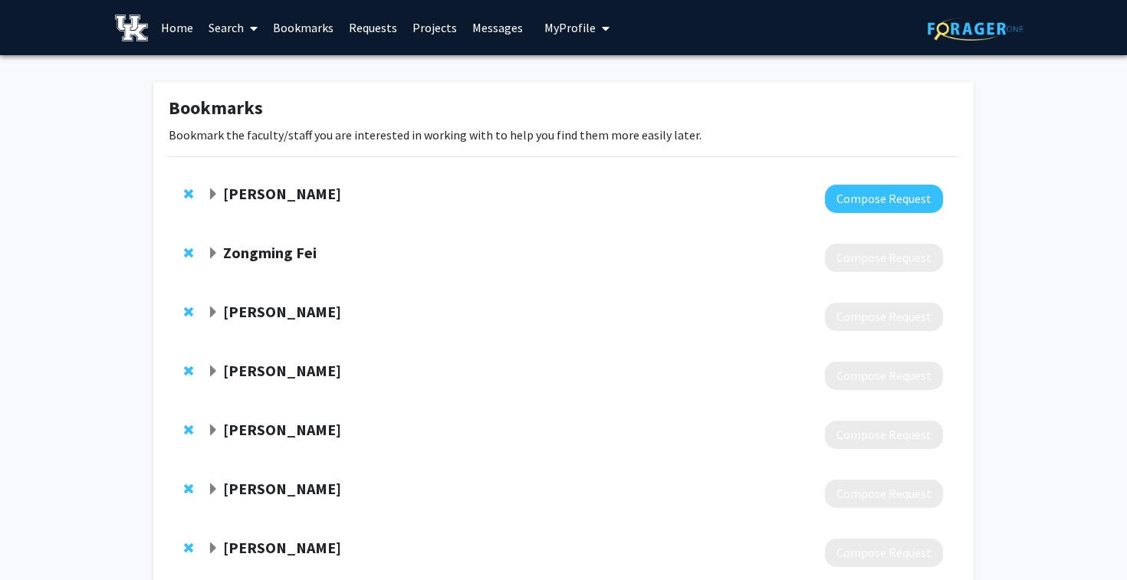
click at [275, 303] on strong "Brent Harrison" at bounding box center [282, 311] width 118 height 19
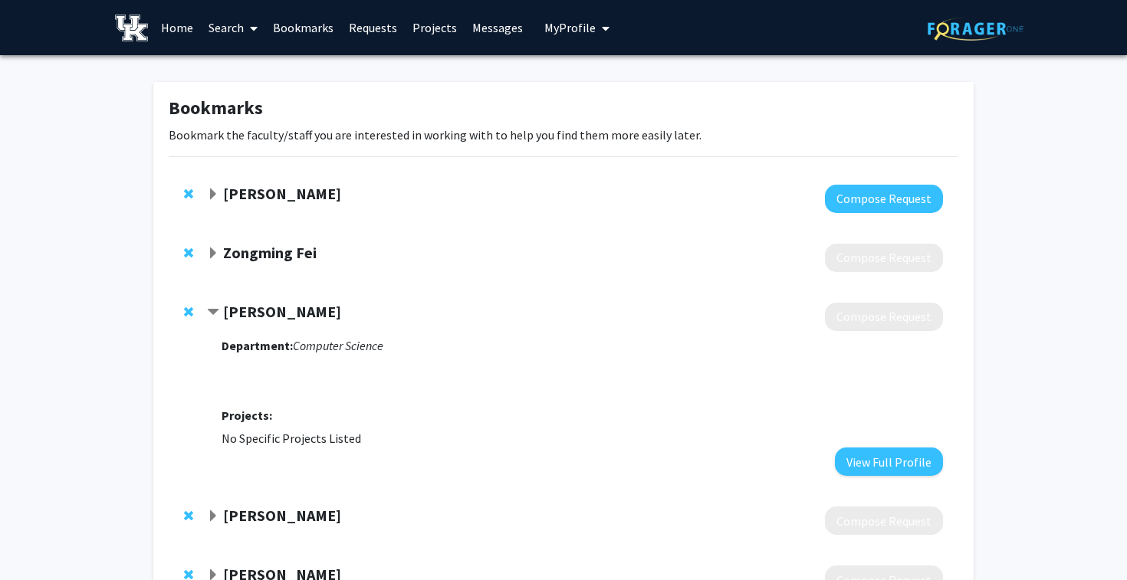
click at [275, 303] on strong "Brent Harrison" at bounding box center [282, 311] width 118 height 19
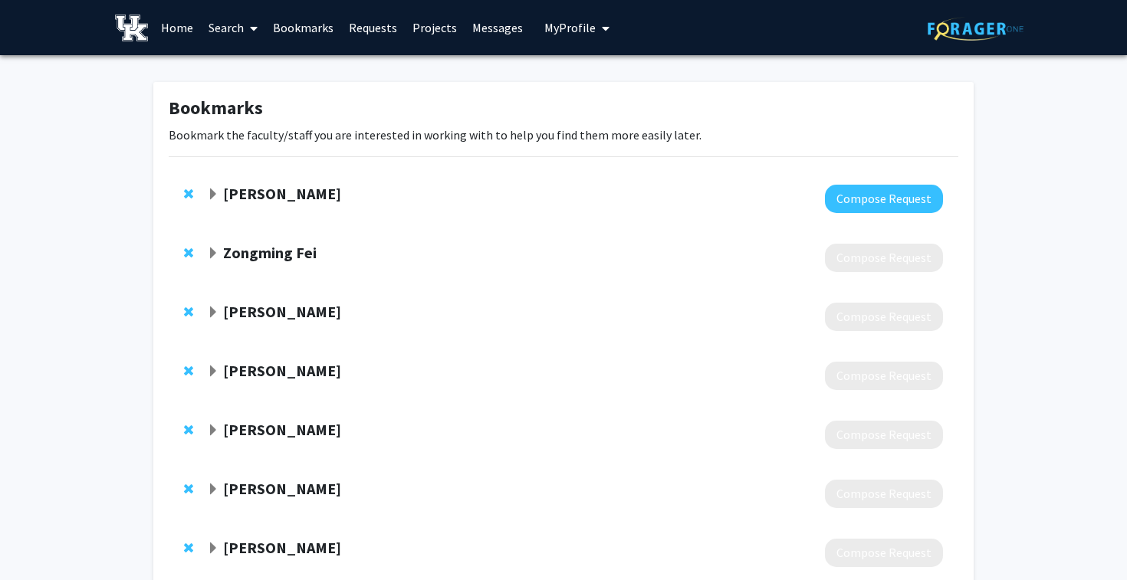
click at [268, 366] on strong "William Seales" at bounding box center [282, 370] width 118 height 19
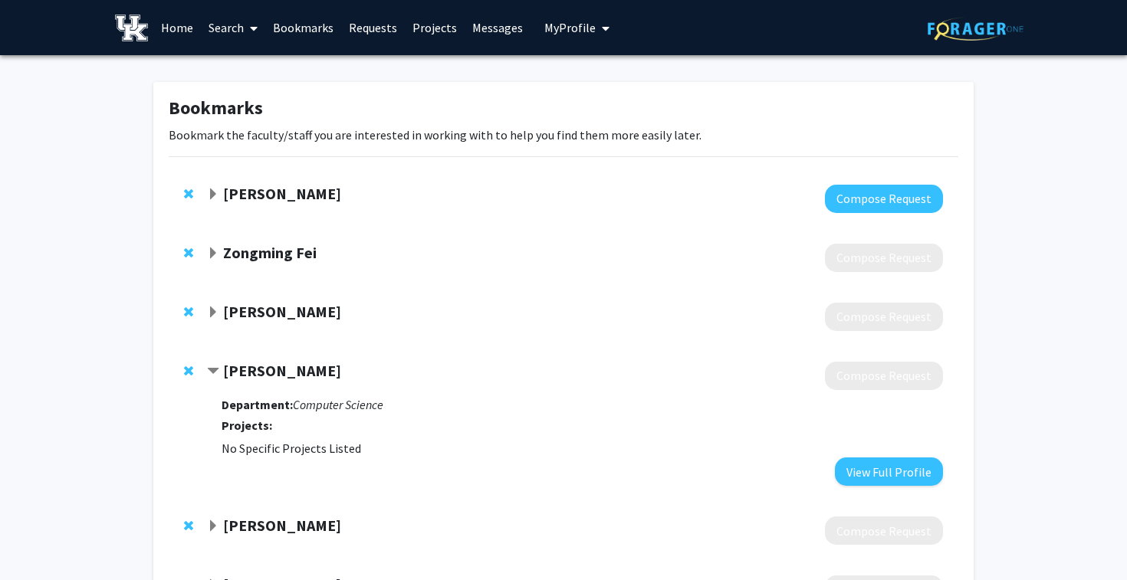
click at [268, 366] on strong "William Seales" at bounding box center [282, 370] width 118 height 19
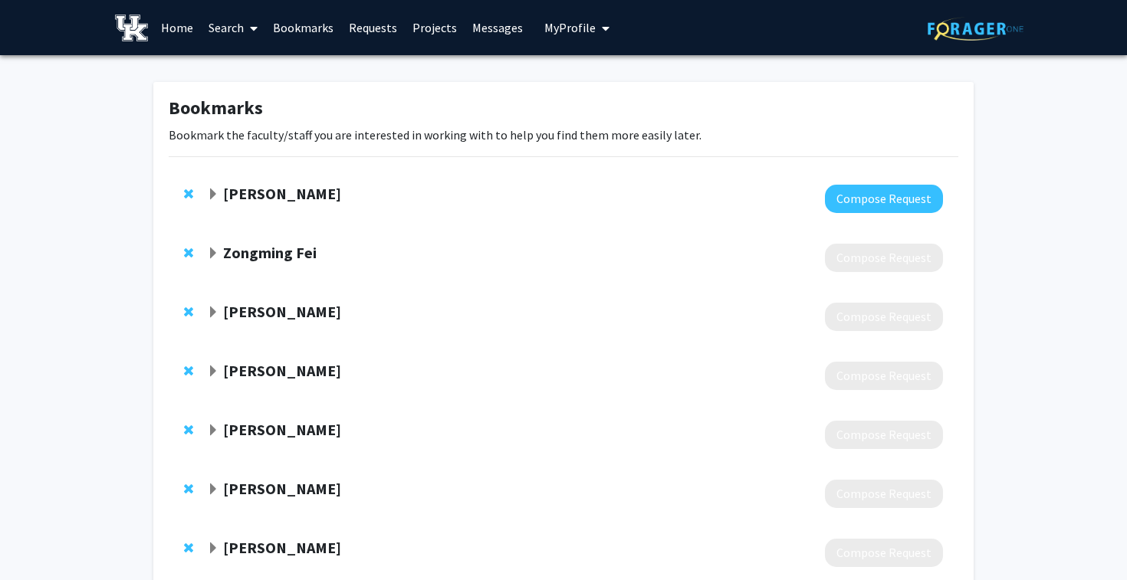
click at [273, 431] on strong "Muhammad Abu Bakar Siddique" at bounding box center [282, 429] width 118 height 19
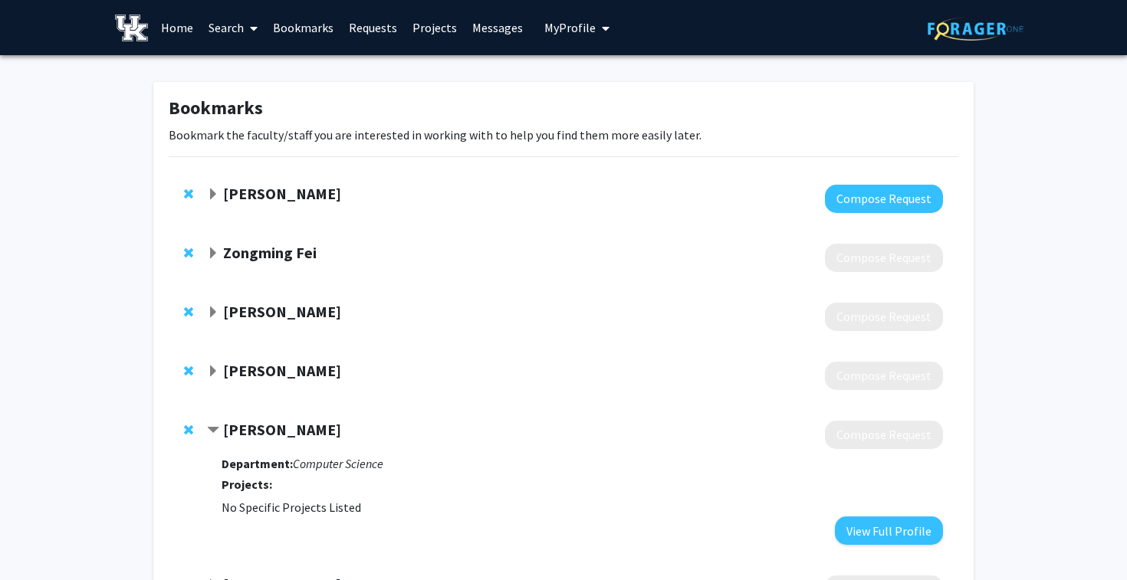
click at [273, 431] on strong "Muhammad Abu Bakar Siddique" at bounding box center [282, 429] width 118 height 19
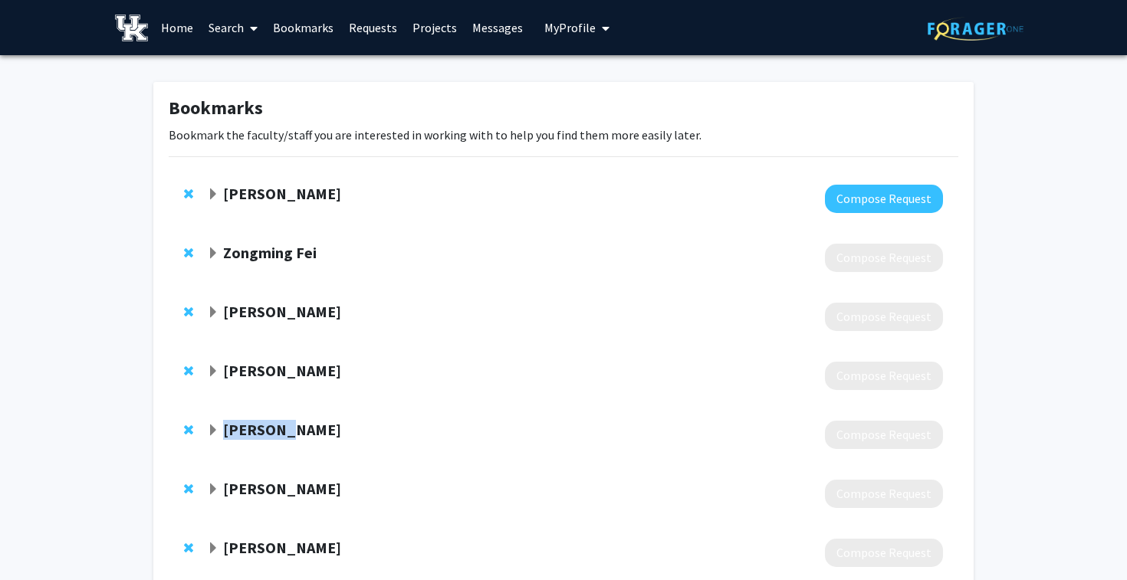
scroll to position [127, 0]
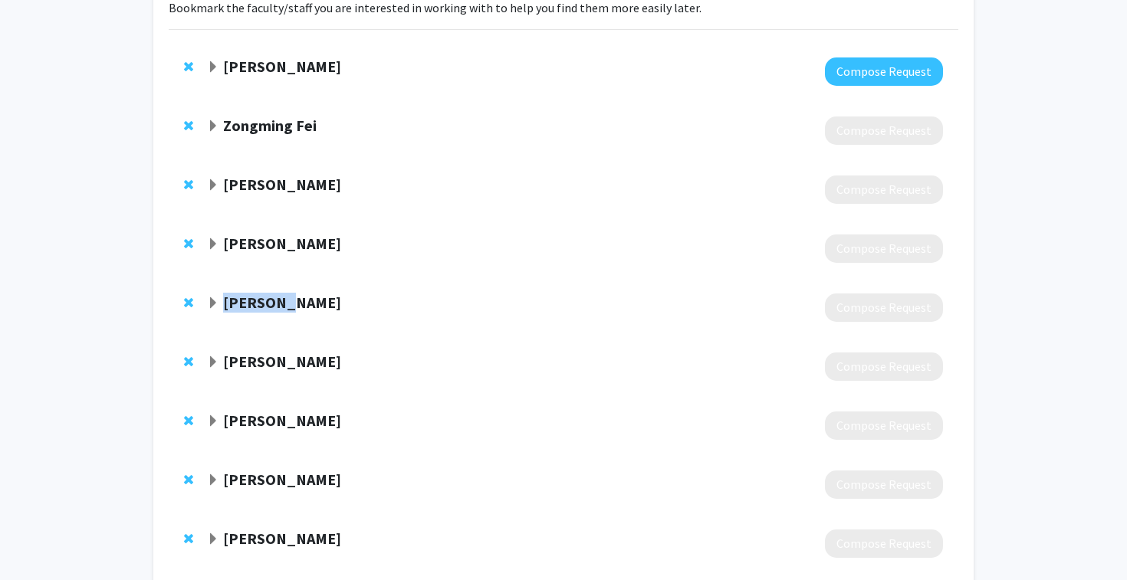
click at [307, 373] on div at bounding box center [575, 367] width 736 height 28
click at [319, 360] on strong "Kenneth Calvert" at bounding box center [282, 361] width 118 height 19
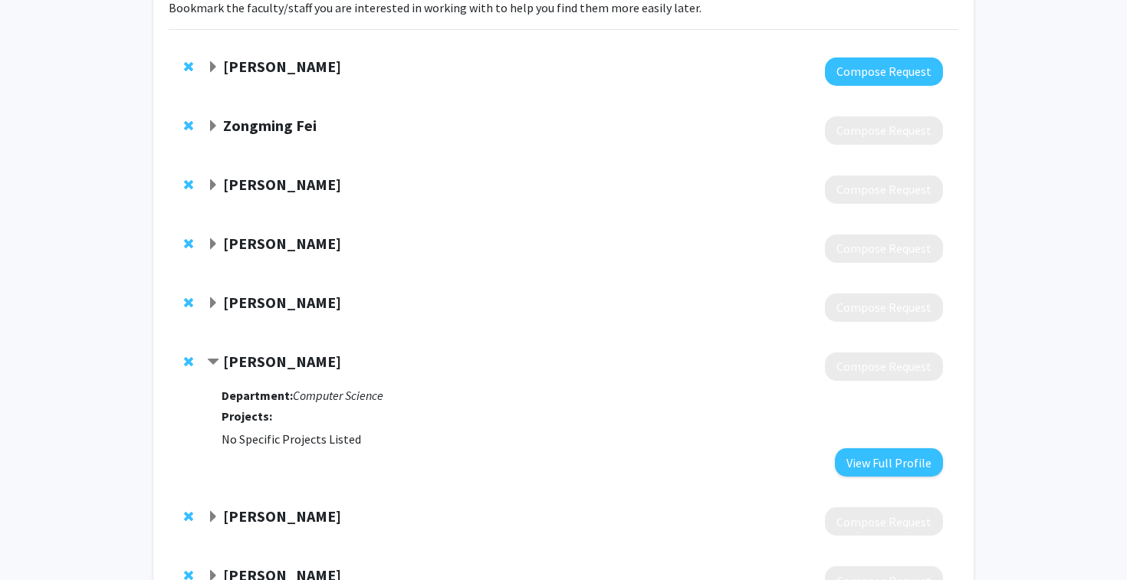
click at [319, 360] on strong "Kenneth Calvert" at bounding box center [282, 361] width 118 height 19
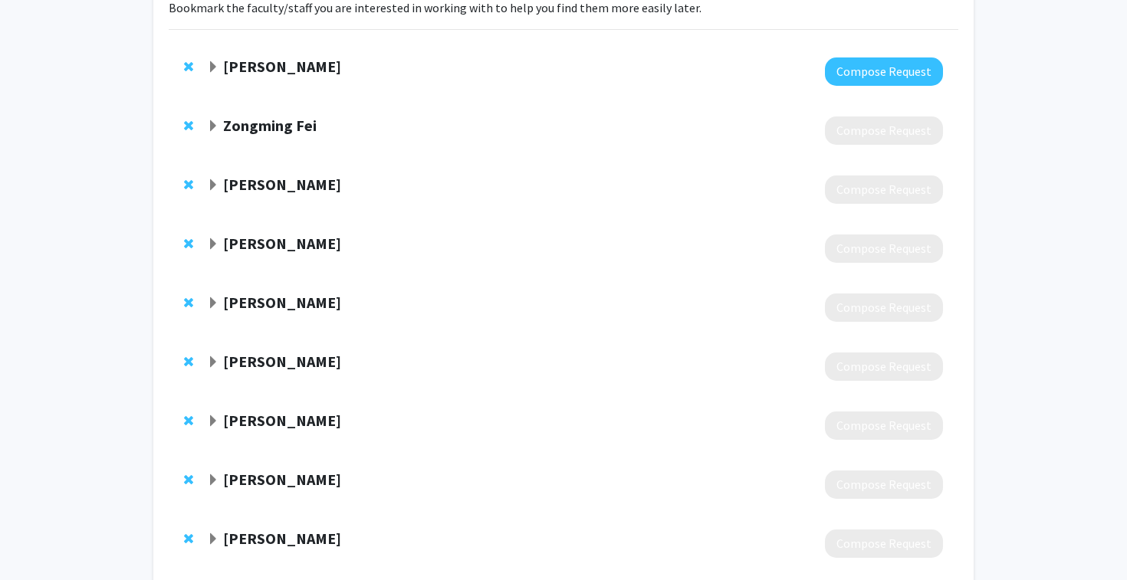
click at [304, 438] on div at bounding box center [575, 426] width 736 height 28
click at [313, 425] on strong "James Griffioen" at bounding box center [282, 420] width 118 height 19
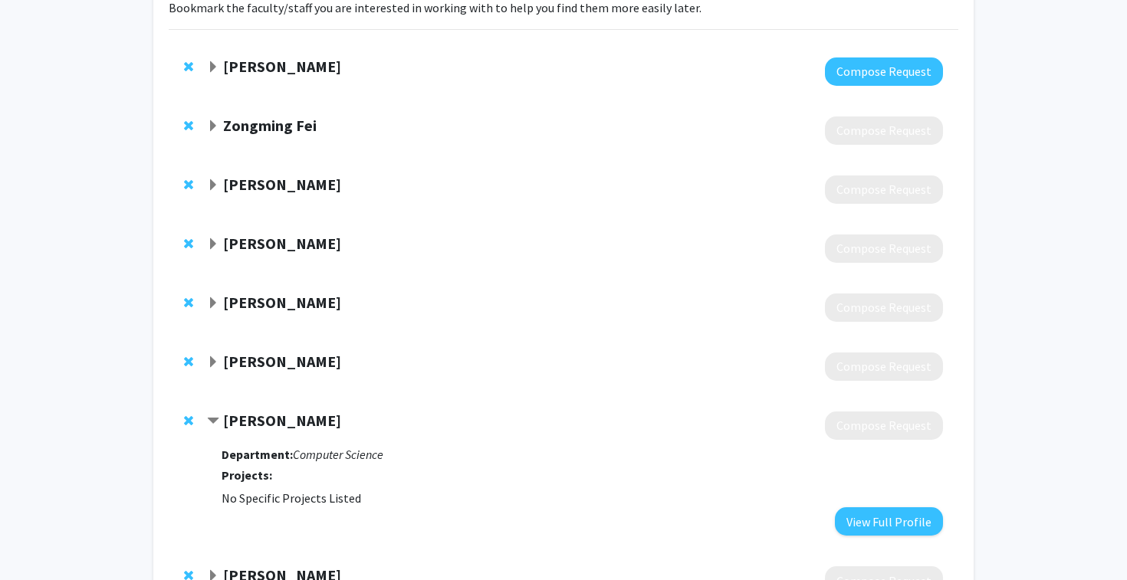
click at [313, 425] on strong "James Griffioen" at bounding box center [282, 420] width 118 height 19
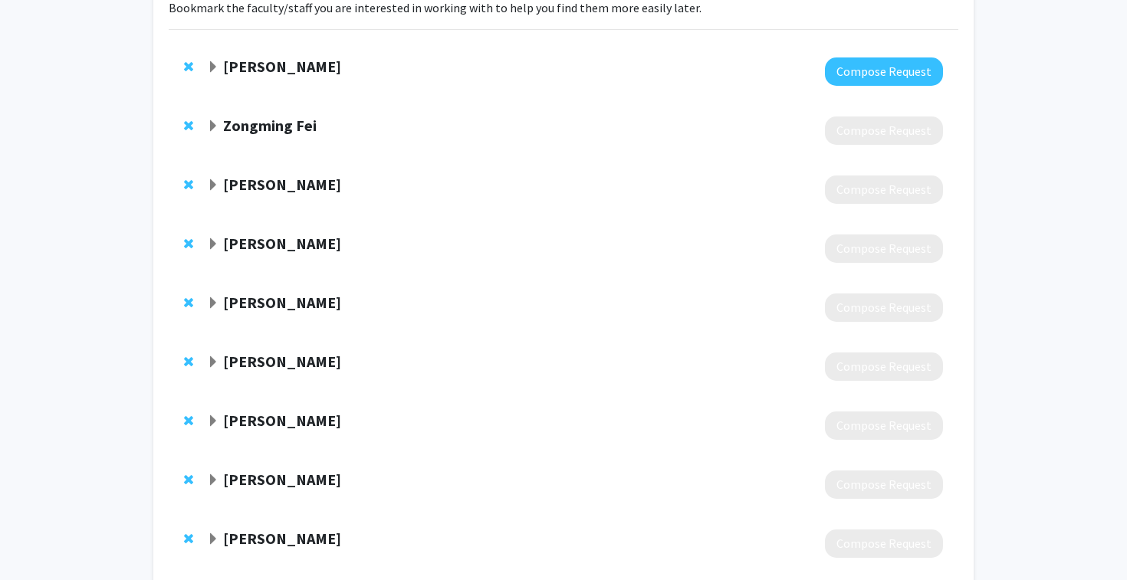
click at [263, 484] on strong "[PERSON_NAME]" at bounding box center [282, 479] width 118 height 19
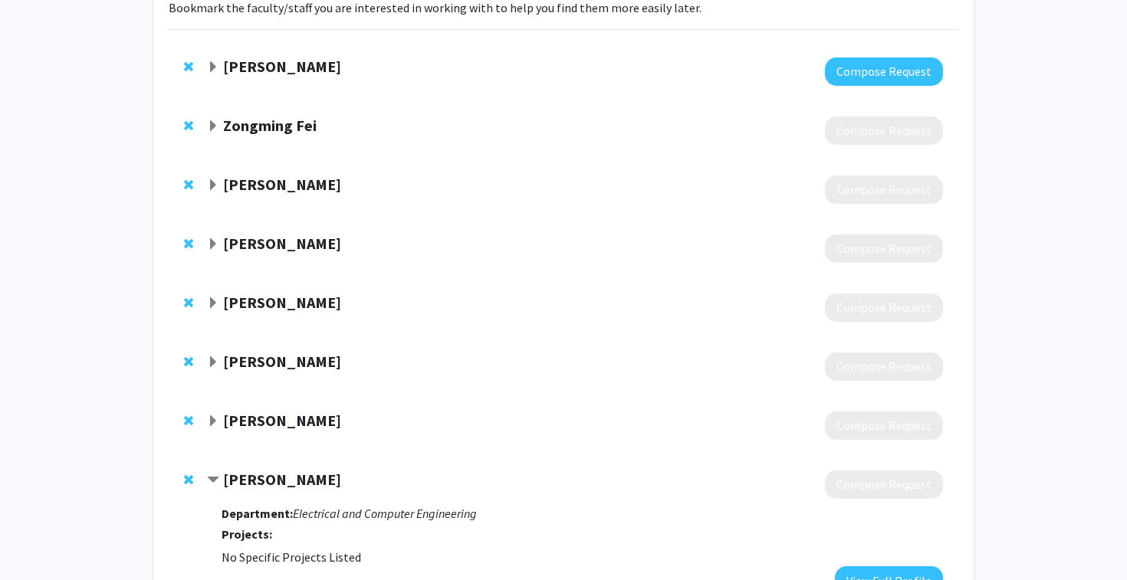
click at [263, 484] on strong "[PERSON_NAME]" at bounding box center [282, 479] width 118 height 19
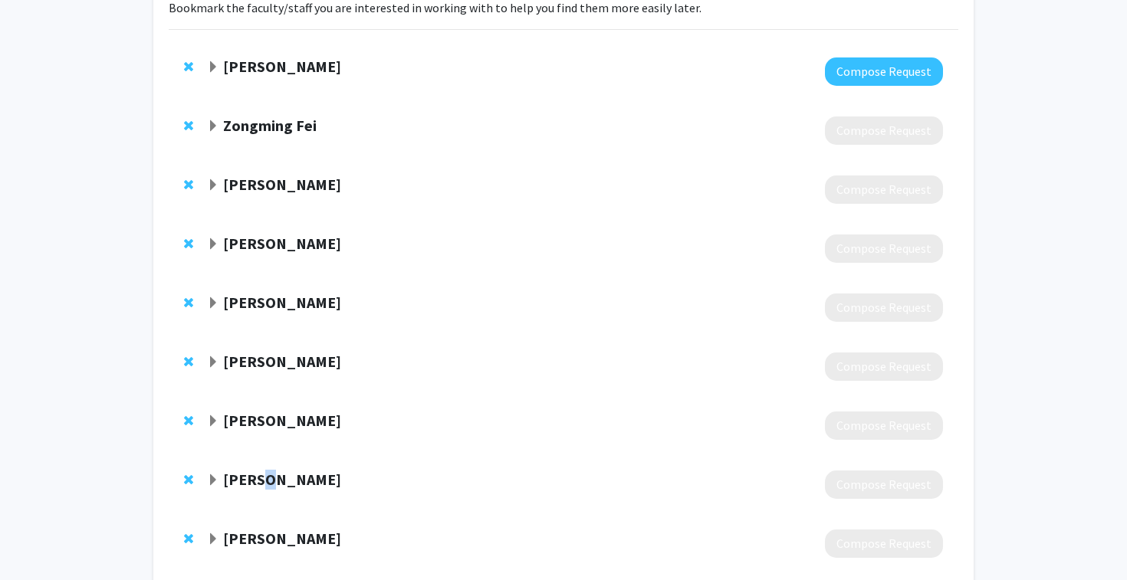
scroll to position [216, 0]
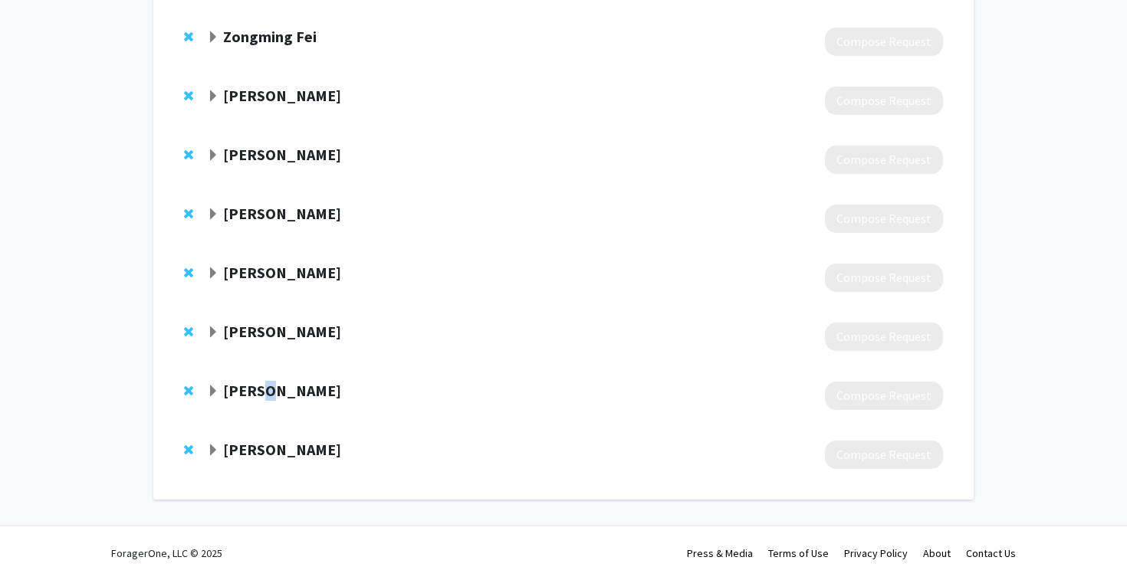
click at [289, 465] on div at bounding box center [575, 455] width 736 height 28
click at [299, 455] on strong "Stephen Ware" at bounding box center [282, 449] width 118 height 19
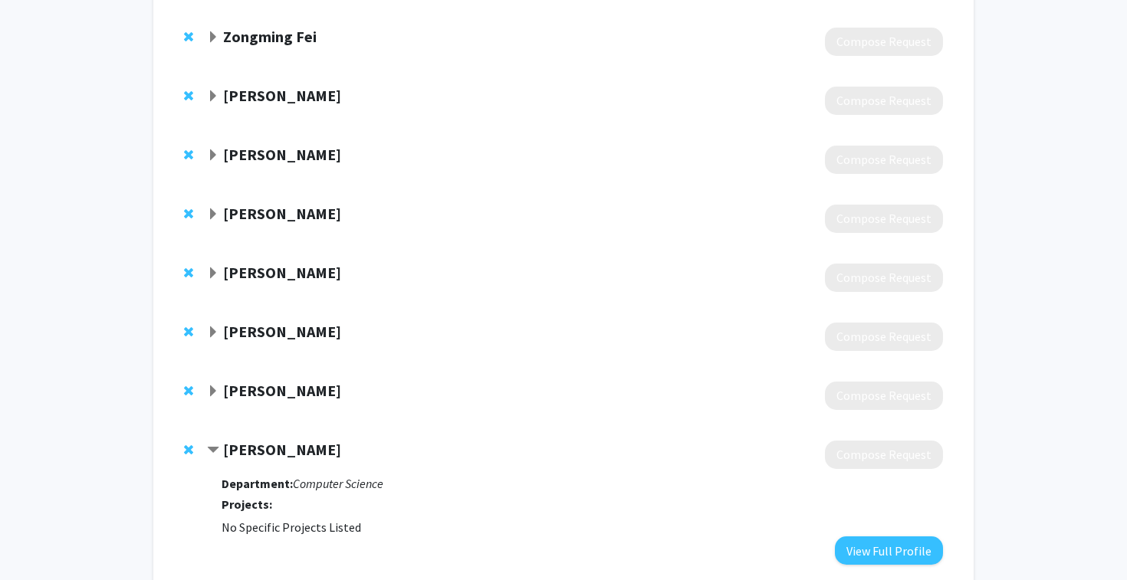
click at [299, 455] on strong "Stephen Ware" at bounding box center [282, 449] width 118 height 19
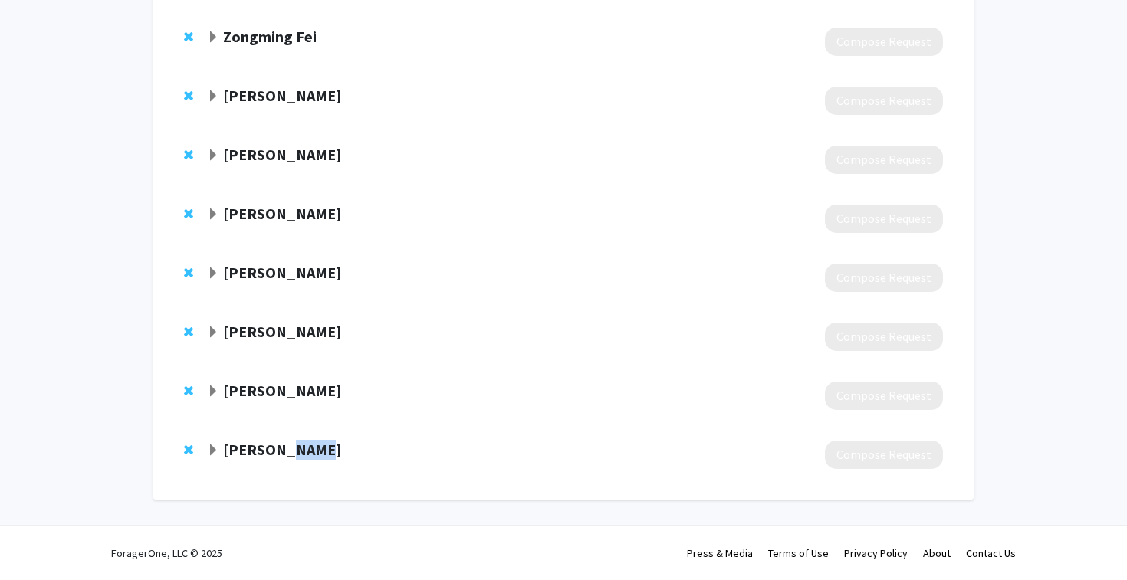
scroll to position [67, 0]
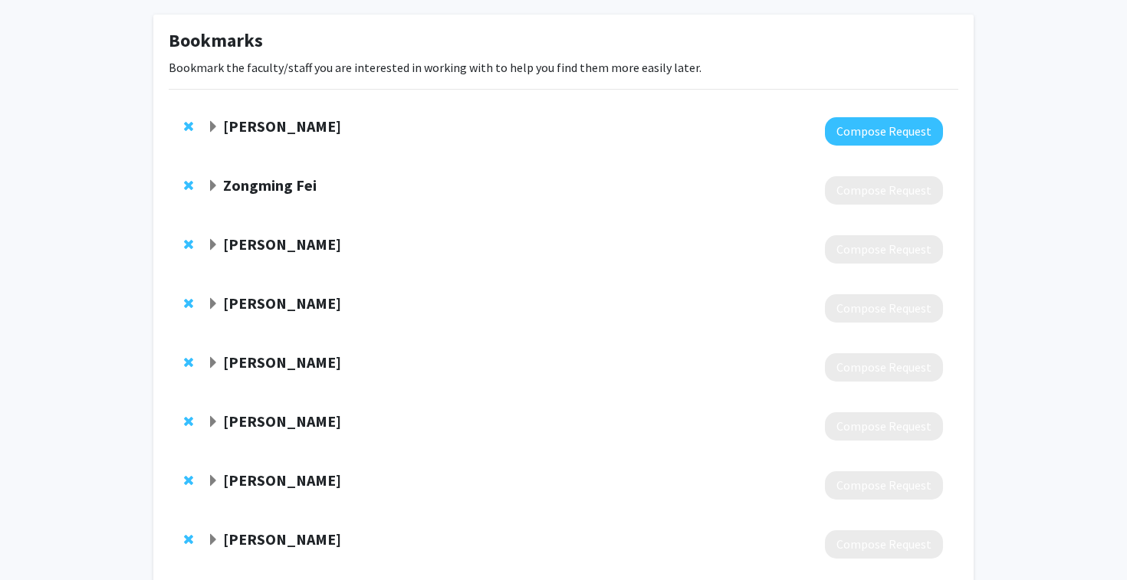
click at [341, 128] on strong "Abdullah-Al-Zubaer Imran" at bounding box center [282, 126] width 118 height 19
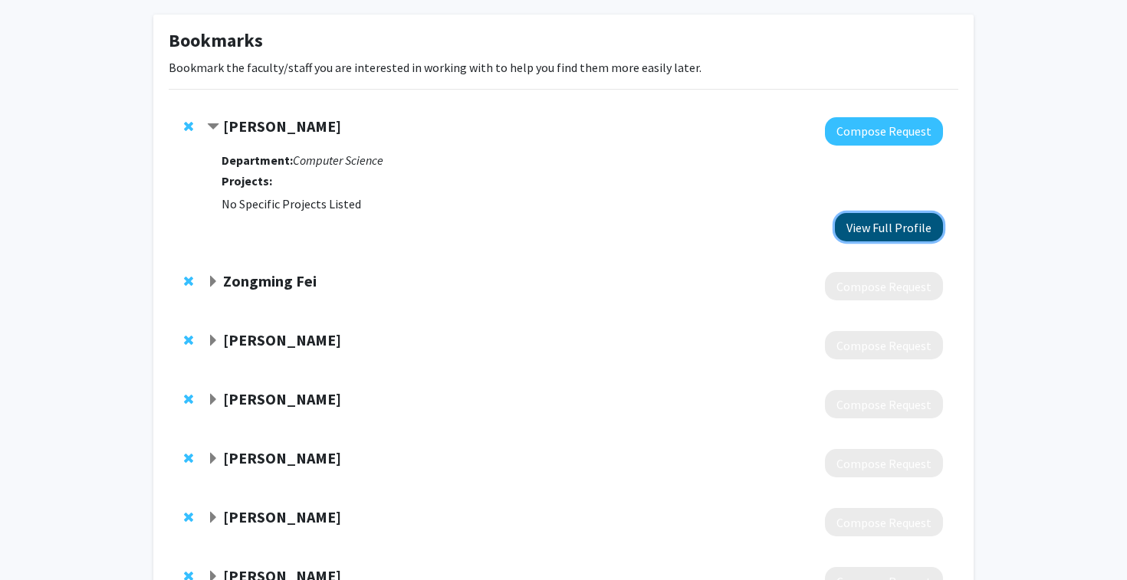
click at [870, 233] on button "View Full Profile" at bounding box center [889, 227] width 108 height 28
click at [294, 281] on strong "Zongming Fei" at bounding box center [270, 280] width 94 height 19
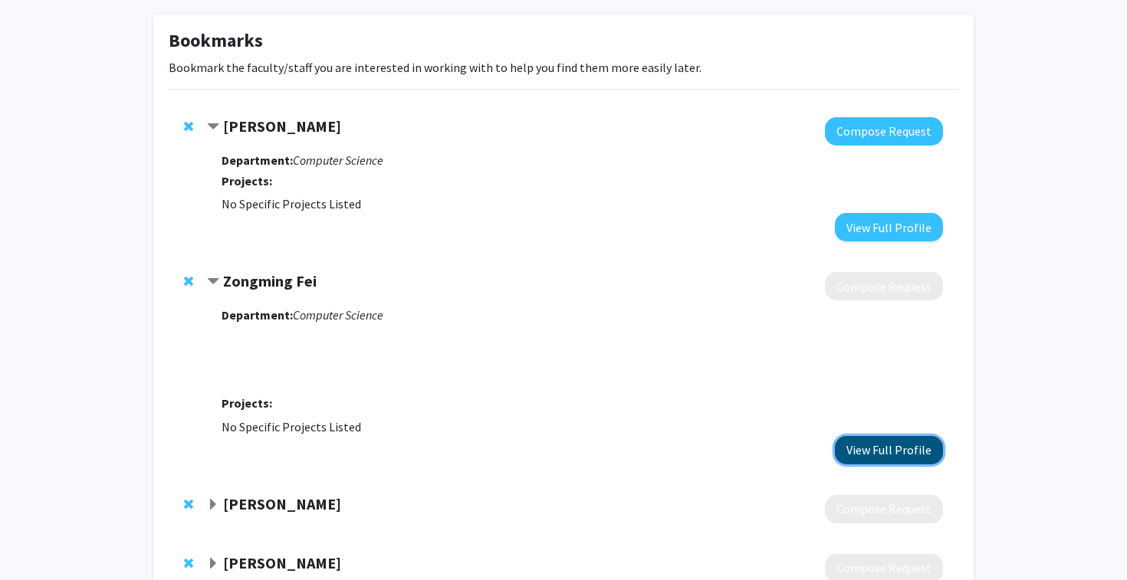
click at [866, 456] on button "View Full Profile" at bounding box center [889, 450] width 108 height 28
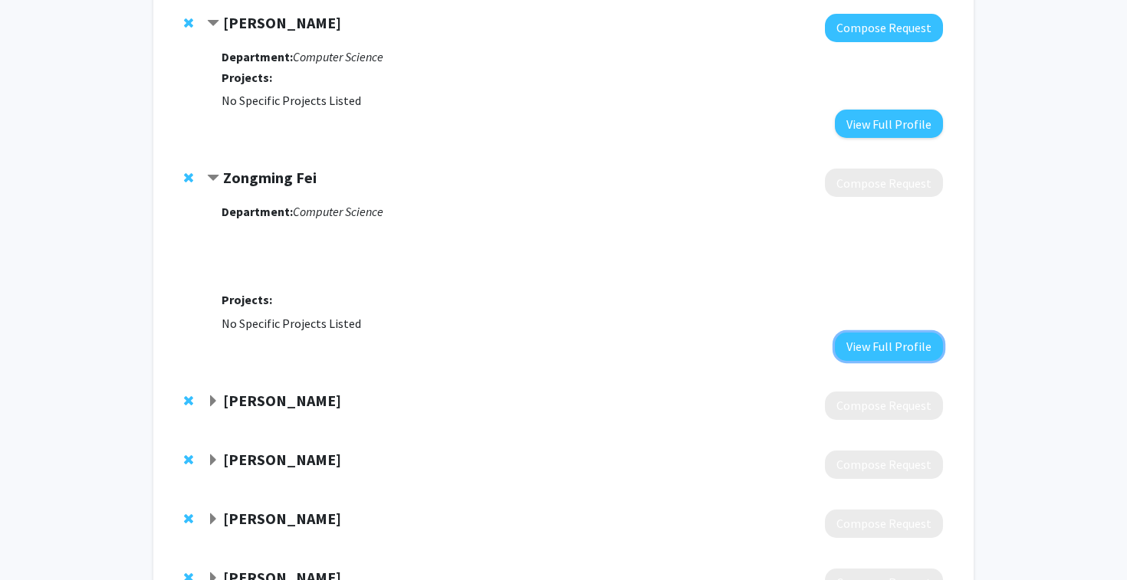
scroll to position [195, 0]
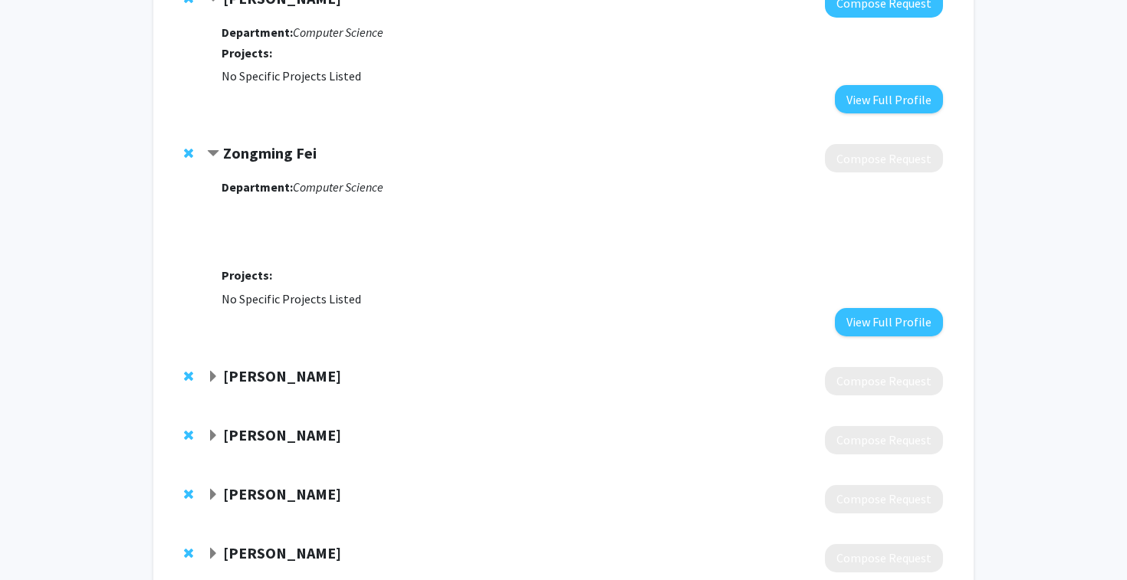
click at [310, 386] on div at bounding box center [575, 381] width 736 height 28
click at [219, 379] on div "Brent Harrison" at bounding box center [372, 376] width 331 height 19
click at [210, 376] on span "Expand Brent Harrison Bookmark" at bounding box center [213, 377] width 12 height 12
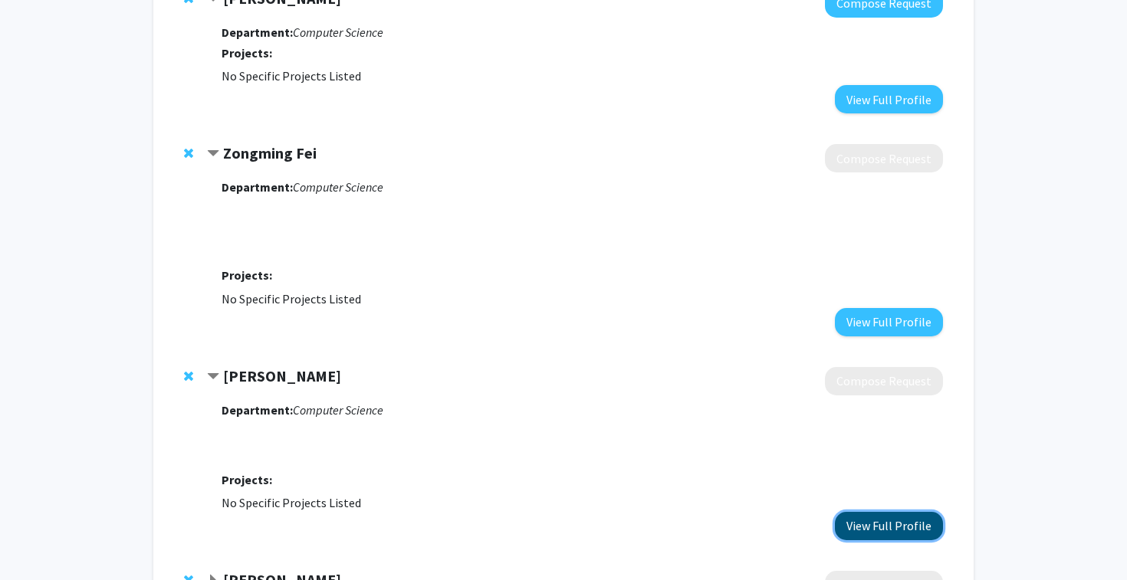
click at [893, 539] on button "View Full Profile" at bounding box center [889, 526] width 108 height 28
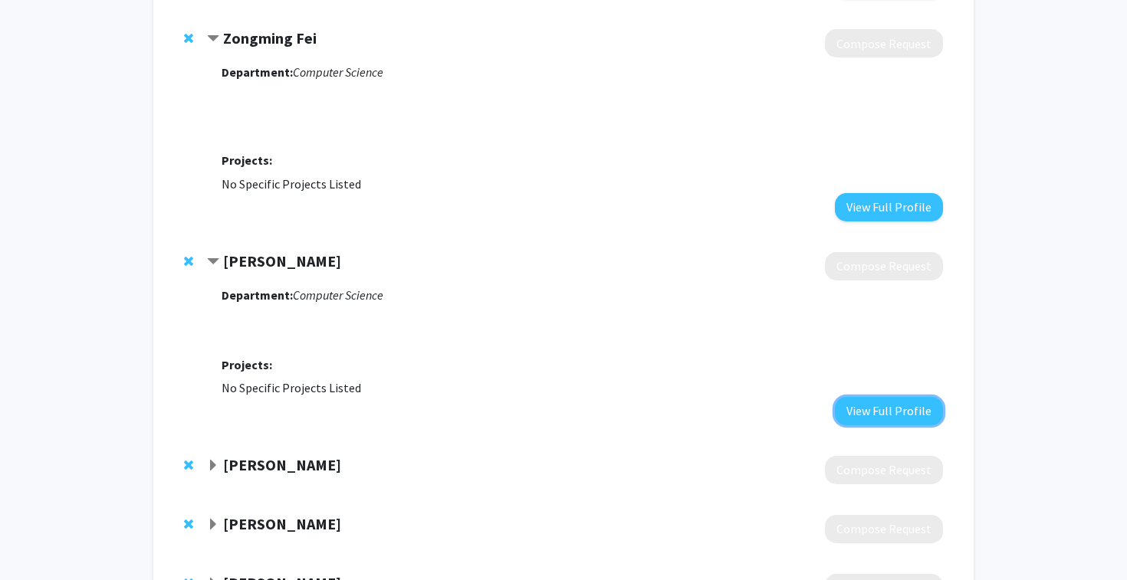
scroll to position [452, 0]
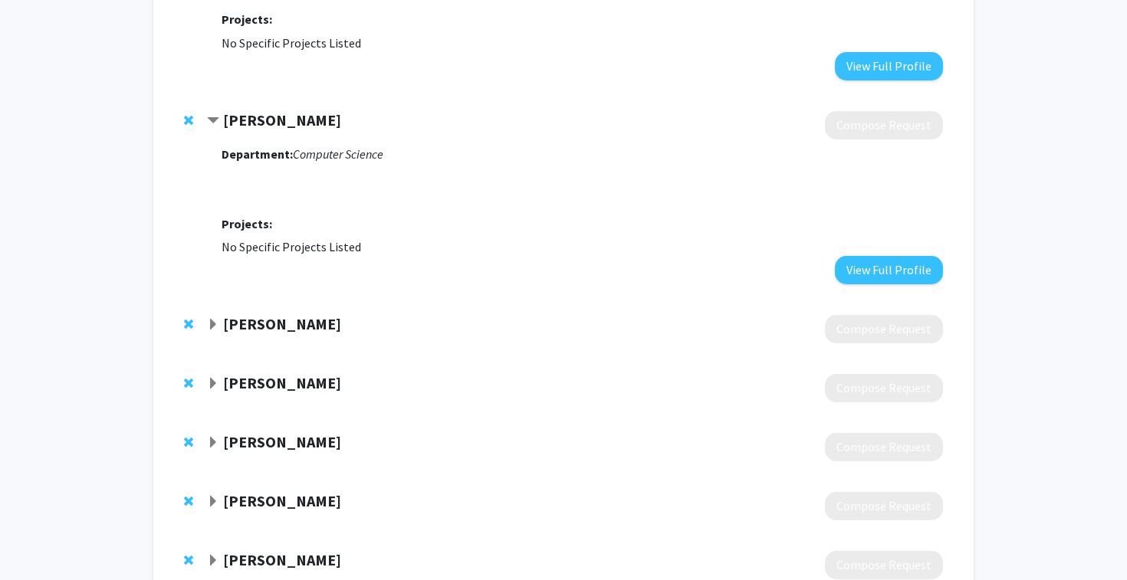
click at [269, 320] on strong "William Seales" at bounding box center [282, 323] width 118 height 19
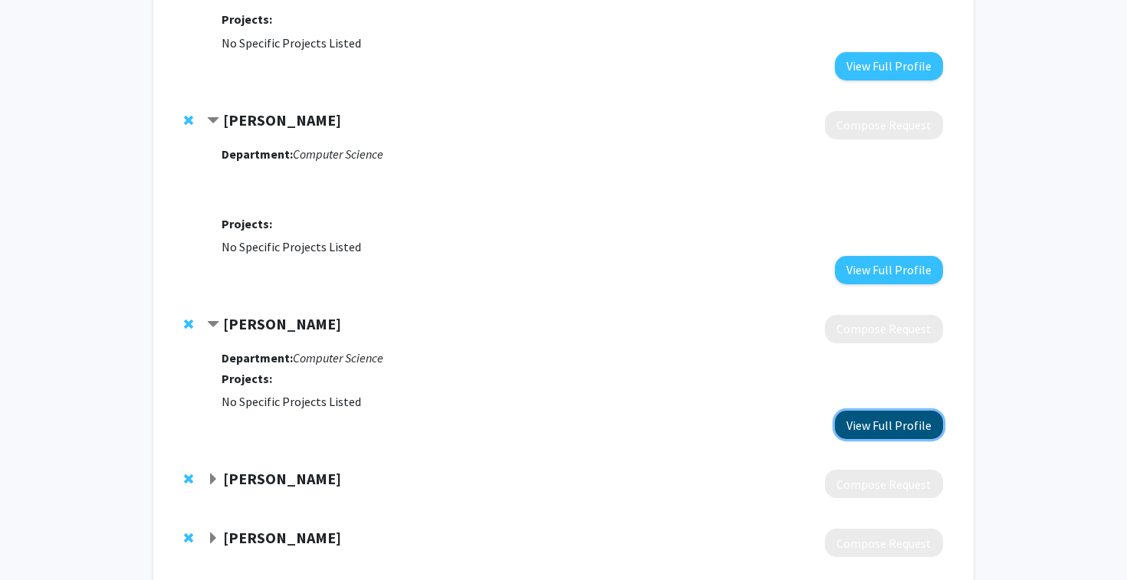
click at [879, 430] on button "View Full Profile" at bounding box center [889, 425] width 108 height 28
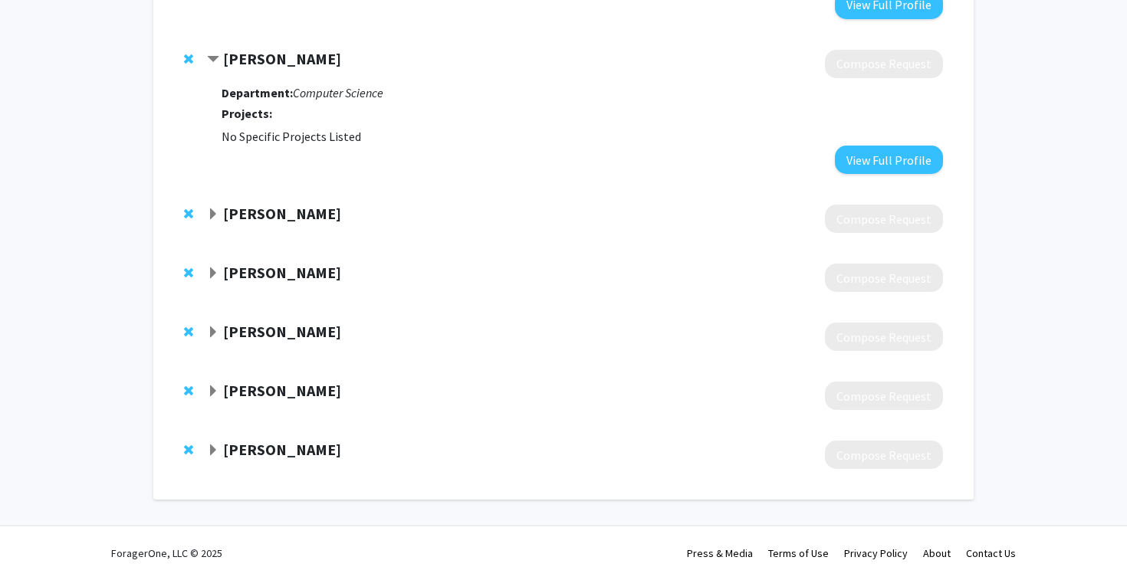
click at [341, 209] on strong "Muhammad Abu Bakar Siddique" at bounding box center [282, 213] width 118 height 19
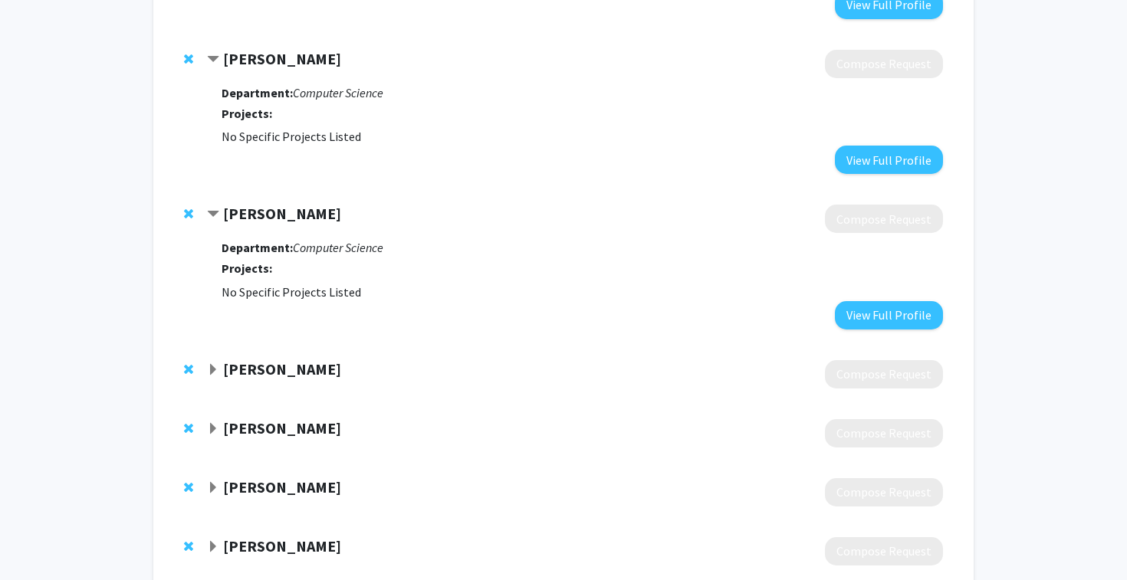
scroll to position [718, 0]
click at [872, 307] on button "View Full Profile" at bounding box center [889, 315] width 108 height 28
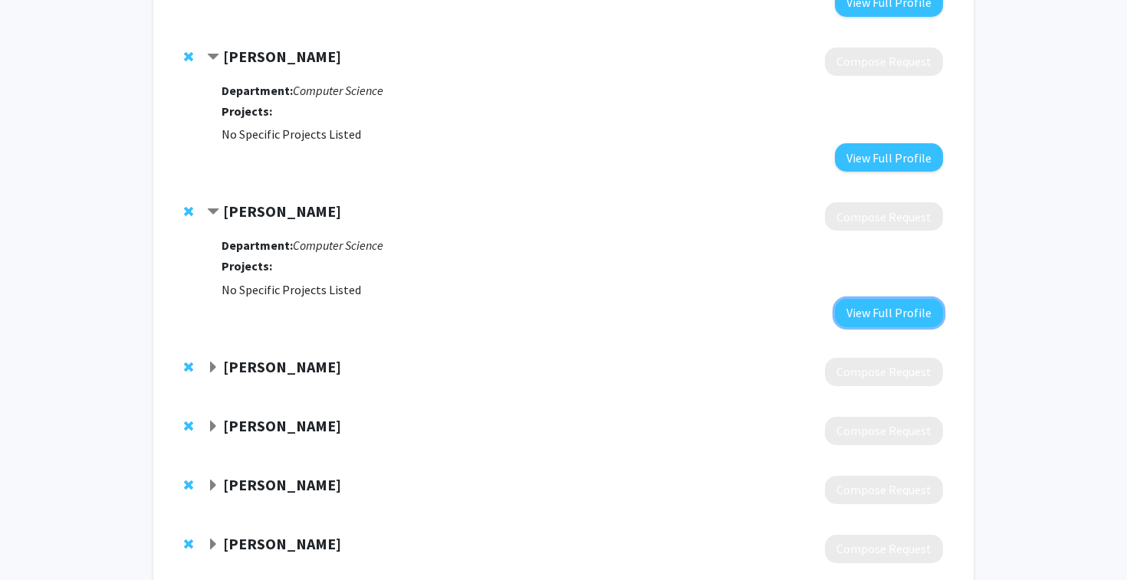
scroll to position [813, 0]
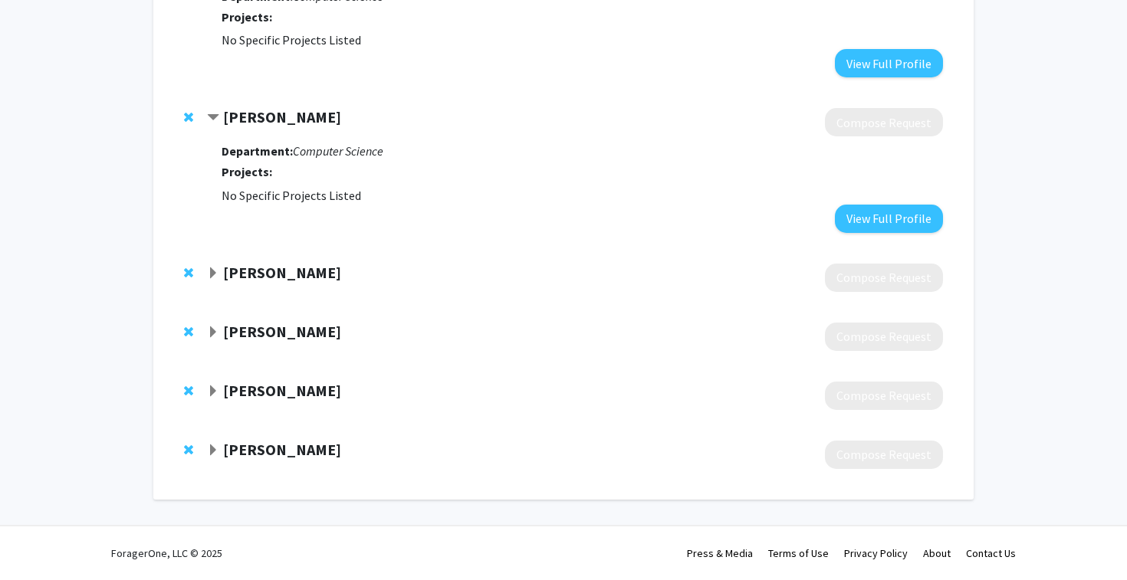
click at [448, 348] on div at bounding box center [575, 337] width 736 height 28
click at [275, 337] on strong "James Griffioen" at bounding box center [282, 331] width 118 height 19
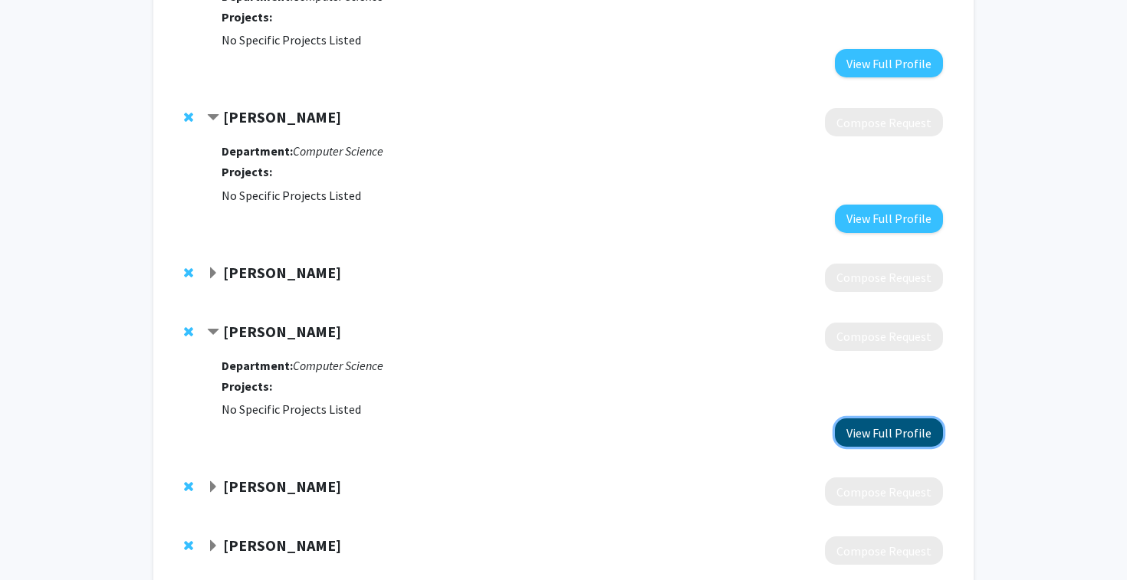
click at [894, 445] on button "View Full Profile" at bounding box center [889, 433] width 108 height 28
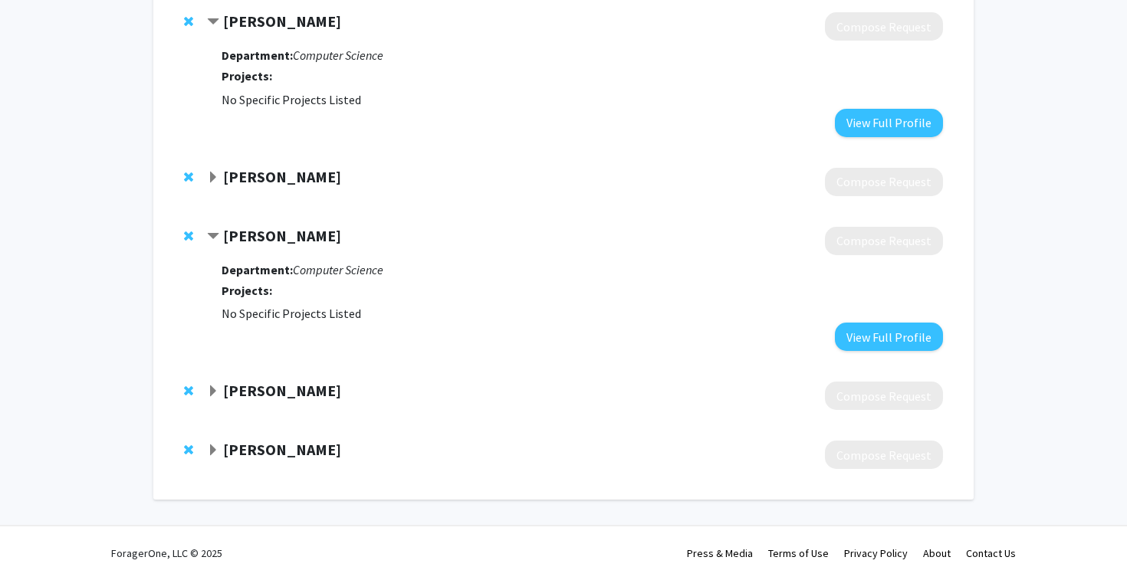
click at [610, 446] on div at bounding box center [575, 455] width 736 height 28
click at [613, 457] on div at bounding box center [575, 455] width 736 height 28
click at [295, 452] on strong "Stephen Ware" at bounding box center [282, 449] width 118 height 19
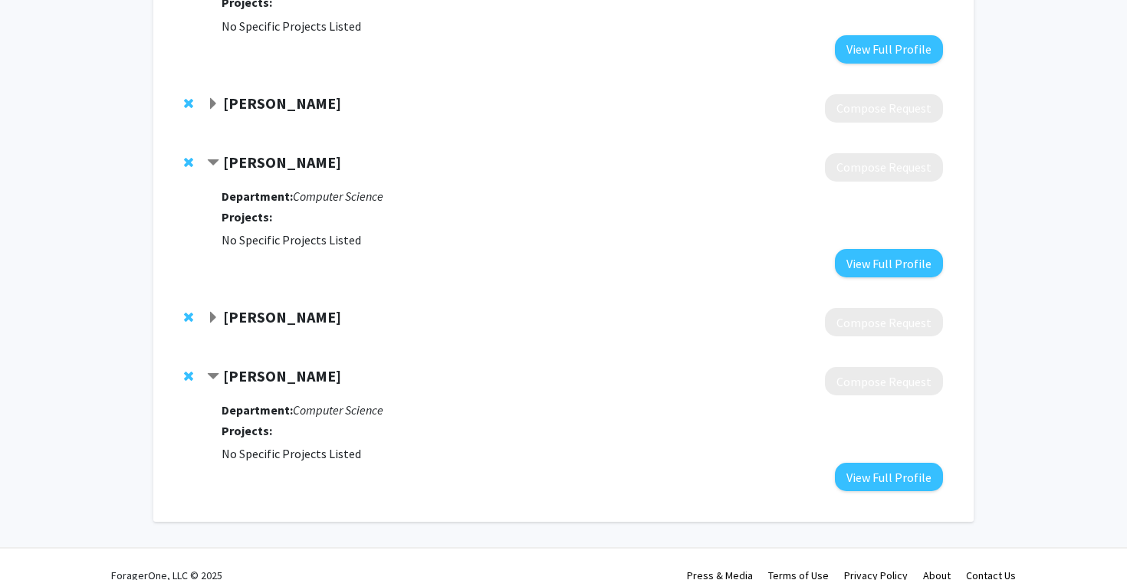
scroll to position [1005, 0]
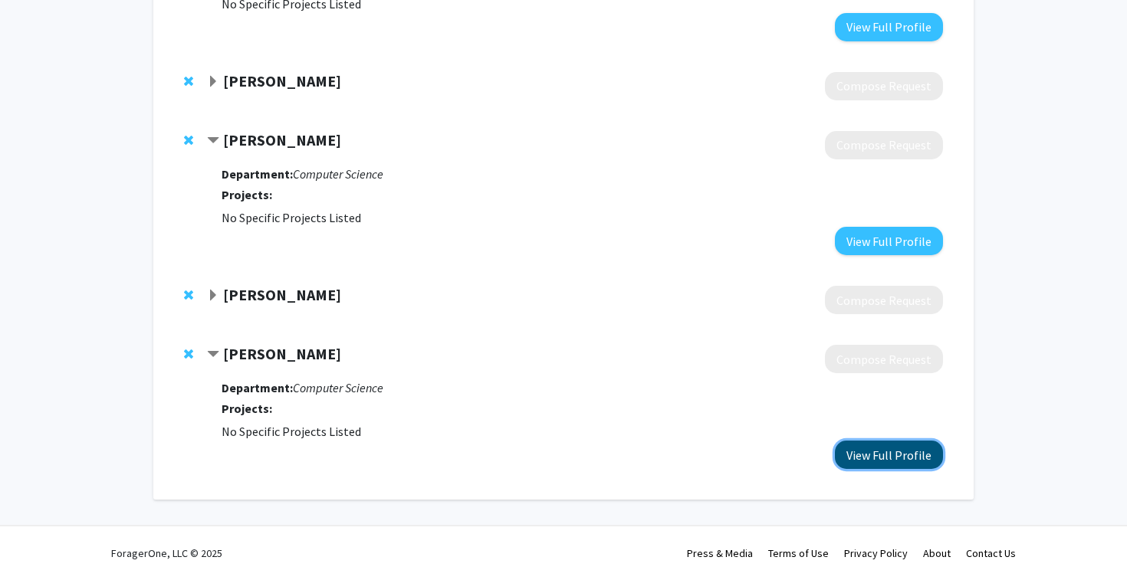
click at [905, 460] on button "View Full Profile" at bounding box center [889, 455] width 108 height 28
click at [256, 284] on div "Biyun Xie Compose Request" at bounding box center [564, 300] width 790 height 59
click at [258, 297] on strong "[PERSON_NAME]" at bounding box center [282, 294] width 118 height 19
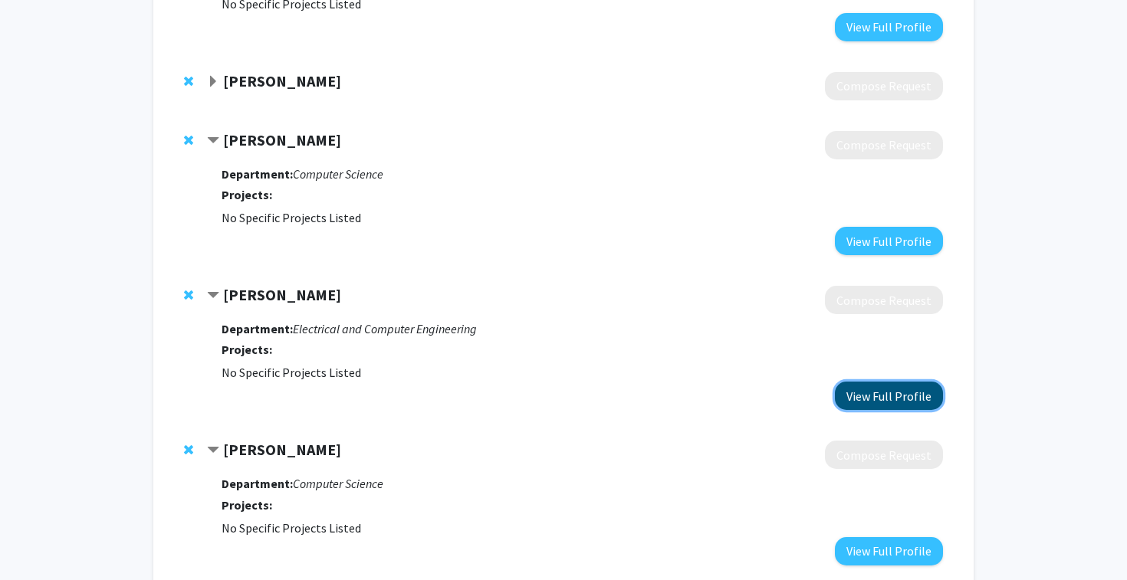
click at [905, 402] on button "View Full Profile" at bounding box center [889, 396] width 108 height 28
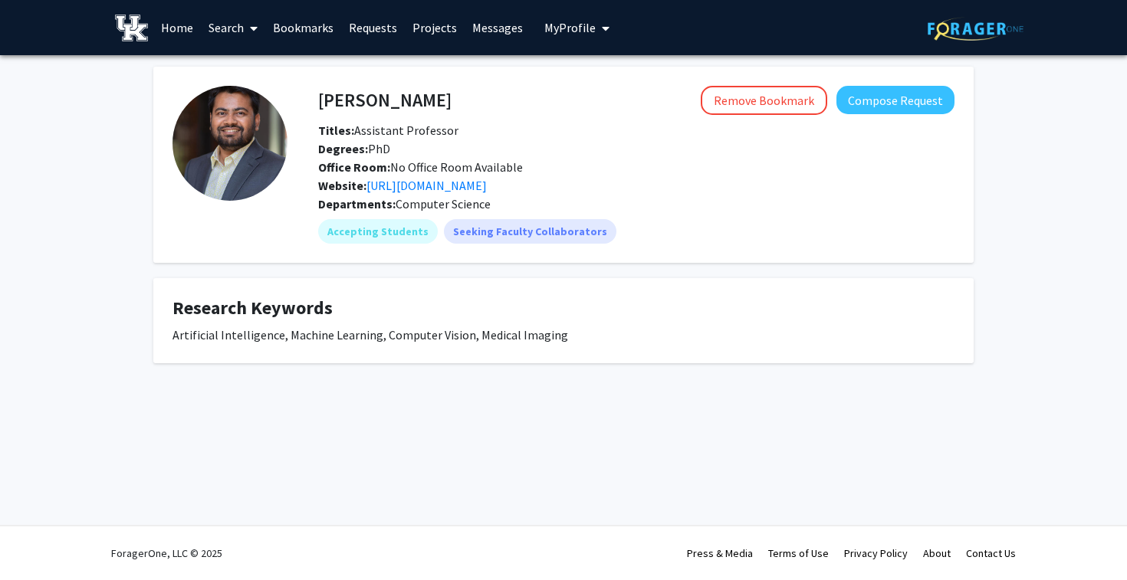
click at [476, 342] on div "Artificial Intelligence, Machine Learning, Computer Vision, Medical Imaging" at bounding box center [563, 335] width 782 height 18
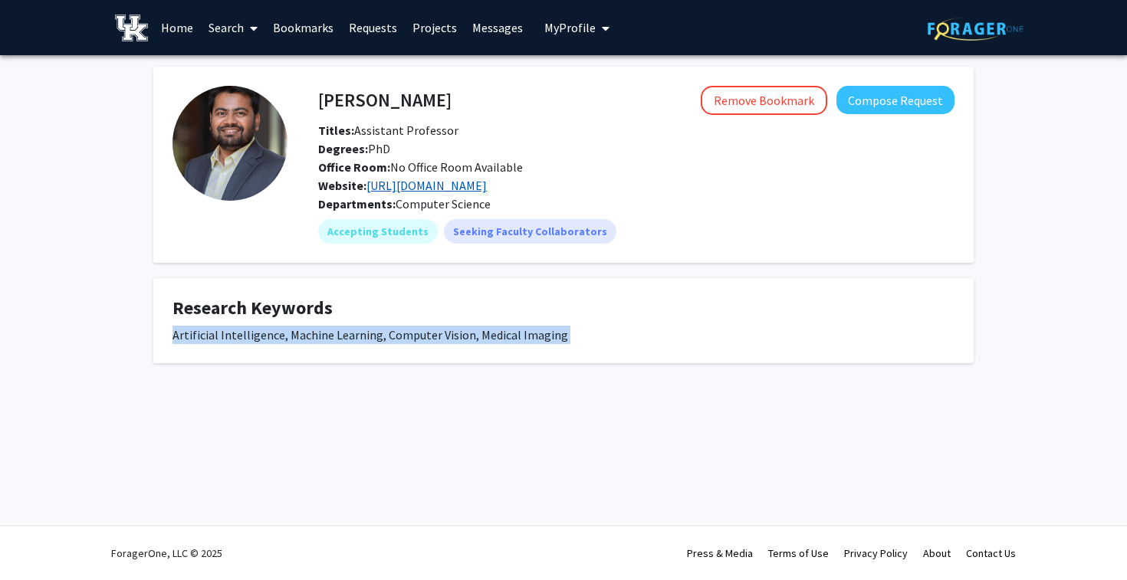
click at [470, 189] on link "https://aaz-imran.github.io" at bounding box center [426, 185] width 120 height 15
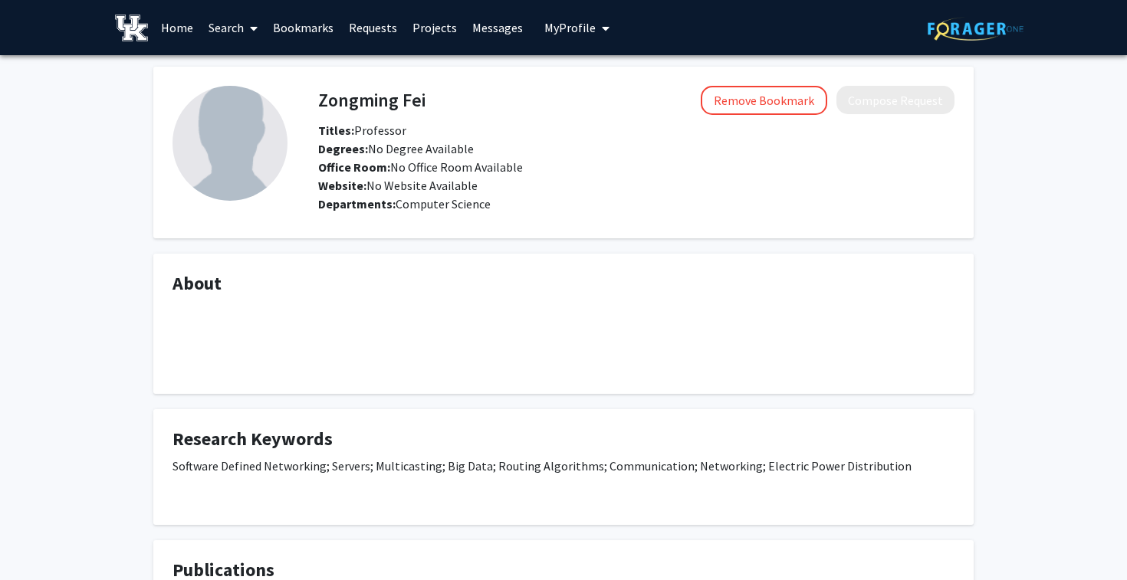
click at [459, 143] on span "Degrees: No Degree Available" at bounding box center [396, 148] width 156 height 15
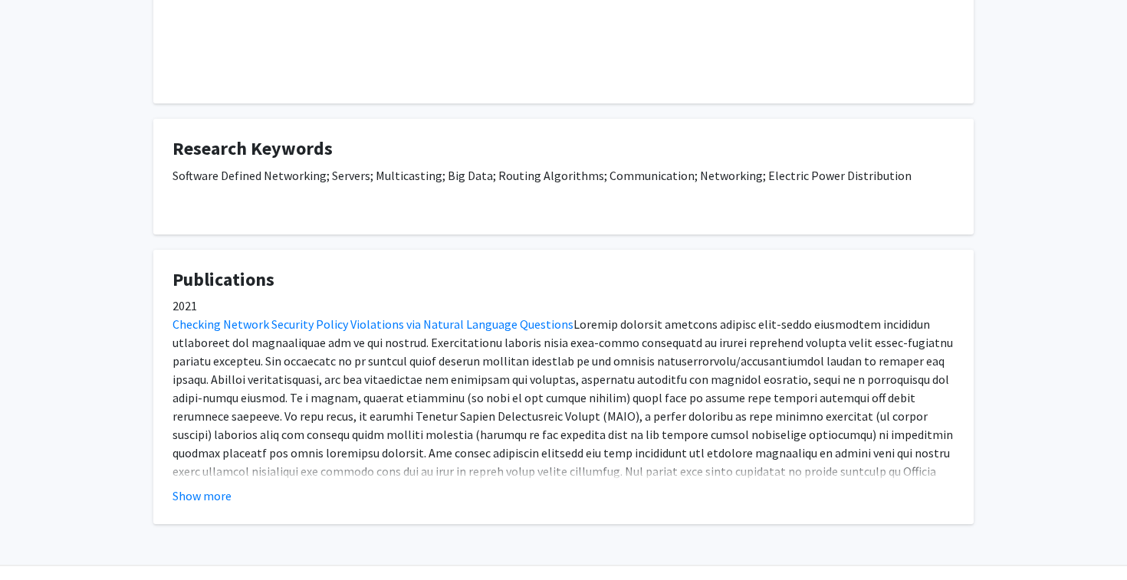
scroll to position [330, 0]
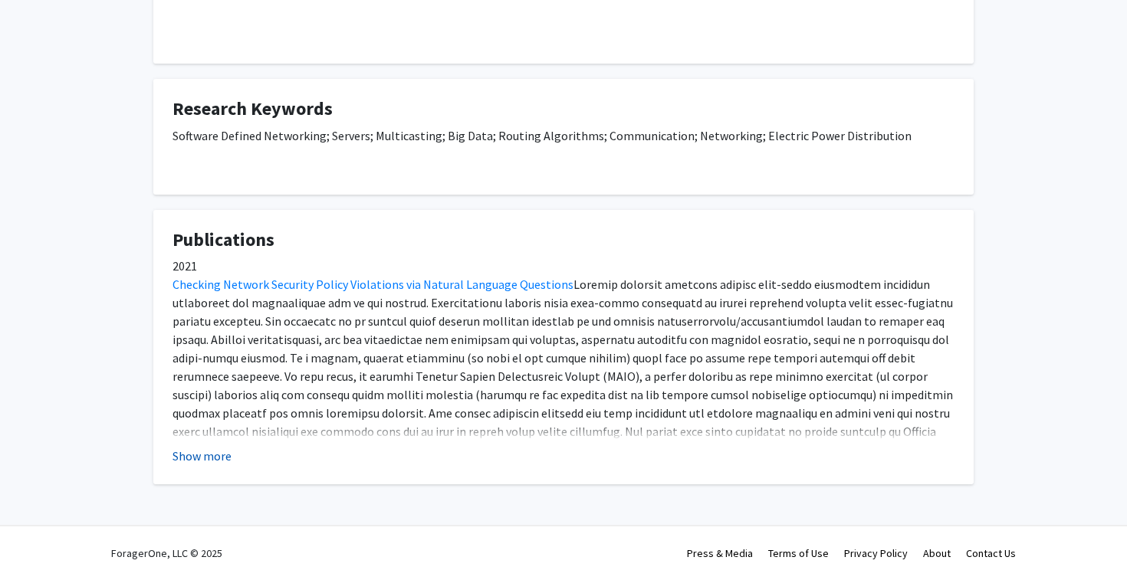
click at [191, 454] on button "Show more" at bounding box center [201, 456] width 59 height 18
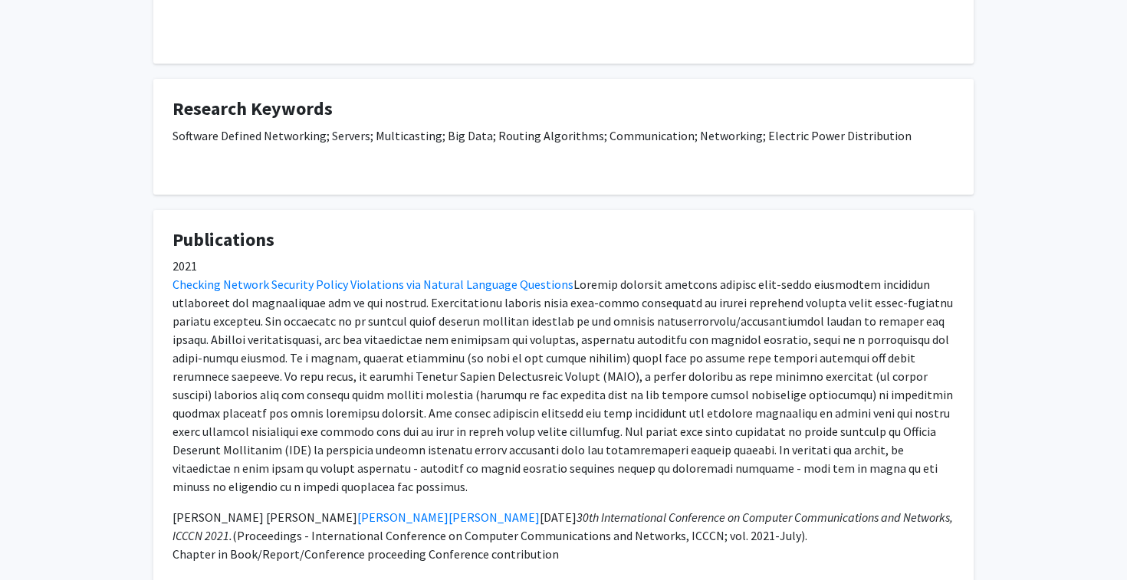
scroll to position [369, 0]
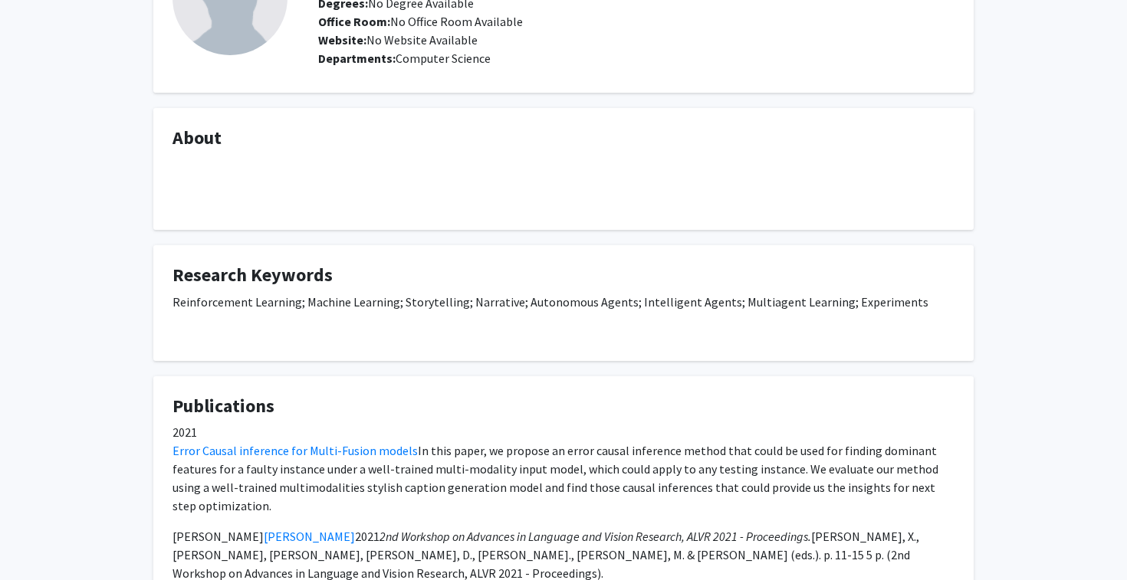
scroll to position [312, 0]
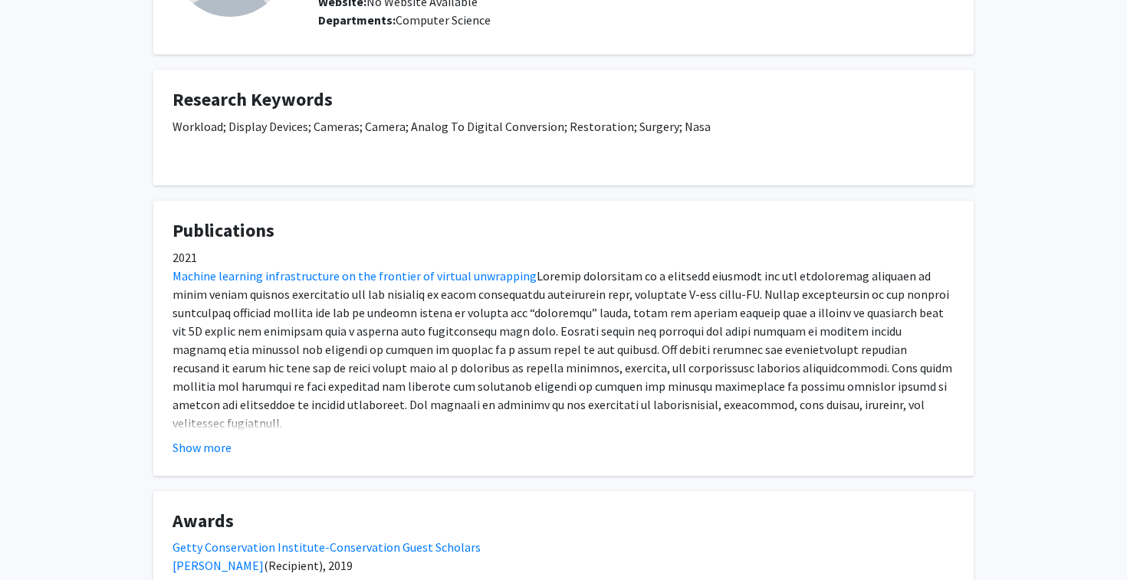
scroll to position [187, 0]
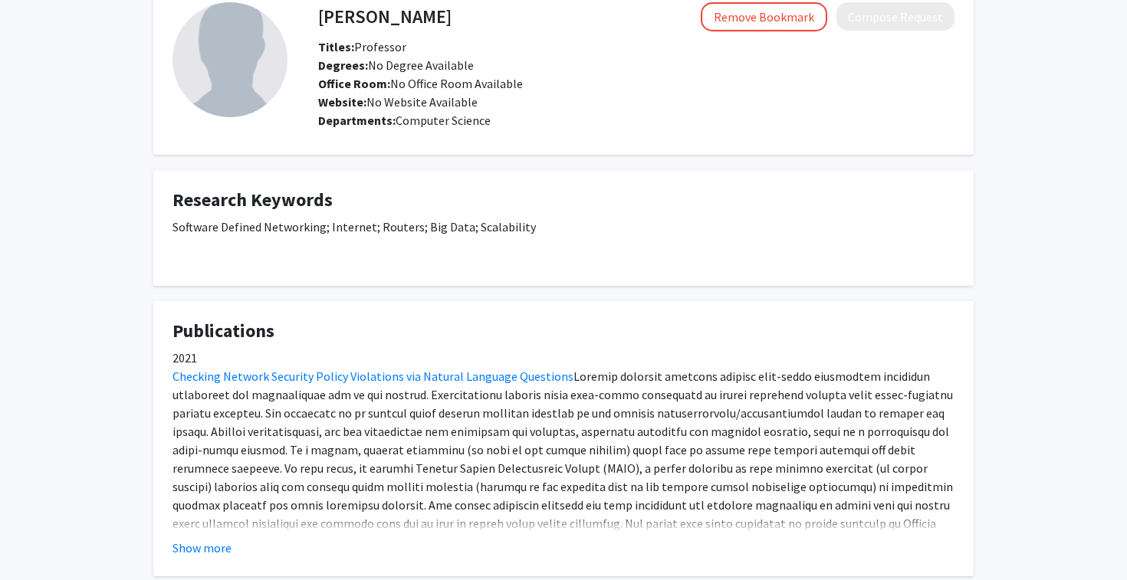
scroll to position [175, 0]
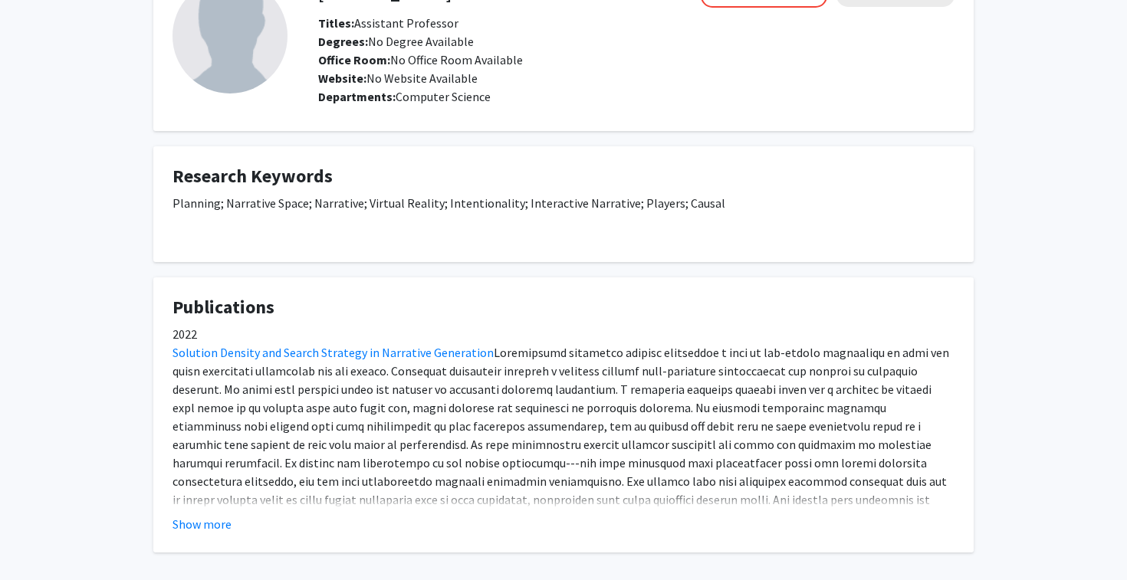
scroll to position [175, 0]
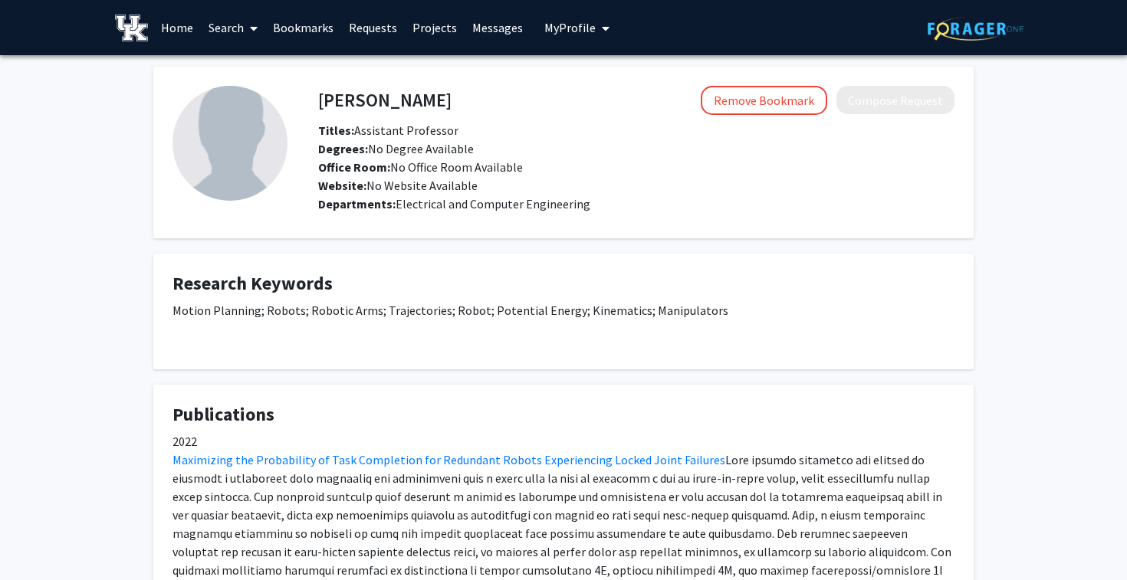
click at [665, 321] on div "Motion Planning; Robots; Robotic Arms; Trajectories; Robot; Potential Energy; K…" at bounding box center [563, 325] width 782 height 49
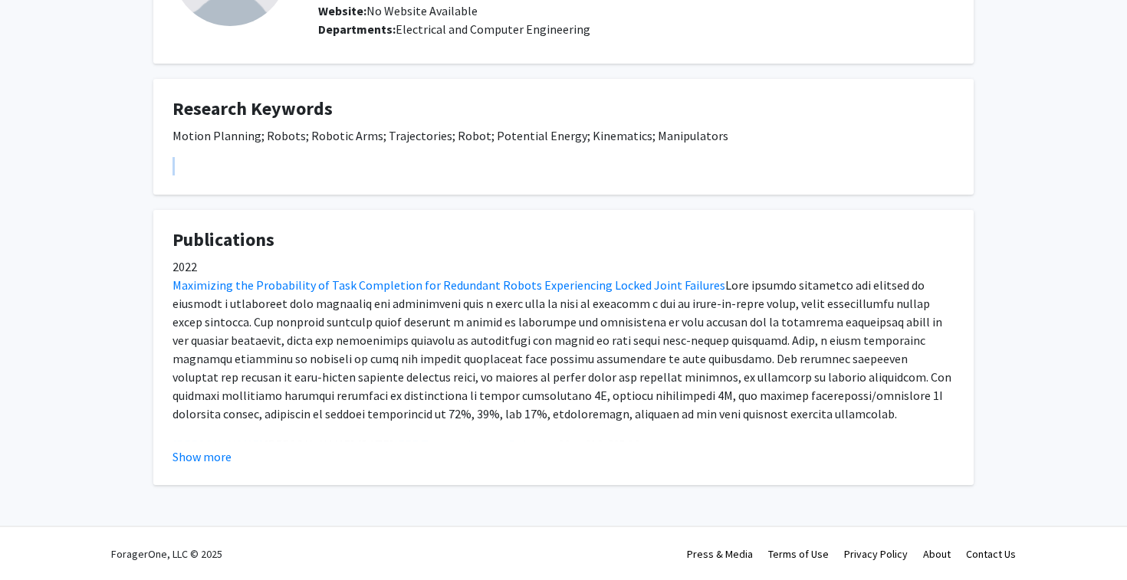
scroll to position [18, 0]
